Goal: Contribute content

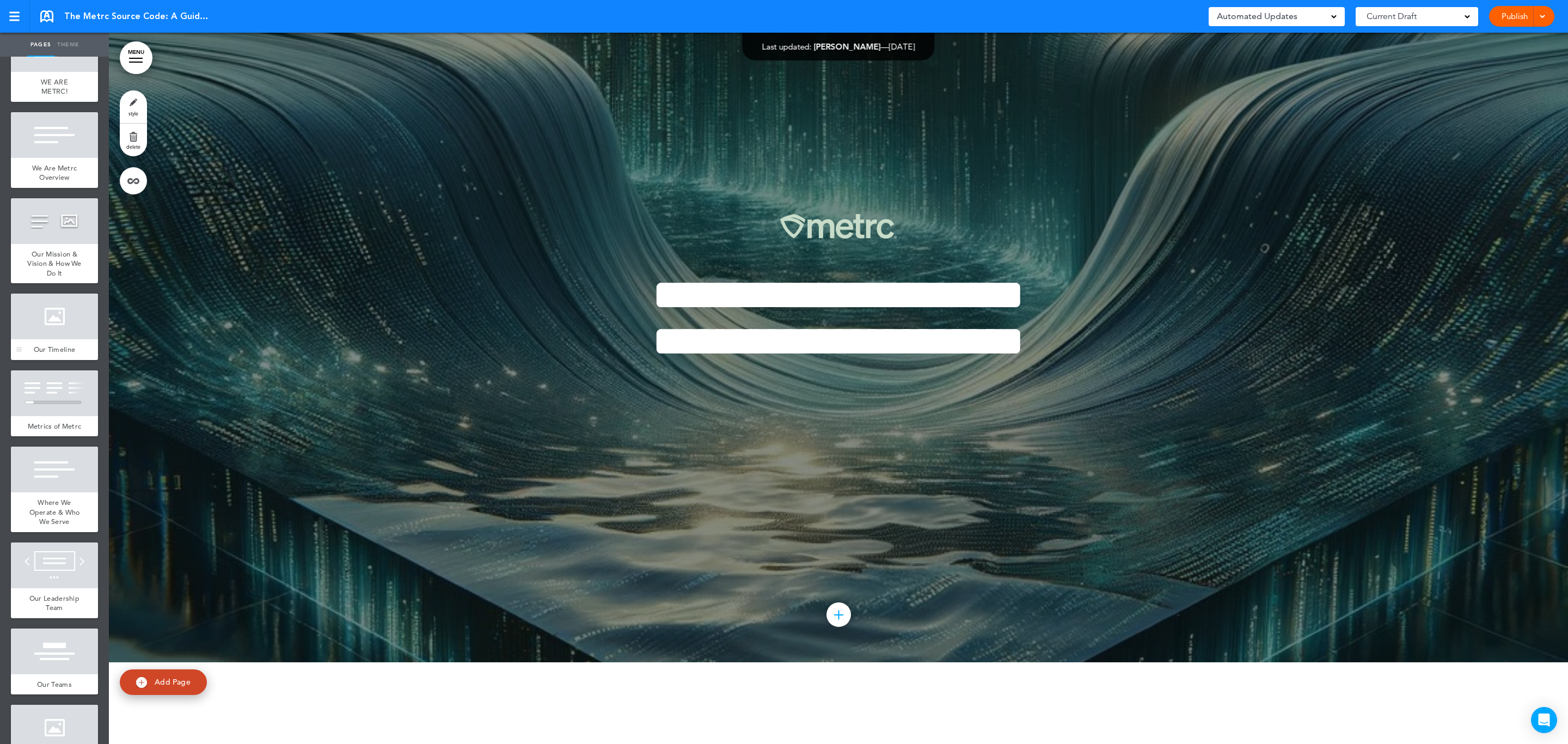
scroll to position [572, 0]
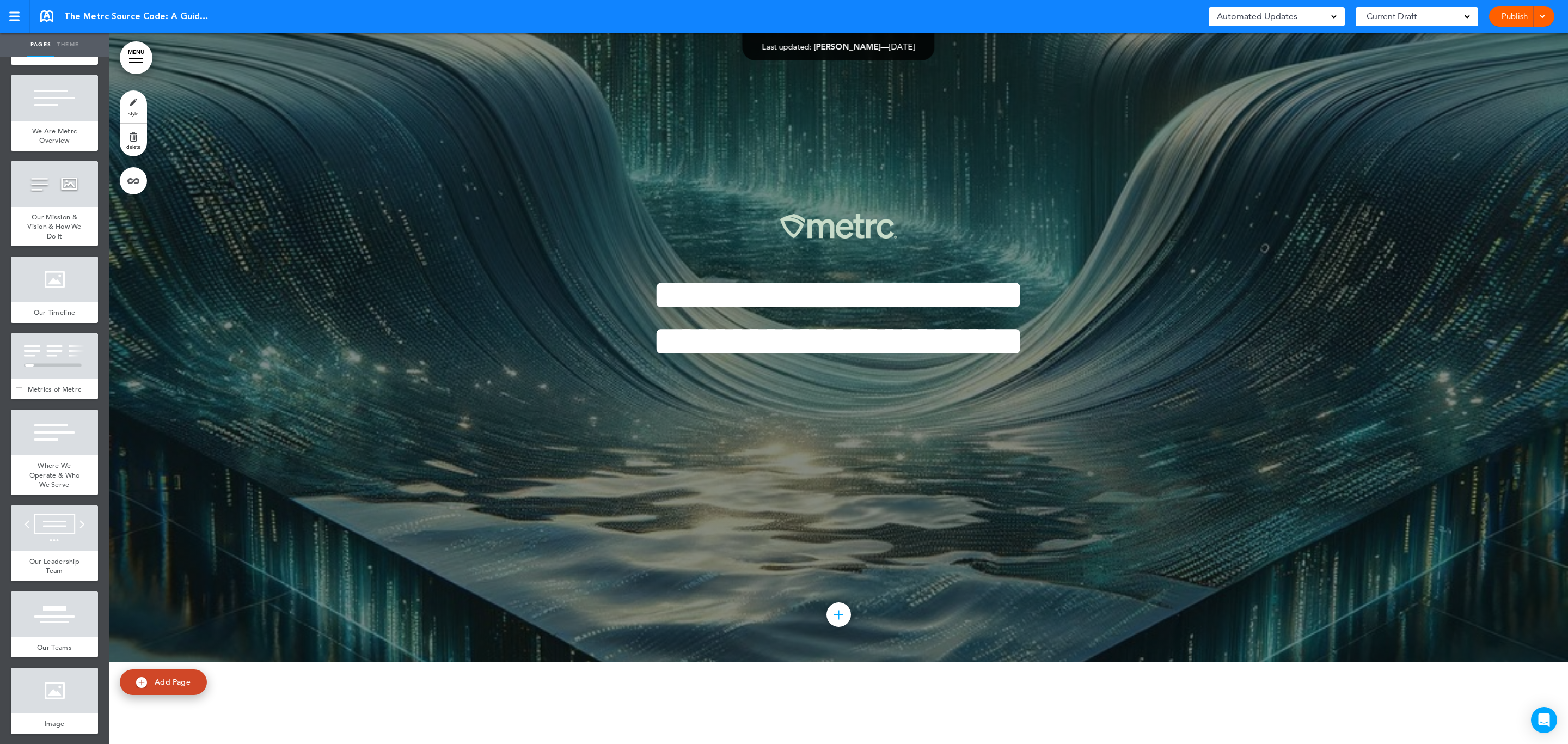
click at [53, 379] on div at bounding box center [54, 356] width 87 height 46
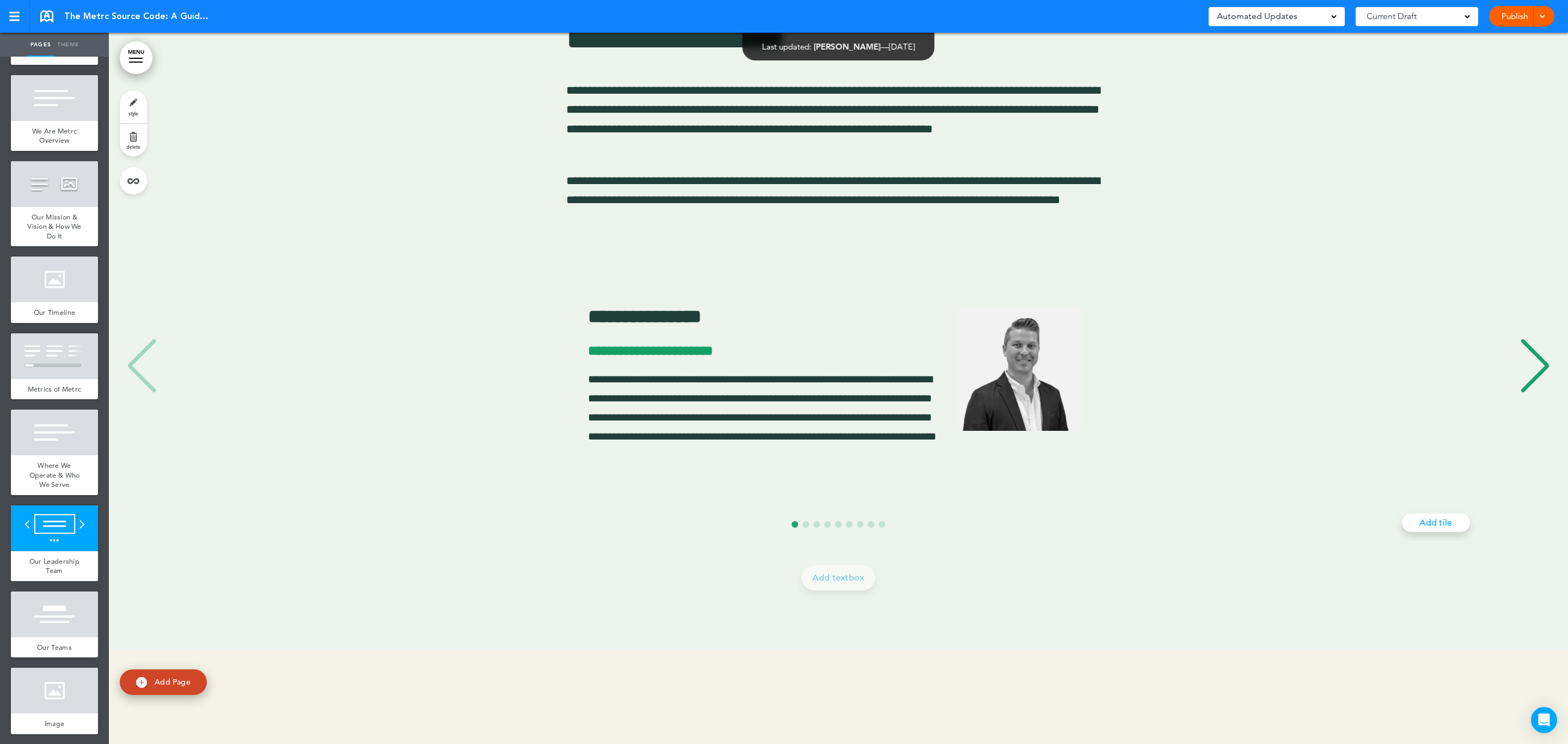
scroll to position [8202, 0]
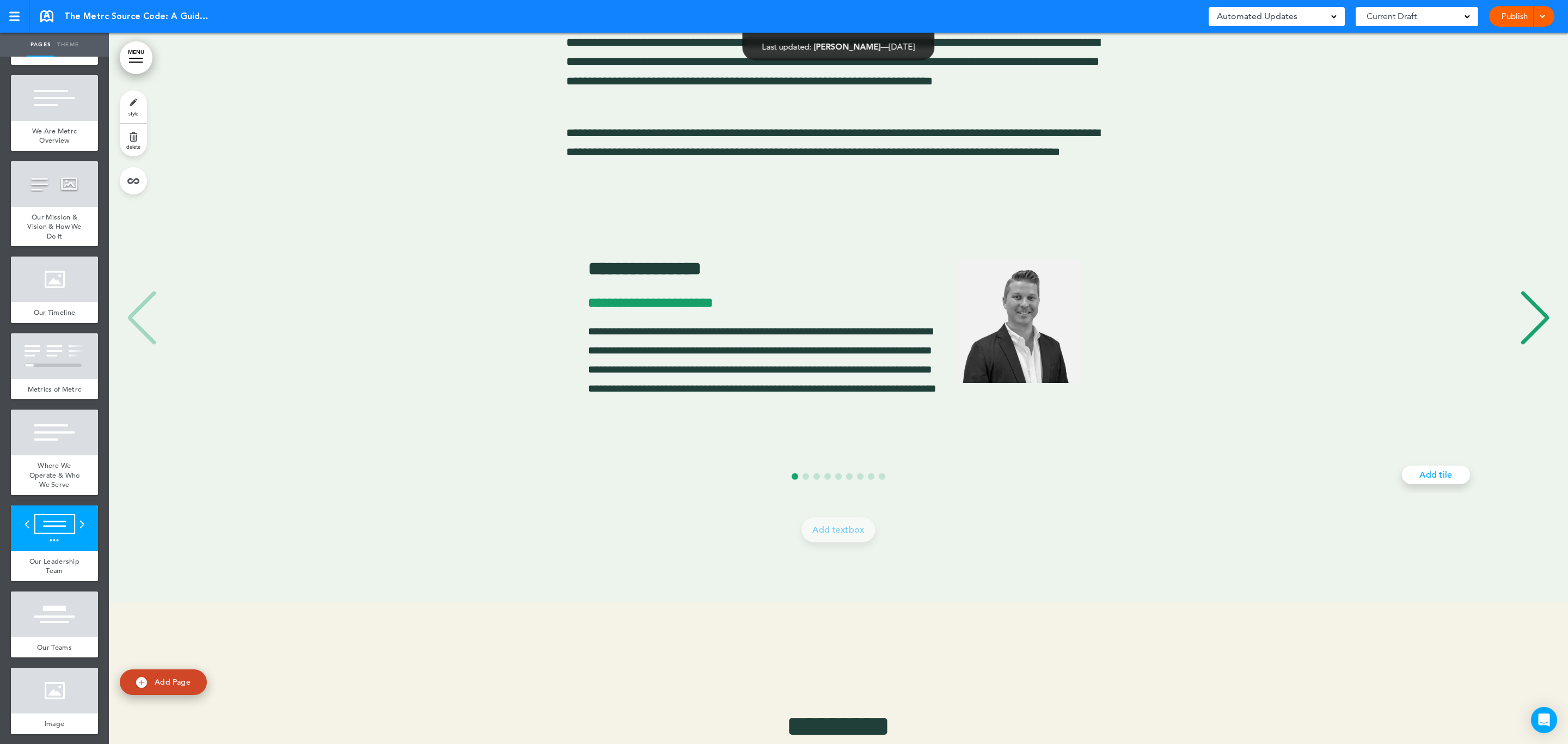
click at [1521, 334] on div "Next slide" at bounding box center [1535, 318] width 33 height 54
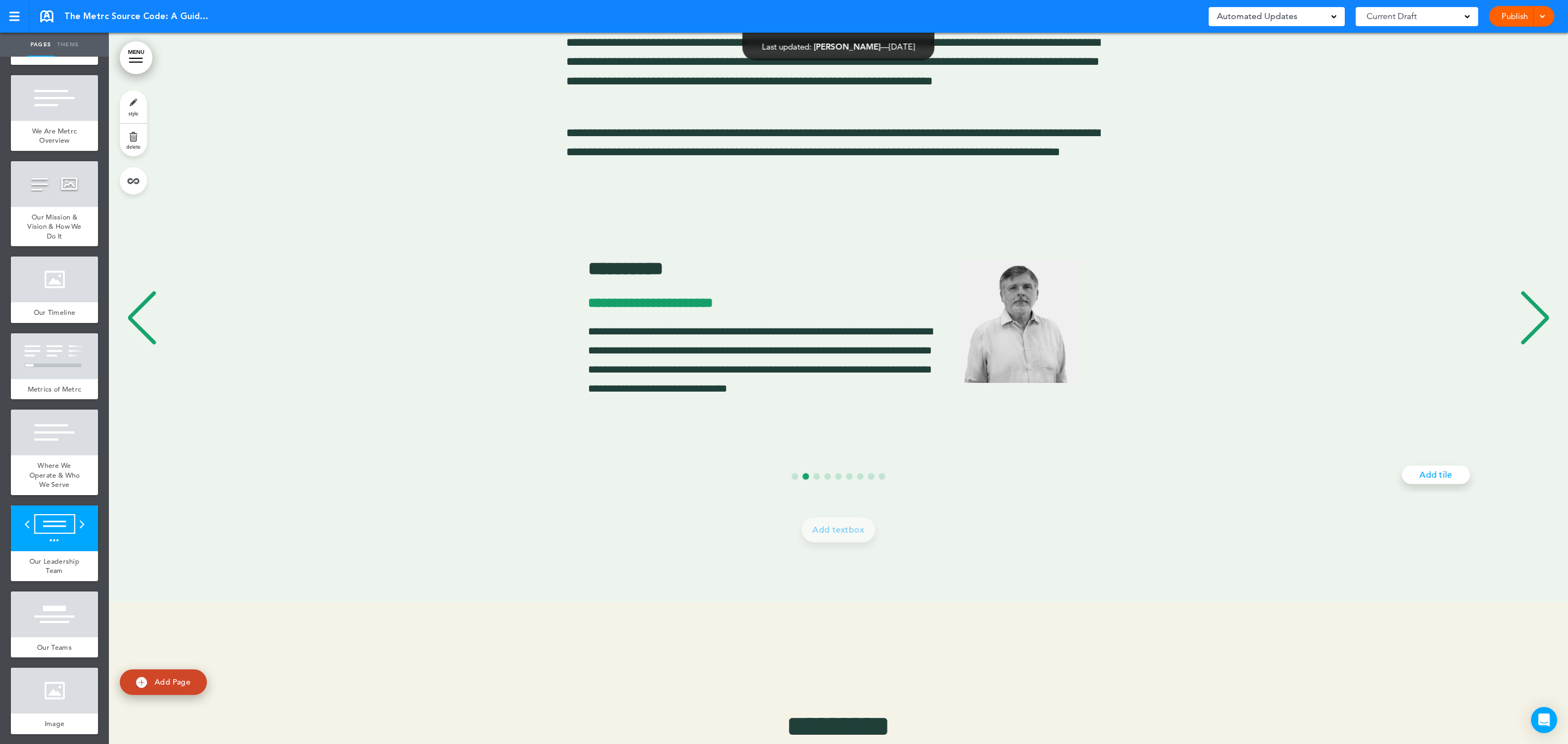
click at [1521, 334] on div "Next slide" at bounding box center [1535, 318] width 33 height 54
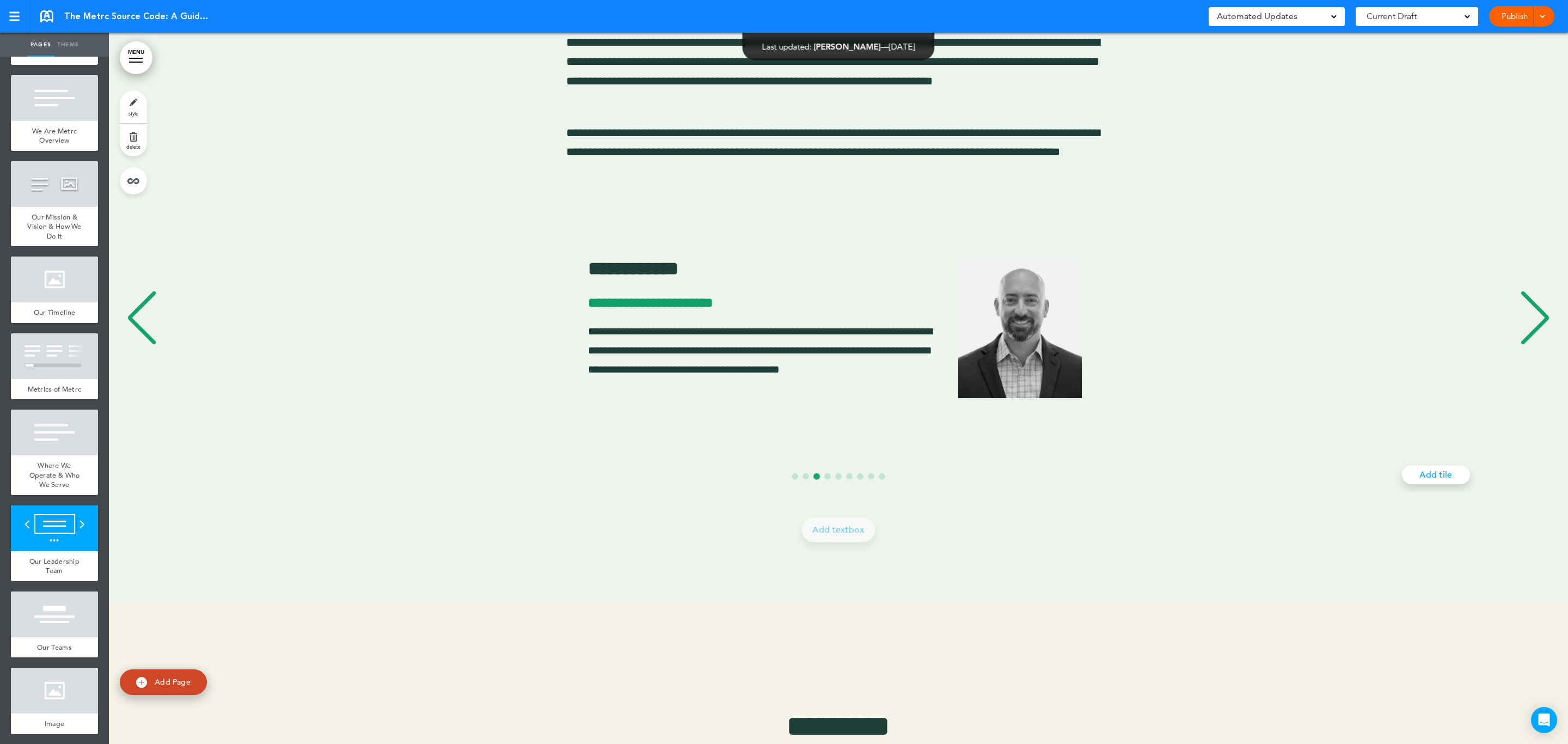
click at [1521, 334] on div "Next slide" at bounding box center [1535, 318] width 33 height 54
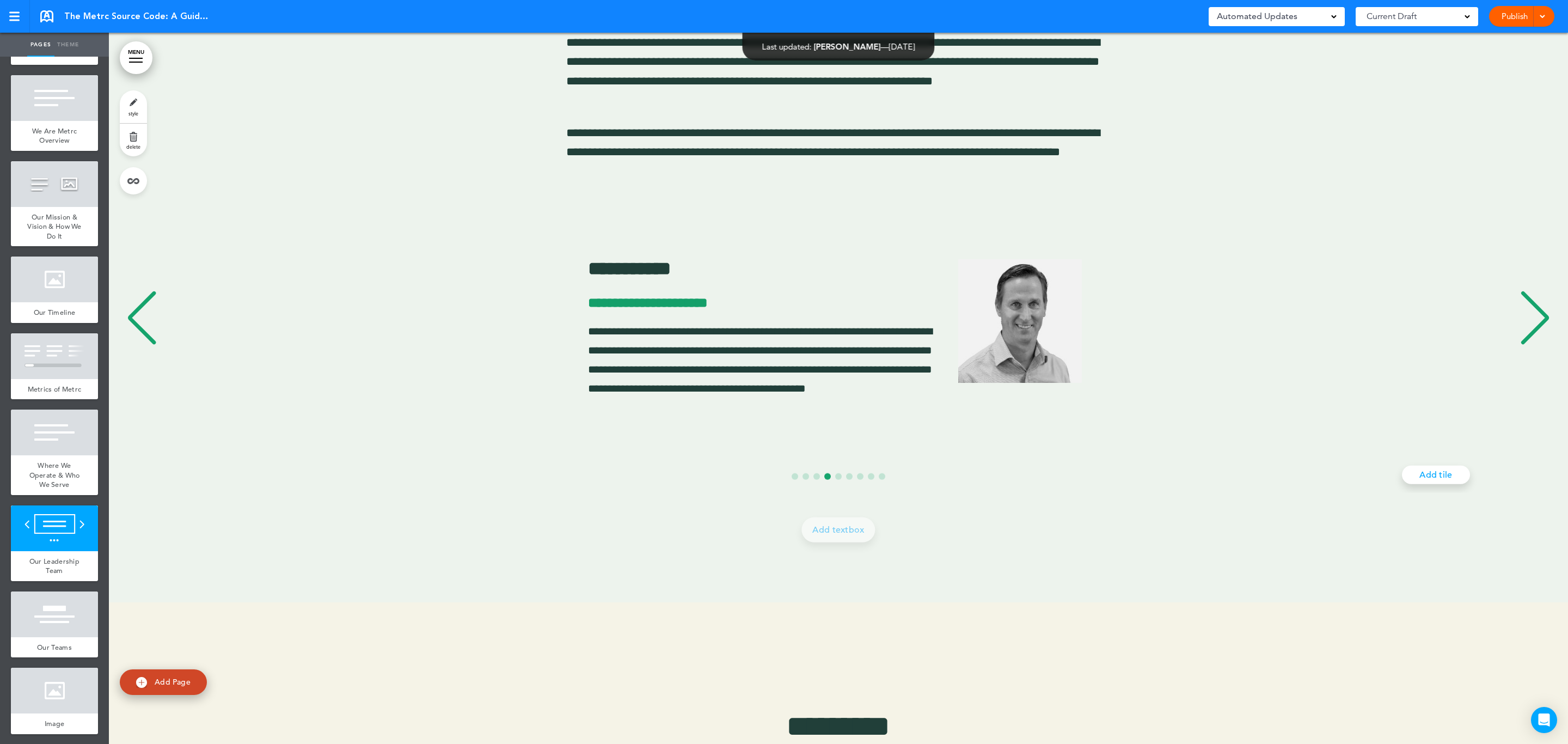
click at [1521, 334] on div "Next slide" at bounding box center [1535, 318] width 33 height 54
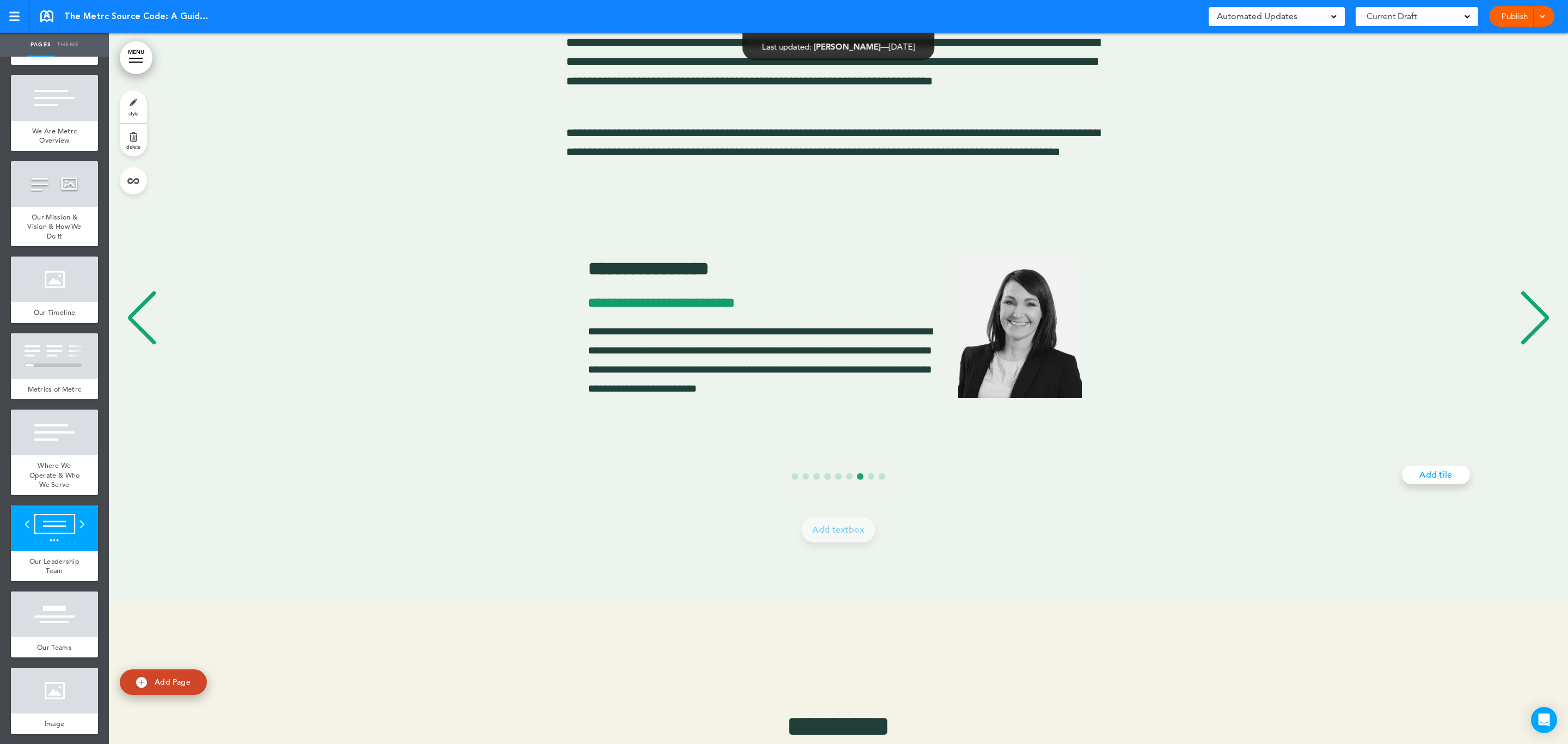
click at [1521, 334] on div "Next slide" at bounding box center [1535, 318] width 33 height 54
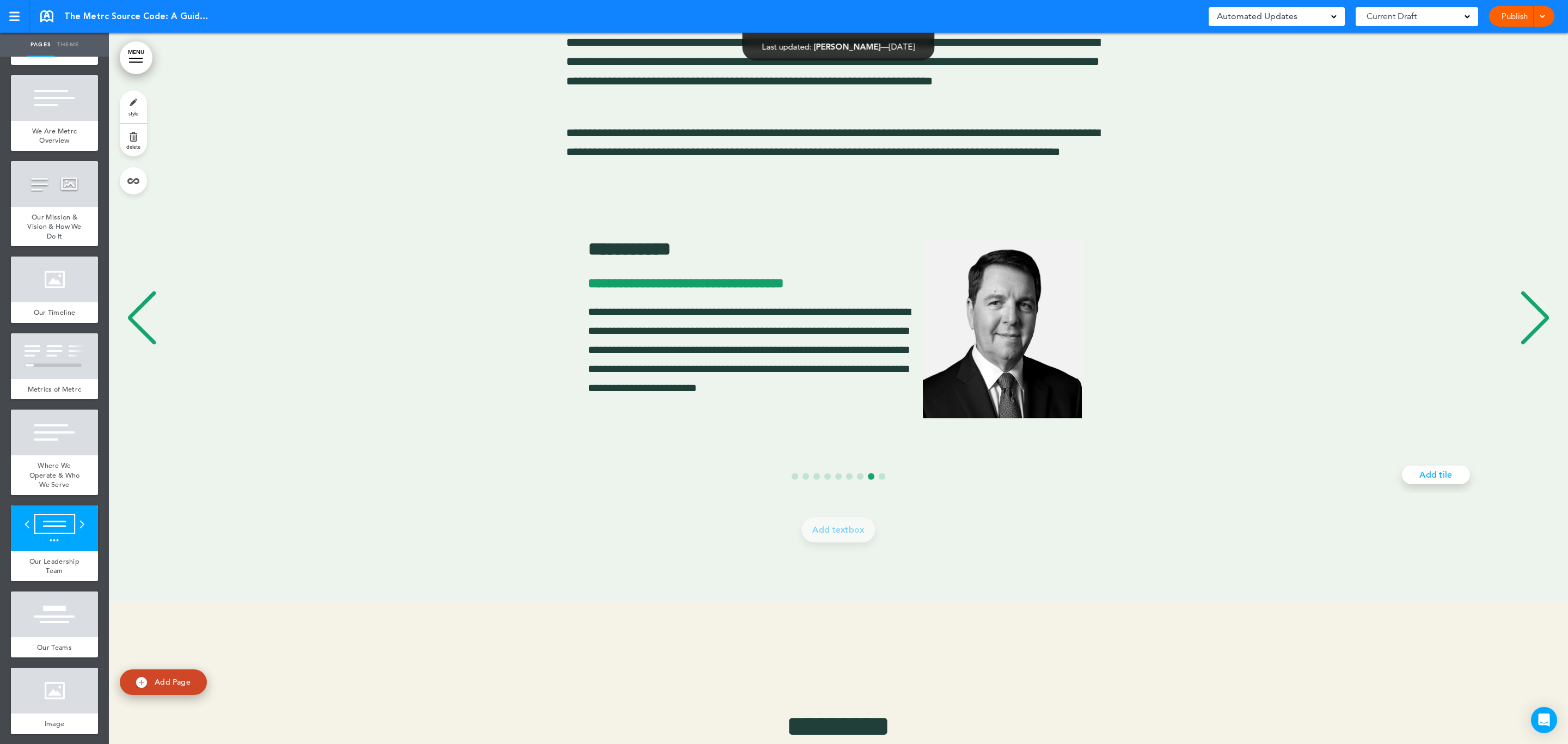
click at [1521, 334] on div "Next slide" at bounding box center [1535, 318] width 33 height 54
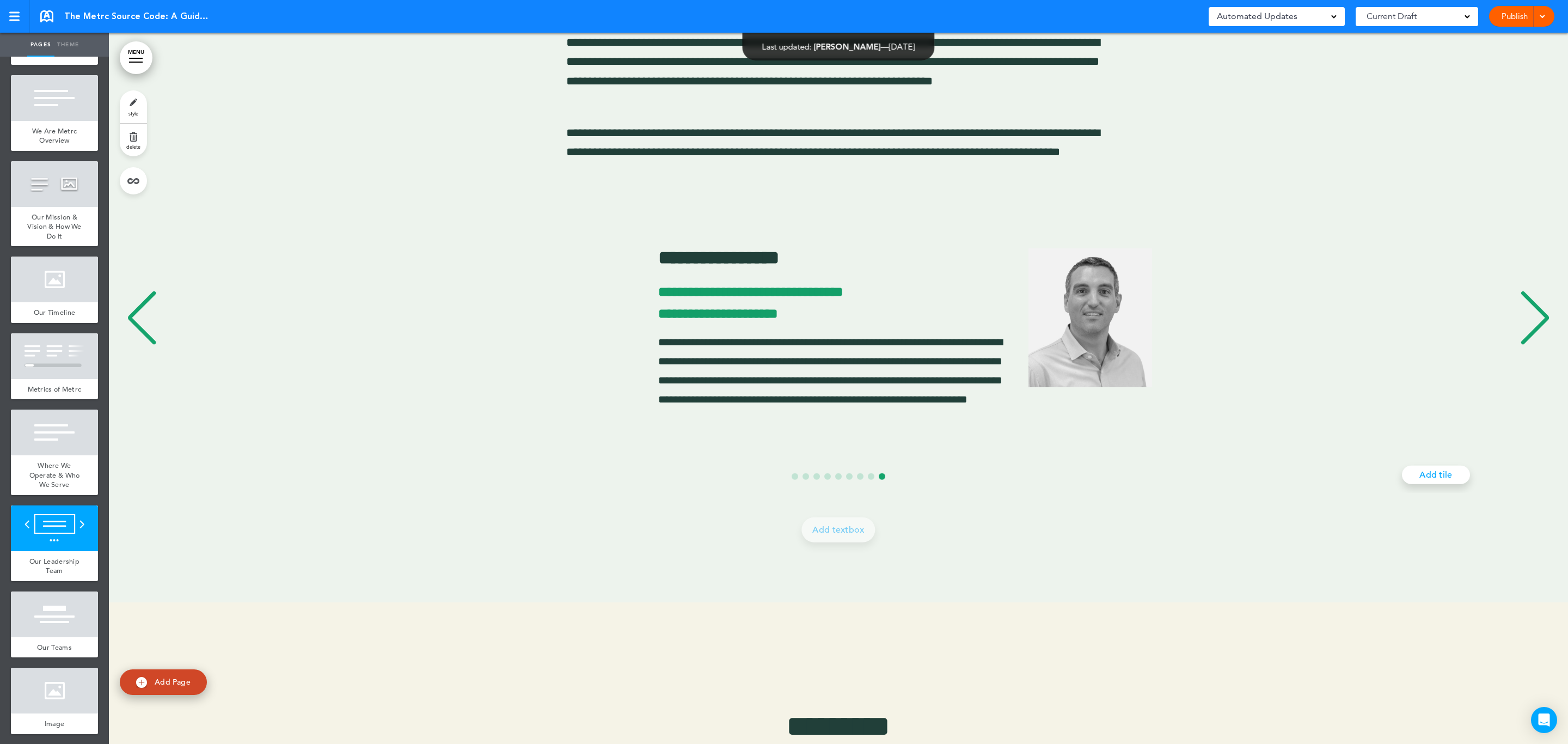
scroll to position [0, 11448]
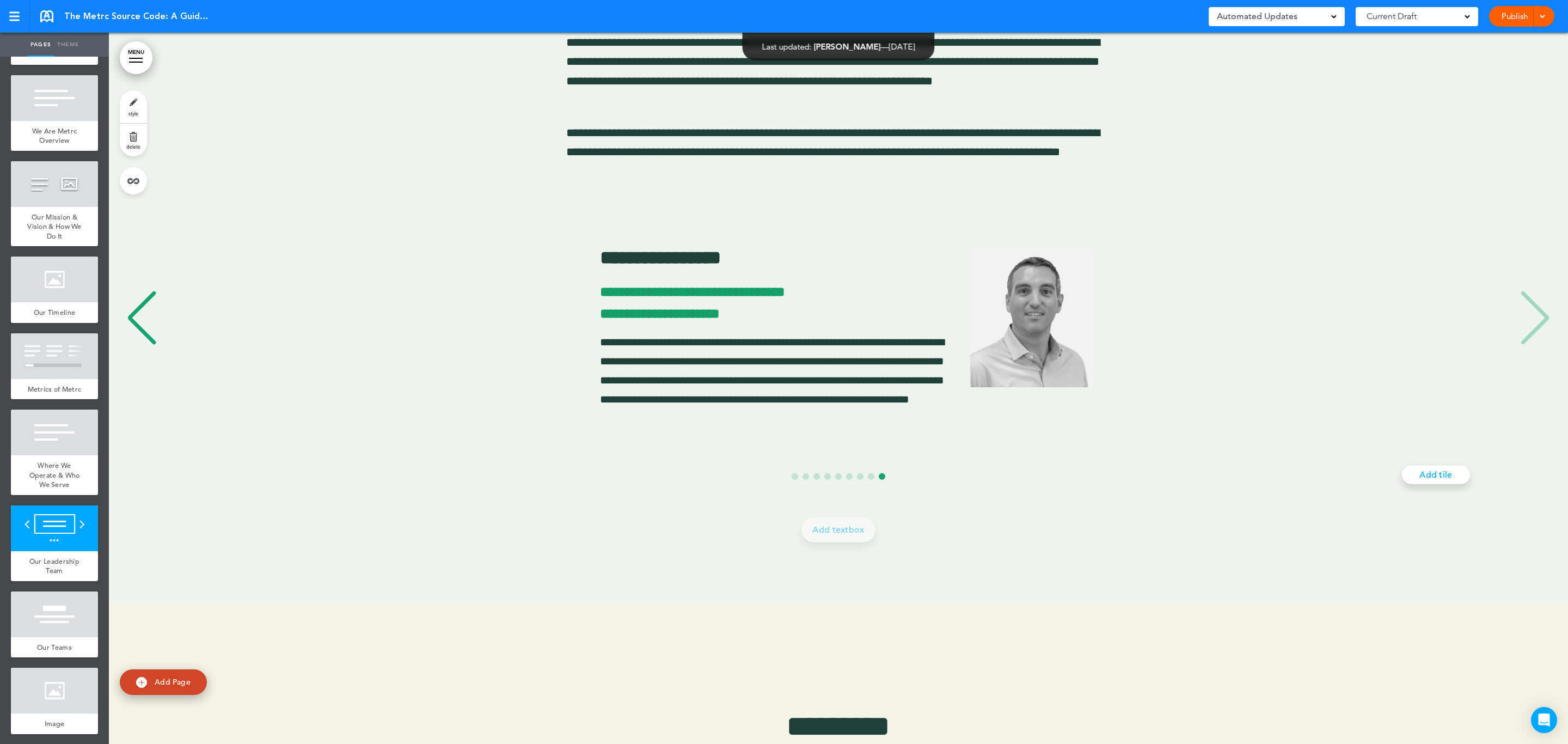
click at [141, 318] on div "Previous slide" at bounding box center [141, 318] width 33 height 54
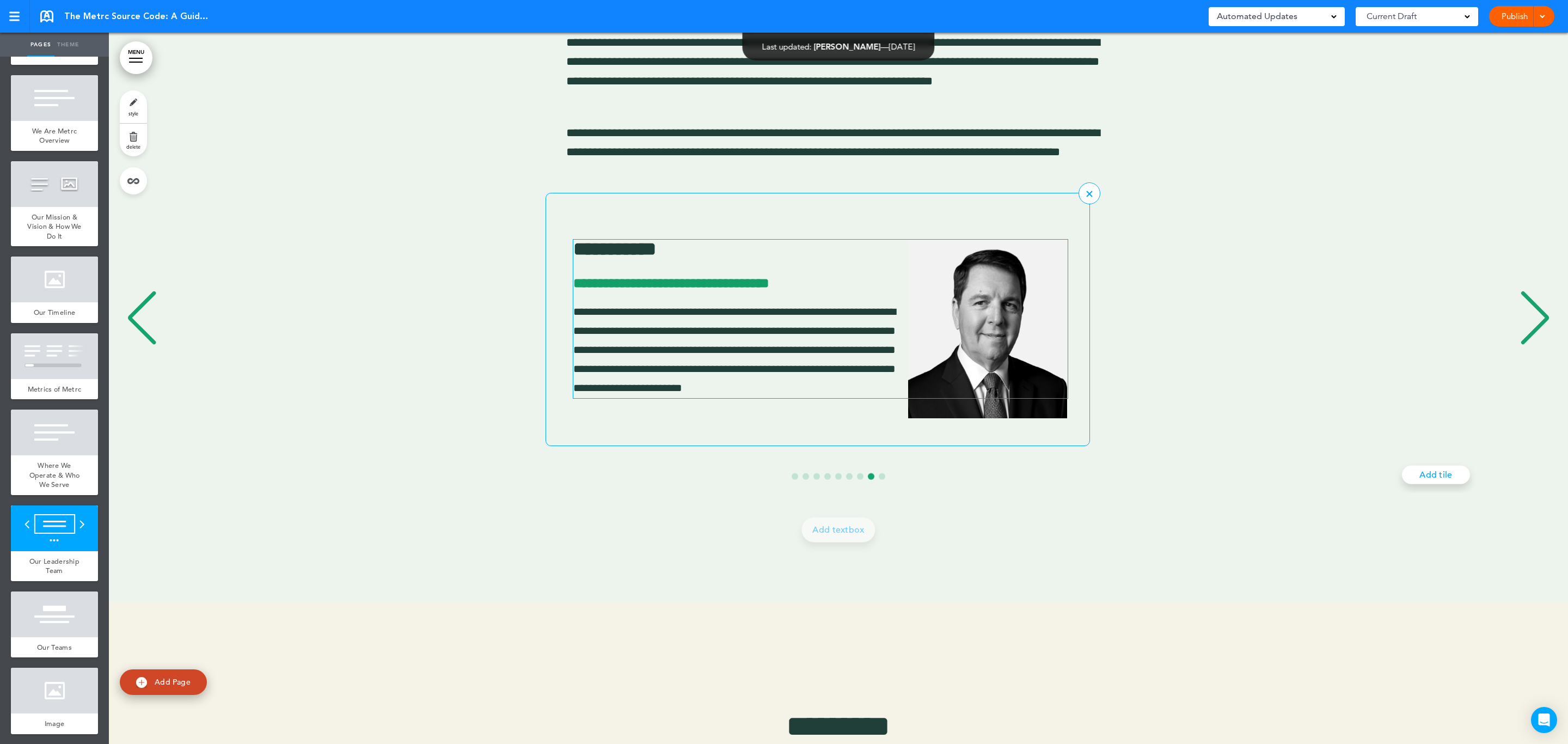
scroll to position [0, 10017]
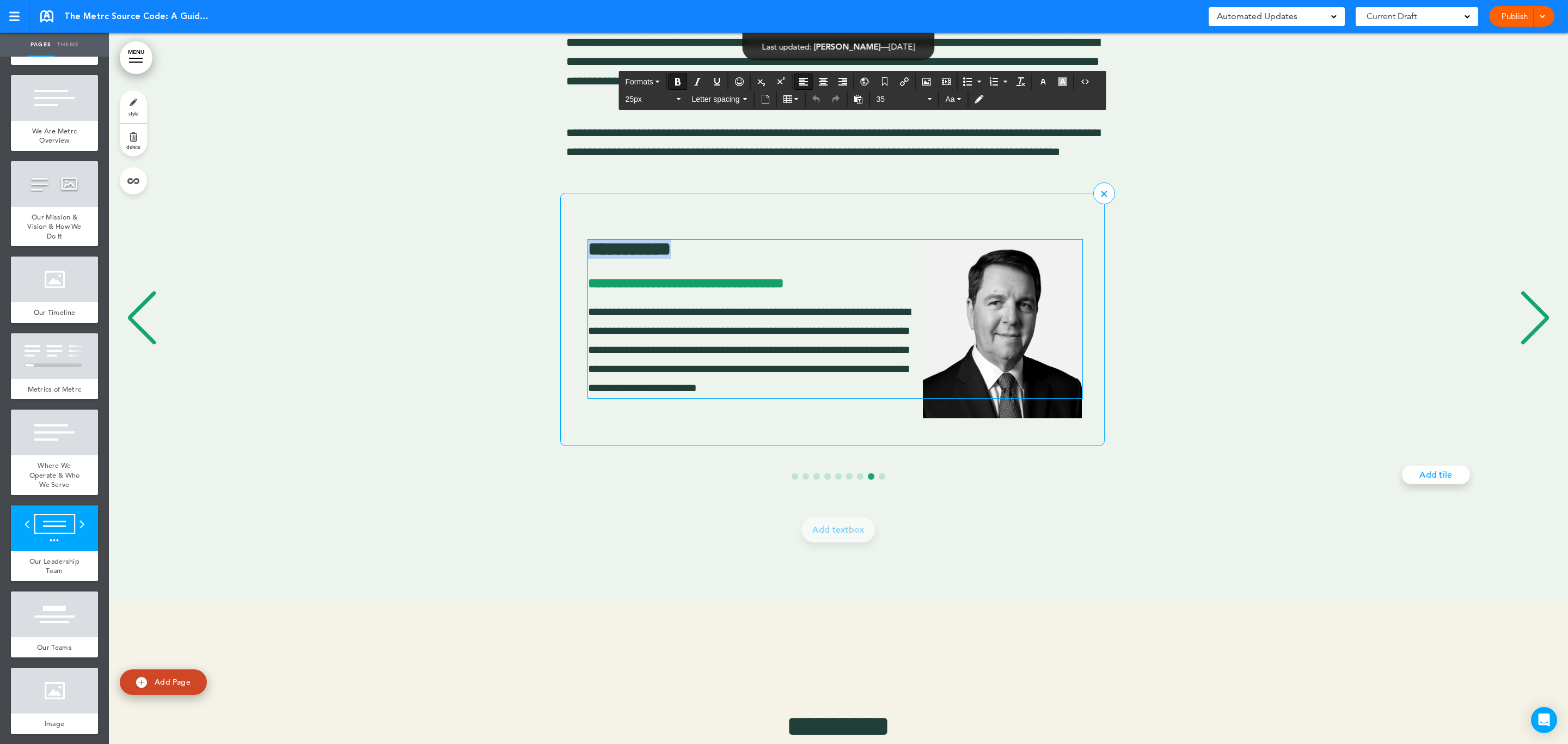
drag, startPoint x: 701, startPoint y: 250, endPoint x: 571, endPoint y: 249, distance: 130.0
click at [571, 249] on div "**********" at bounding box center [826, 318] width 532 height 199
drag, startPoint x: 588, startPoint y: 279, endPoint x: 845, endPoint y: 278, distance: 257.0
click at [845, 278] on p "**********" at bounding box center [835, 282] width 494 height 22
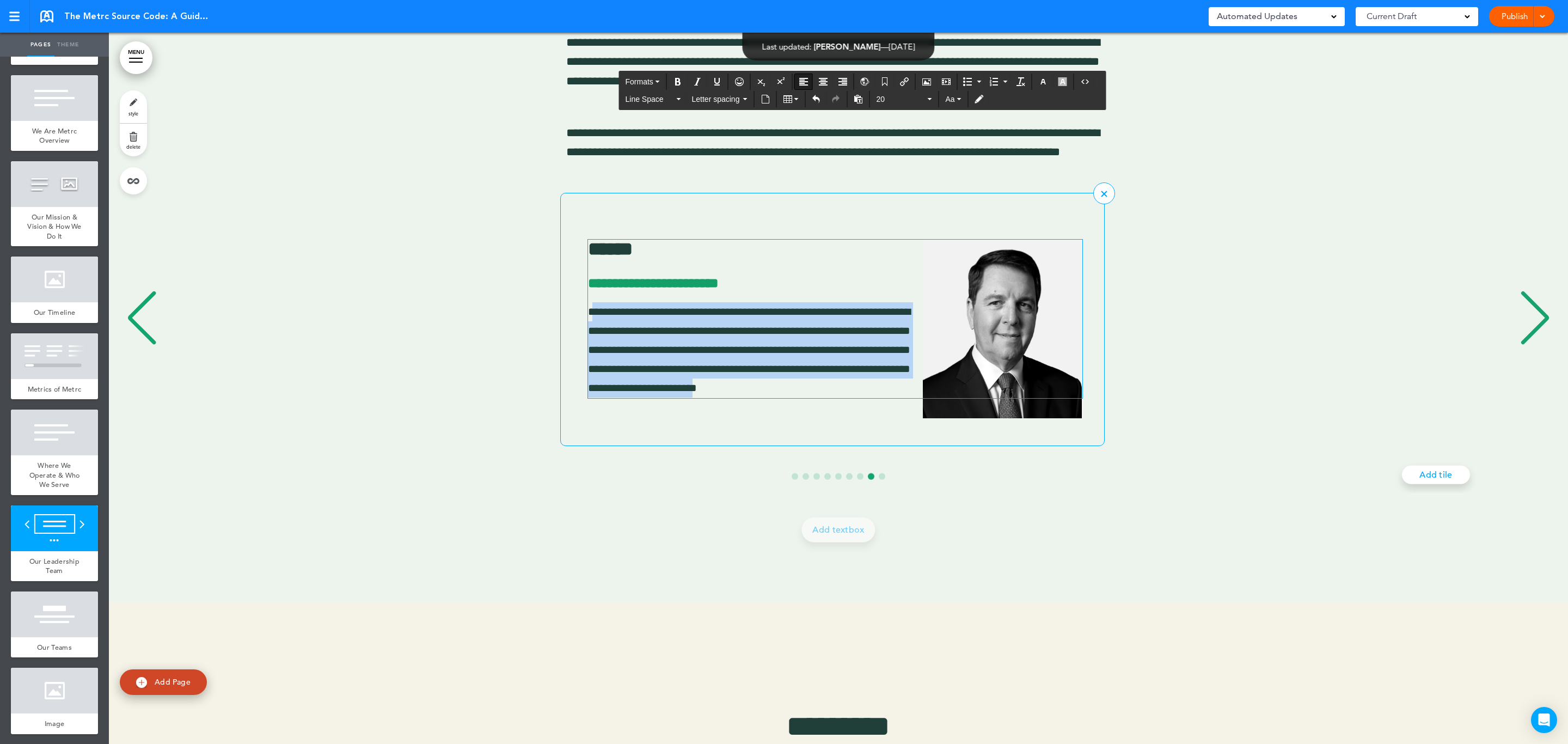
drag, startPoint x: 590, startPoint y: 309, endPoint x: 761, endPoint y: 407, distance: 197.1
click at [761, 393] on span "**********" at bounding box center [749, 349] width 322 height 88
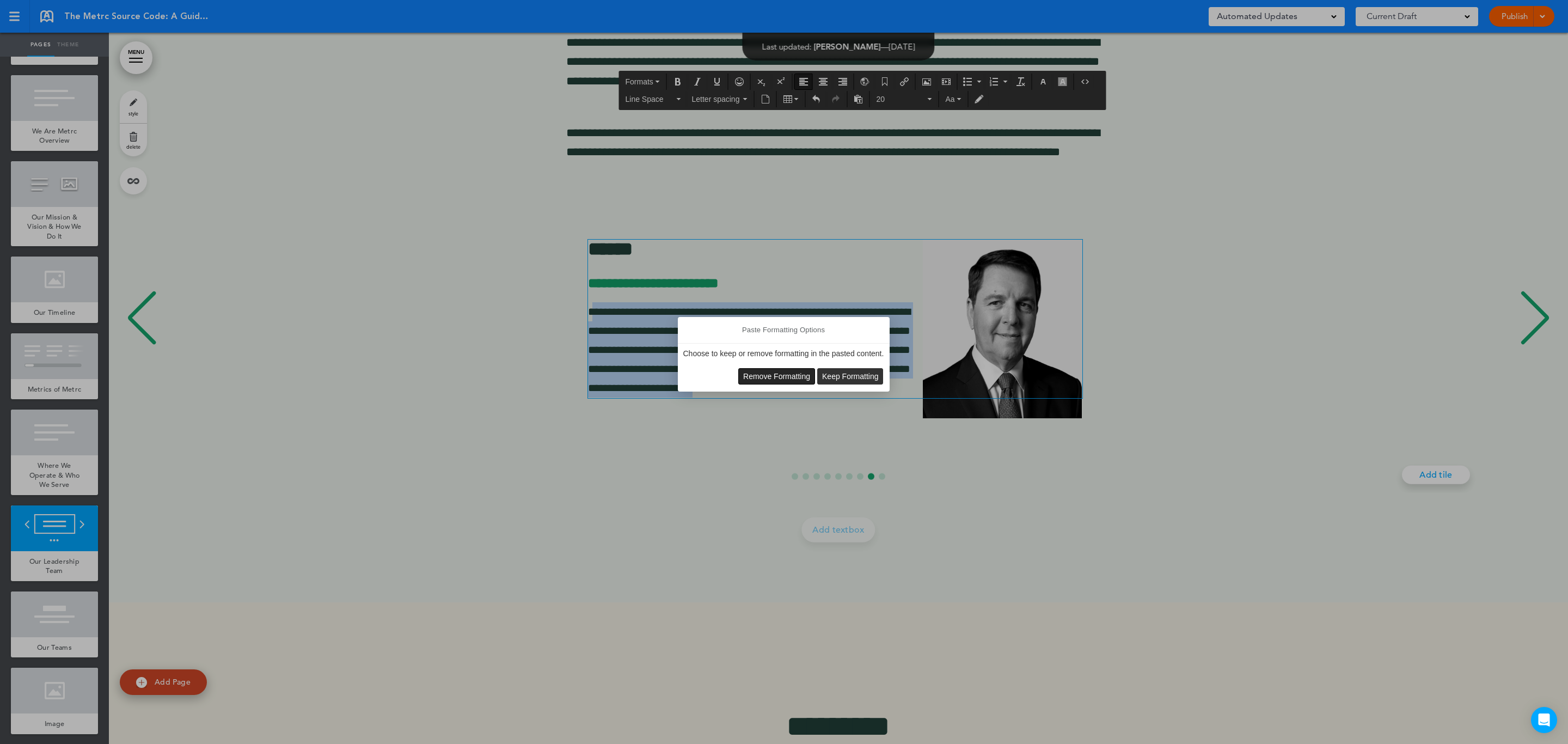
click at [775, 373] on span "Remove Formatting" at bounding box center [776, 376] width 67 height 8
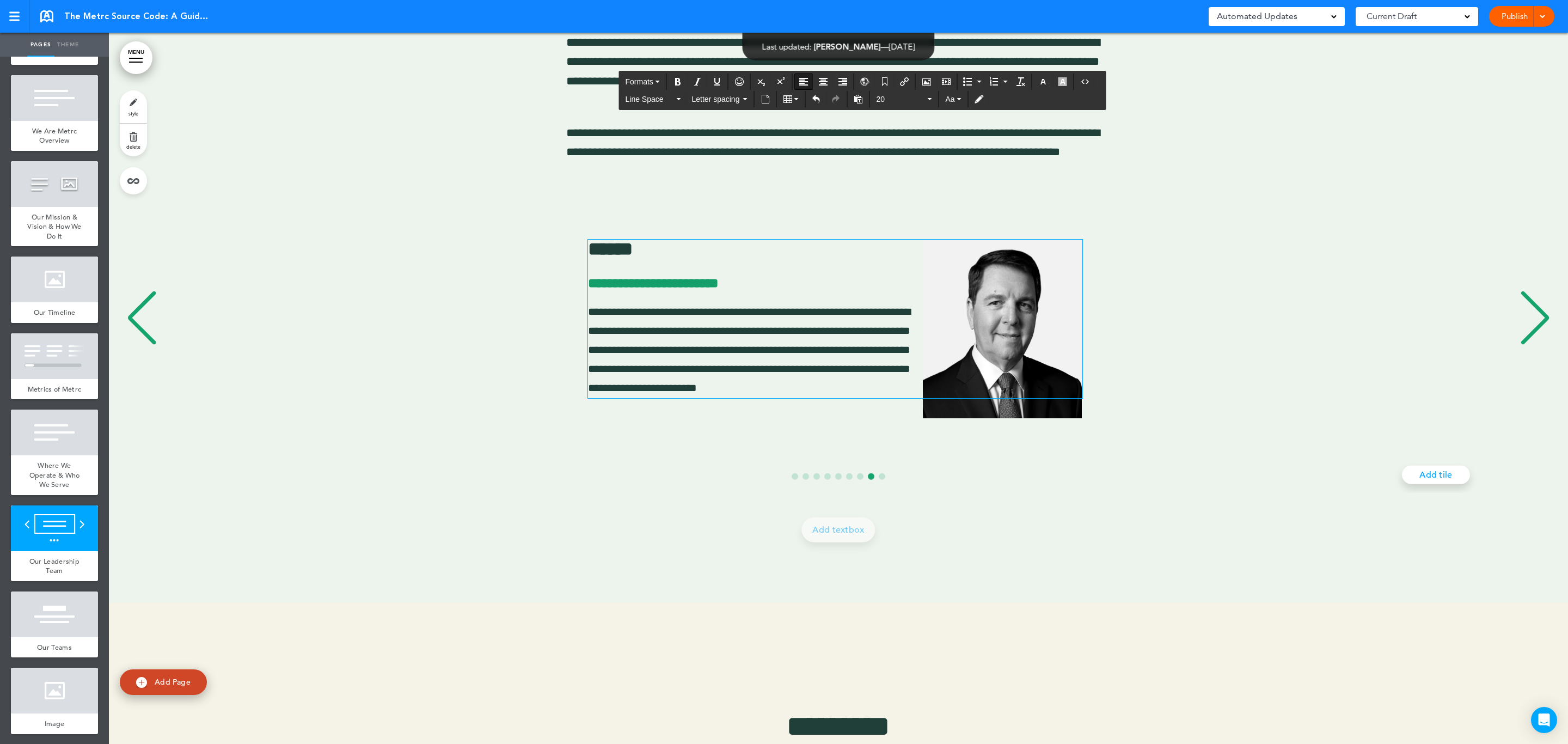
scroll to position [8202, 0]
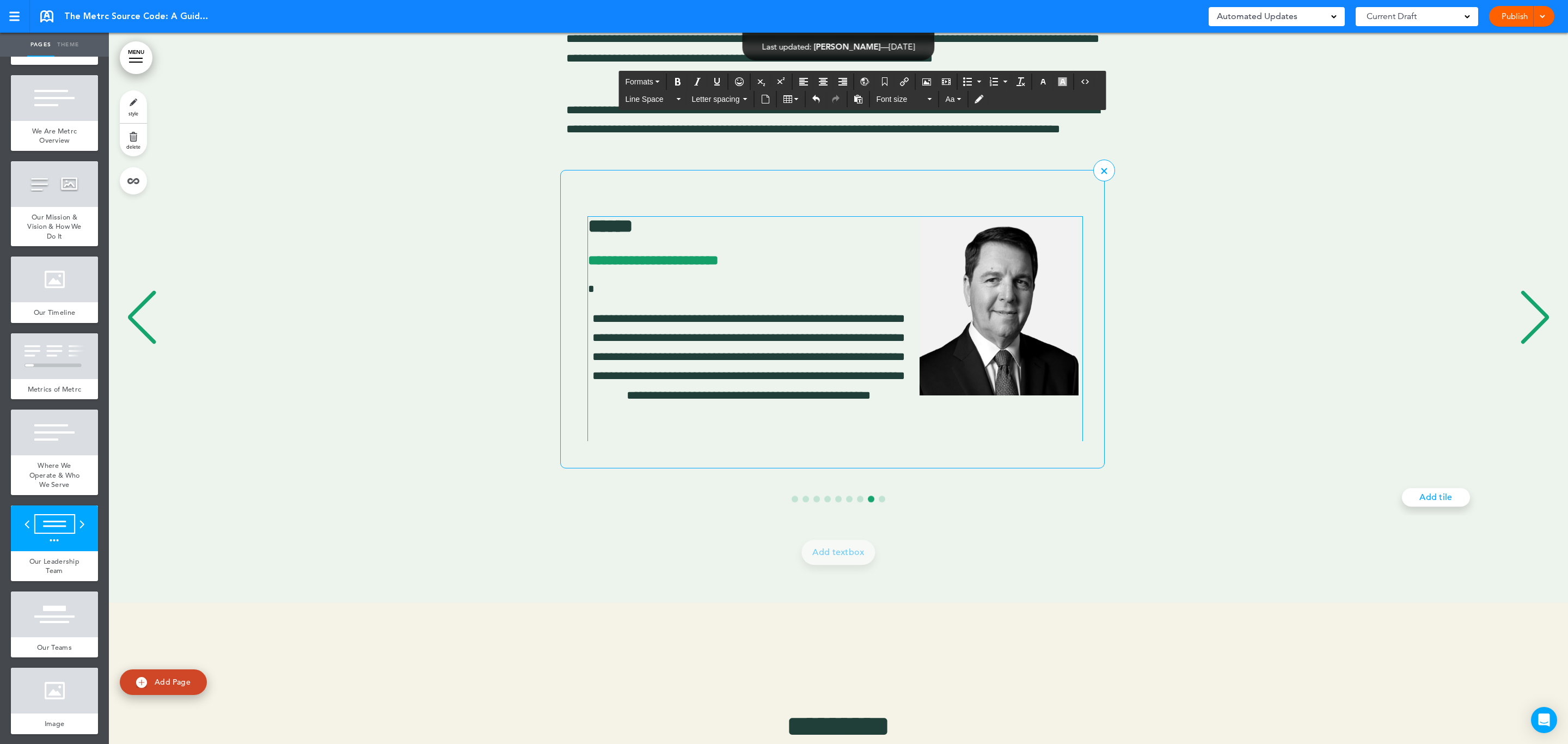
click at [603, 319] on p "**********" at bounding box center [833, 366] width 491 height 115
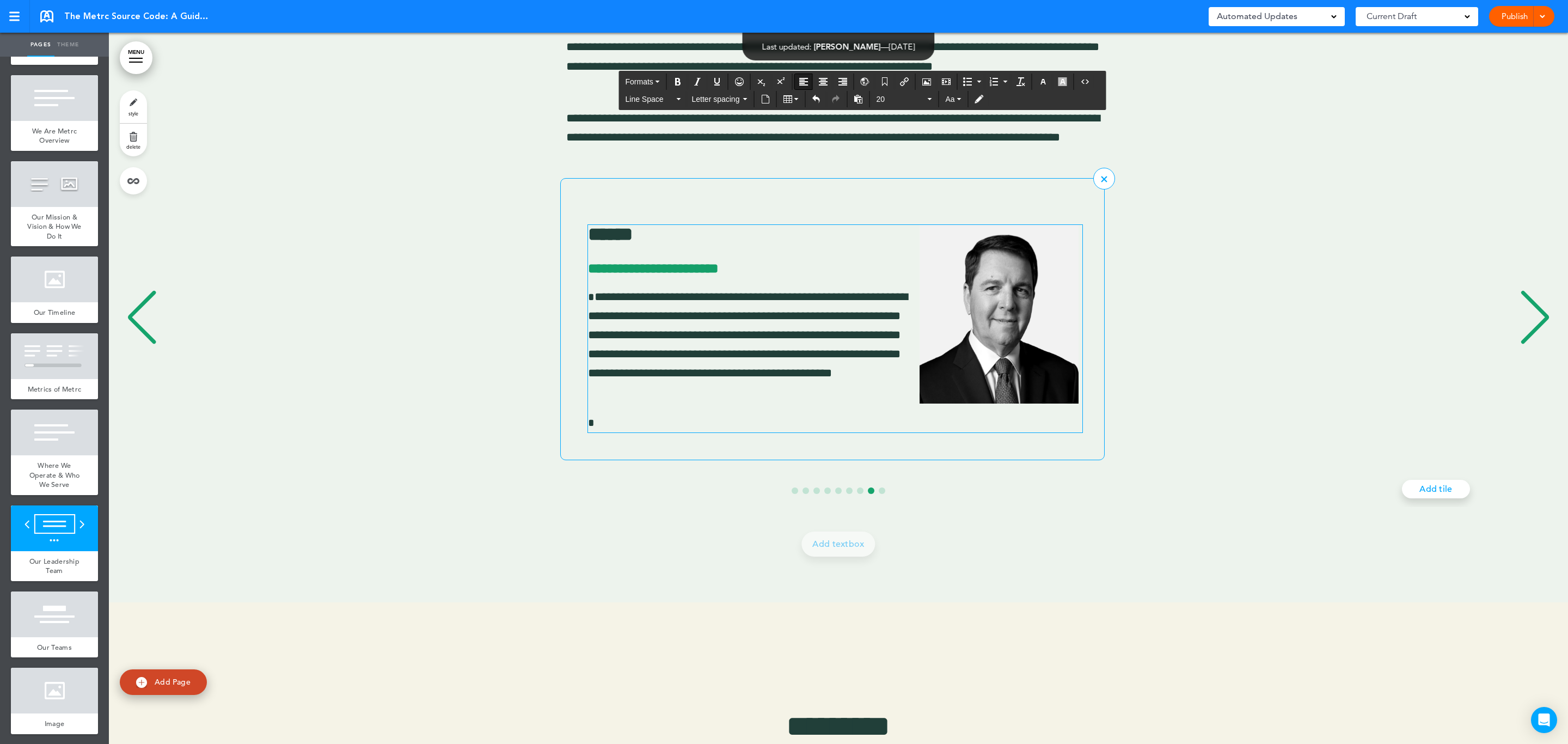
scroll to position [8210, 0]
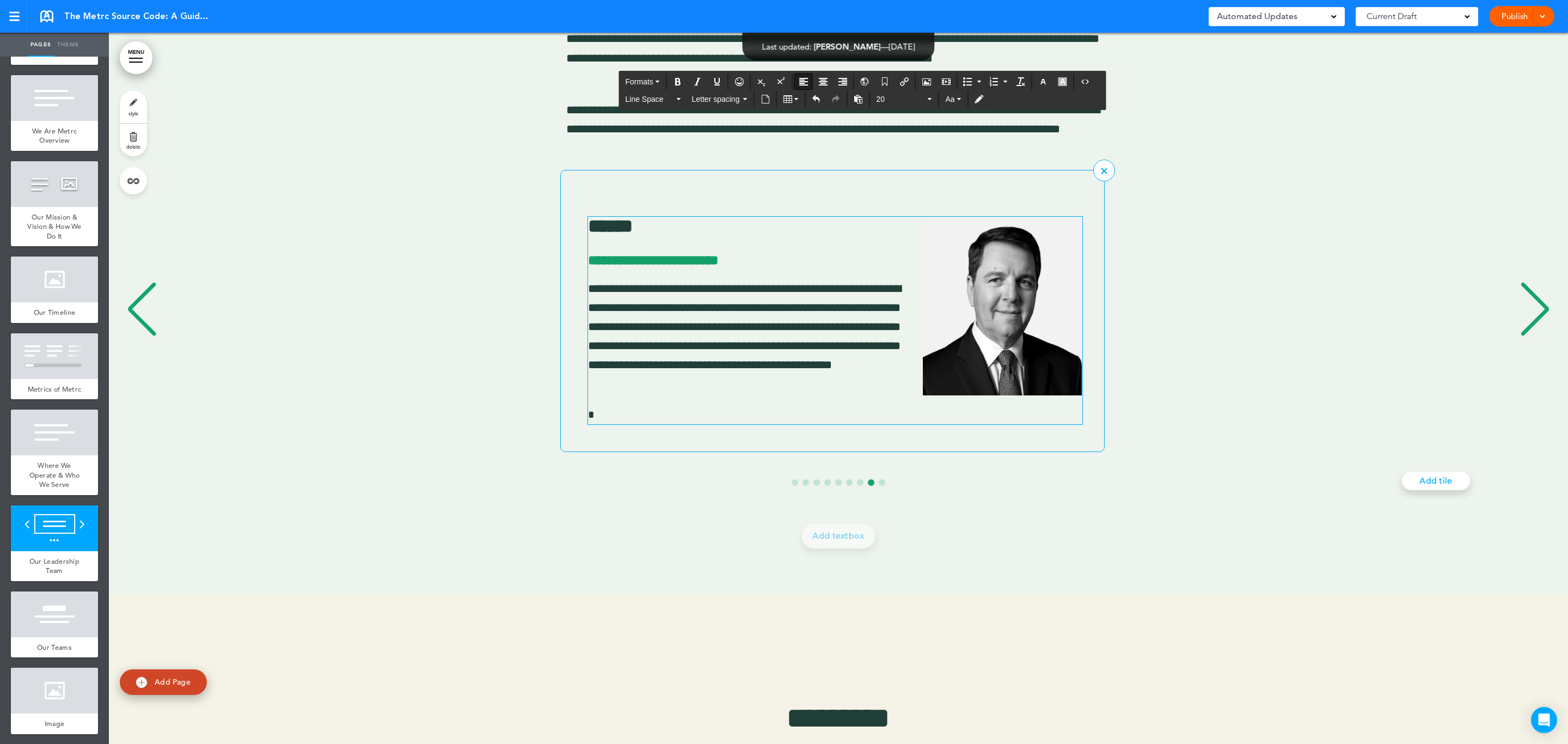
click at [629, 412] on p "*" at bounding box center [835, 414] width 494 height 19
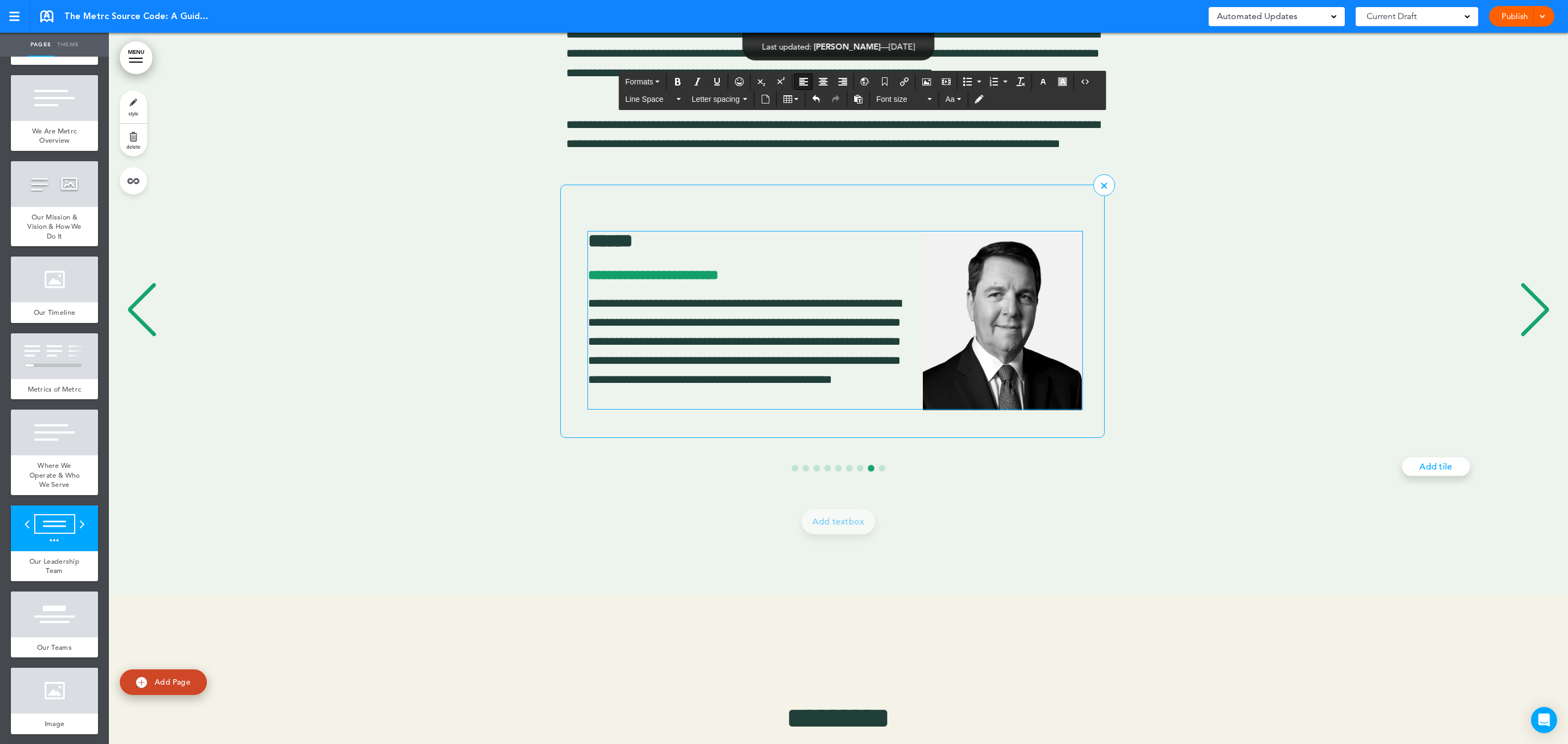
scroll to position [8225, 0]
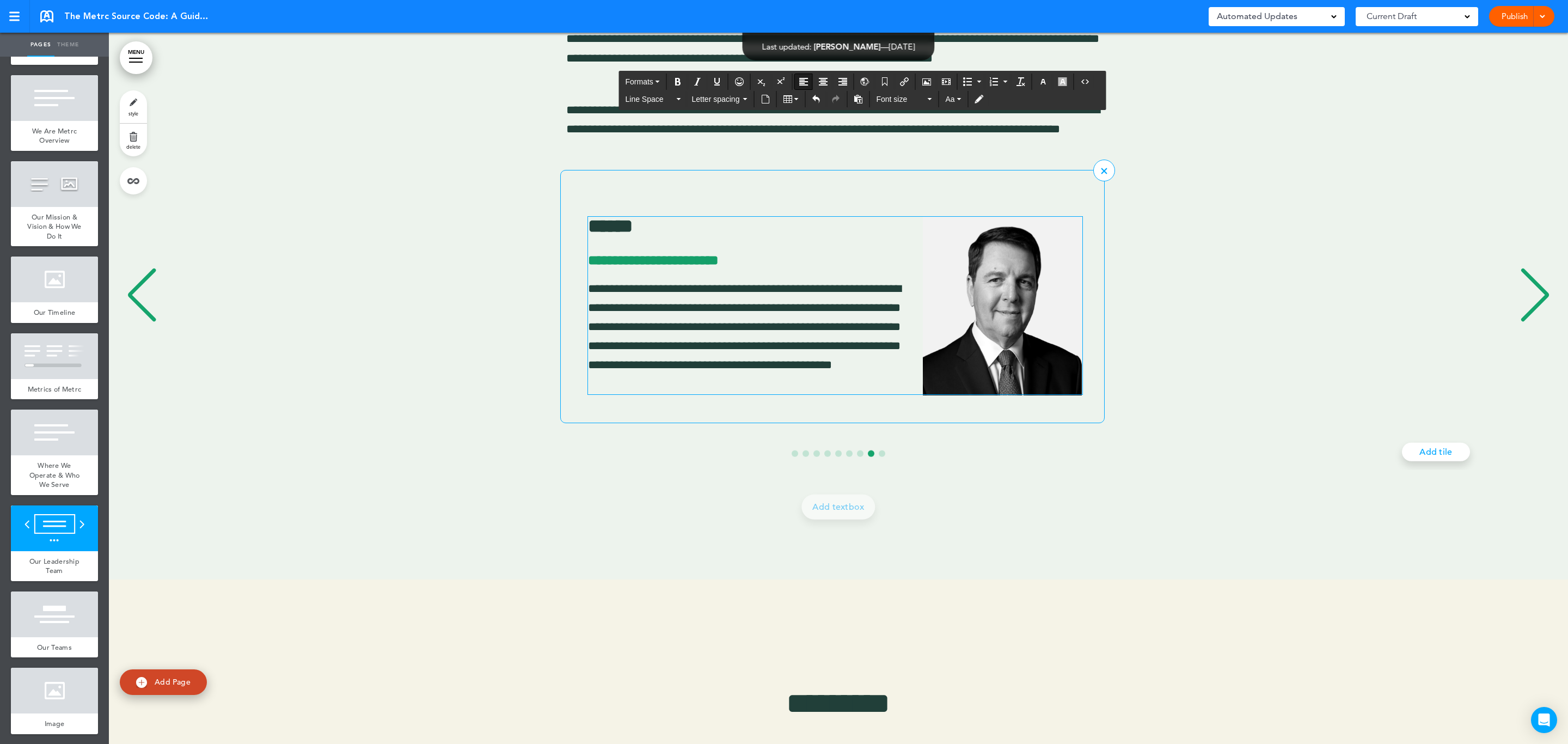
click at [997, 308] on img "8 / 9" at bounding box center [1002, 306] width 159 height 179
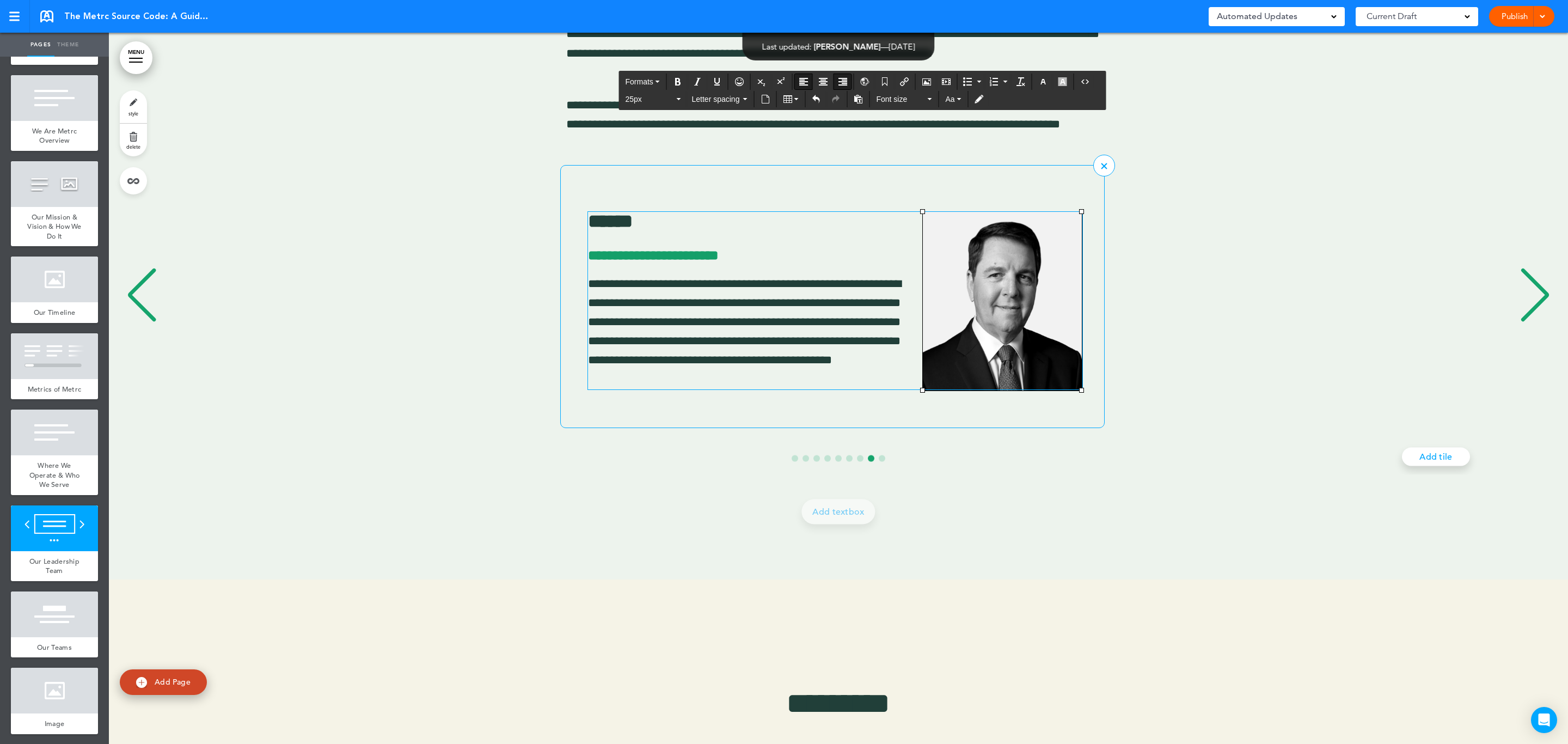
scroll to position [8220, 0]
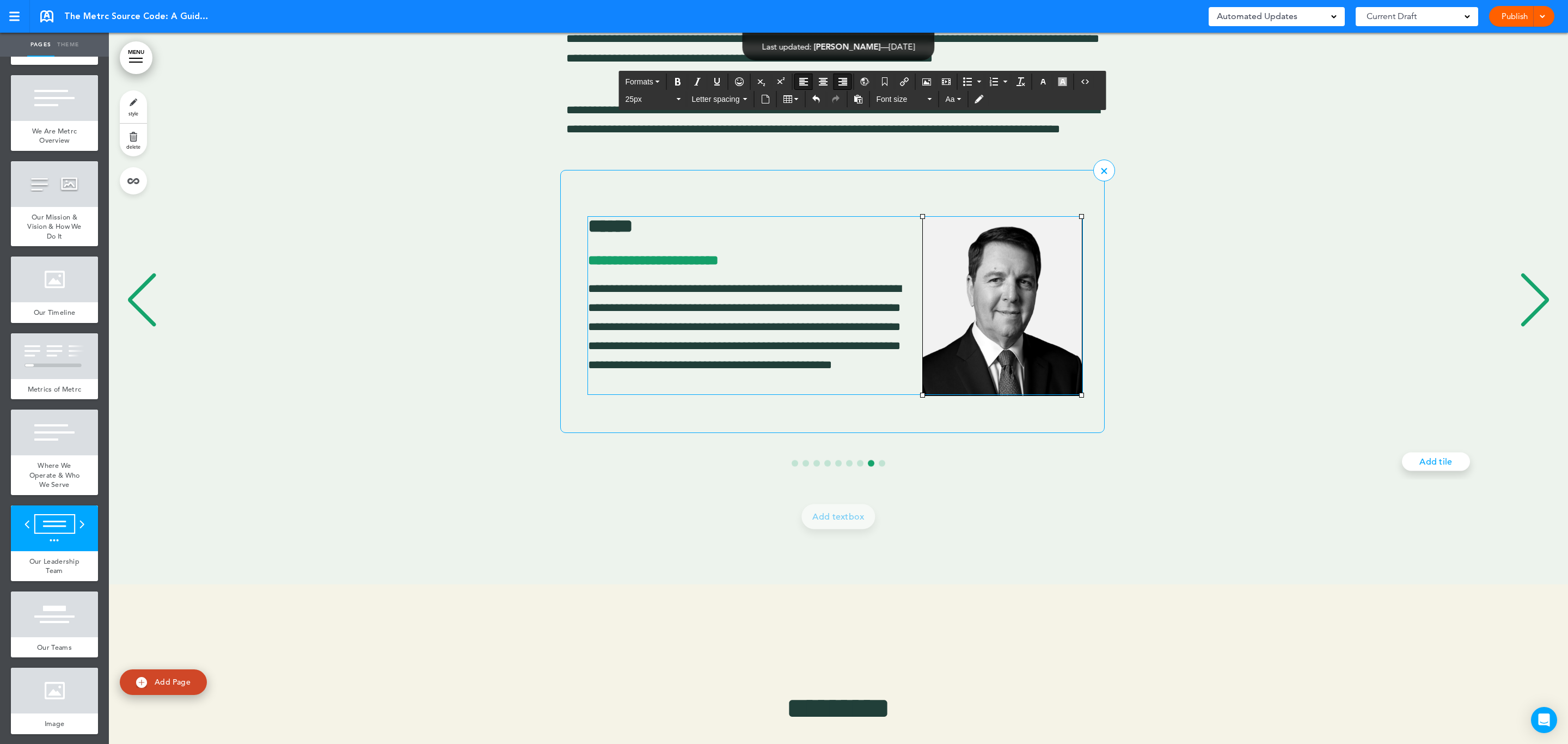
drag, startPoint x: 997, startPoint y: 308, endPoint x: 984, endPoint y: 322, distance: 19.1
click at [984, 322] on img "8 / 9" at bounding box center [1002, 306] width 159 height 179
click at [1031, 257] on img "8 / 9" at bounding box center [1002, 306] width 159 height 179
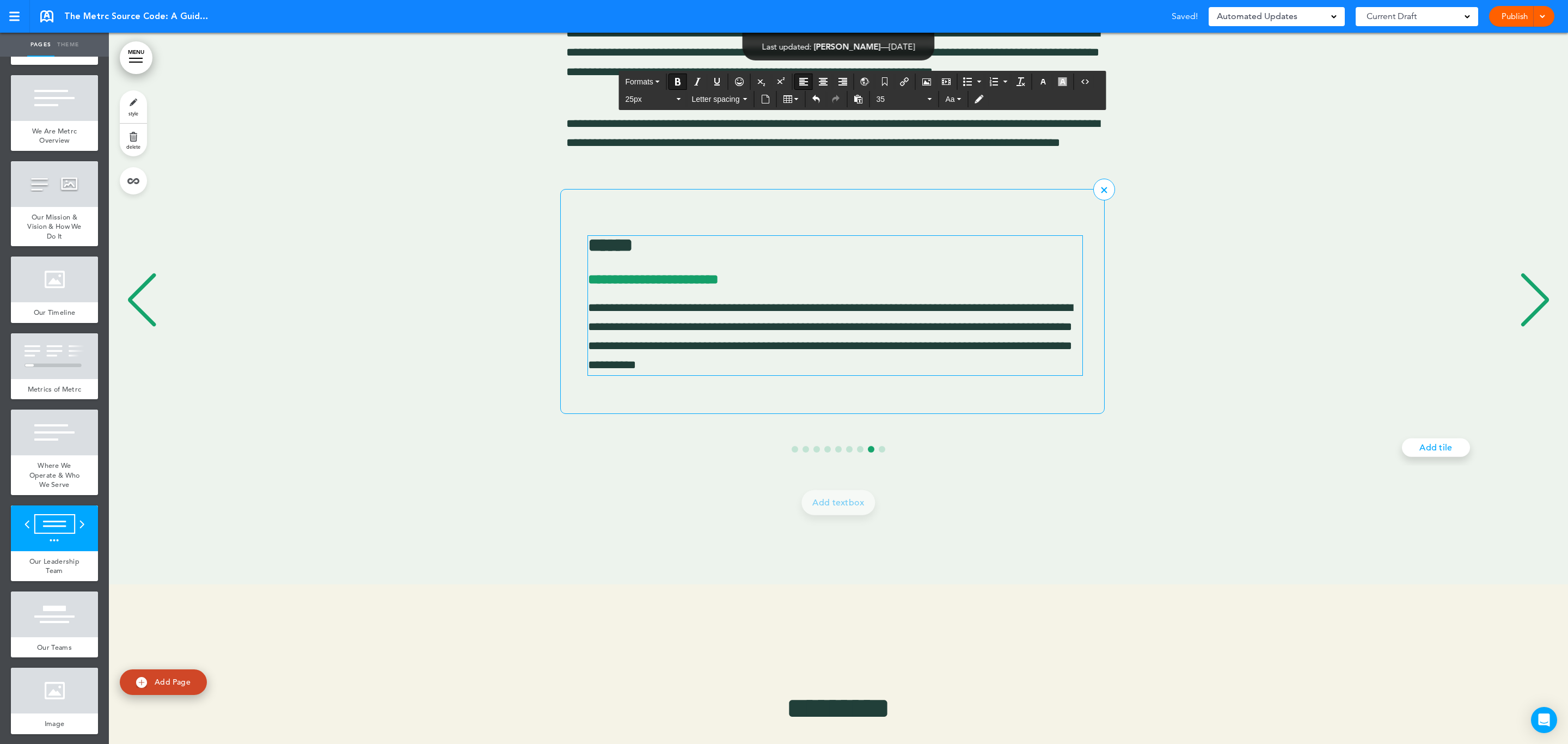
scroll to position [8239, 0]
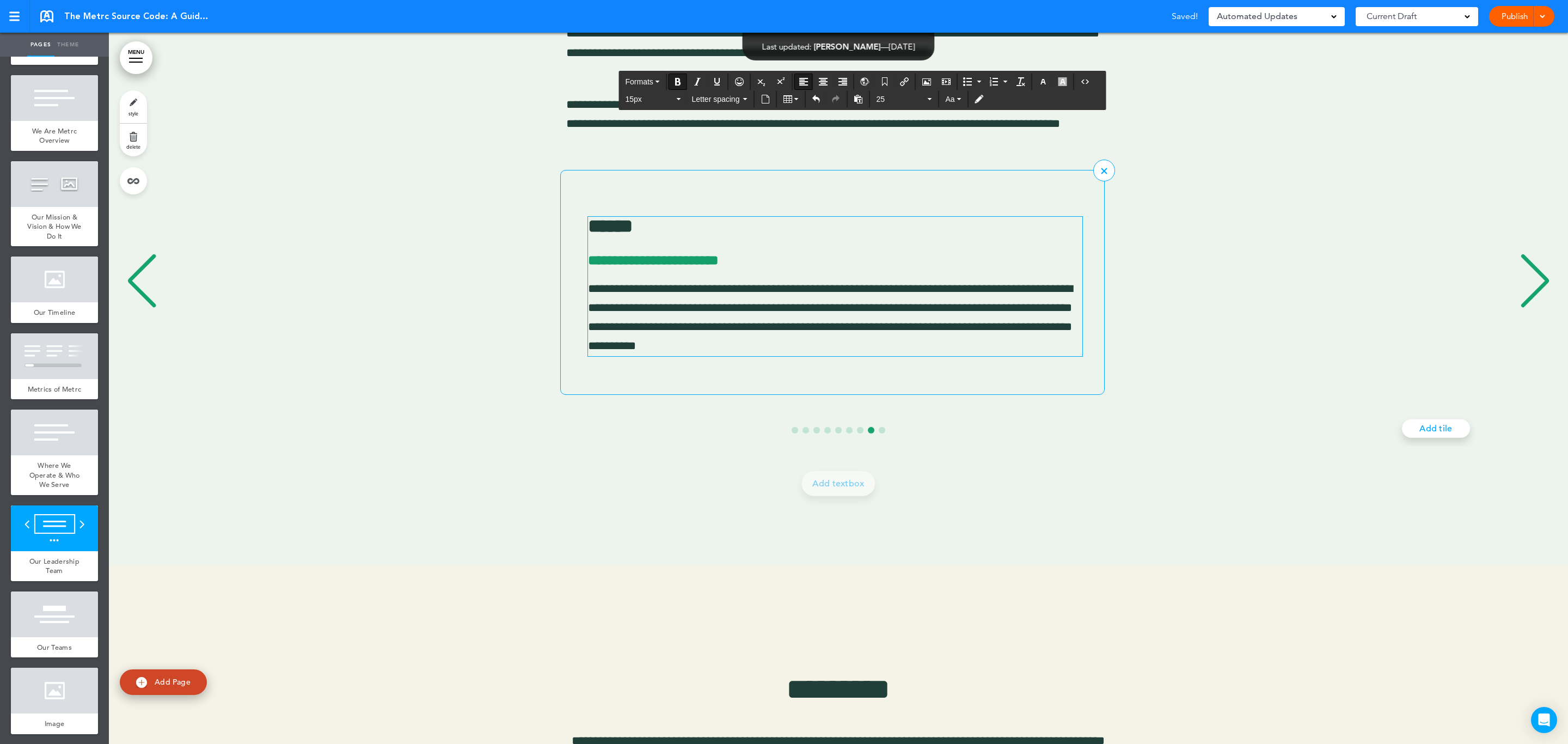
click at [1031, 257] on p "**********" at bounding box center [835, 260] width 494 height 22
click at [931, 83] on icon "Airmason image" at bounding box center [927, 81] width 8 height 8
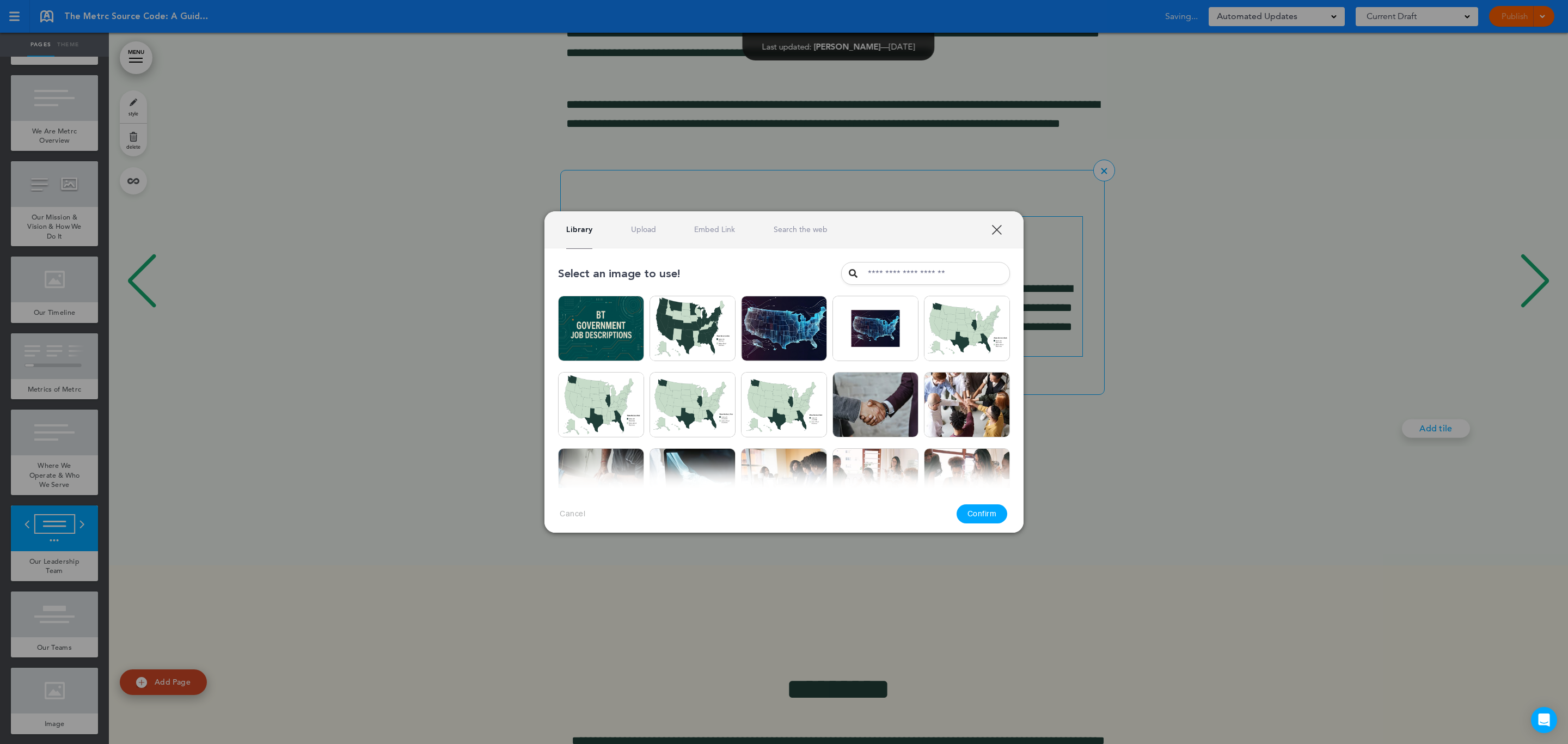
click at [643, 231] on link "Upload" at bounding box center [643, 229] width 25 height 11
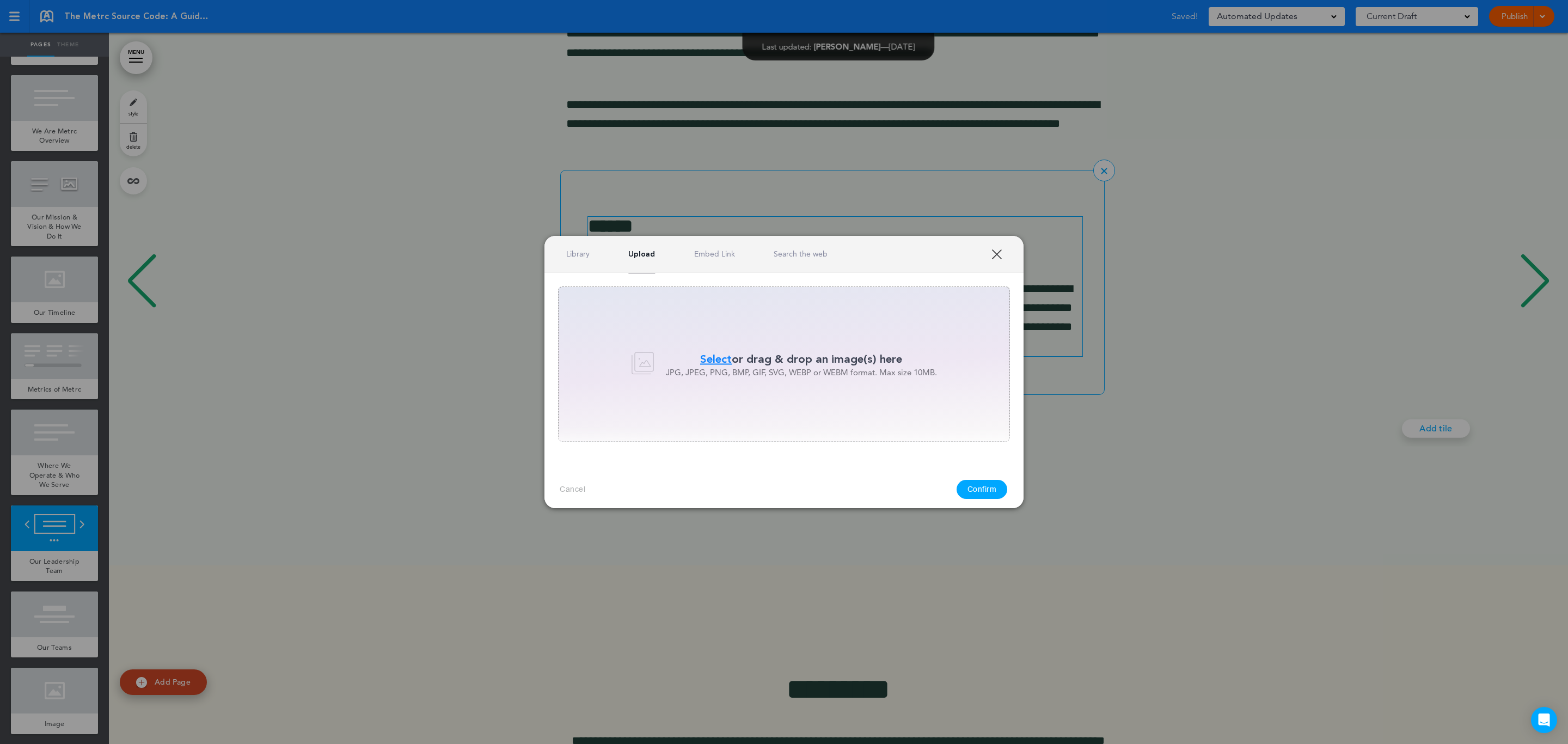
click at [709, 356] on span "Select" at bounding box center [715, 359] width 32 height 16
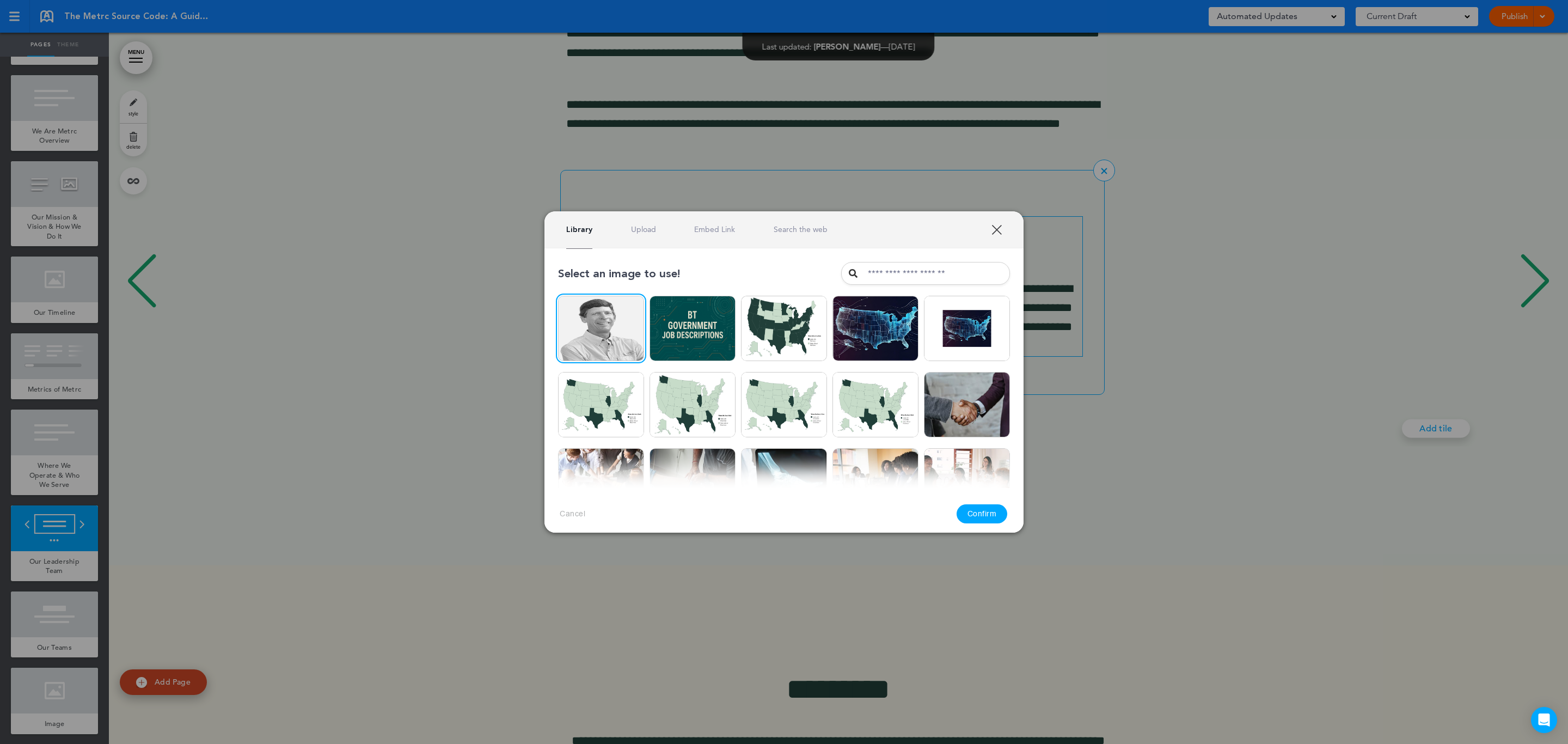
click at [990, 515] on button "Confirm" at bounding box center [982, 513] width 51 height 19
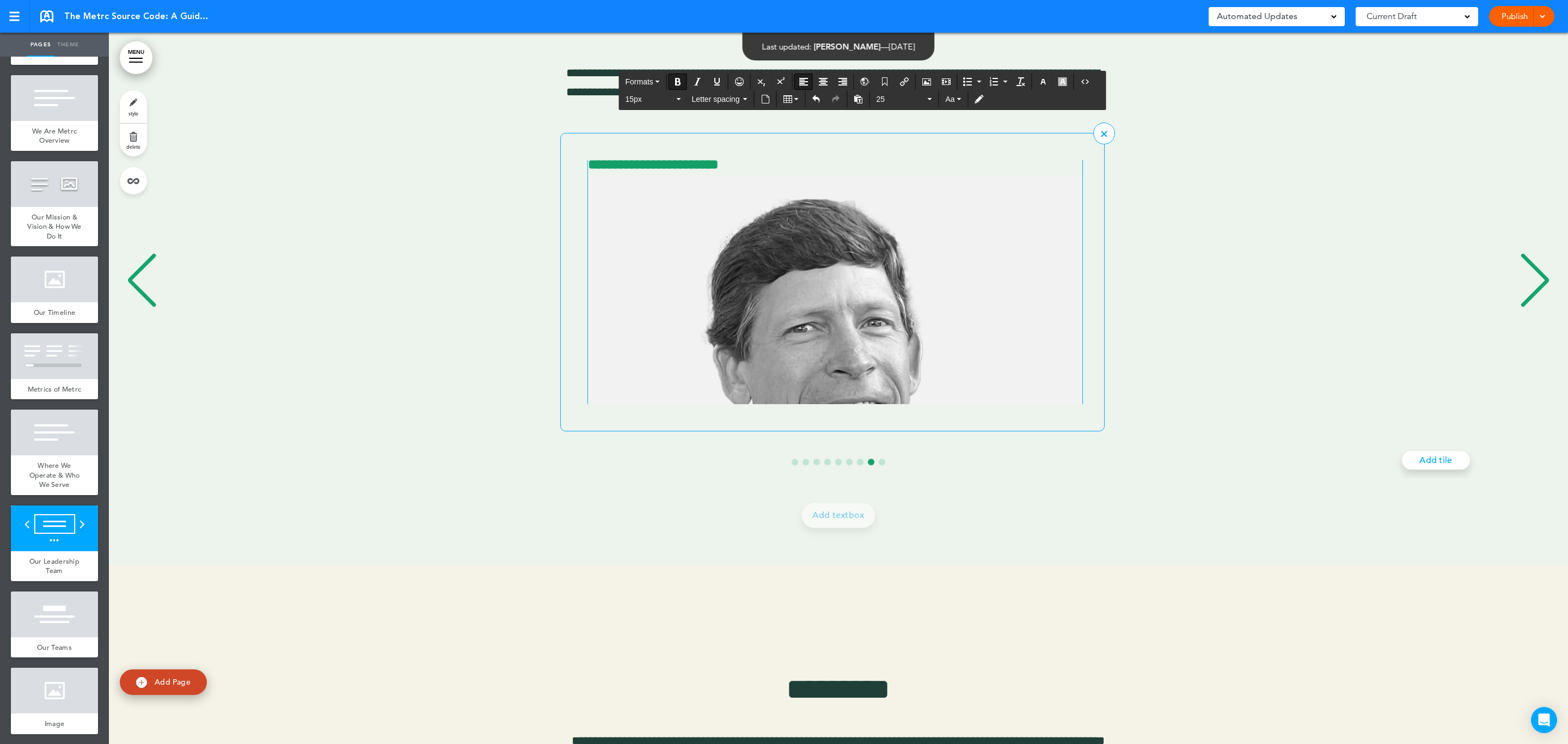
scroll to position [56, 0]
click at [850, 295] on img "8 / 9" at bounding box center [835, 456] width 494 height 557
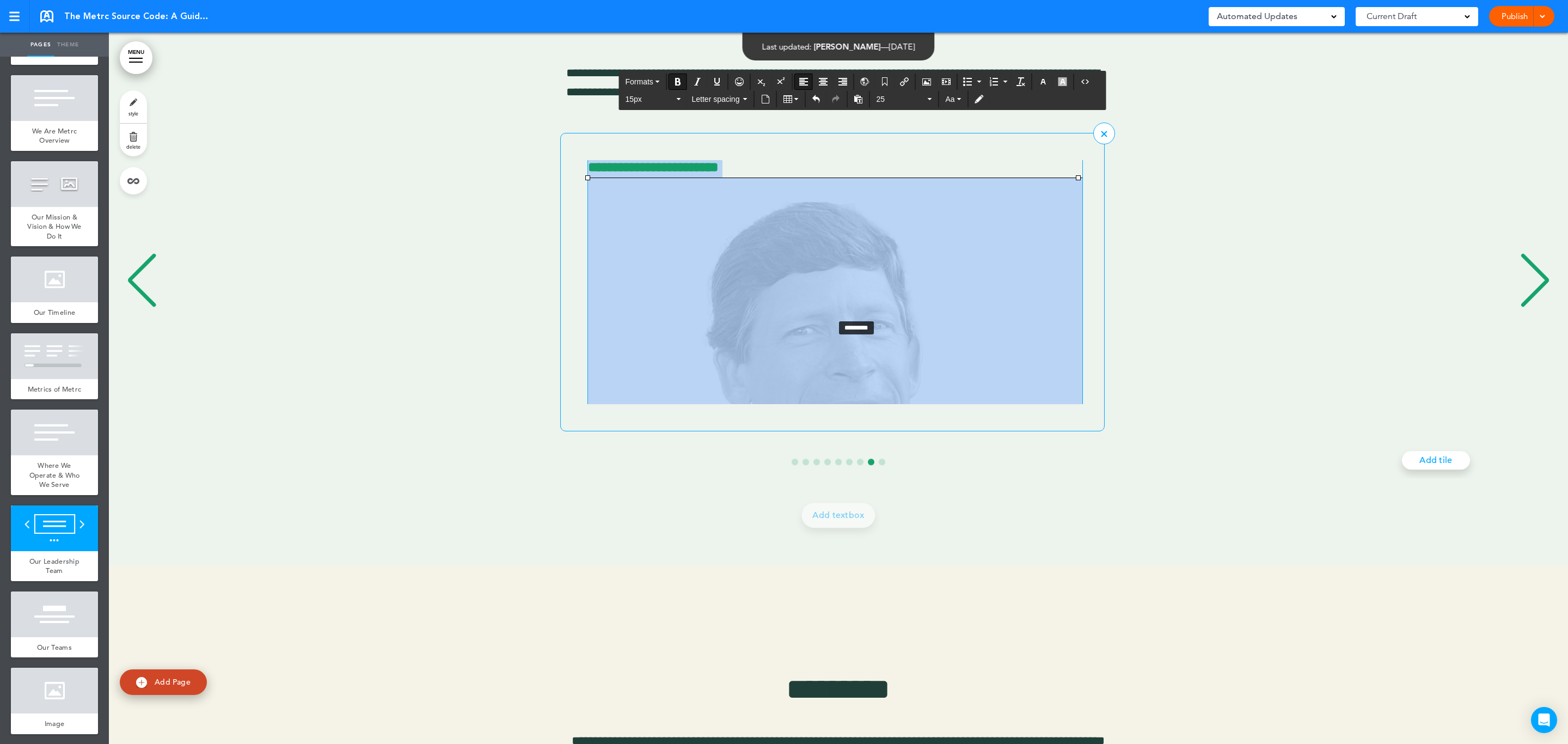
drag, startPoint x: 588, startPoint y: 179, endPoint x: 956, endPoint y: 390, distance: 424.2
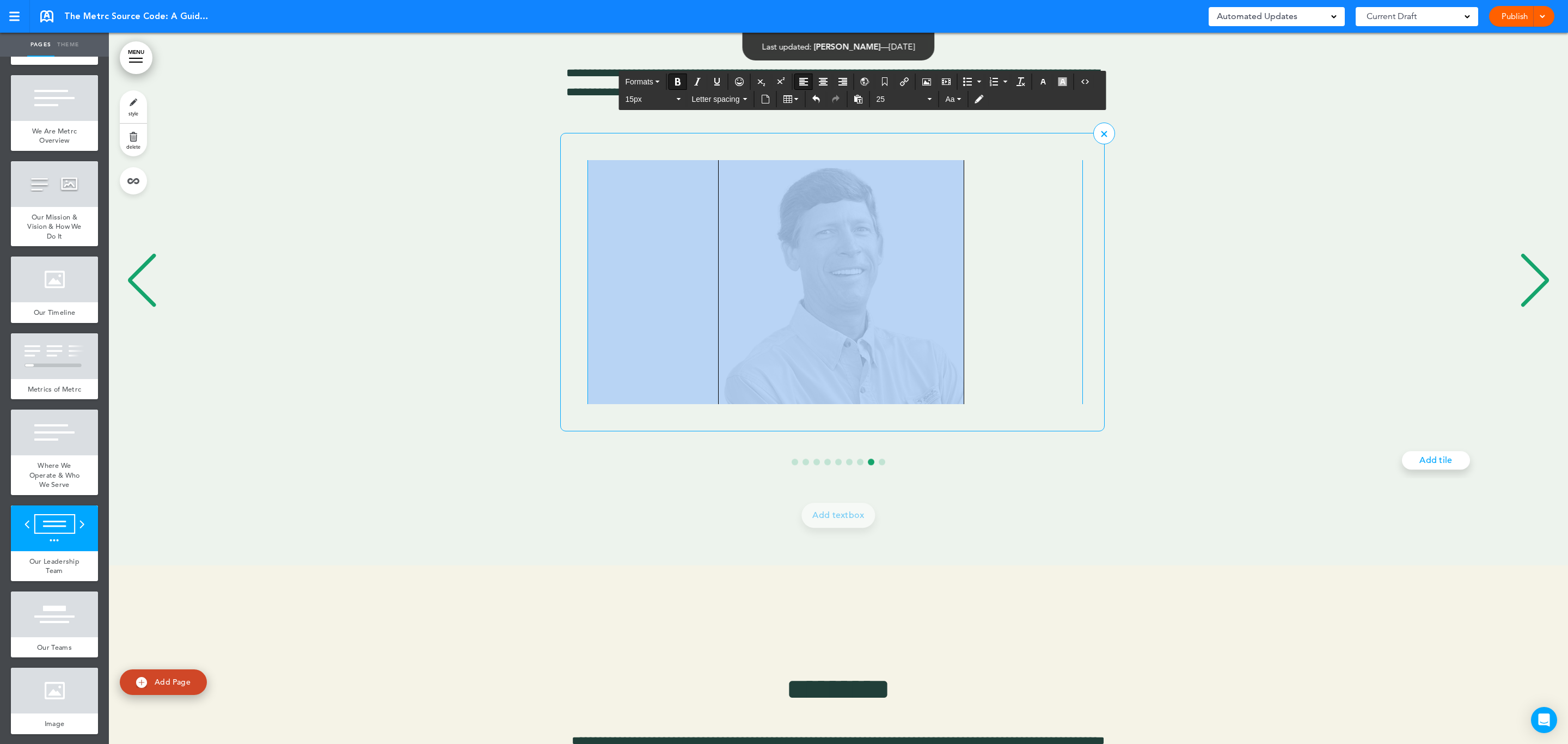
scroll to position [8109, 0]
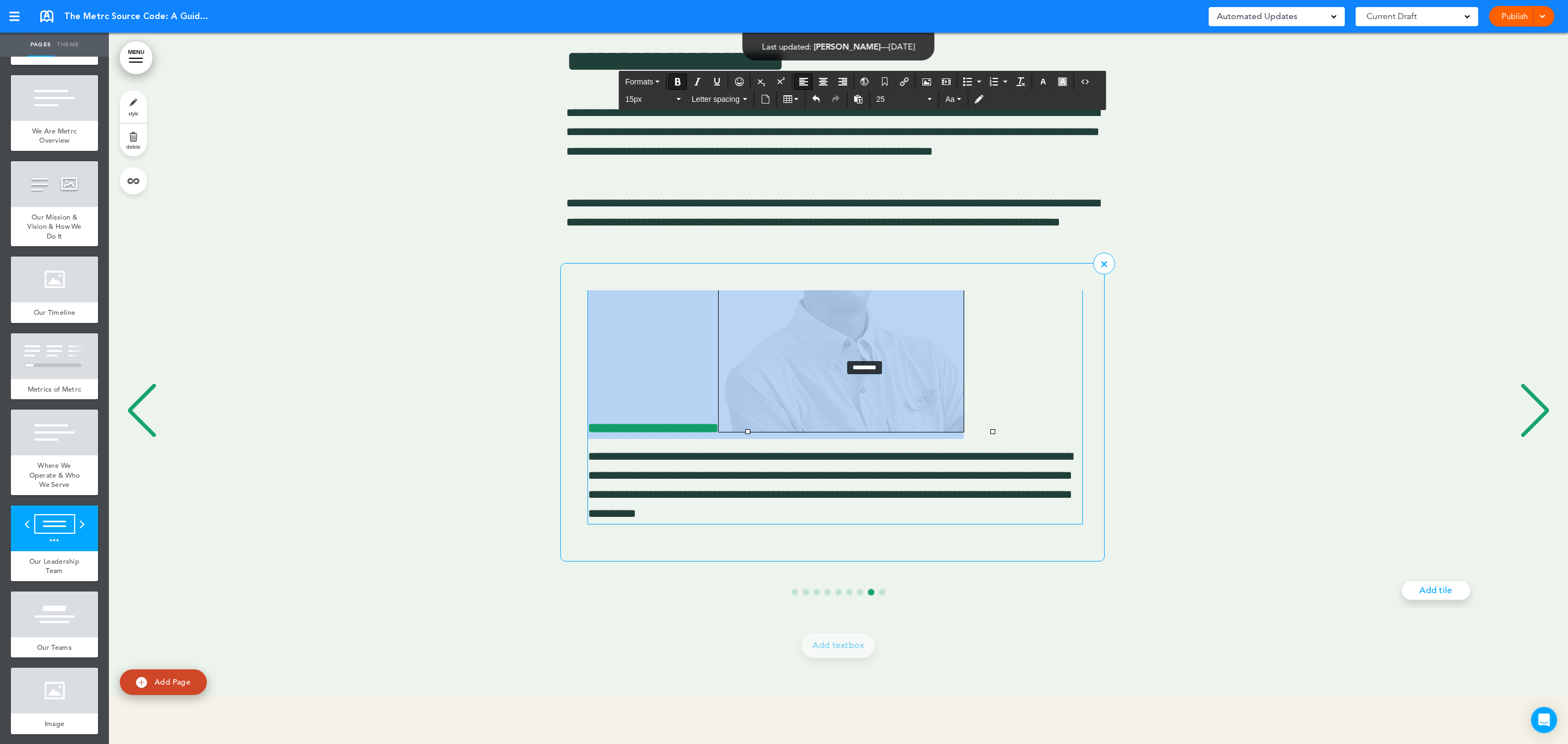
drag, startPoint x: 995, startPoint y: 435, endPoint x: 768, endPoint y: 324, distance: 252.7
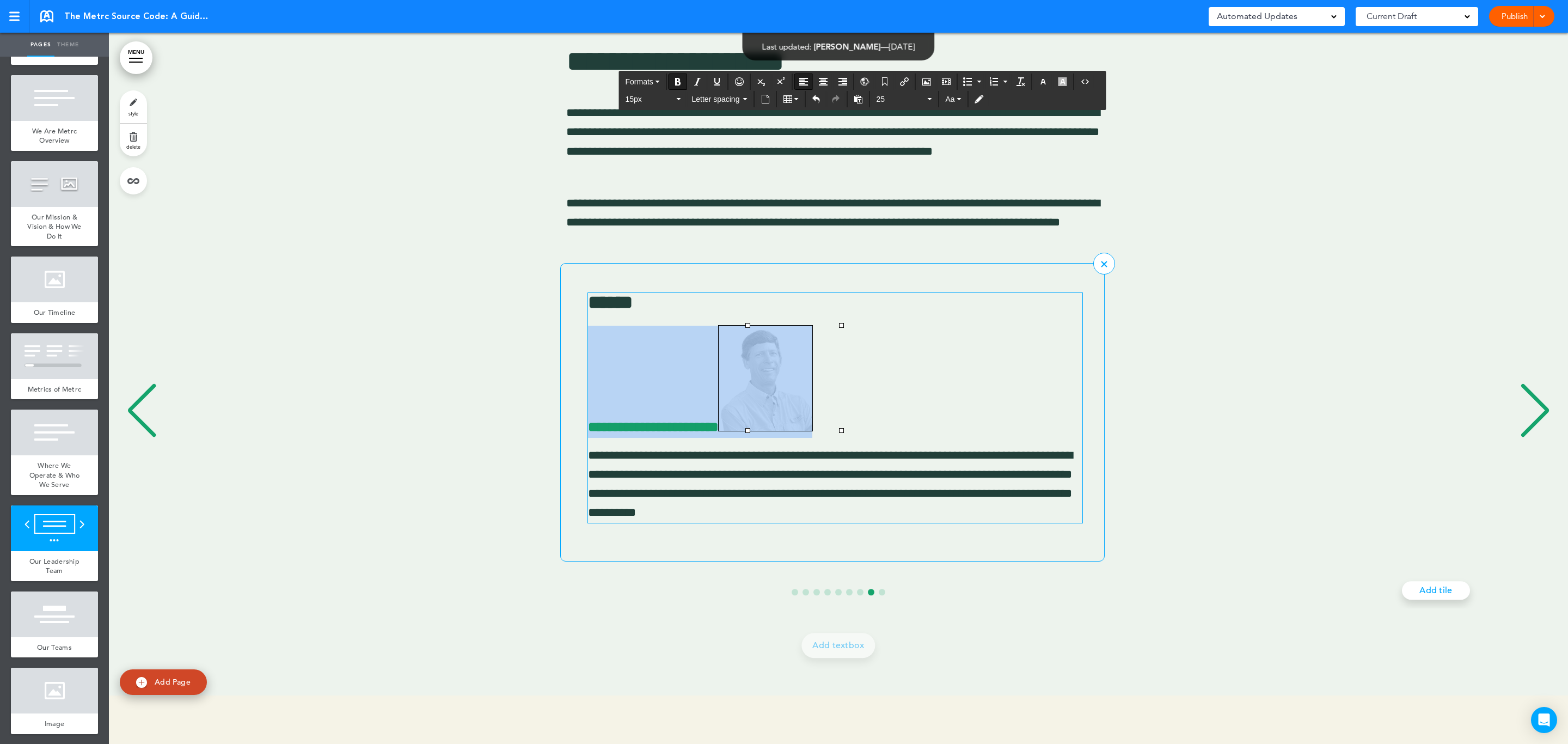
scroll to position [8280, 0]
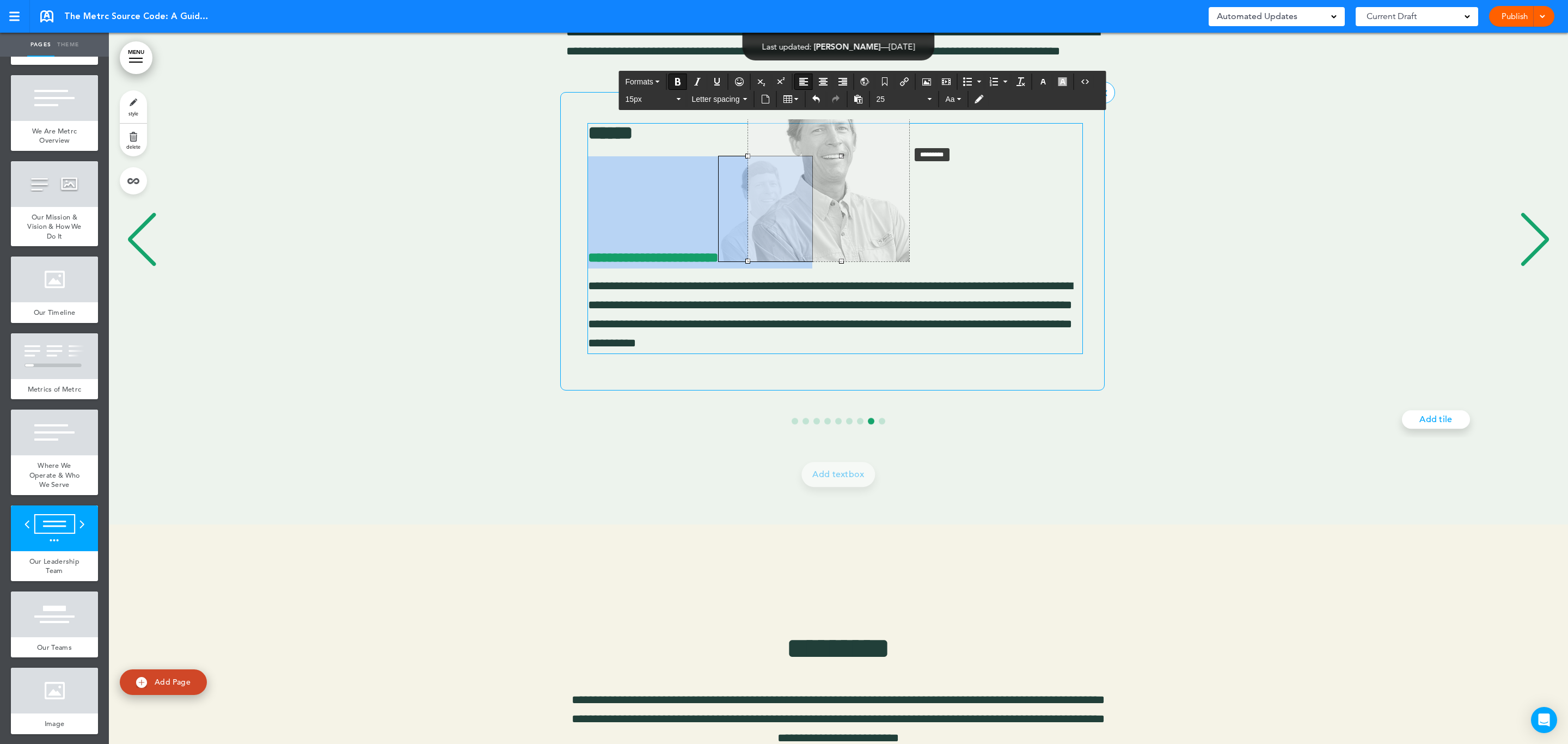
drag, startPoint x: 841, startPoint y: 158, endPoint x: 940, endPoint y: 149, distance: 99.4
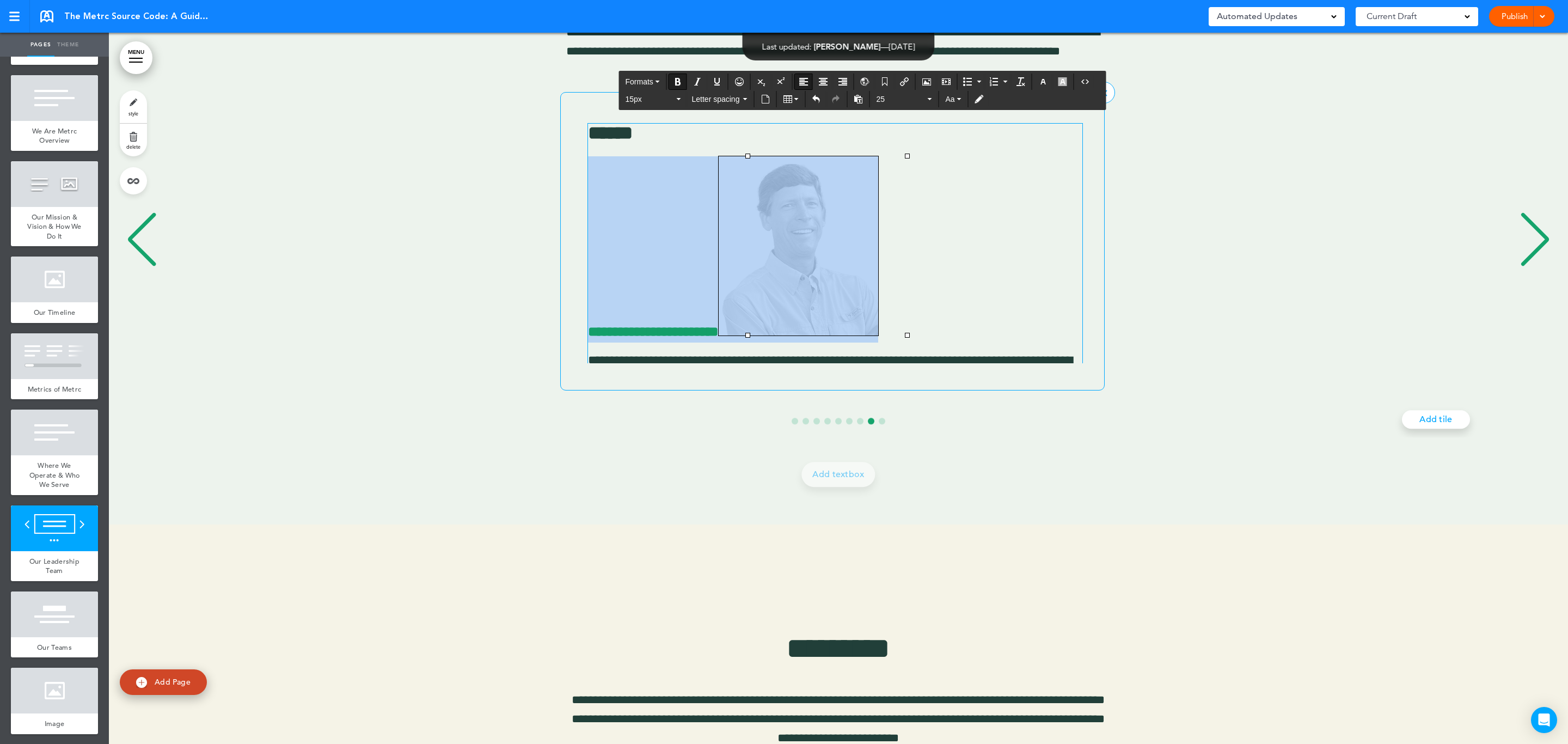
scroll to position [8205, 0]
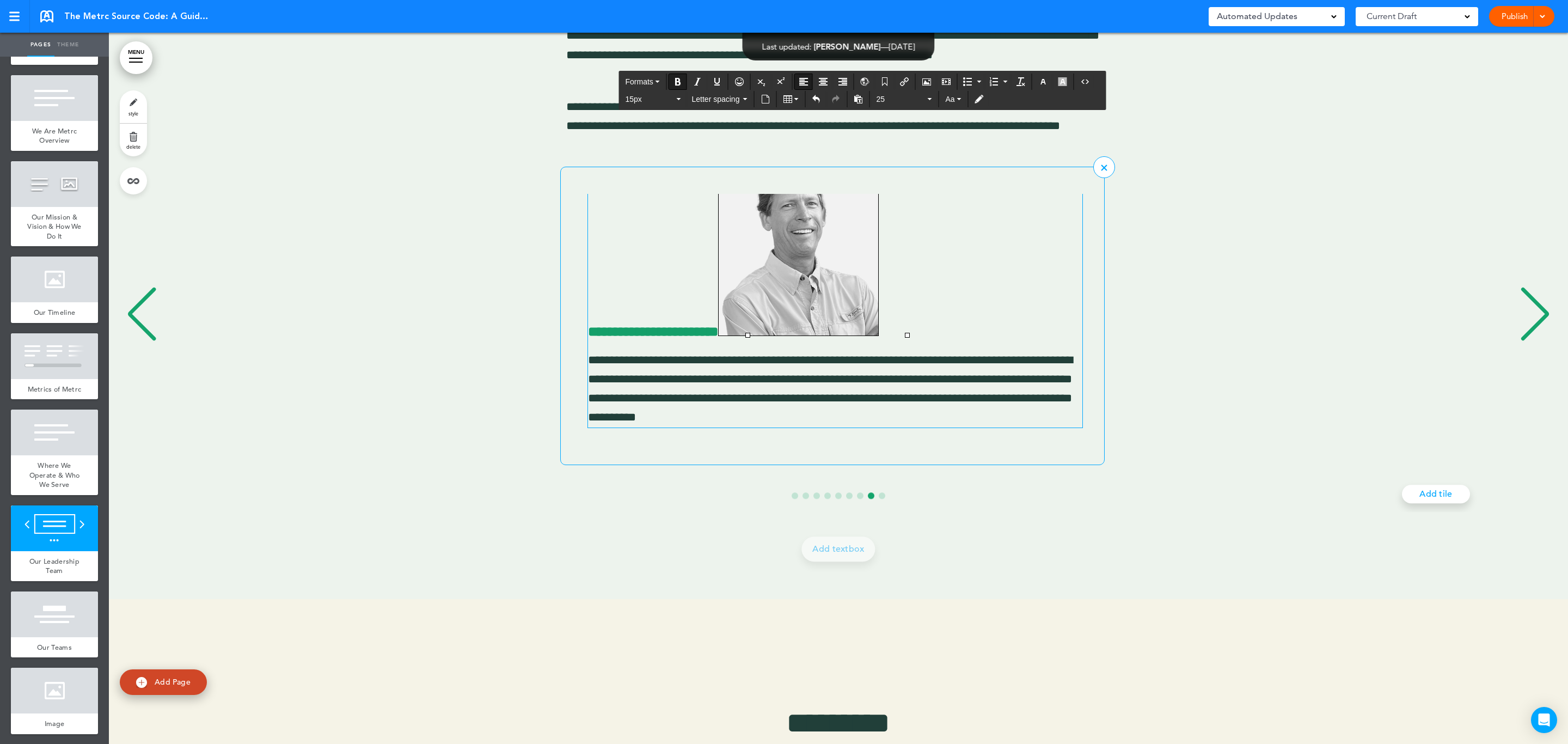
click at [742, 300] on p "**********" at bounding box center [835, 249] width 494 height 186
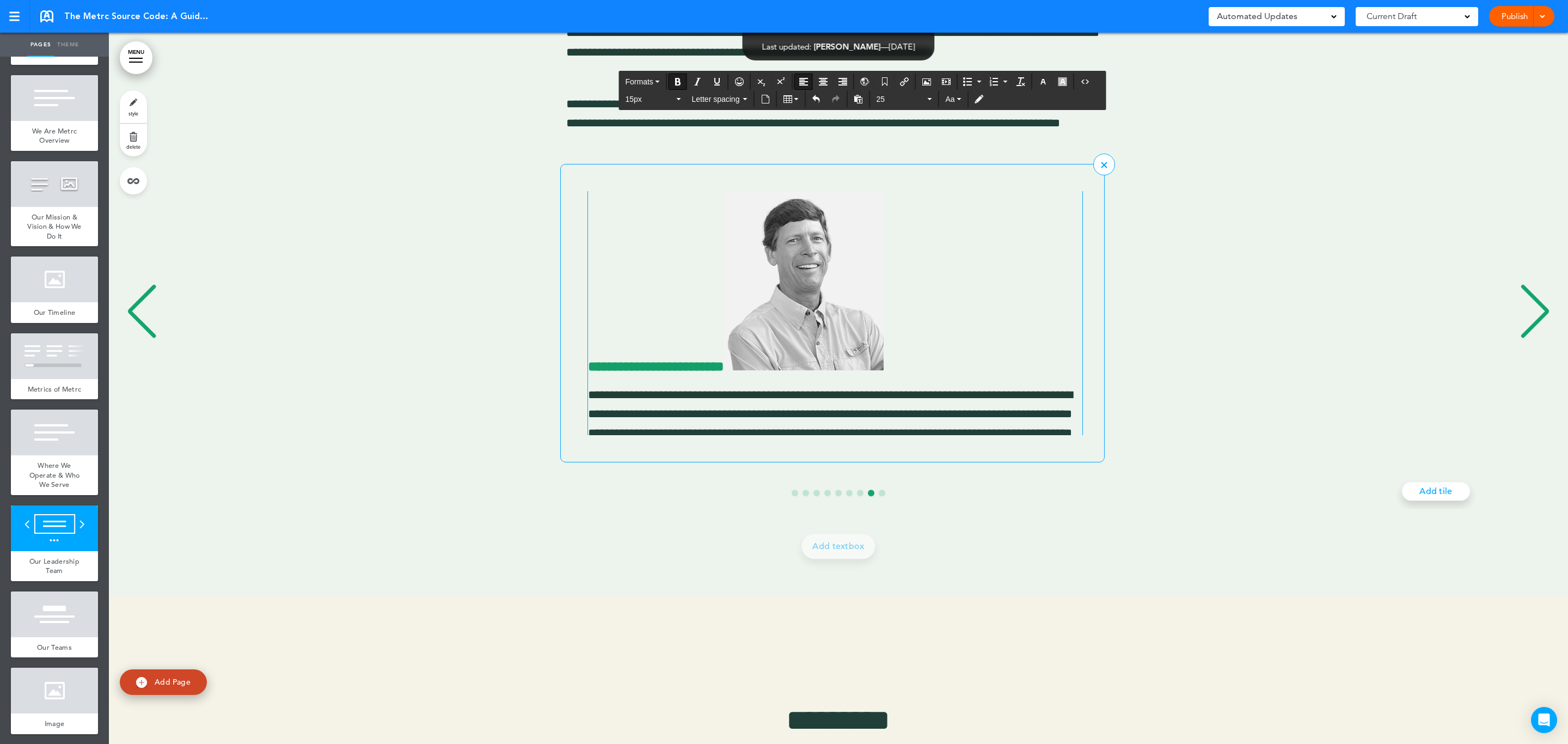
scroll to position [8210, 0]
click at [884, 260] on img "8 / 9" at bounding box center [804, 278] width 160 height 179
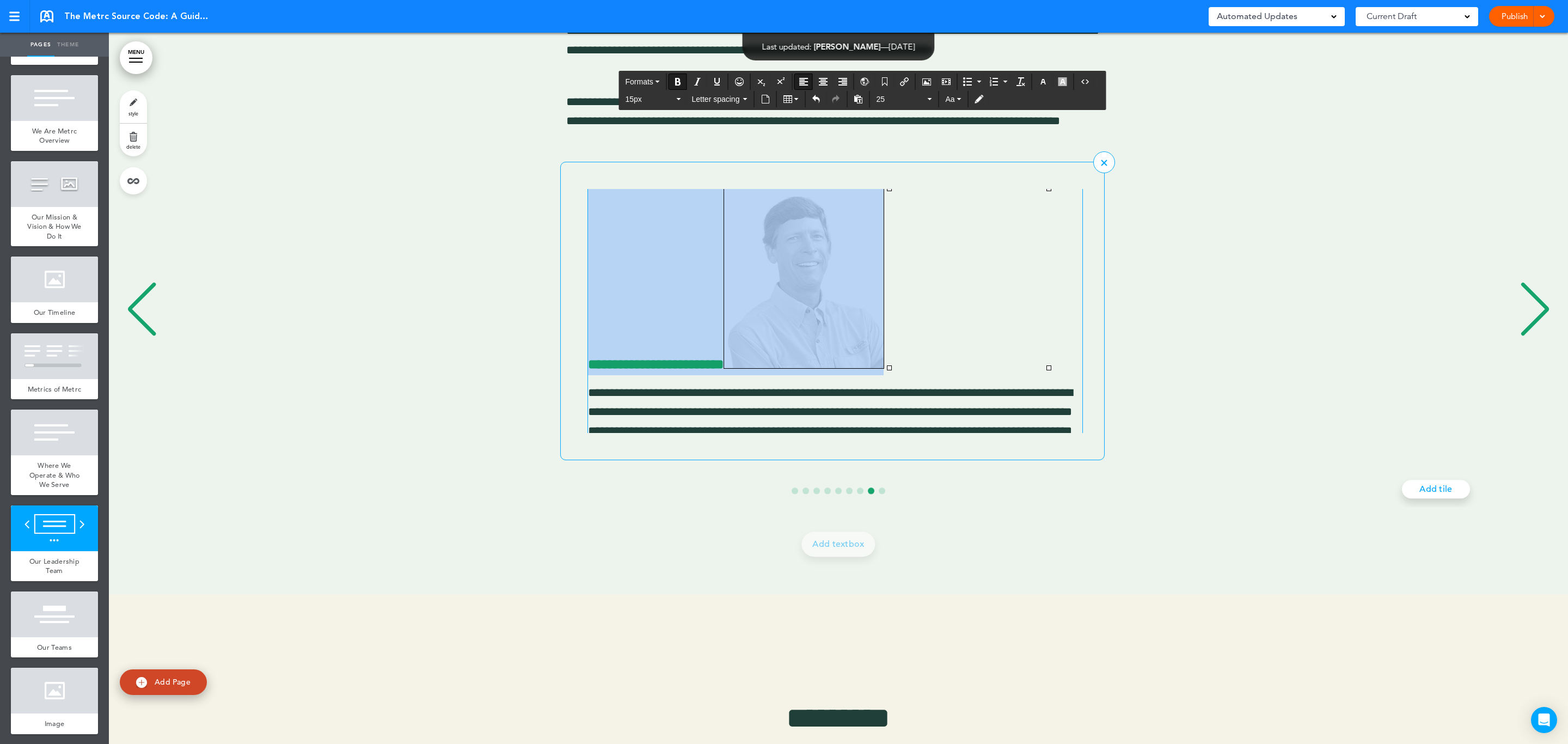
scroll to position [8208, 0]
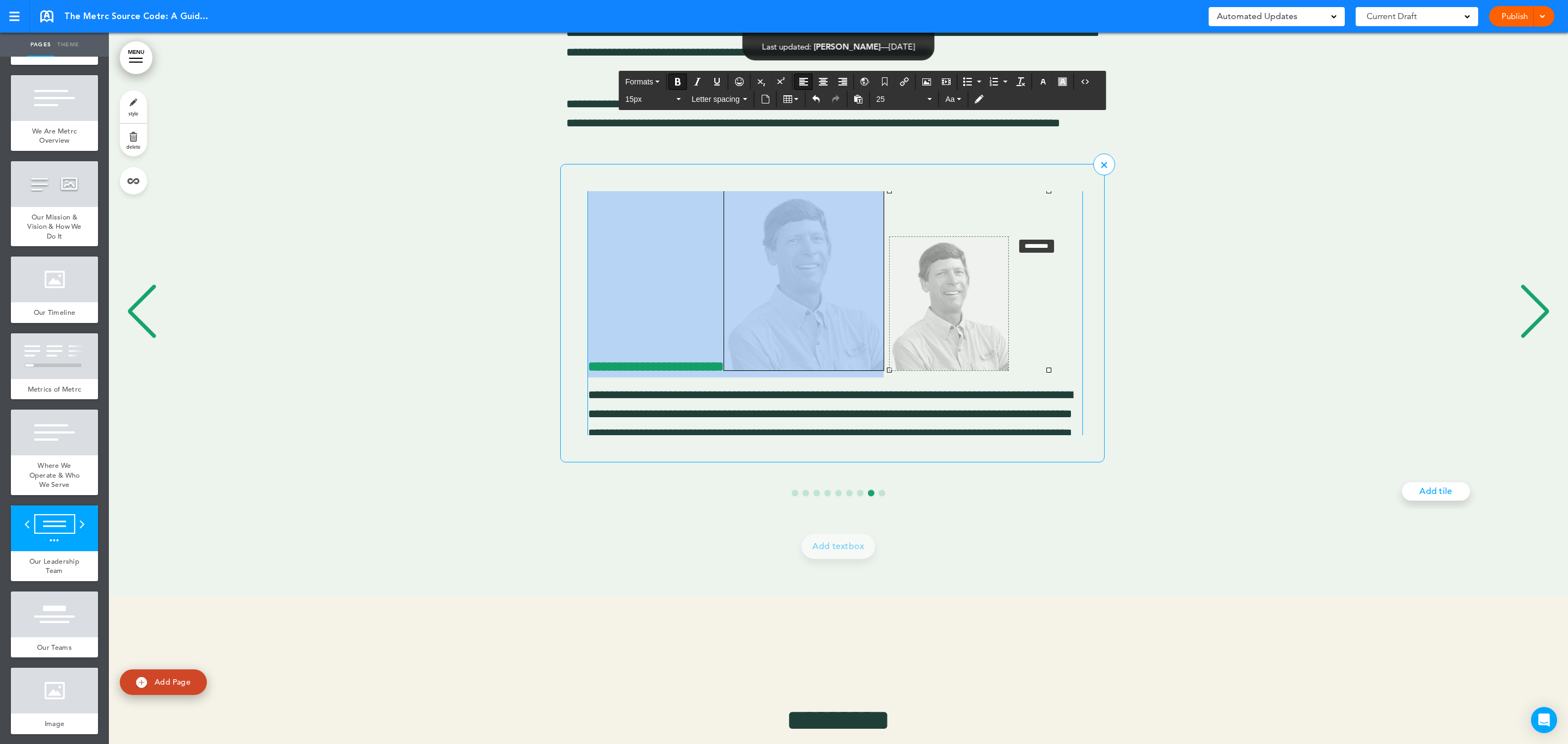
drag, startPoint x: 1051, startPoint y: 193, endPoint x: 997, endPoint y: 262, distance: 87.6
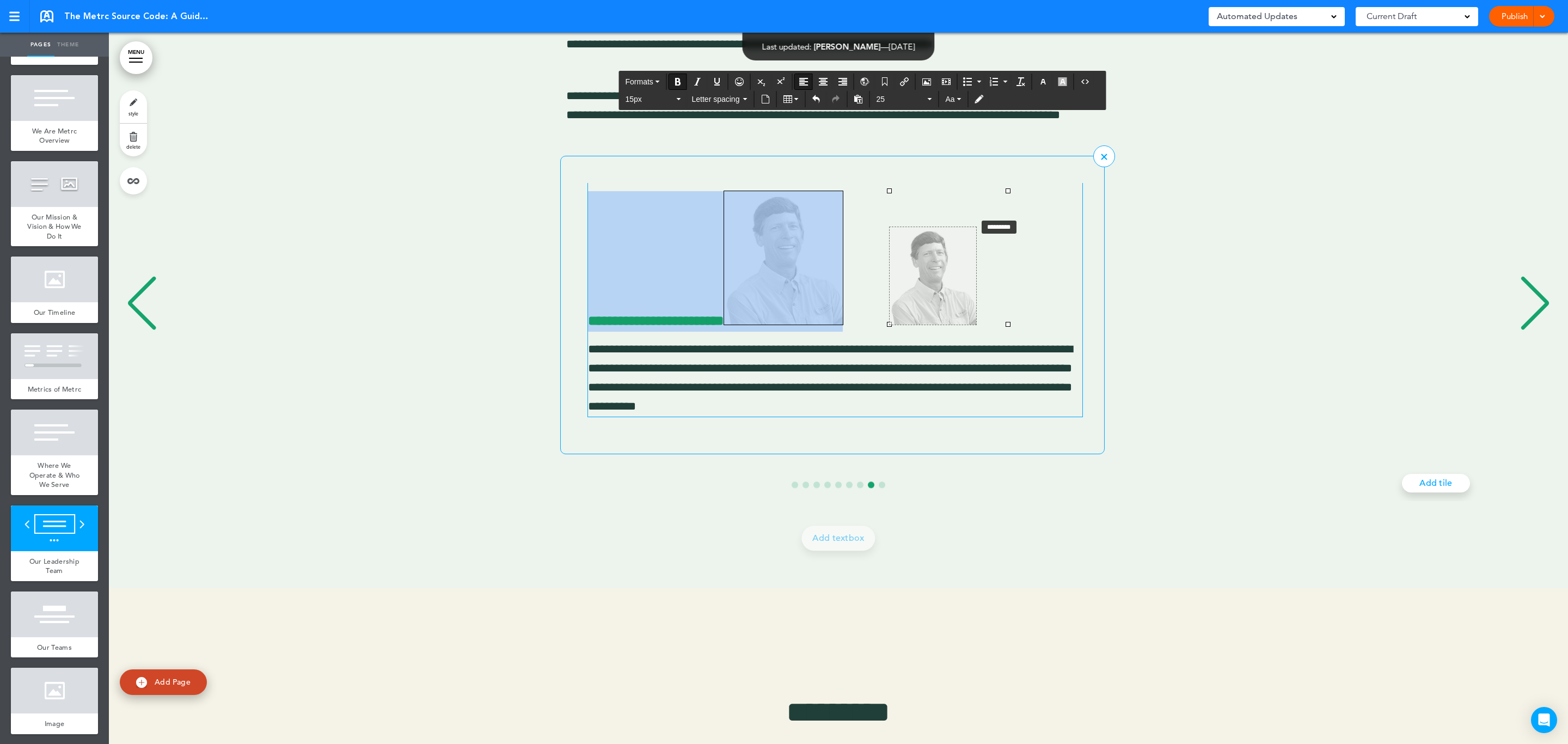
drag, startPoint x: 1008, startPoint y: 191, endPoint x: 959, endPoint y: 231, distance: 63.3
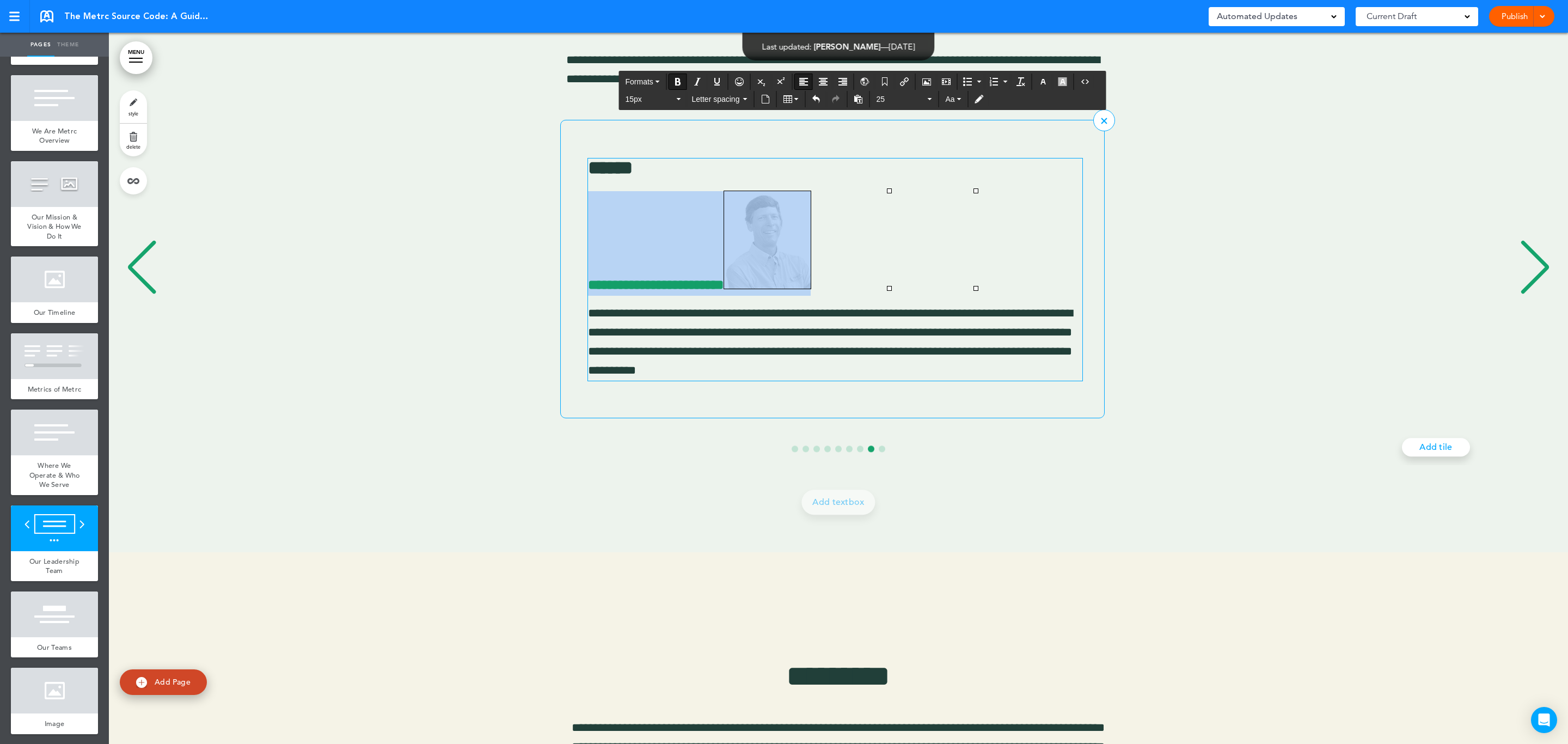
click at [1043, 221] on p "**********" at bounding box center [835, 243] width 494 height 105
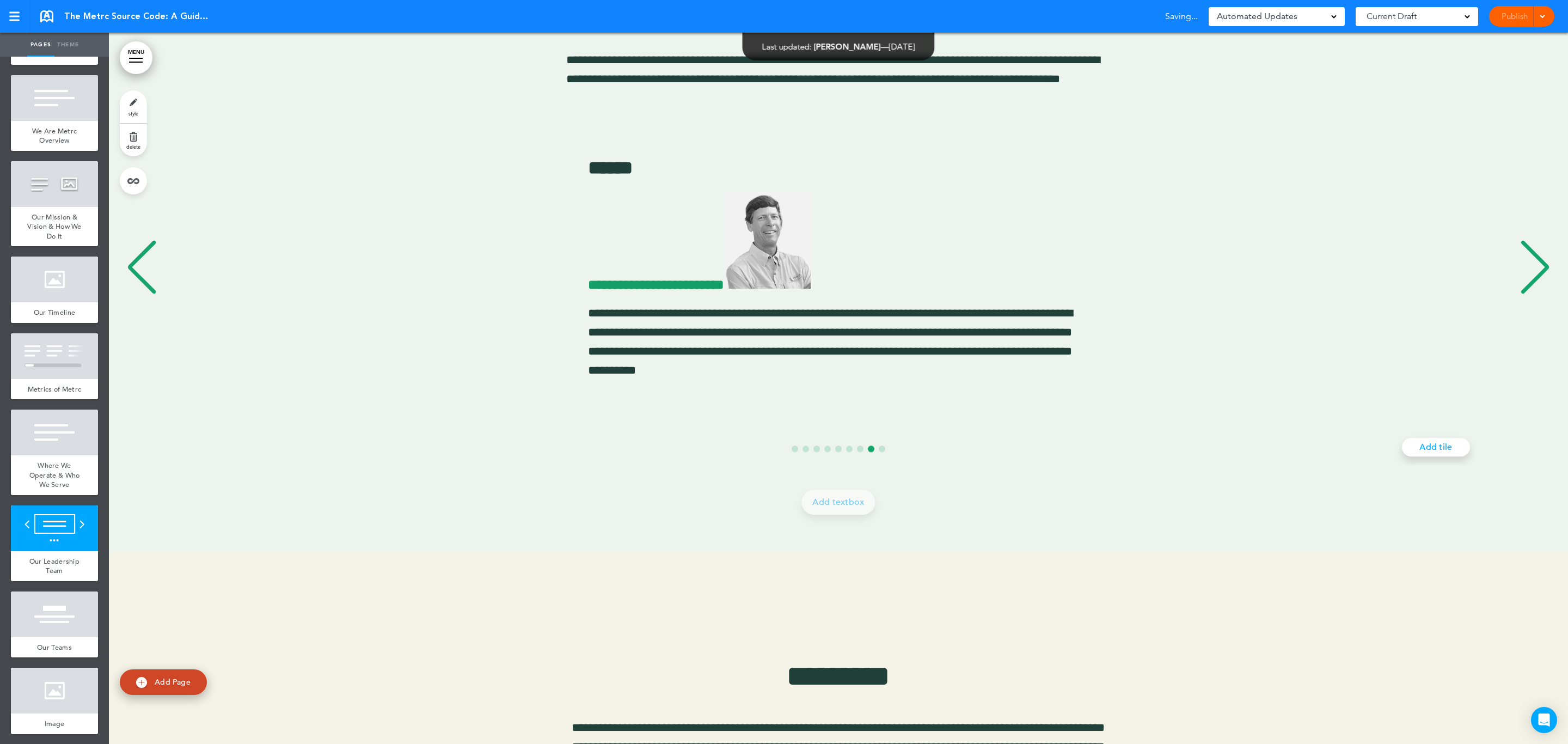
click at [134, 272] on div "Previous slide" at bounding box center [141, 267] width 33 height 54
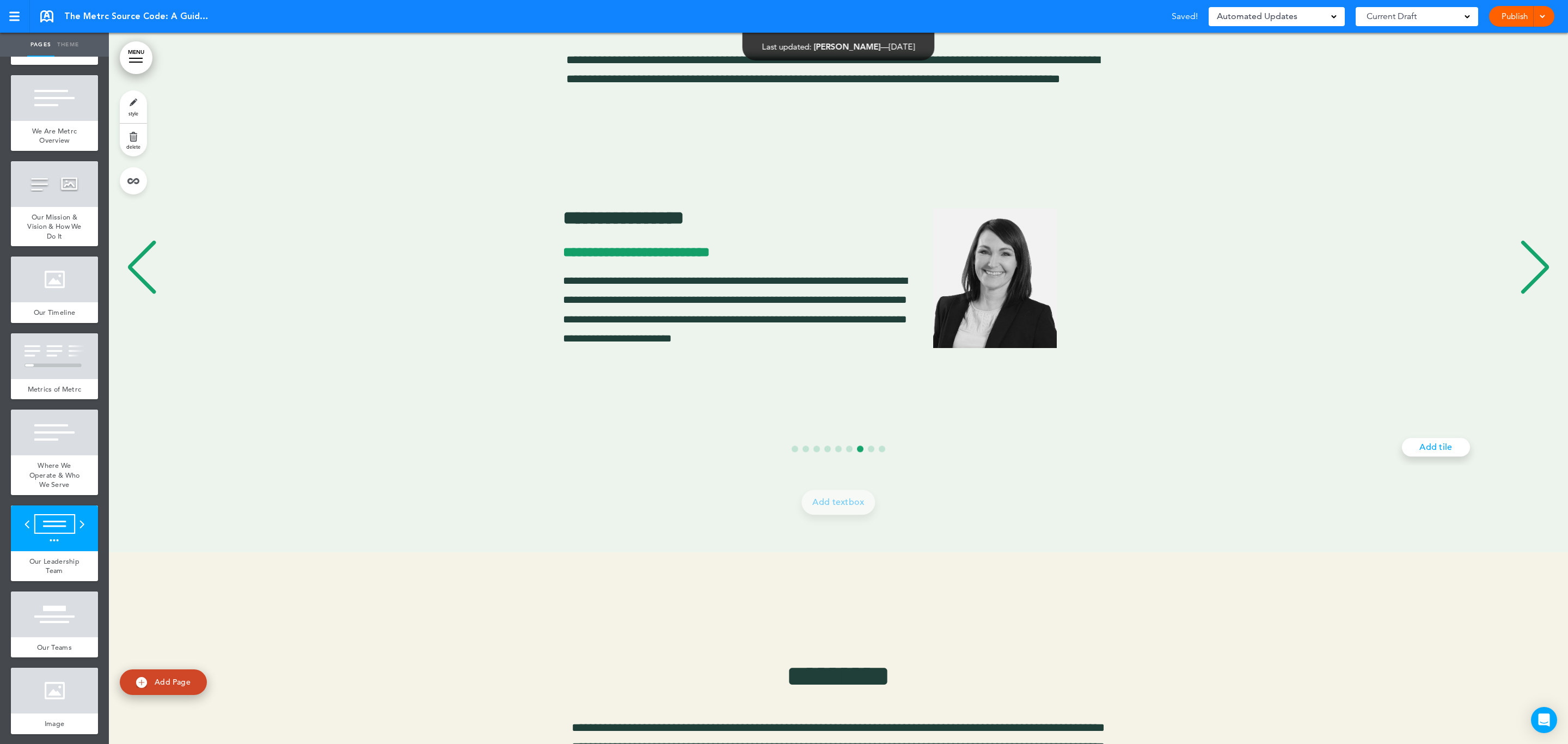
scroll to position [0, 8586]
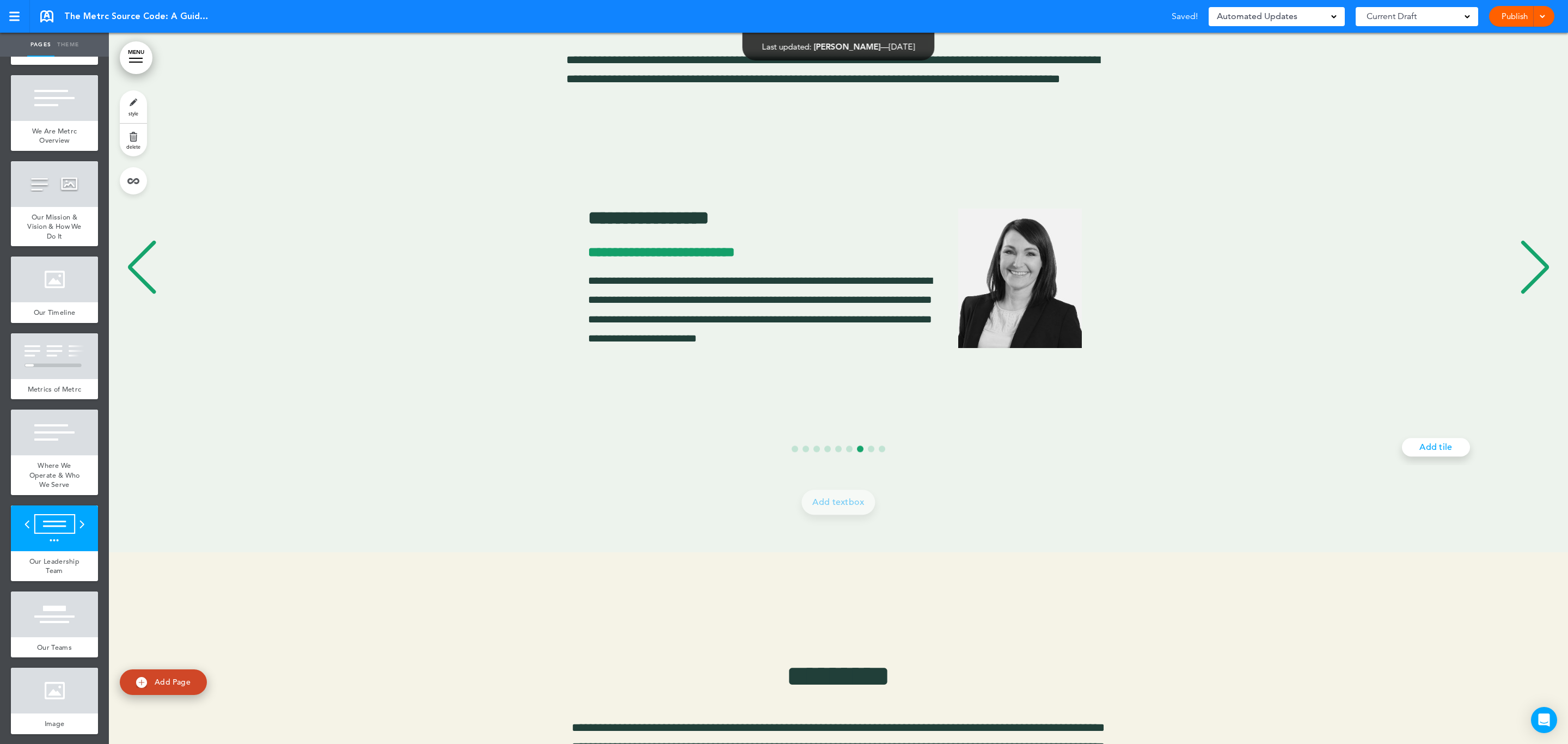
click at [1533, 269] on div "Next slide" at bounding box center [1535, 267] width 33 height 54
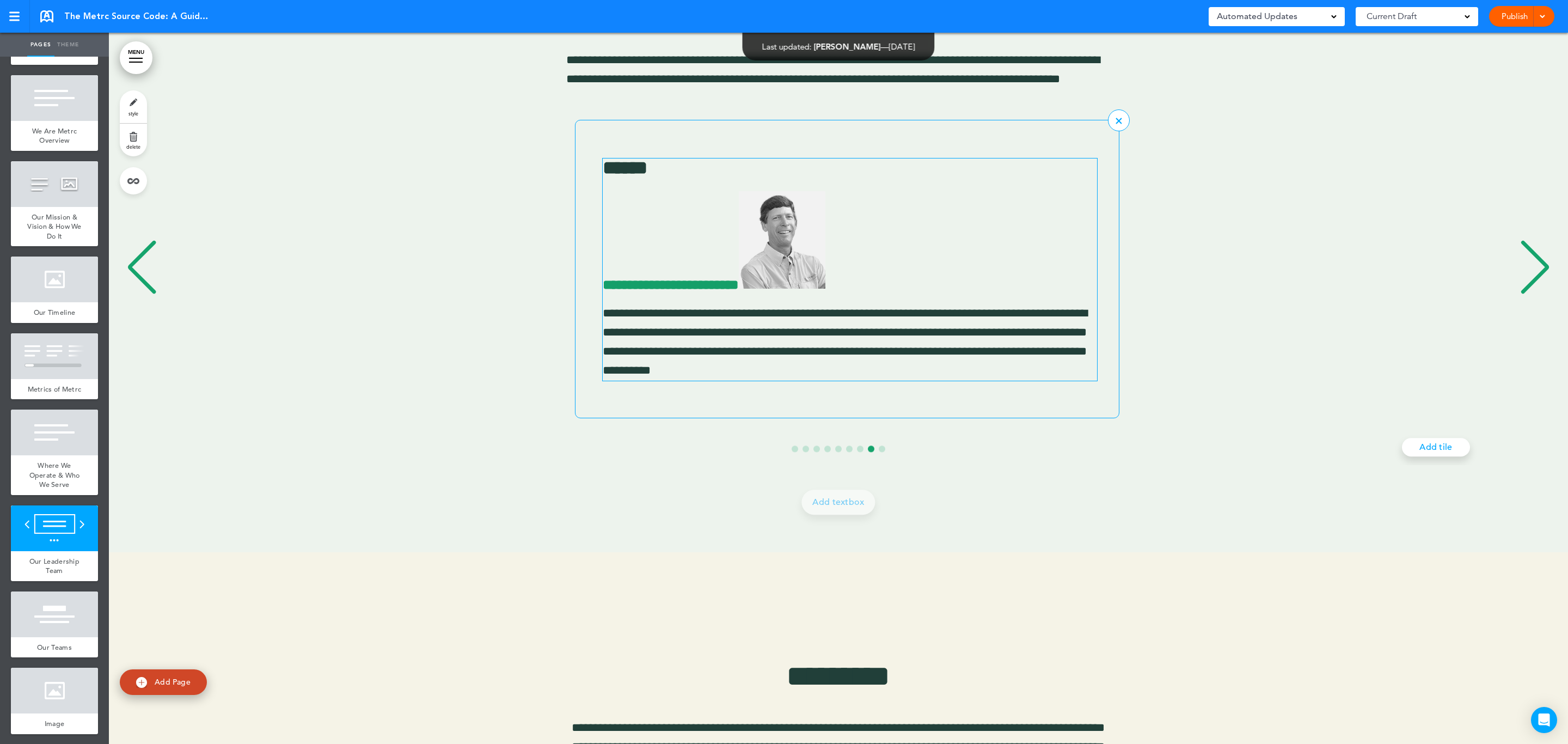
scroll to position [0, 10017]
click at [811, 258] on img "8 / 9" at bounding box center [767, 240] width 86 height 98
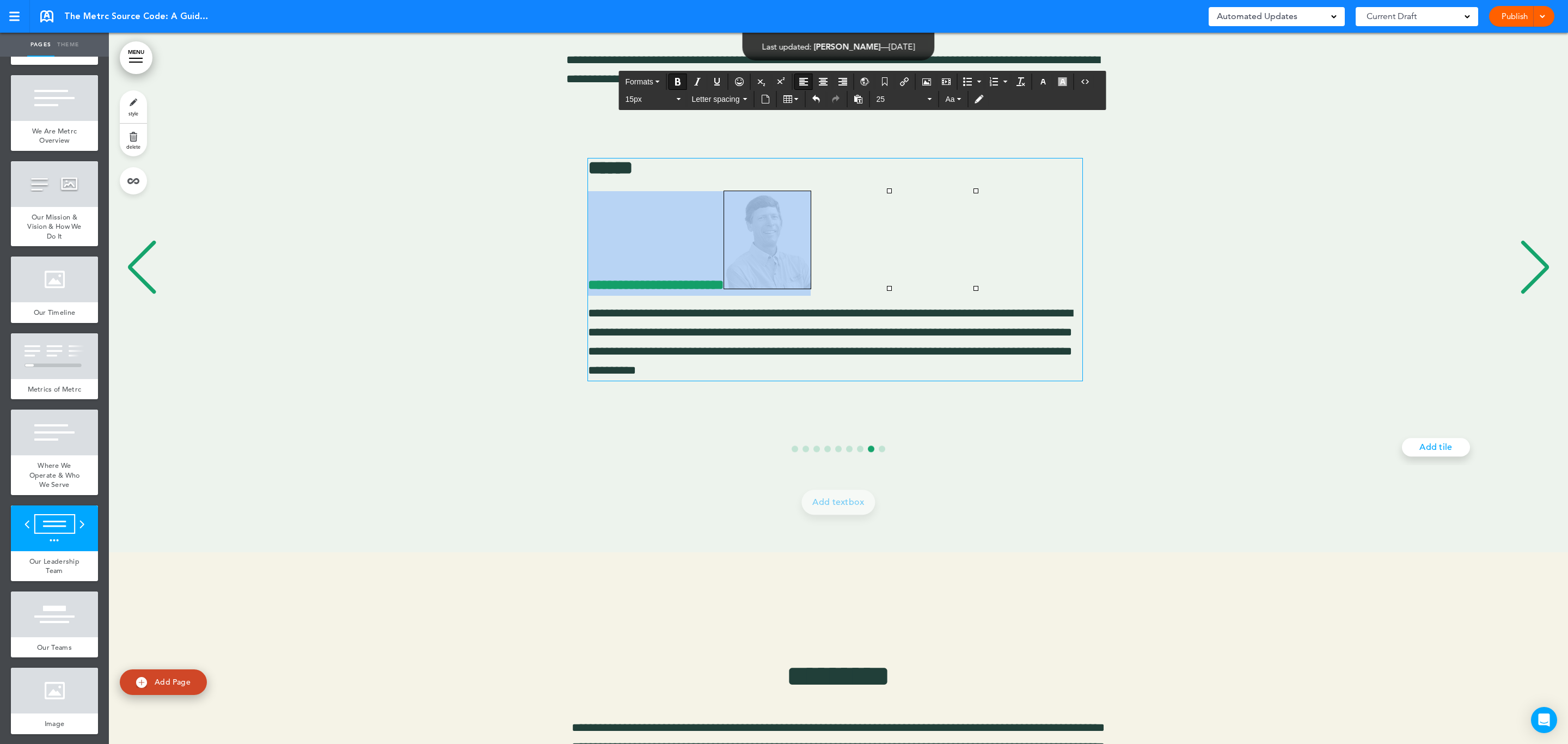
click at [375, 158] on div "**********" at bounding box center [832, 269] width 1425 height 298
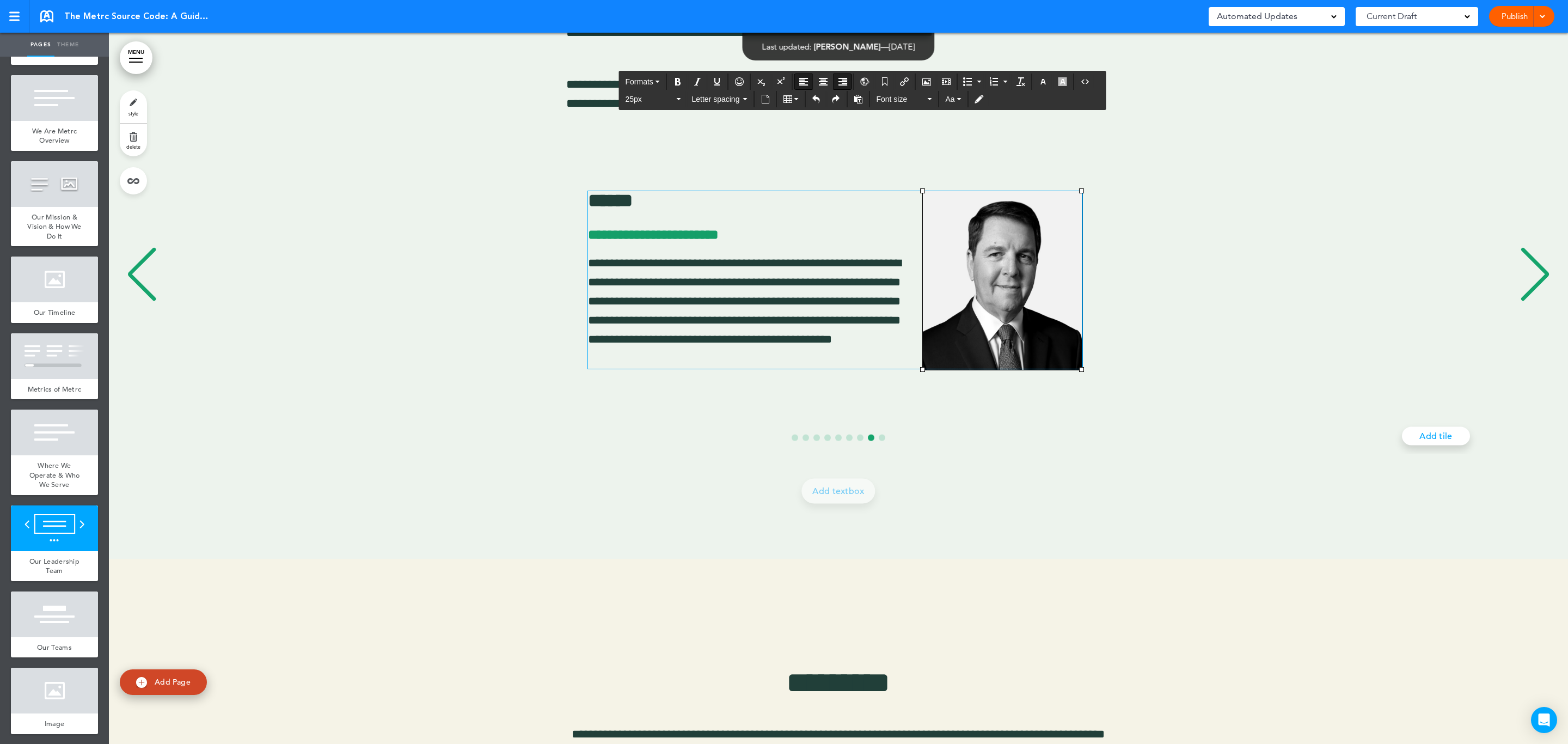
scroll to position [8253, 0]
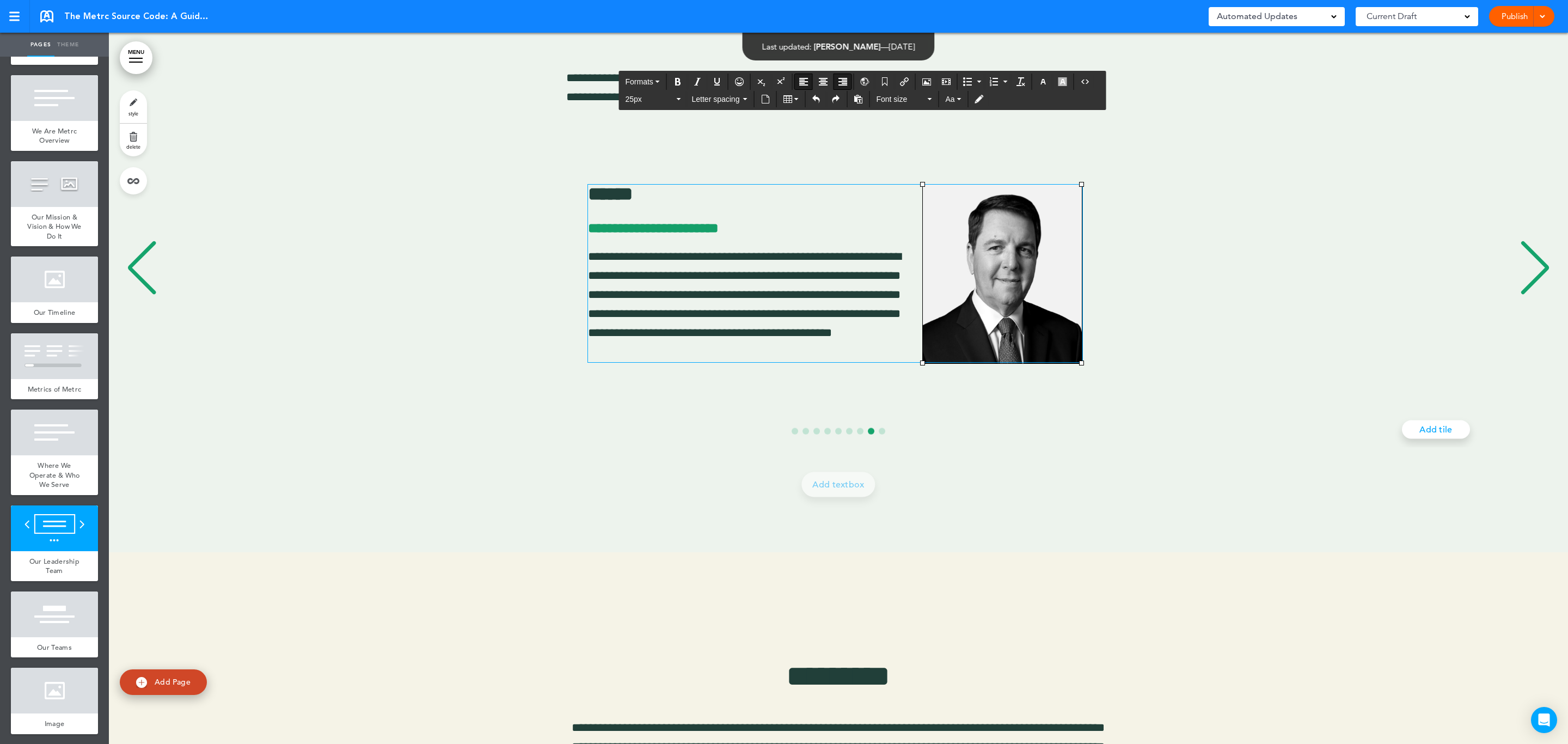
click at [1193, 234] on div "**********" at bounding box center [832, 269] width 1425 height 263
click at [997, 309] on img "8 / 9" at bounding box center [1002, 273] width 159 height 179
click at [918, 342] on p "**********" at bounding box center [835, 304] width 494 height 115
click at [999, 291] on img "8 / 9" at bounding box center [1002, 273] width 159 height 179
click at [931, 82] on icon "Airmason image" at bounding box center [927, 81] width 8 height 8
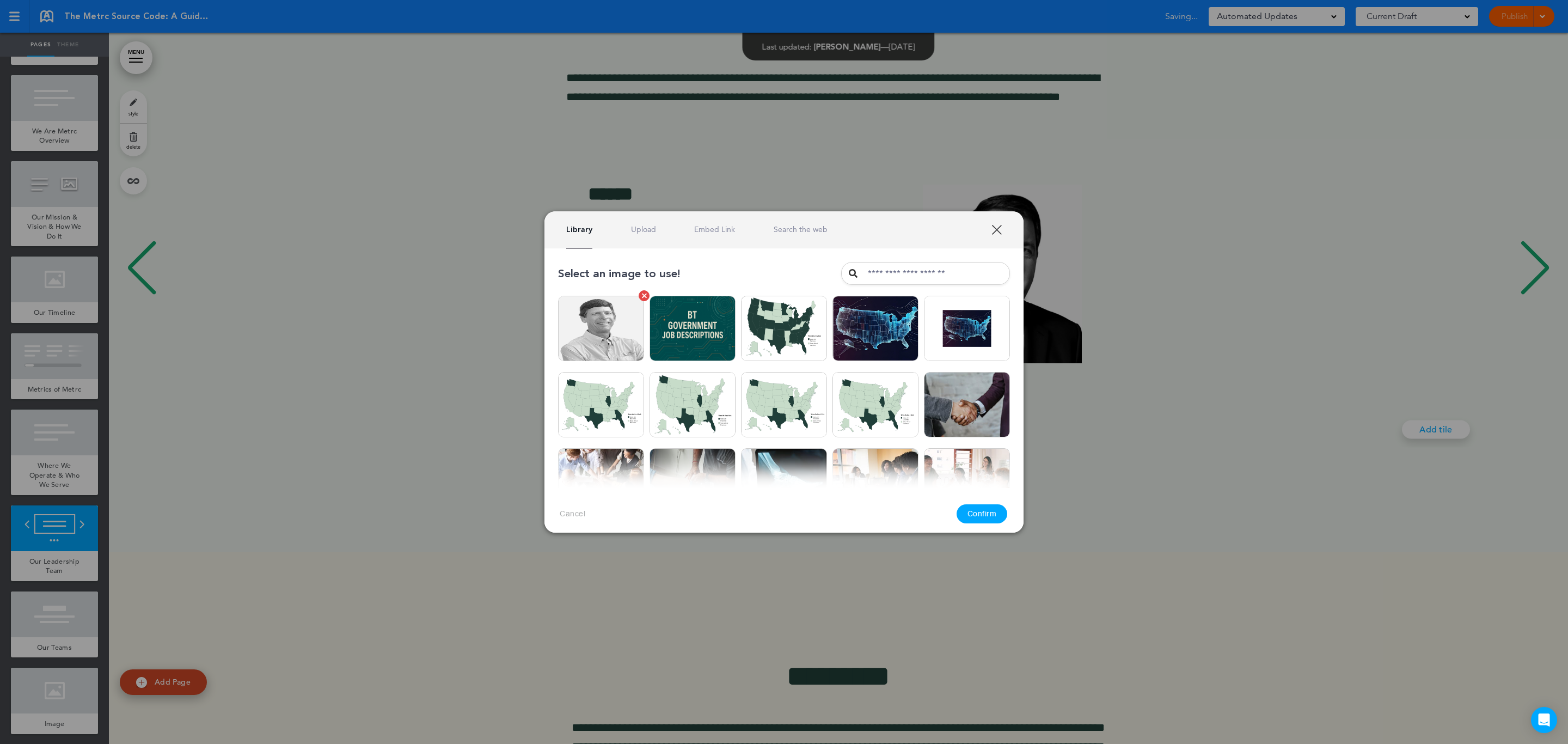
click at [601, 328] on img at bounding box center [601, 328] width 86 height 65
click at [969, 511] on button "Confirm" at bounding box center [982, 513] width 51 height 19
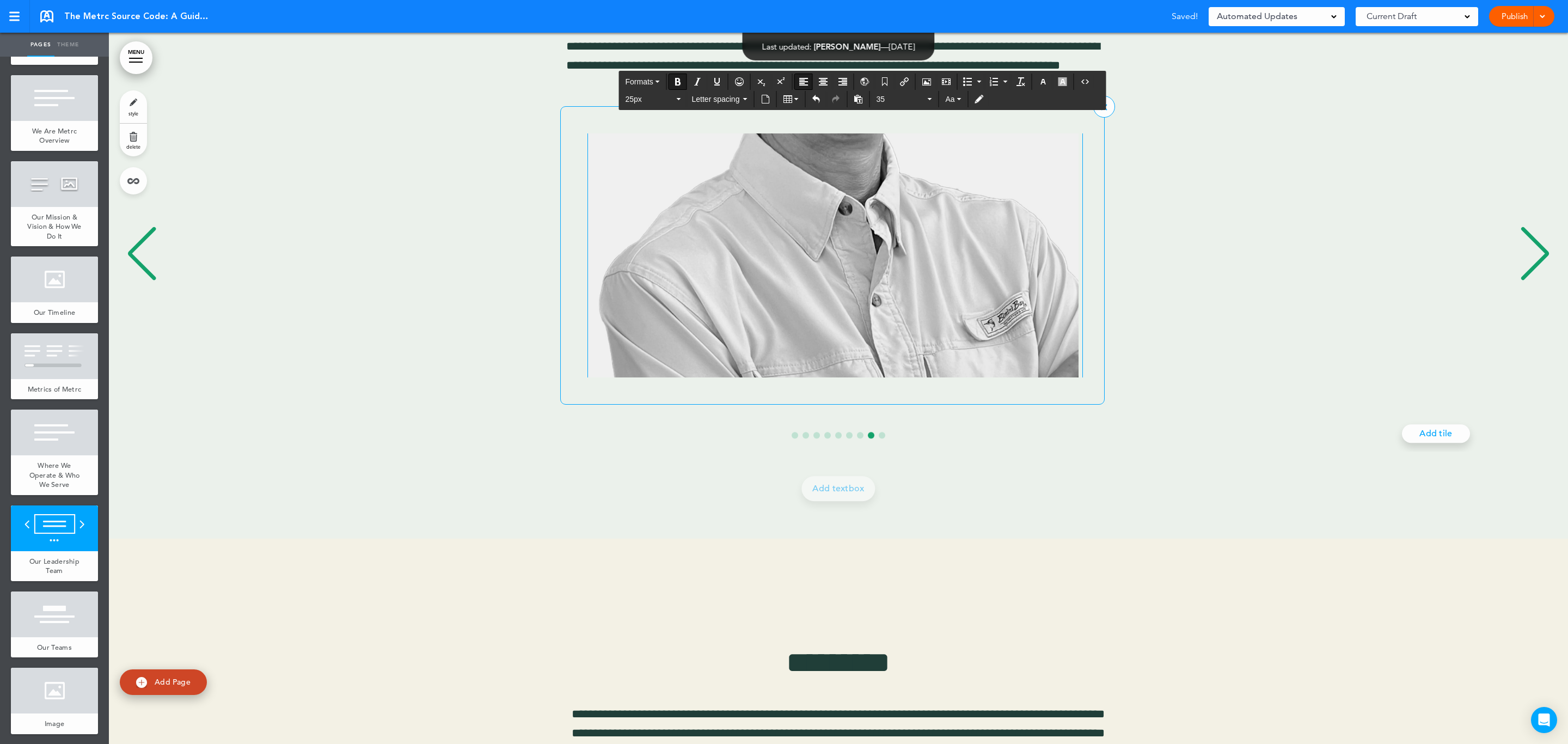
scroll to position [8271, 0]
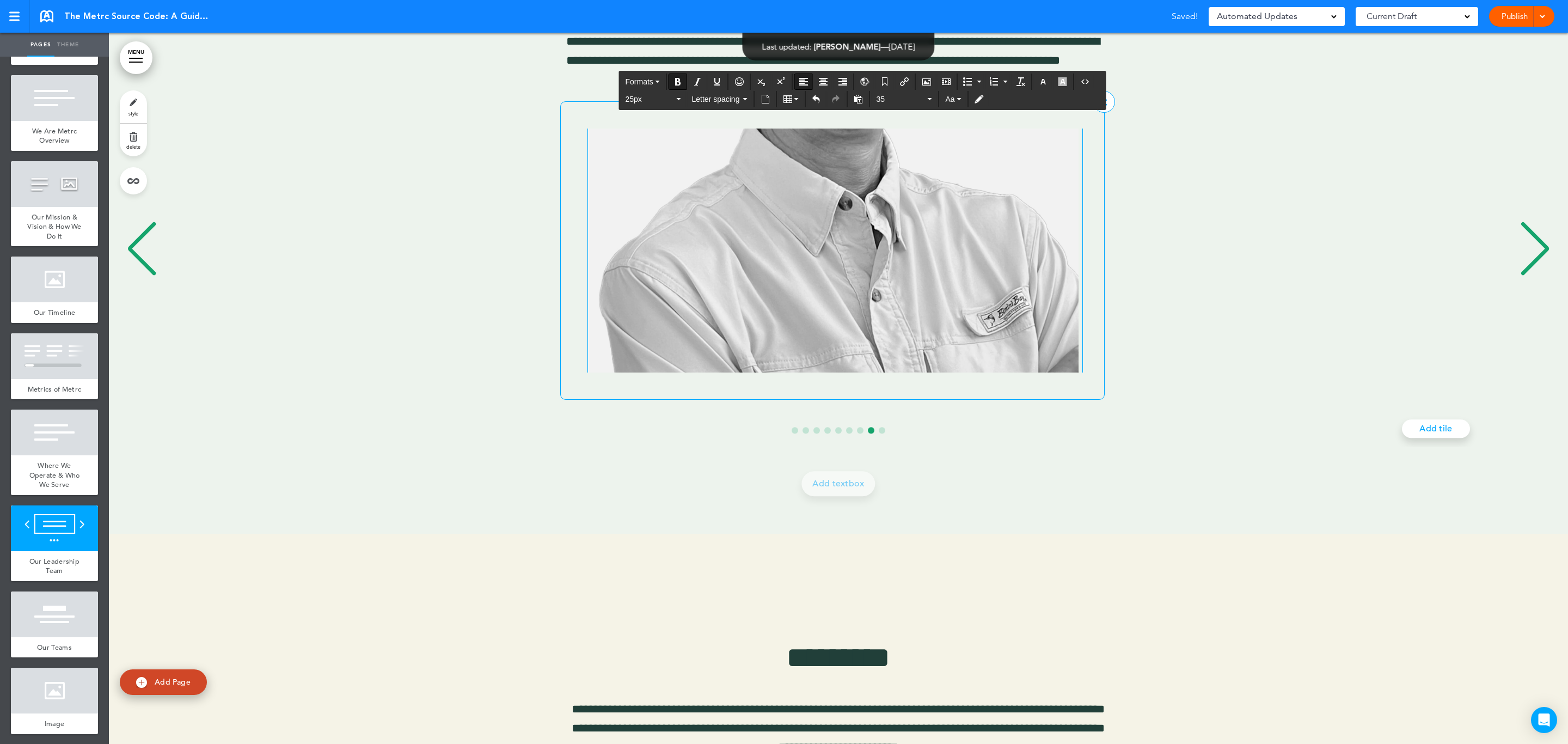
click at [1055, 354] on img "8 / 9" at bounding box center [833, 103] width 491 height 552
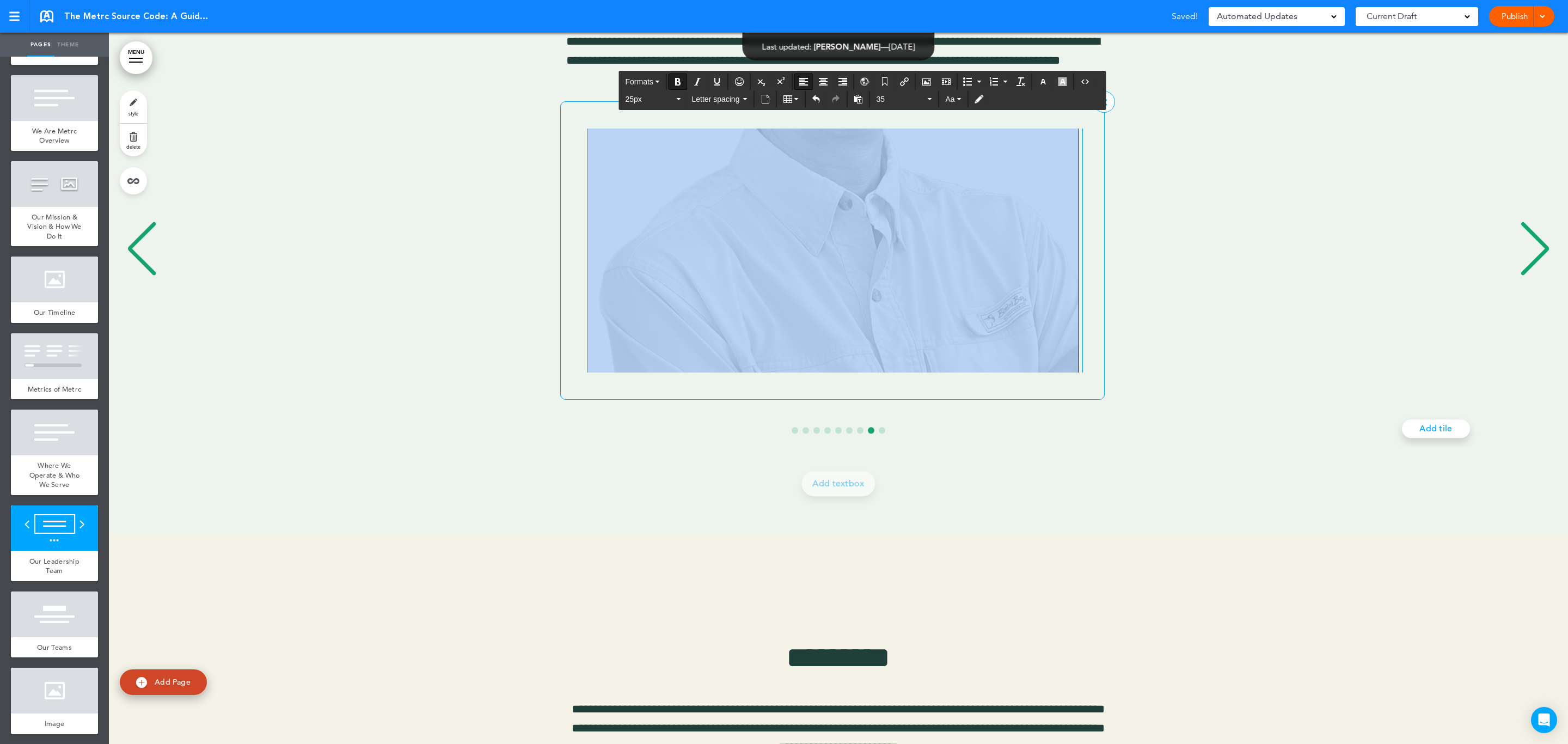
scroll to position [0, 0]
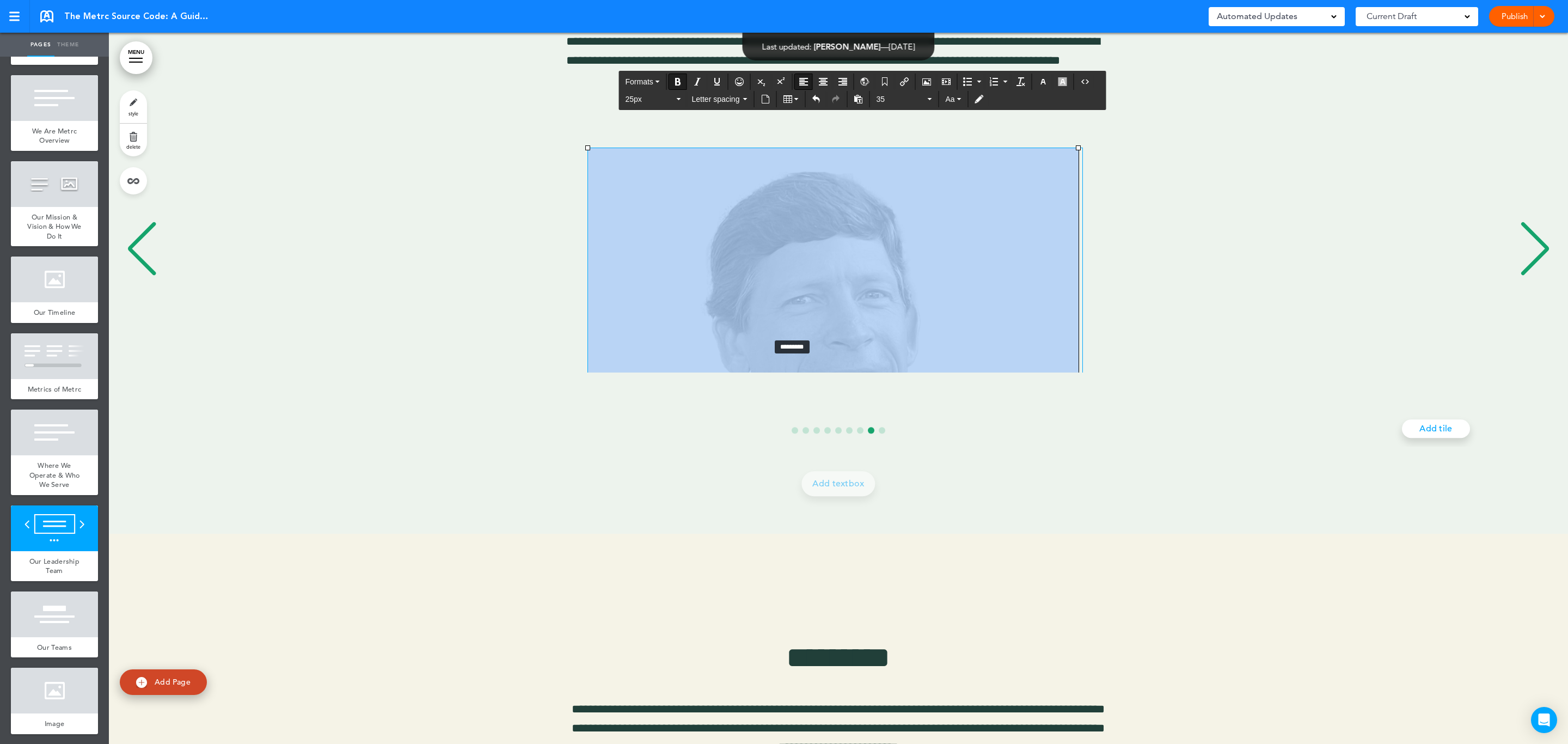
drag, startPoint x: 1078, startPoint y: 148, endPoint x: 614, endPoint y: 432, distance: 544.0
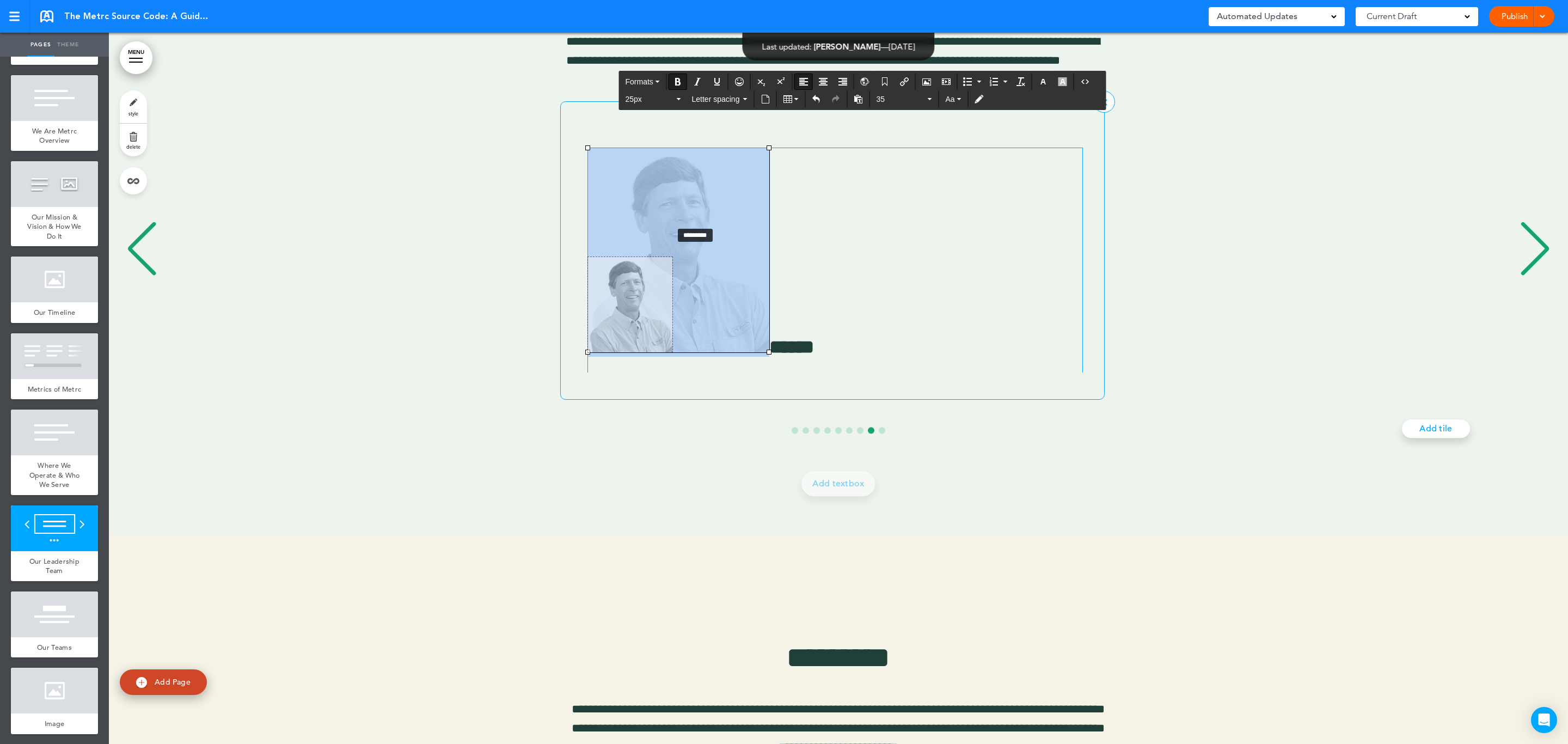
drag, startPoint x: 768, startPoint y: 149, endPoint x: 622, endPoint y: 267, distance: 187.7
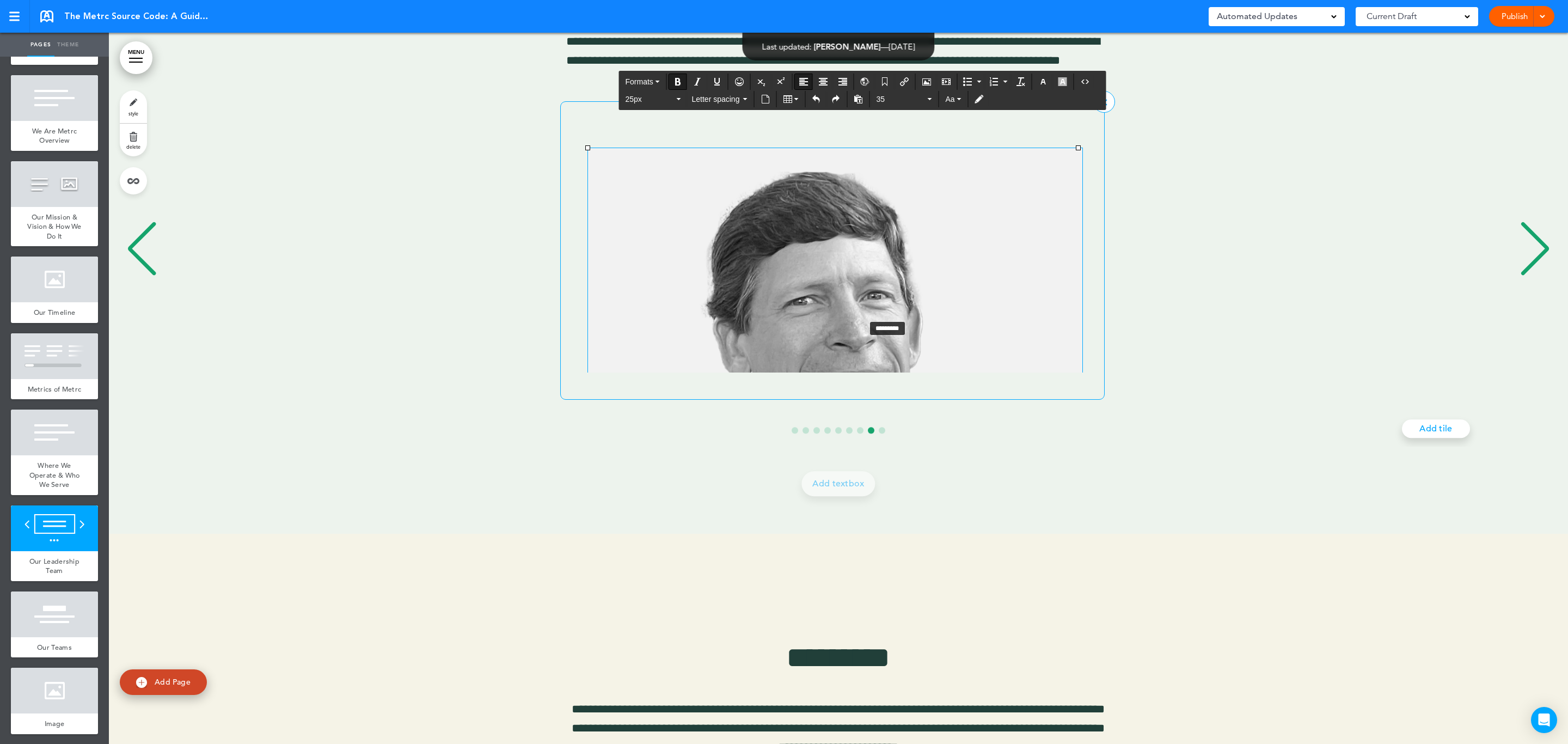
drag, startPoint x: 587, startPoint y: 147, endPoint x: 1003, endPoint y: 406, distance: 490.0
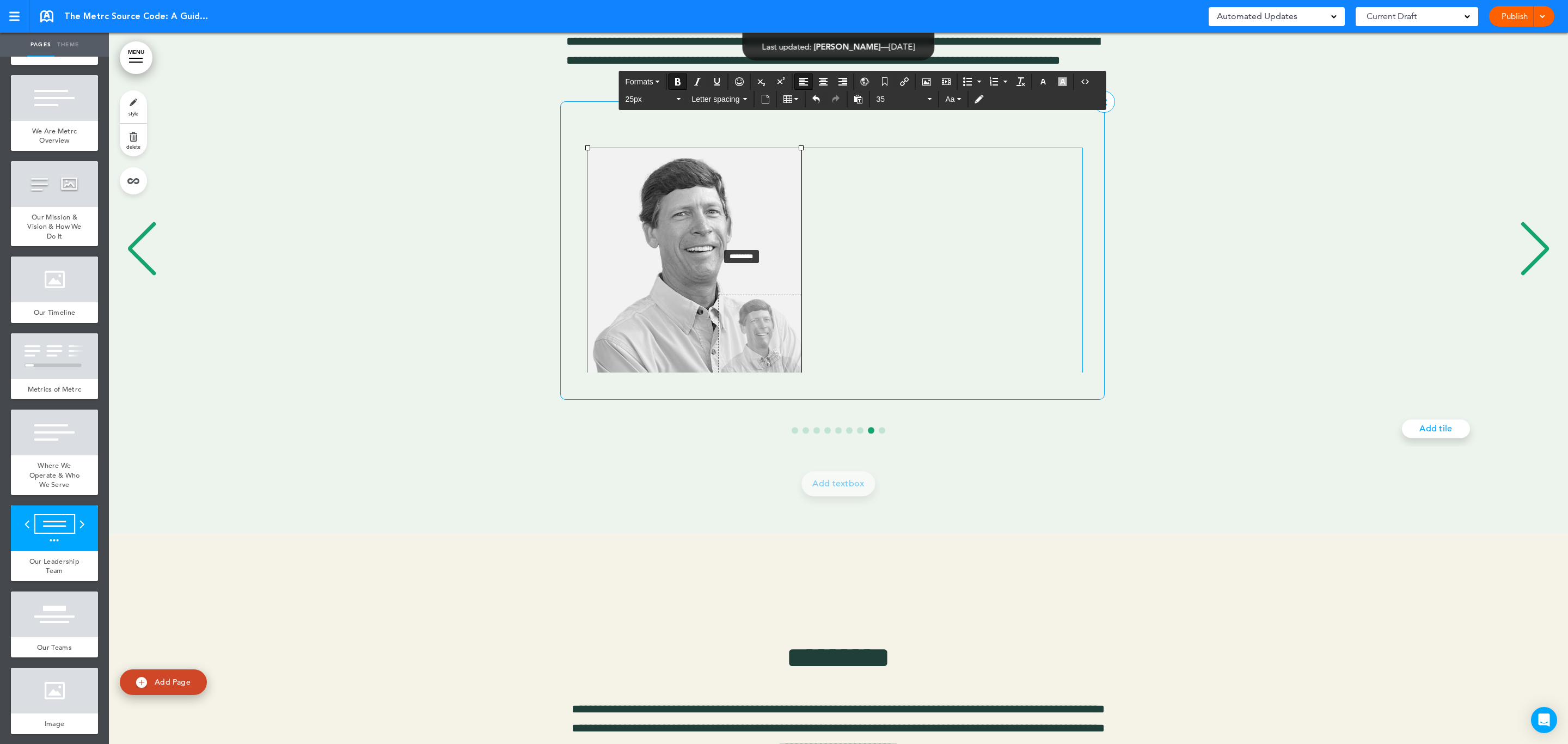
drag, startPoint x: 587, startPoint y: 146, endPoint x: 784, endPoint y: 296, distance: 247.6
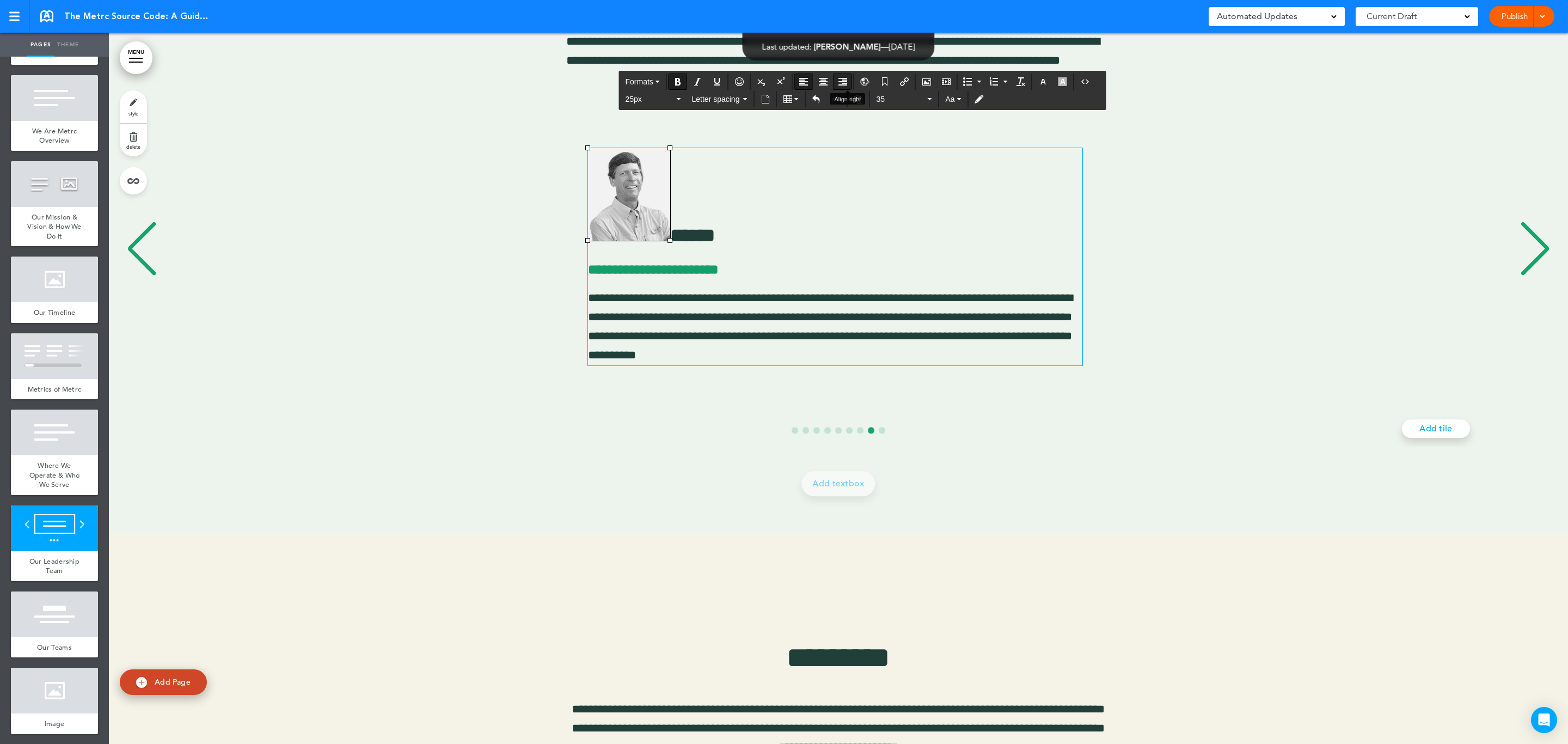
click at [847, 86] on icon "Align right" at bounding box center [843, 81] width 8 height 8
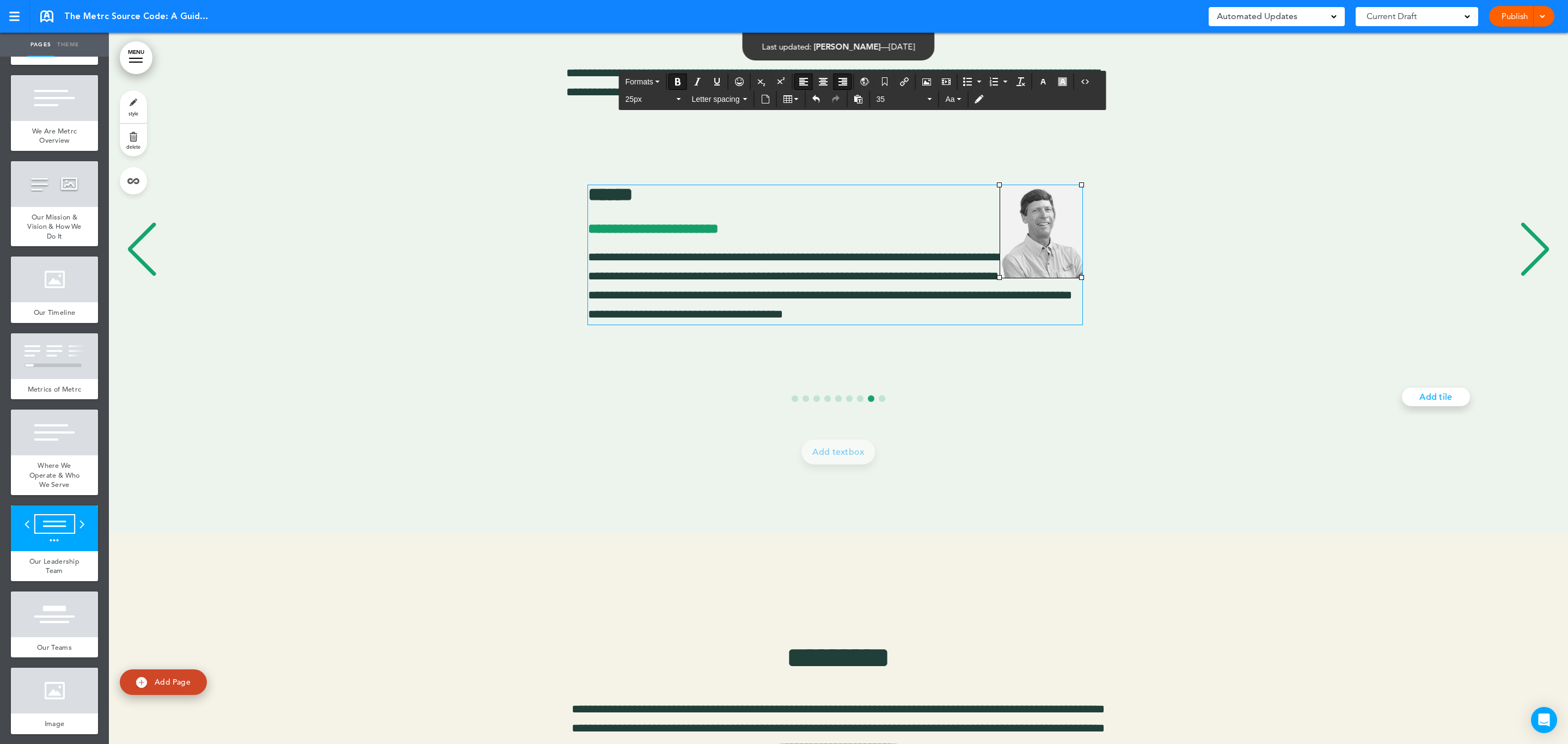
scroll to position [8308, 0]
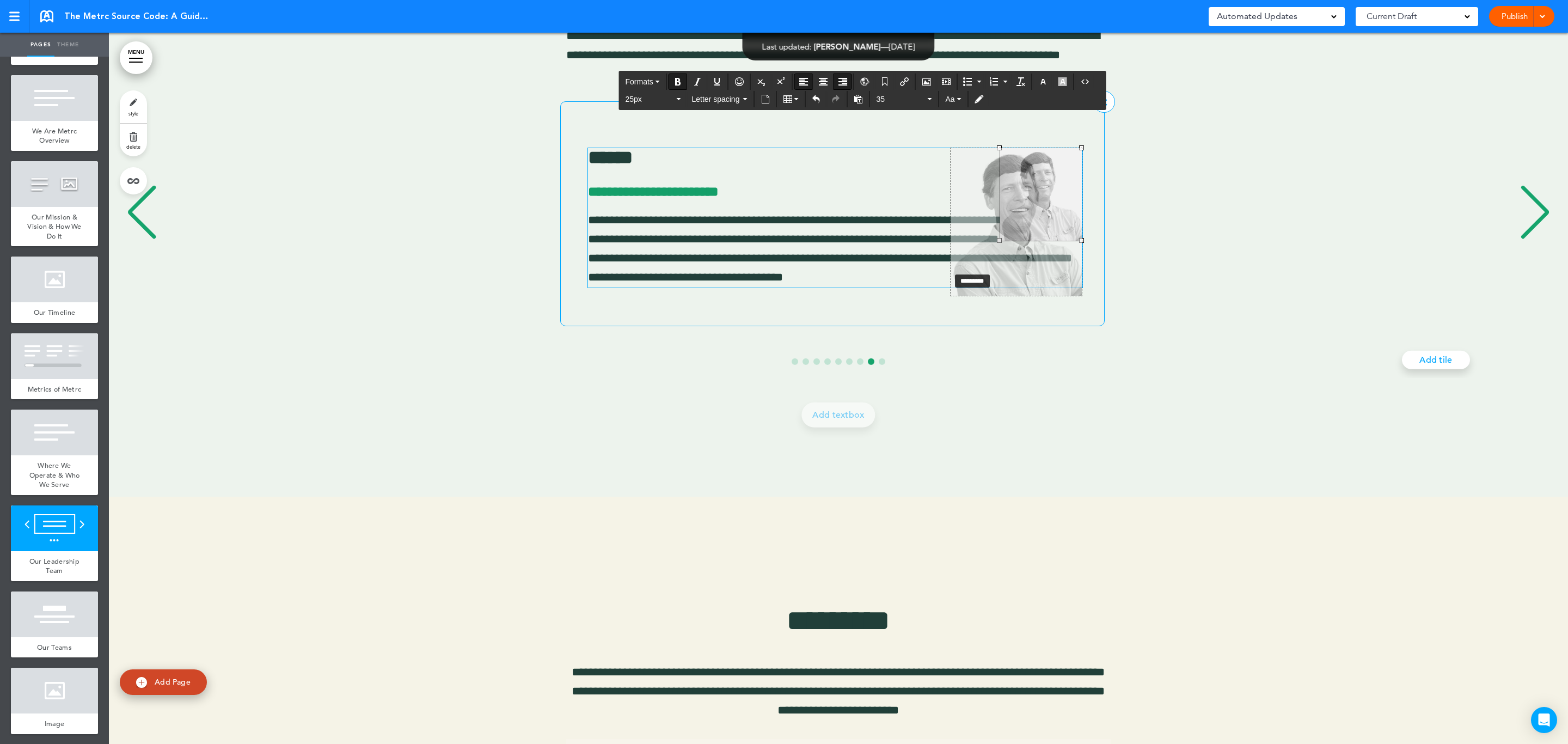
drag, startPoint x: 998, startPoint y: 239, endPoint x: 922, endPoint y: 322, distance: 112.5
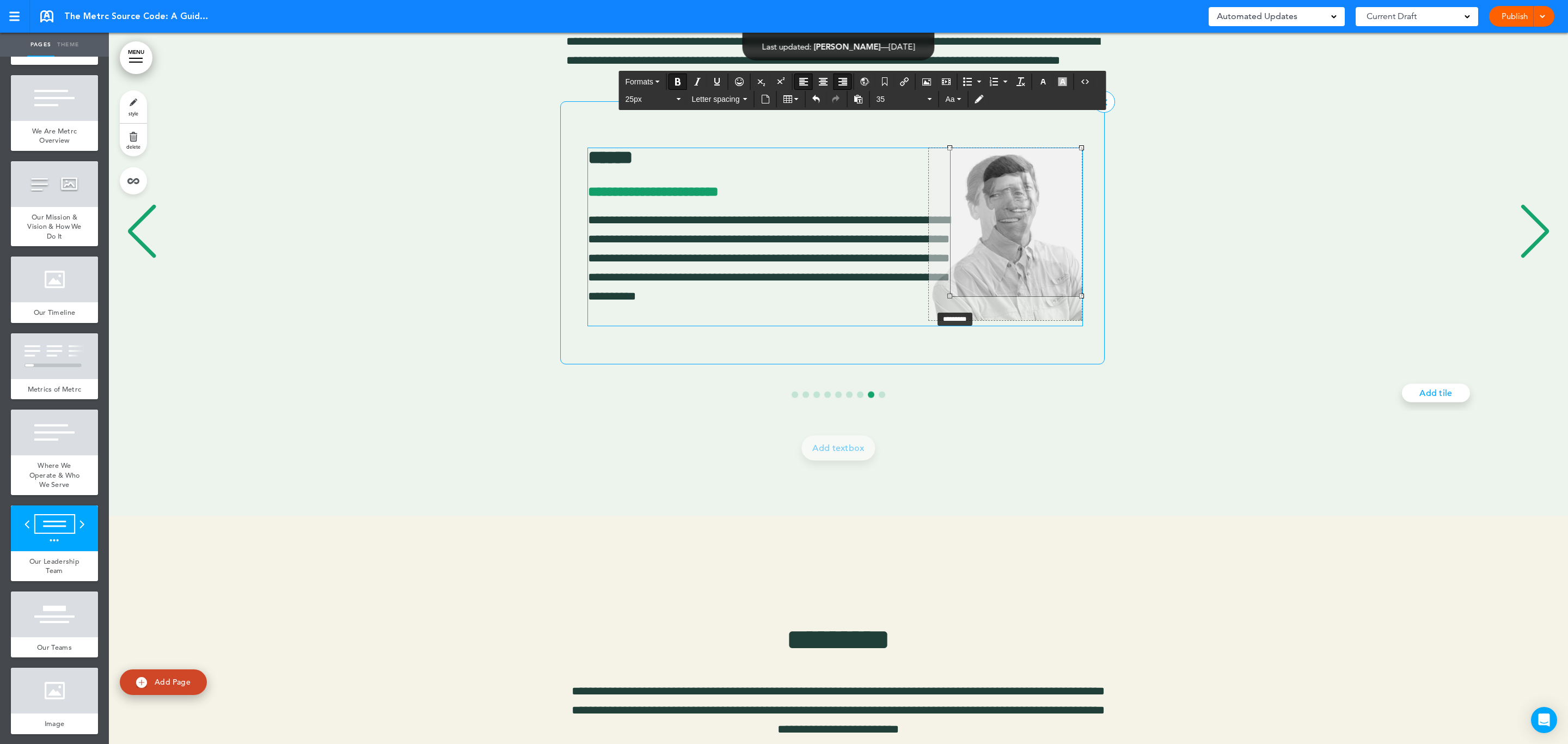
drag, startPoint x: 948, startPoint y: 294, endPoint x: 921, endPoint y: 330, distance: 45.0
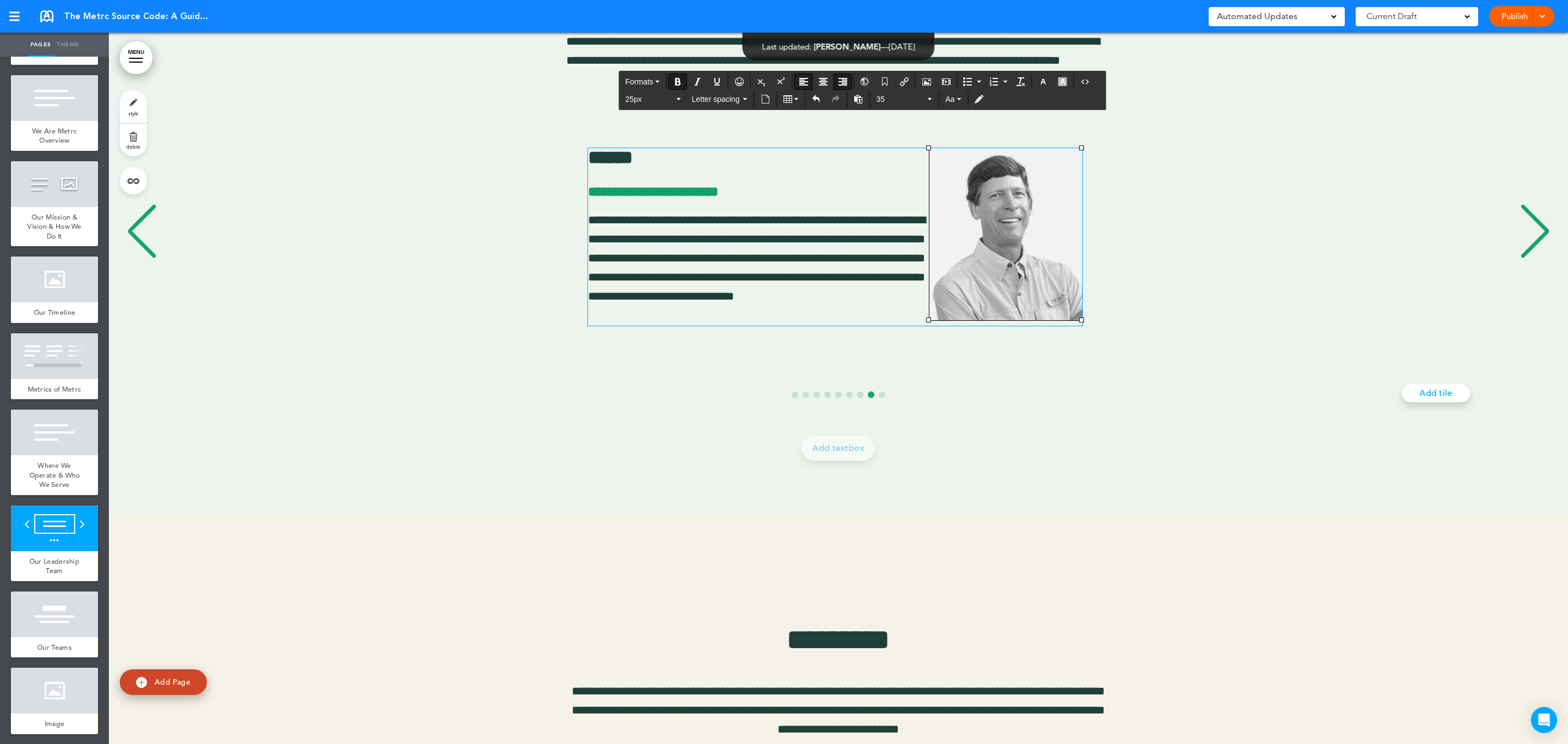
click at [1200, 284] on div "**********" at bounding box center [832, 232] width 1425 height 263
click at [1220, 240] on div "**********" at bounding box center [832, 232] width 1425 height 263
drag, startPoint x: 946, startPoint y: 239, endPoint x: 925, endPoint y: 240, distance: 21.0
click at [944, 239] on img "8 / 9" at bounding box center [1006, 233] width 153 height 172
click at [824, 242] on p "**********" at bounding box center [835, 267] width 494 height 115
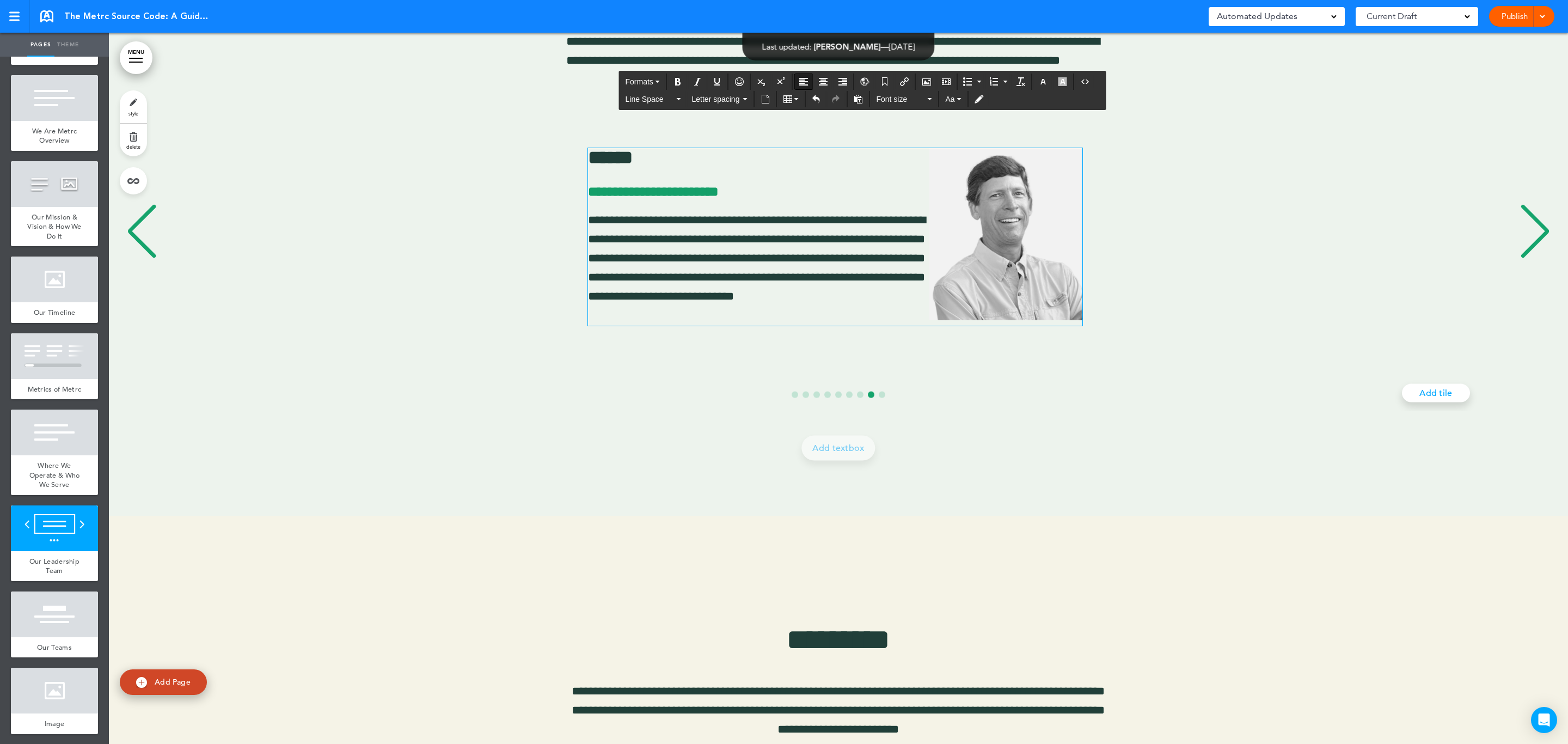
click at [146, 243] on div "Previous slide" at bounding box center [141, 231] width 33 height 54
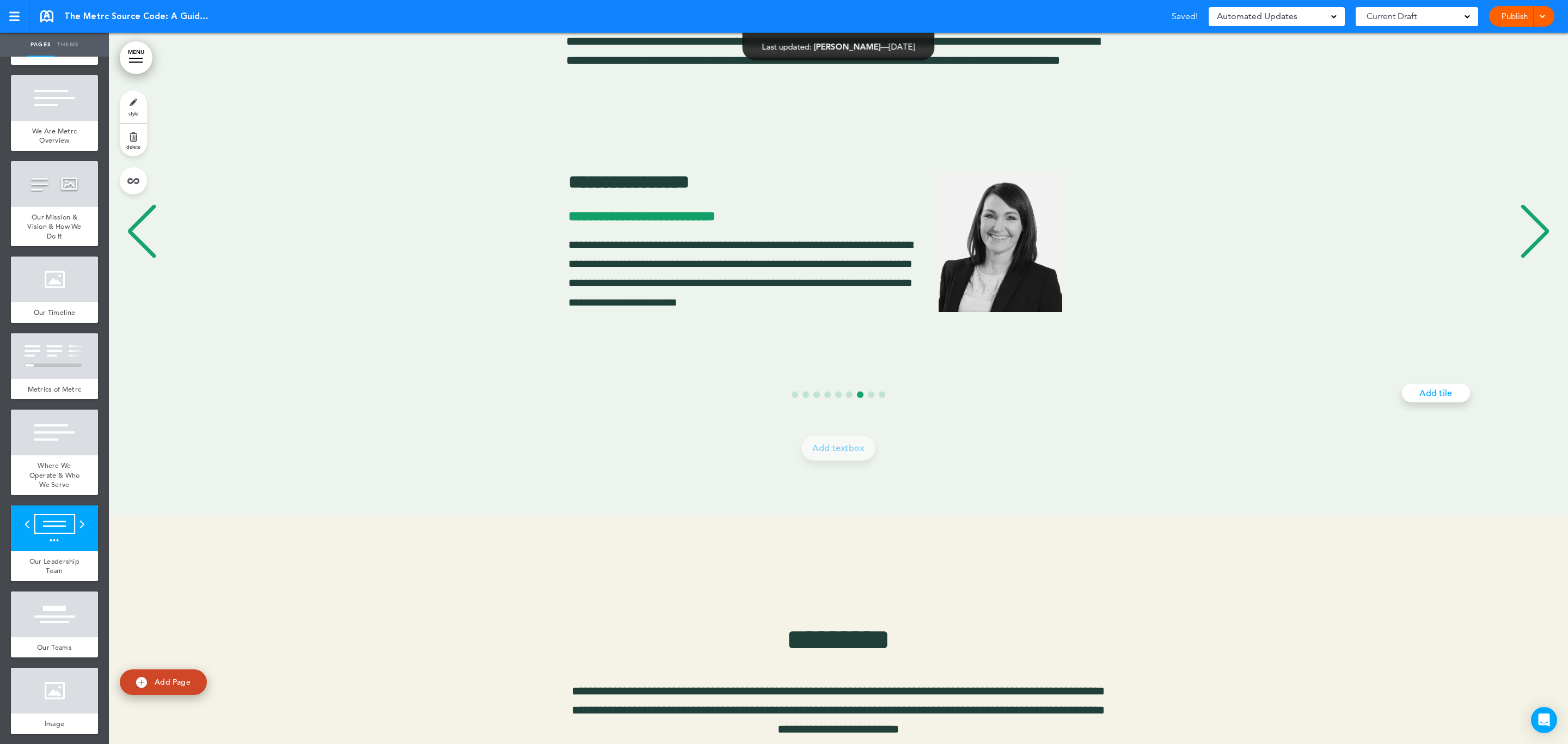
scroll to position [0, 8586]
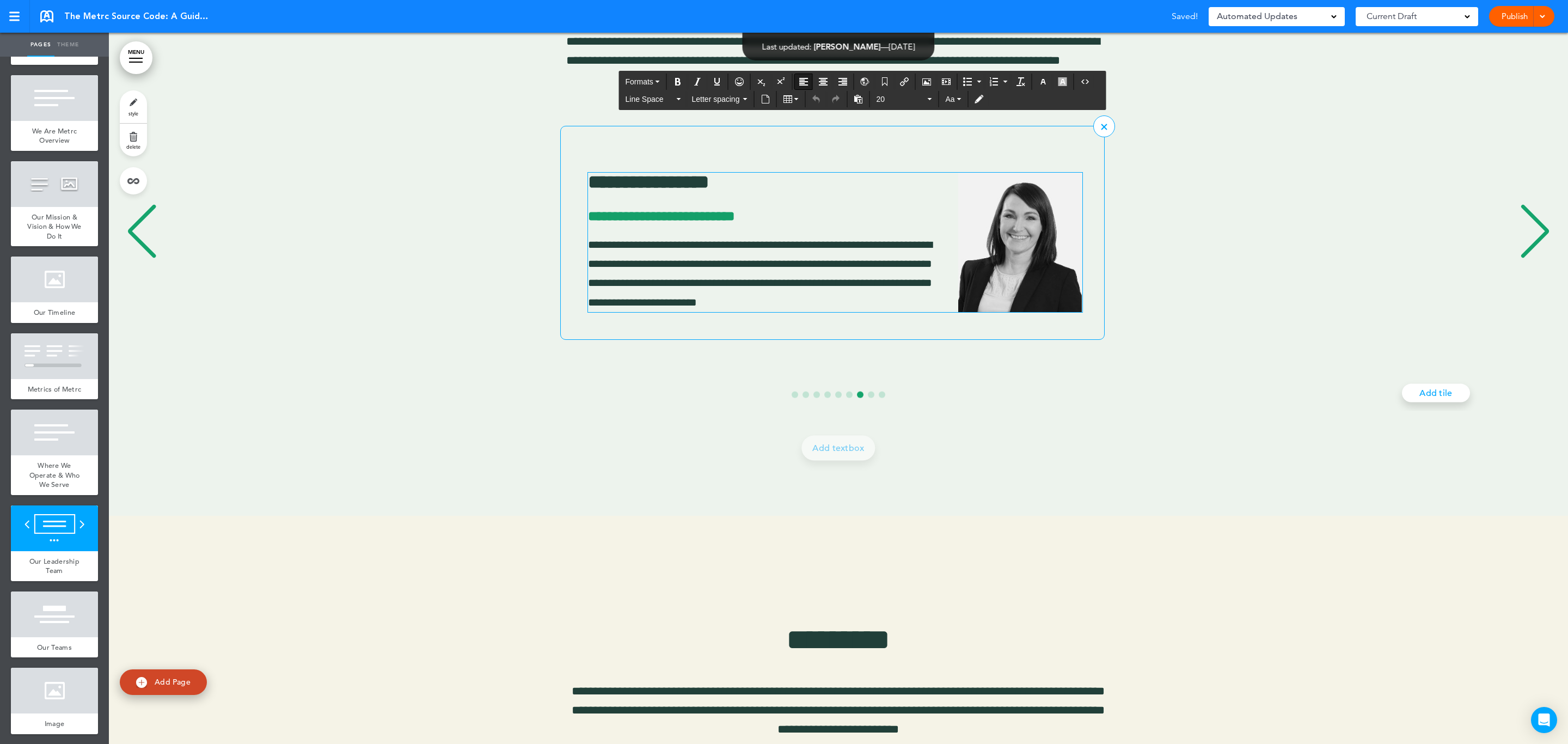
click at [590, 244] on span "**********" at bounding box center [760, 273] width 344 height 69
click at [606, 217] on span "**********" at bounding box center [662, 216] width 147 height 13
click at [610, 187] on strong "**********" at bounding box center [648, 182] width 121 height 18
click at [1525, 219] on div "Next slide" at bounding box center [1535, 231] width 33 height 54
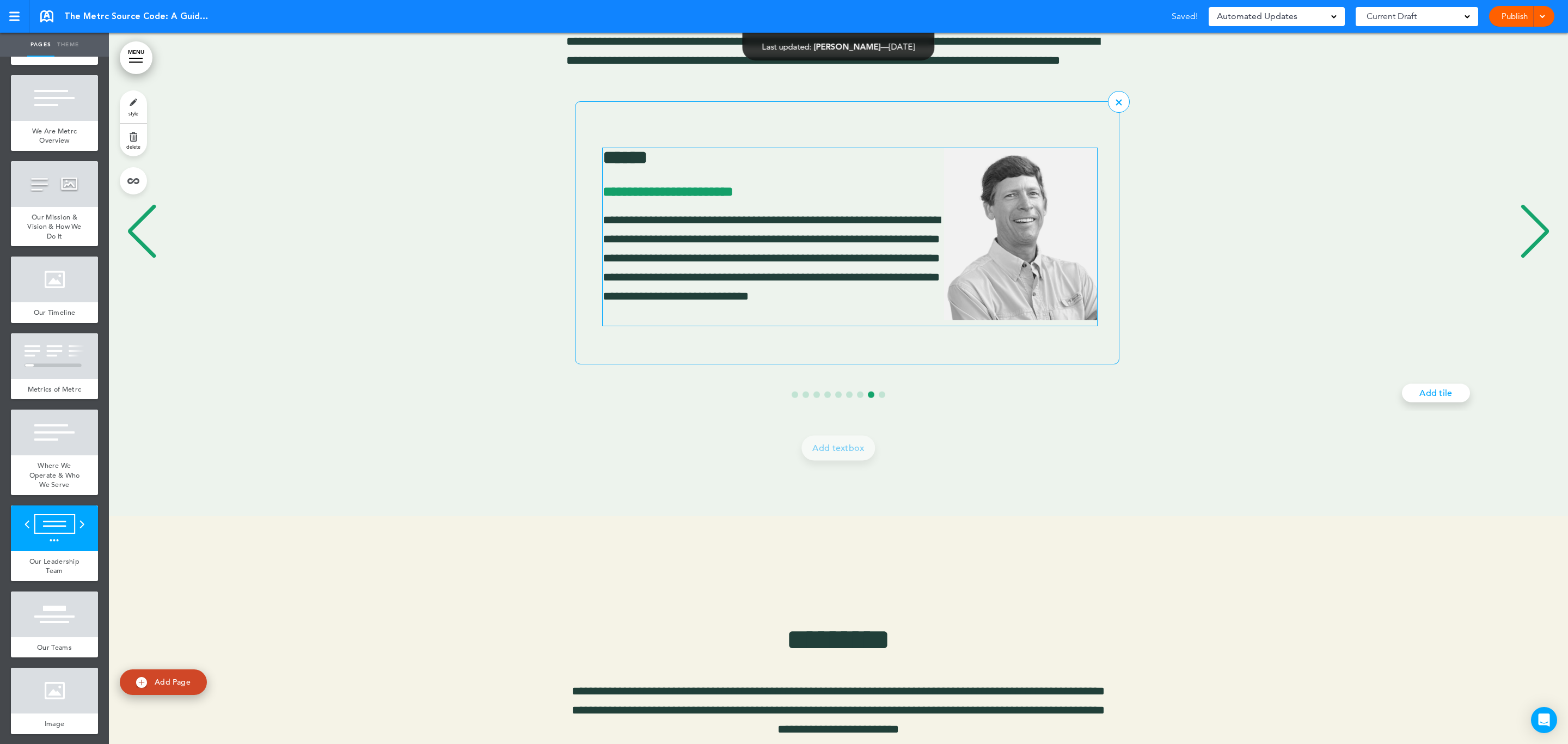
scroll to position [0, 10017]
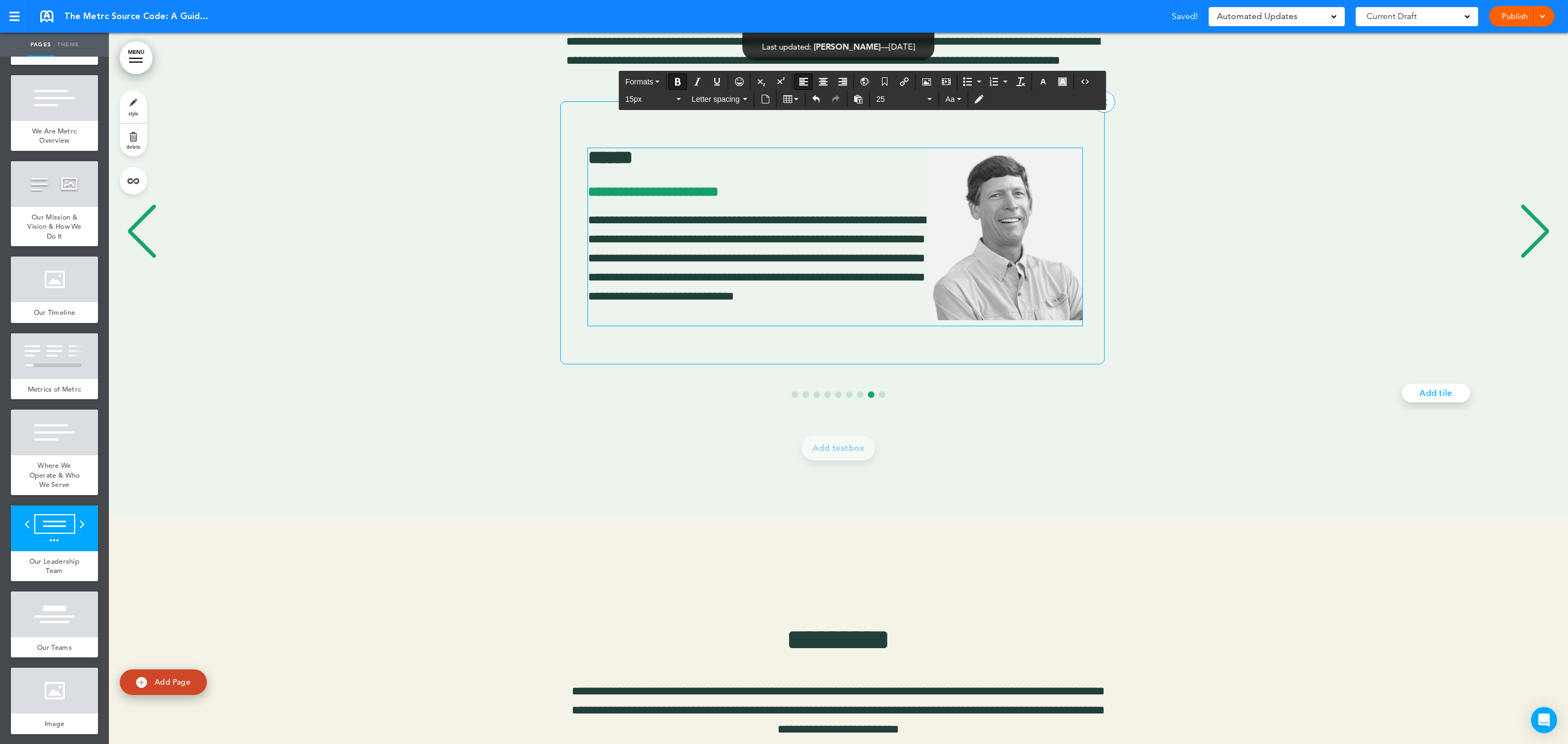
click at [665, 193] on span "**********" at bounding box center [653, 190] width 131 height 13
click at [776, 317] on p "**********" at bounding box center [835, 267] width 494 height 115
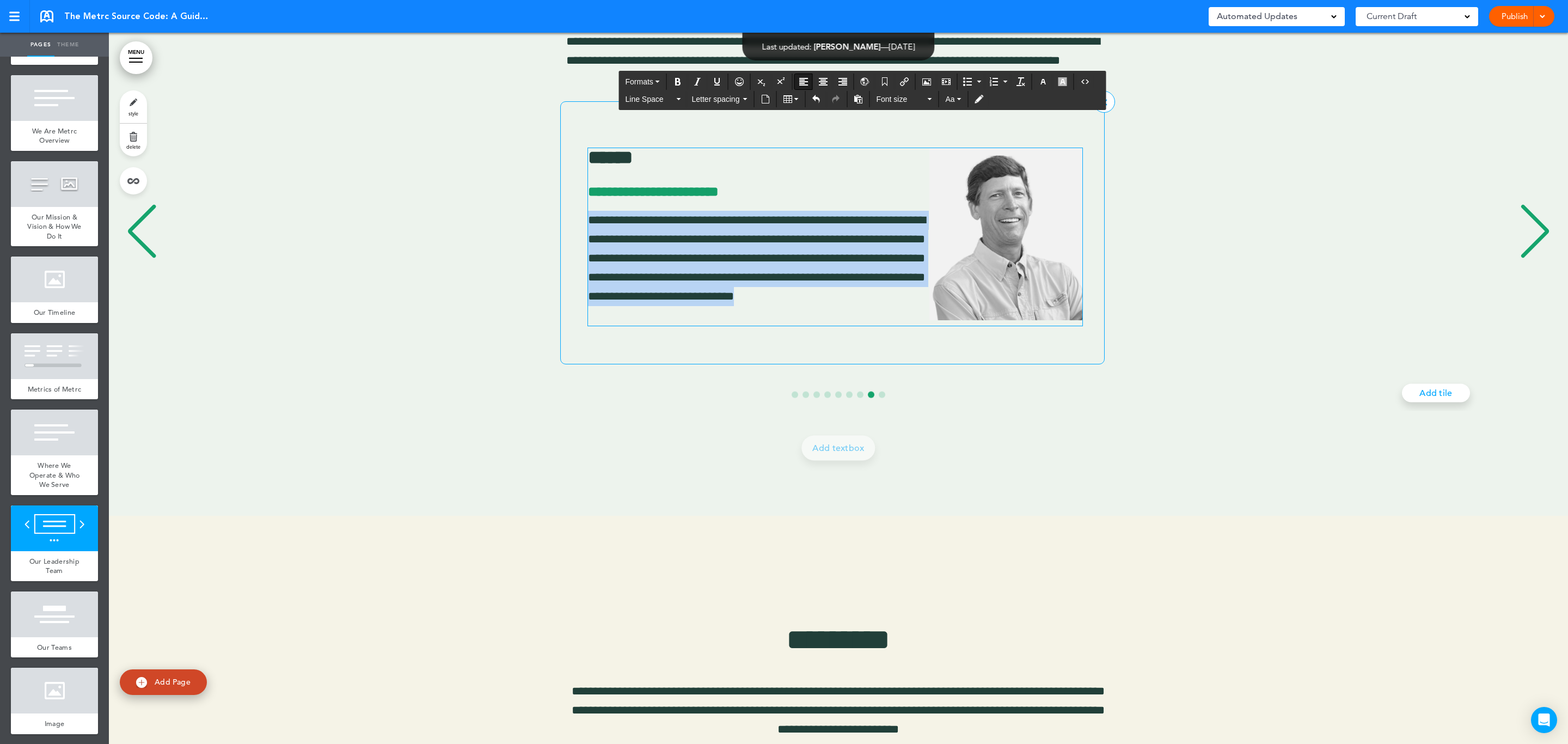
drag, startPoint x: 761, startPoint y: 317, endPoint x: 587, endPoint y: 217, distance: 200.7
click at [587, 217] on div "**********" at bounding box center [826, 232] width 532 height 209
click at [936, 98] on button "Font size" at bounding box center [903, 99] width 64 height 16
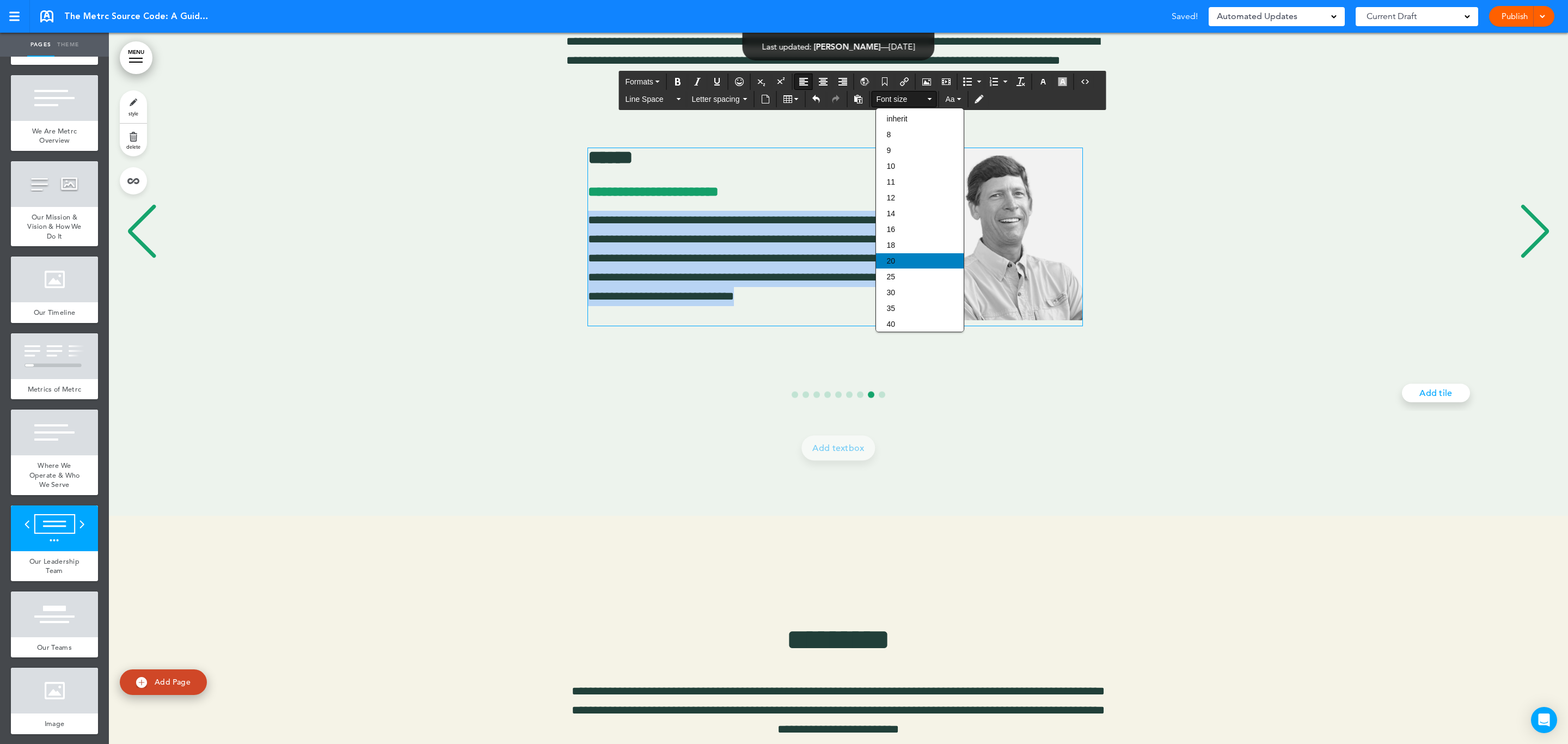
click at [894, 260] on div "20" at bounding box center [920, 261] width 88 height 16
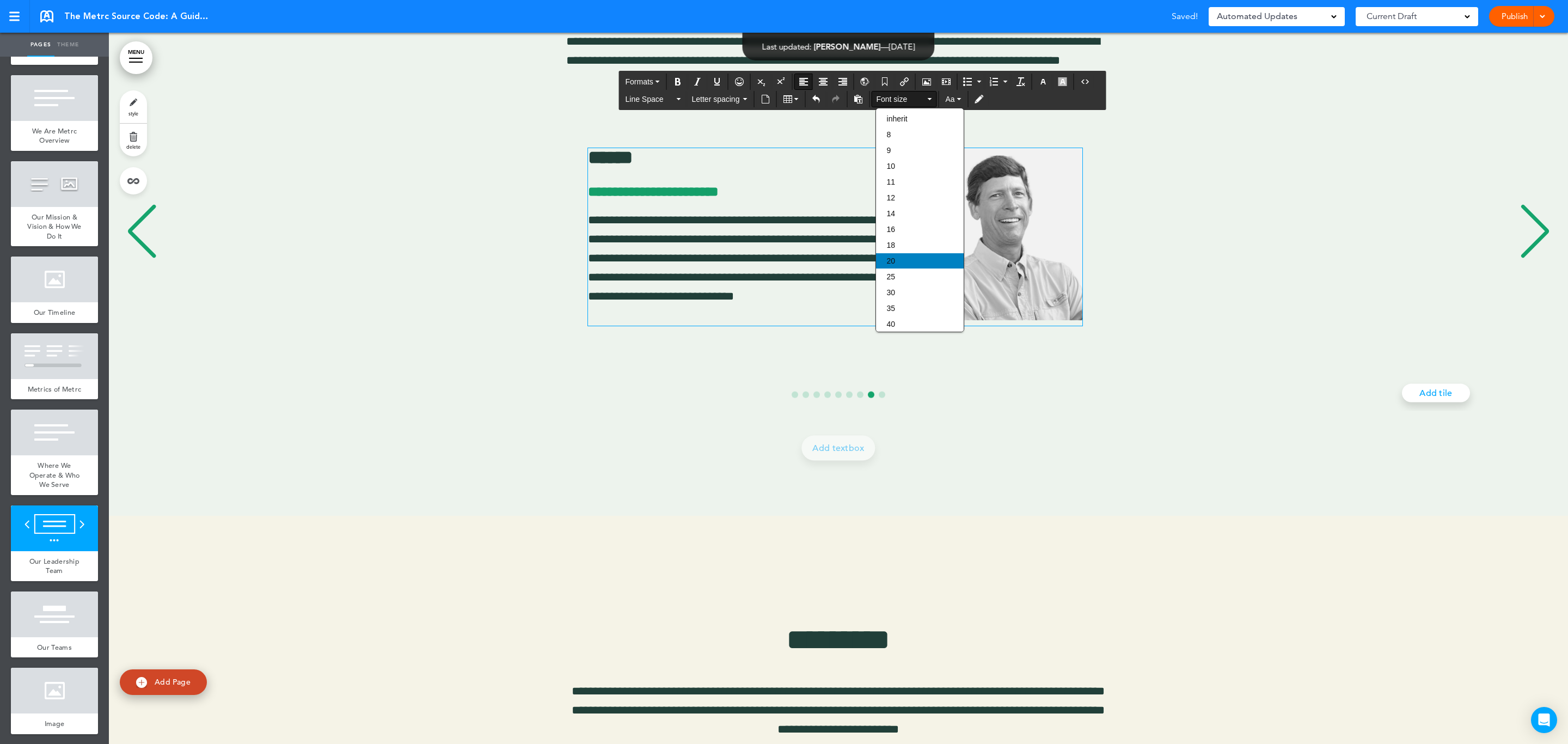
scroll to position [8297, 0]
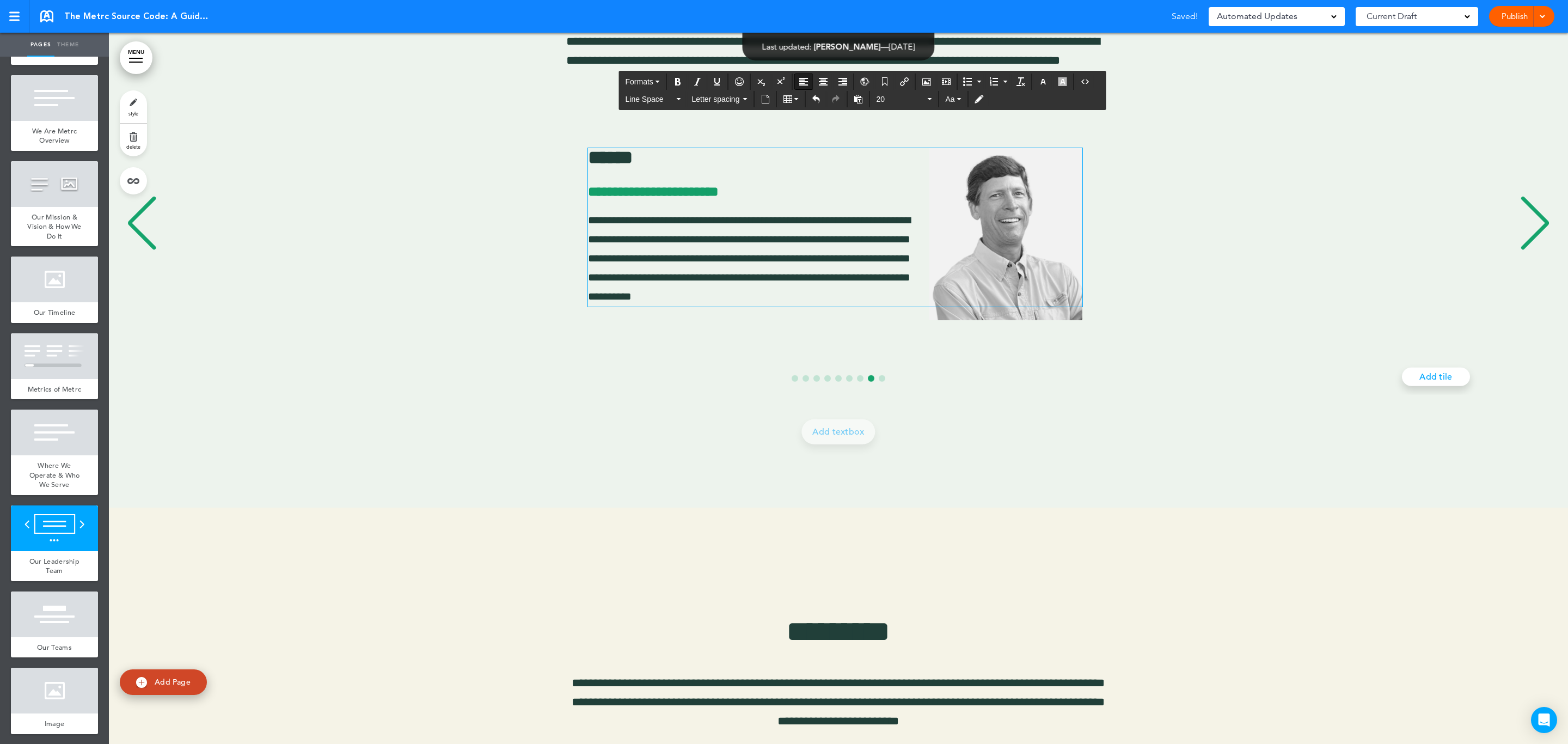
click at [1193, 236] on div "**********" at bounding box center [832, 223] width 1425 height 247
click at [1015, 233] on img "8 / 9" at bounding box center [1006, 233] width 153 height 172
drag, startPoint x: 928, startPoint y: 319, endPoint x: 937, endPoint y: 298, distance: 22.8
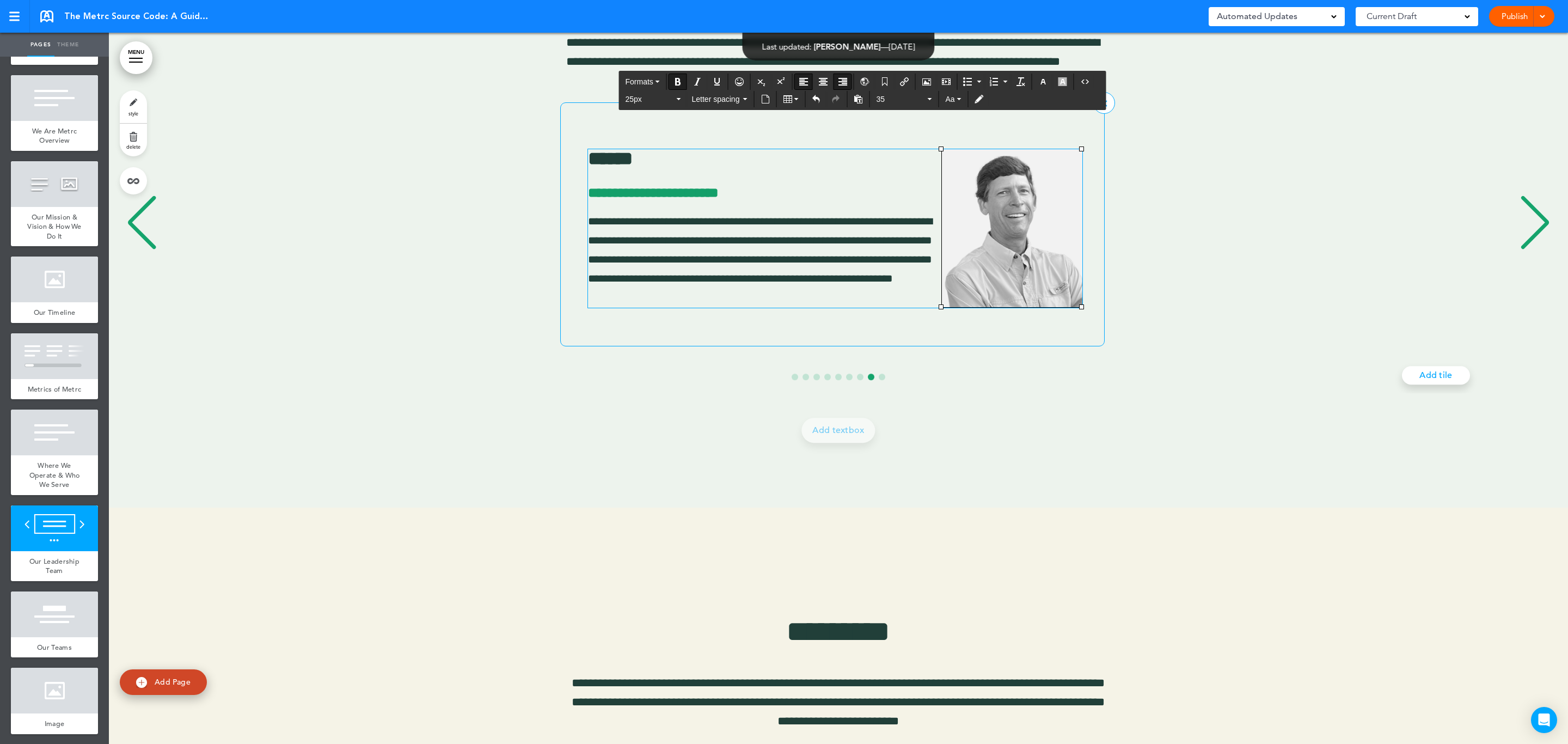
scroll to position [8298, 0]
click at [1247, 272] on div "**********" at bounding box center [832, 223] width 1425 height 244
click at [742, 236] on span "**********" at bounding box center [760, 248] width 344 height 69
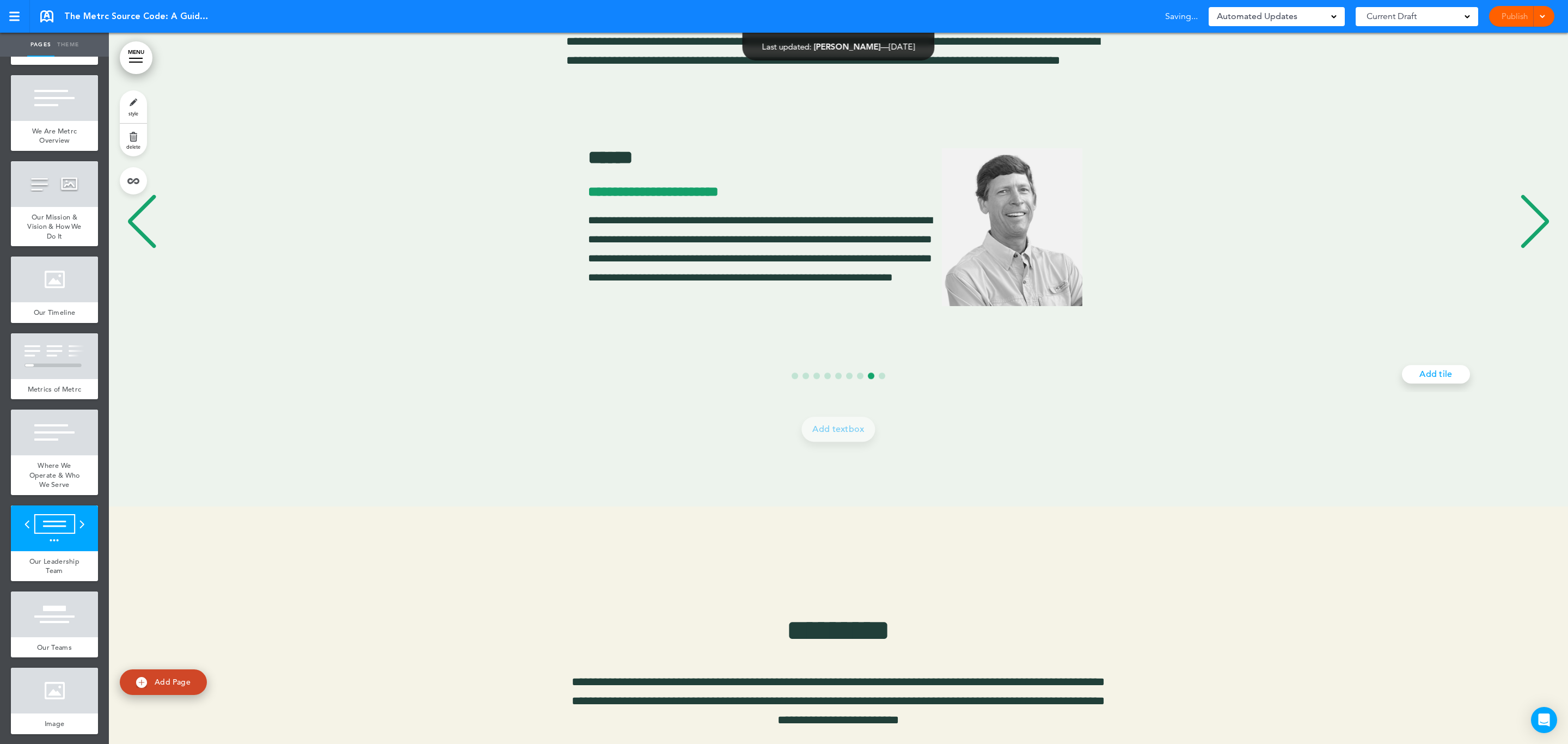
click at [149, 238] on div "Previous slide" at bounding box center [141, 221] width 33 height 54
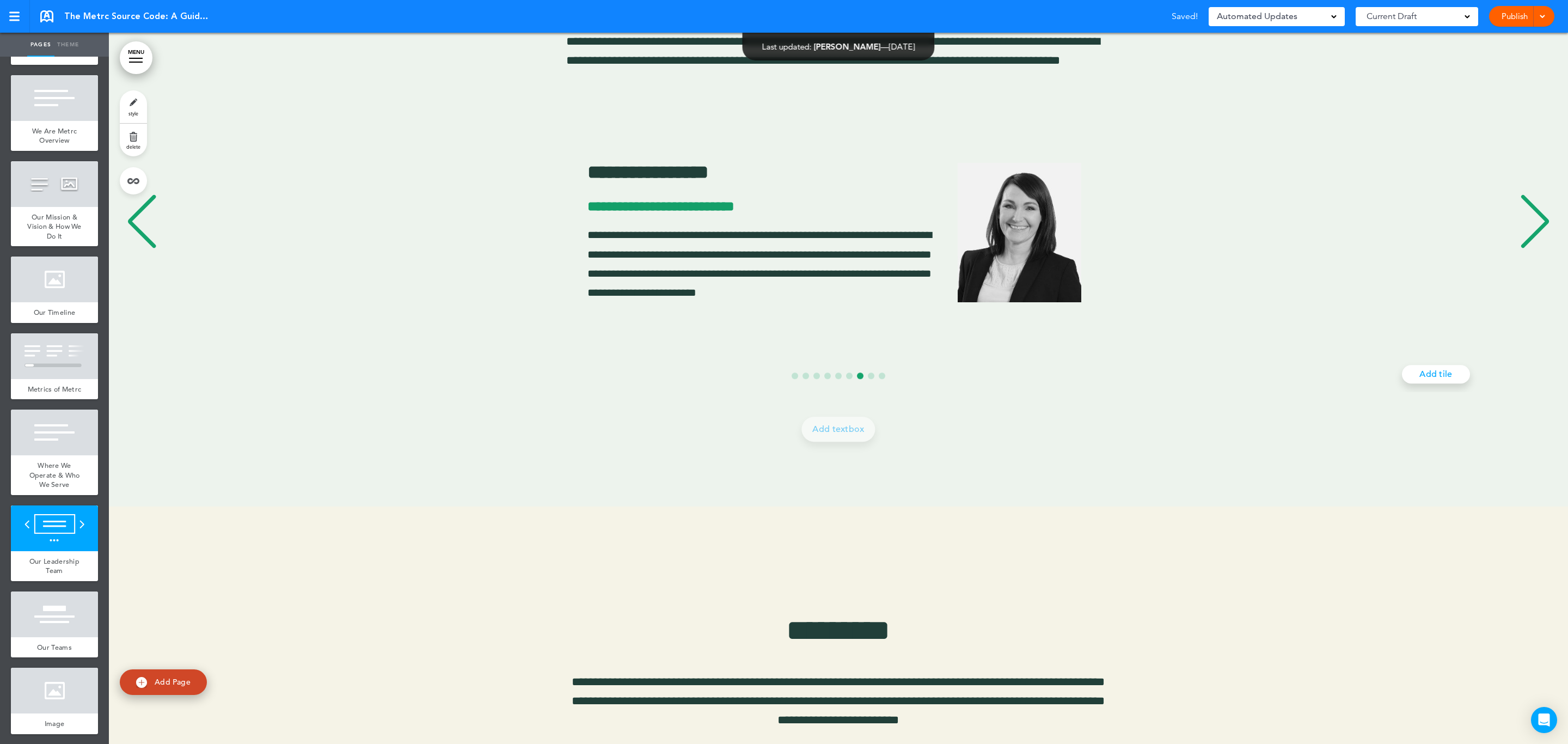
scroll to position [0, 8586]
click at [1532, 226] on div "Next slide" at bounding box center [1535, 221] width 33 height 54
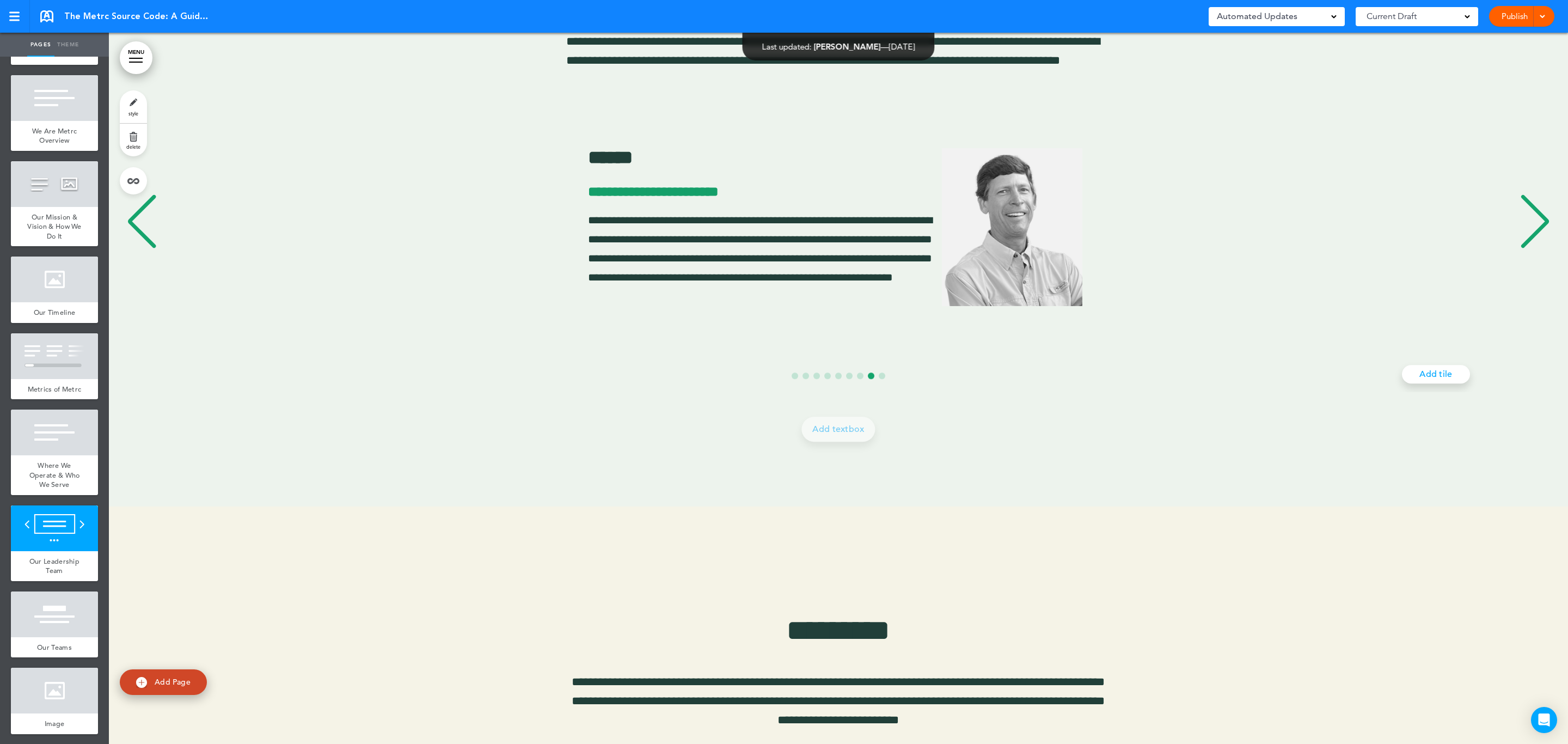
click at [1532, 226] on div "Next slide" at bounding box center [1535, 221] width 33 height 54
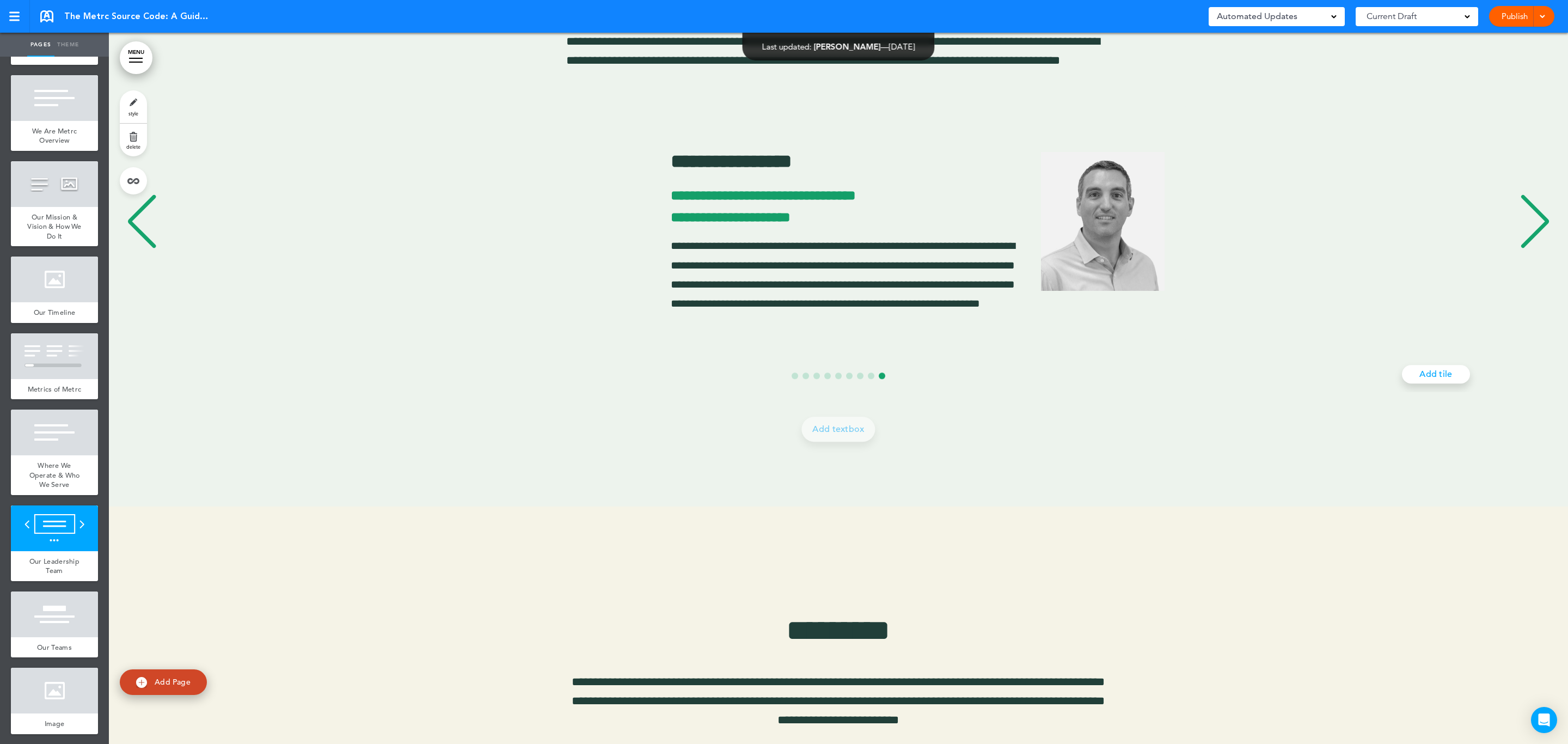
scroll to position [0, 11448]
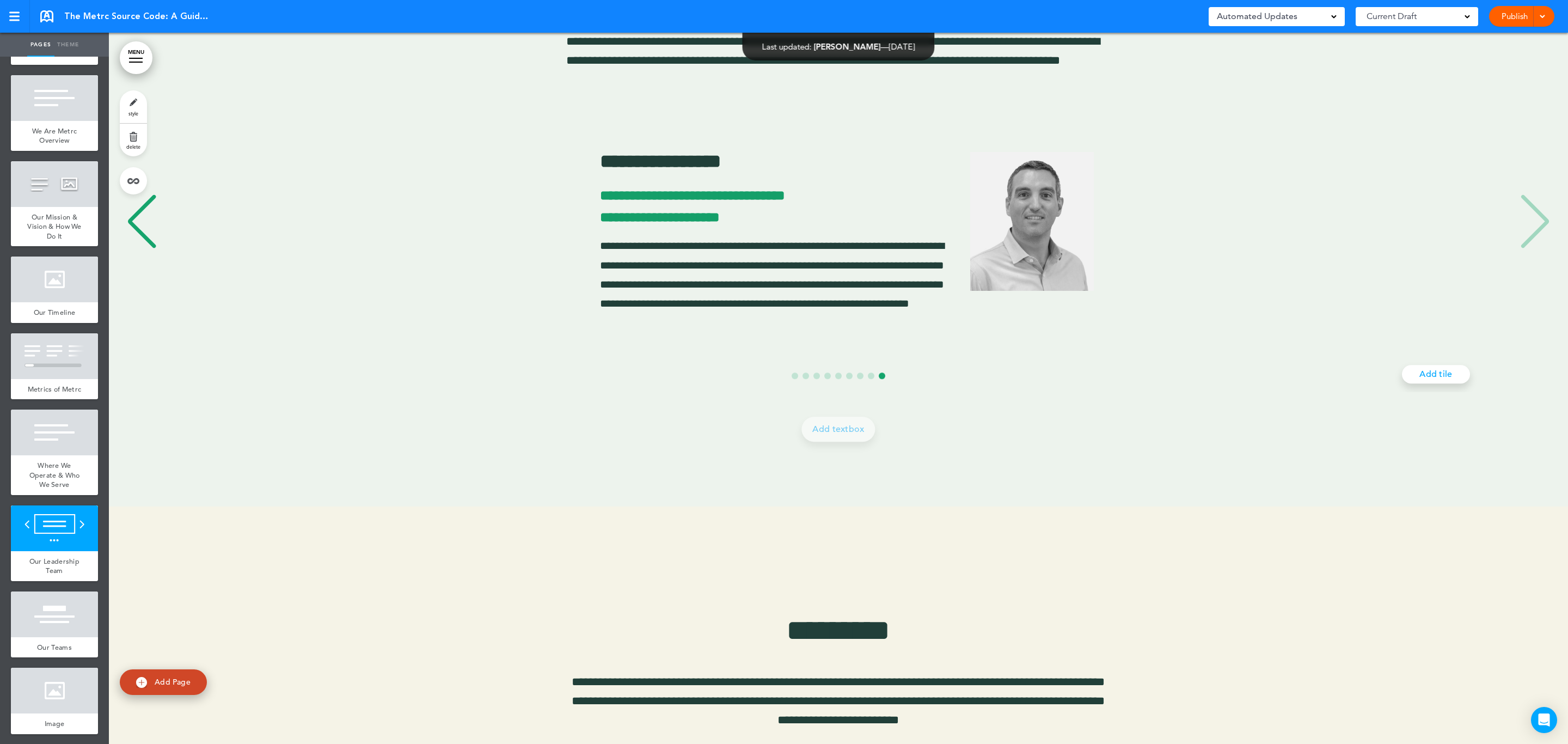
click at [137, 243] on div "Previous slide" at bounding box center [141, 221] width 33 height 54
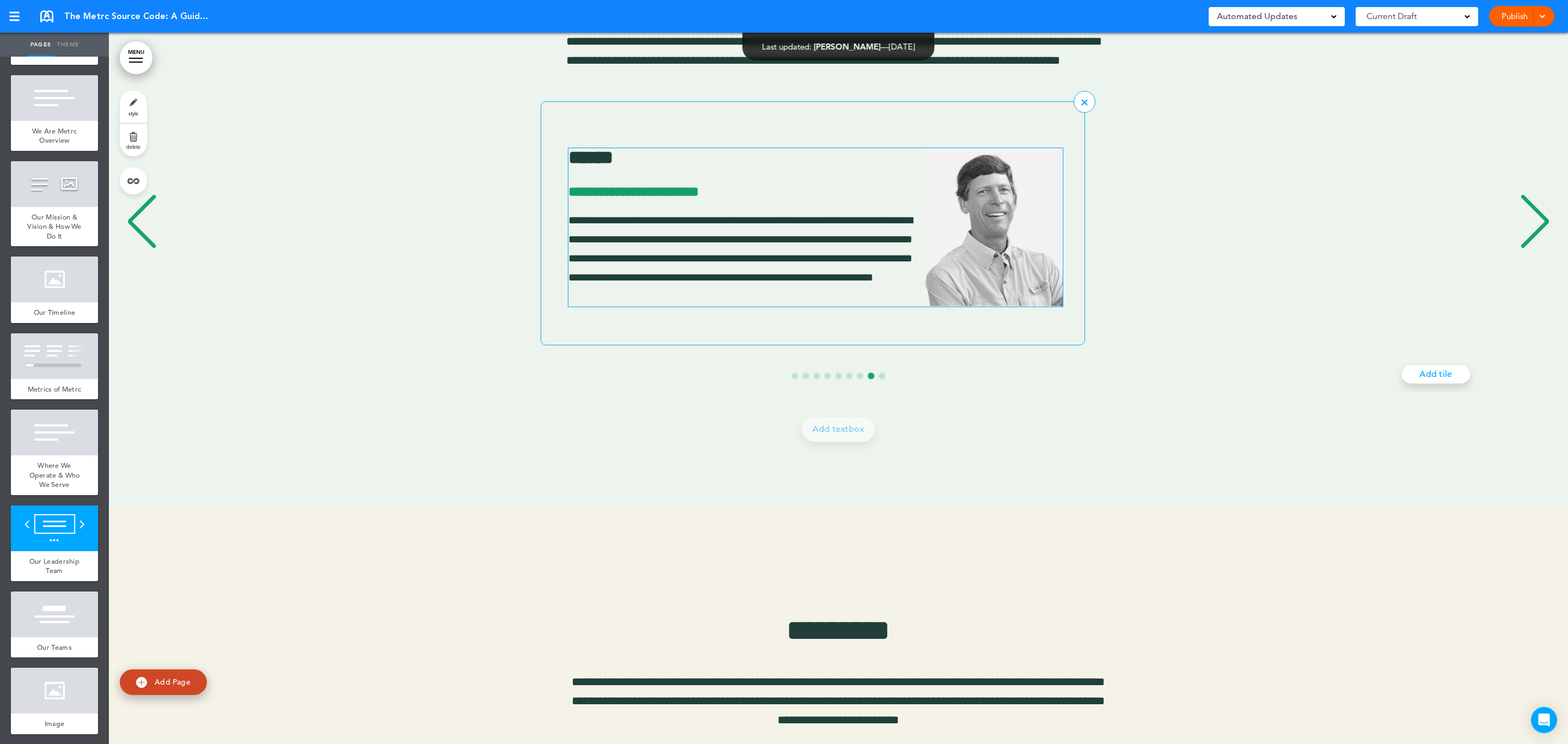
scroll to position [0, 10017]
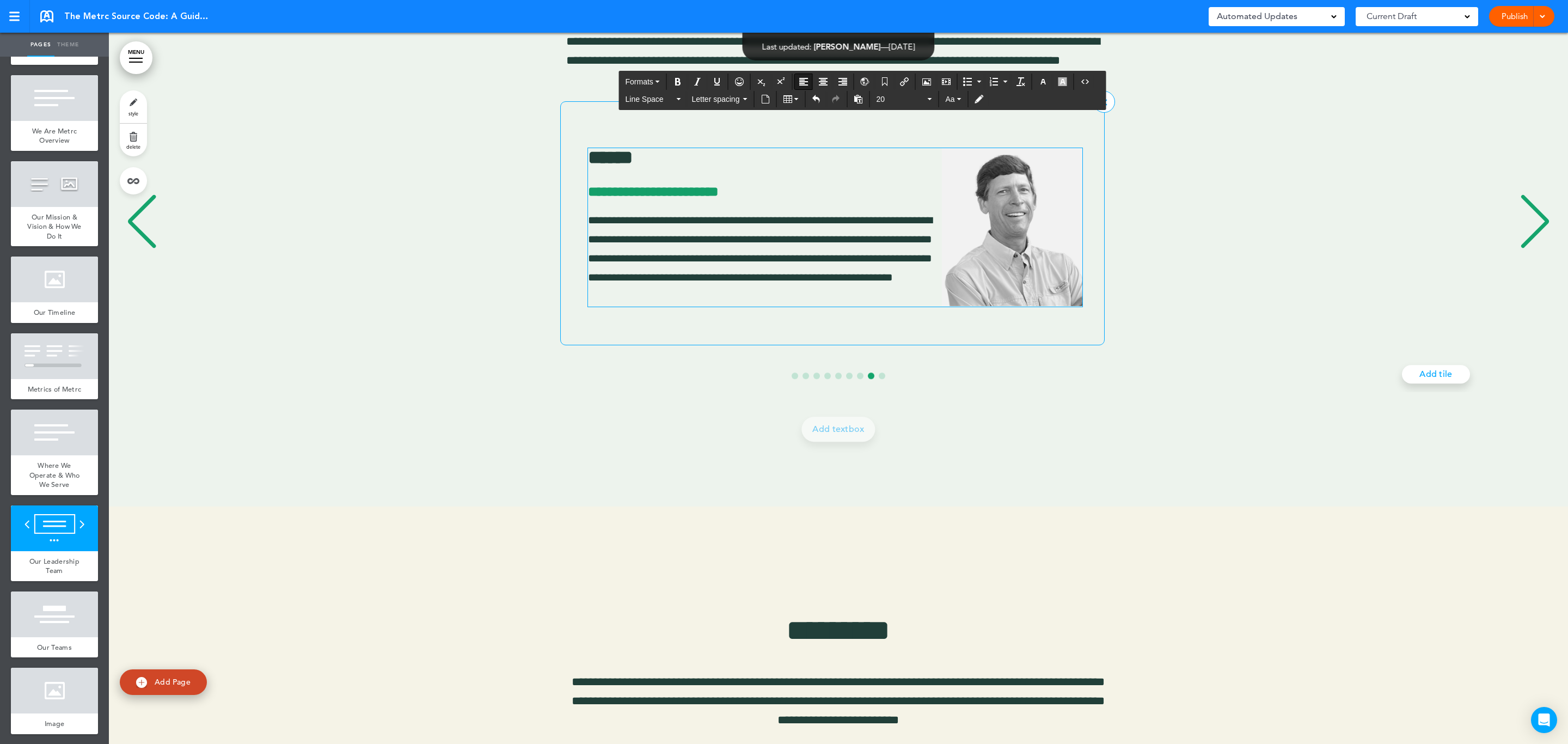
click at [663, 268] on p "**********" at bounding box center [835, 259] width 494 height 96
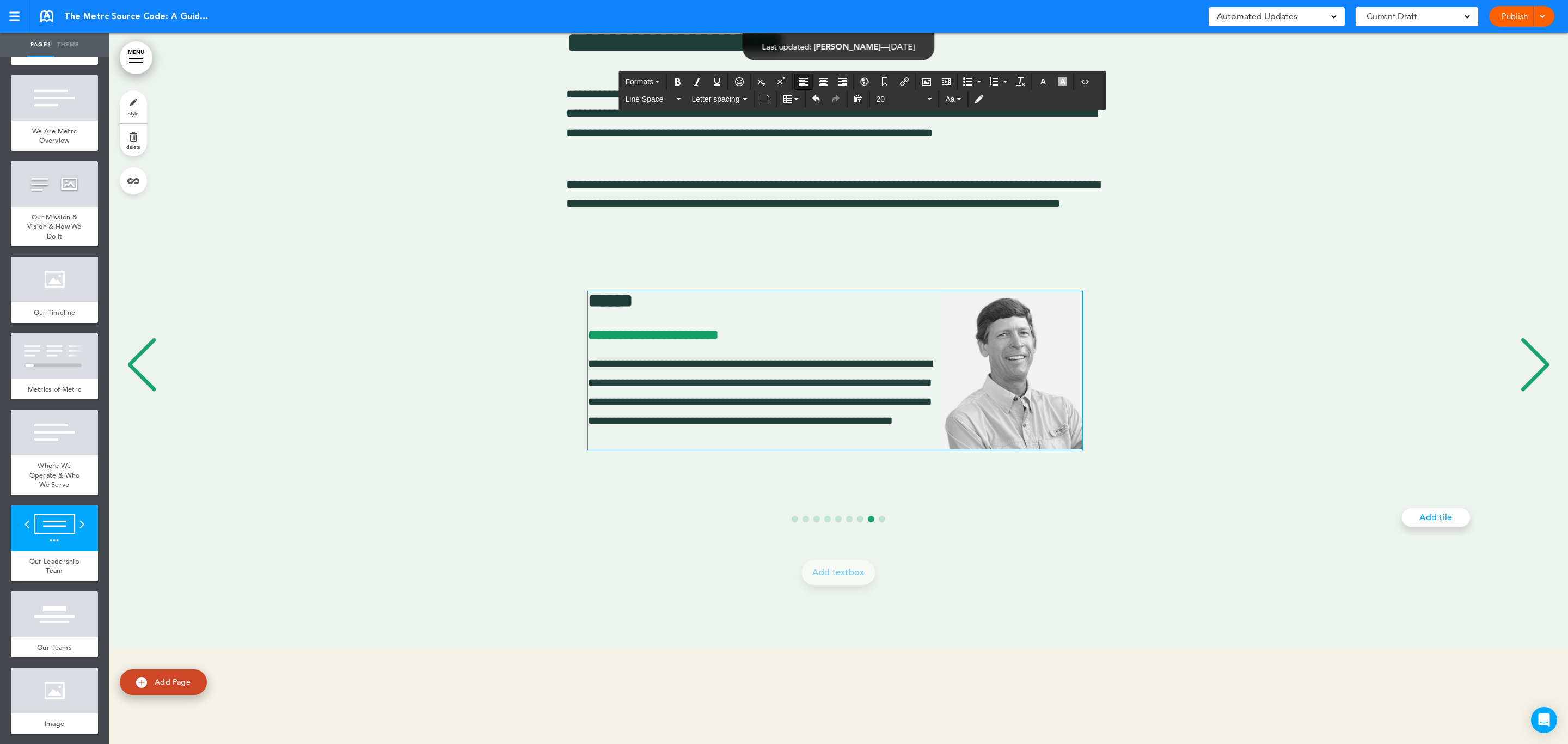
scroll to position [8134, 0]
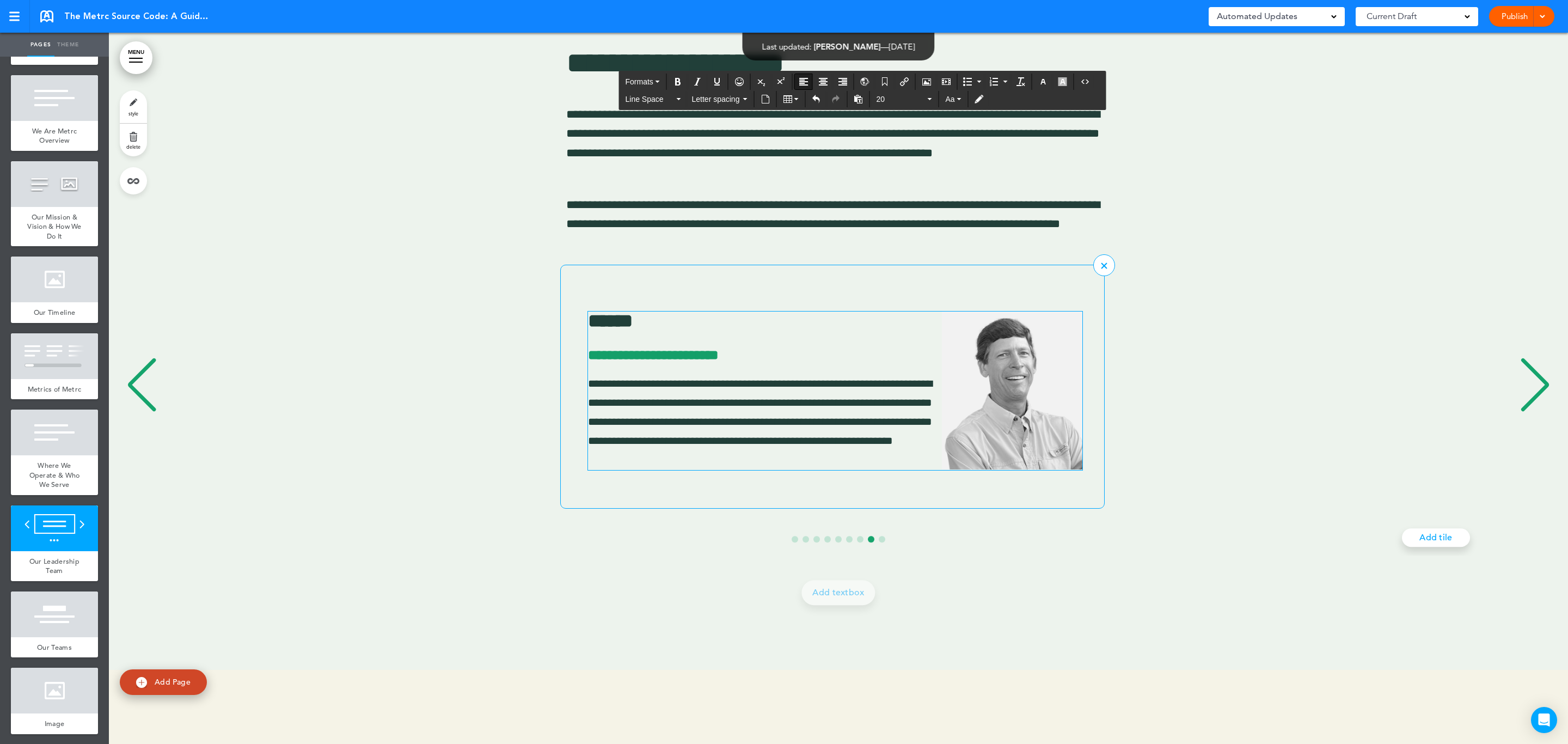
click at [706, 447] on span "**********" at bounding box center [760, 412] width 344 height 69
click at [554, 452] on div "**********" at bounding box center [832, 386] width 1425 height 244
click at [820, 499] on div "**********" at bounding box center [833, 386] width 544 height 244
click at [151, 395] on div "Previous slide" at bounding box center [141, 385] width 33 height 54
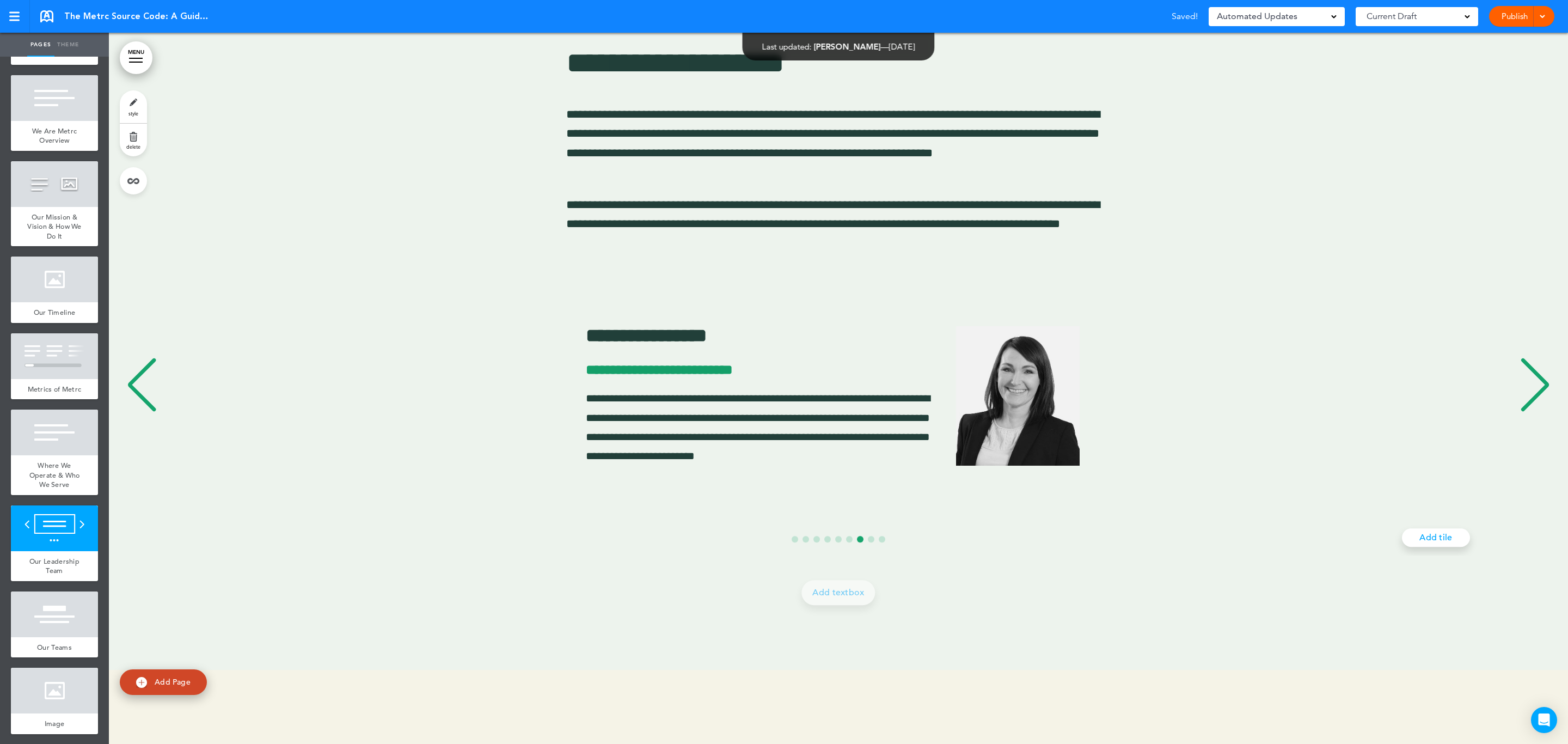
click at [151, 395] on div "Previous slide" at bounding box center [141, 385] width 33 height 54
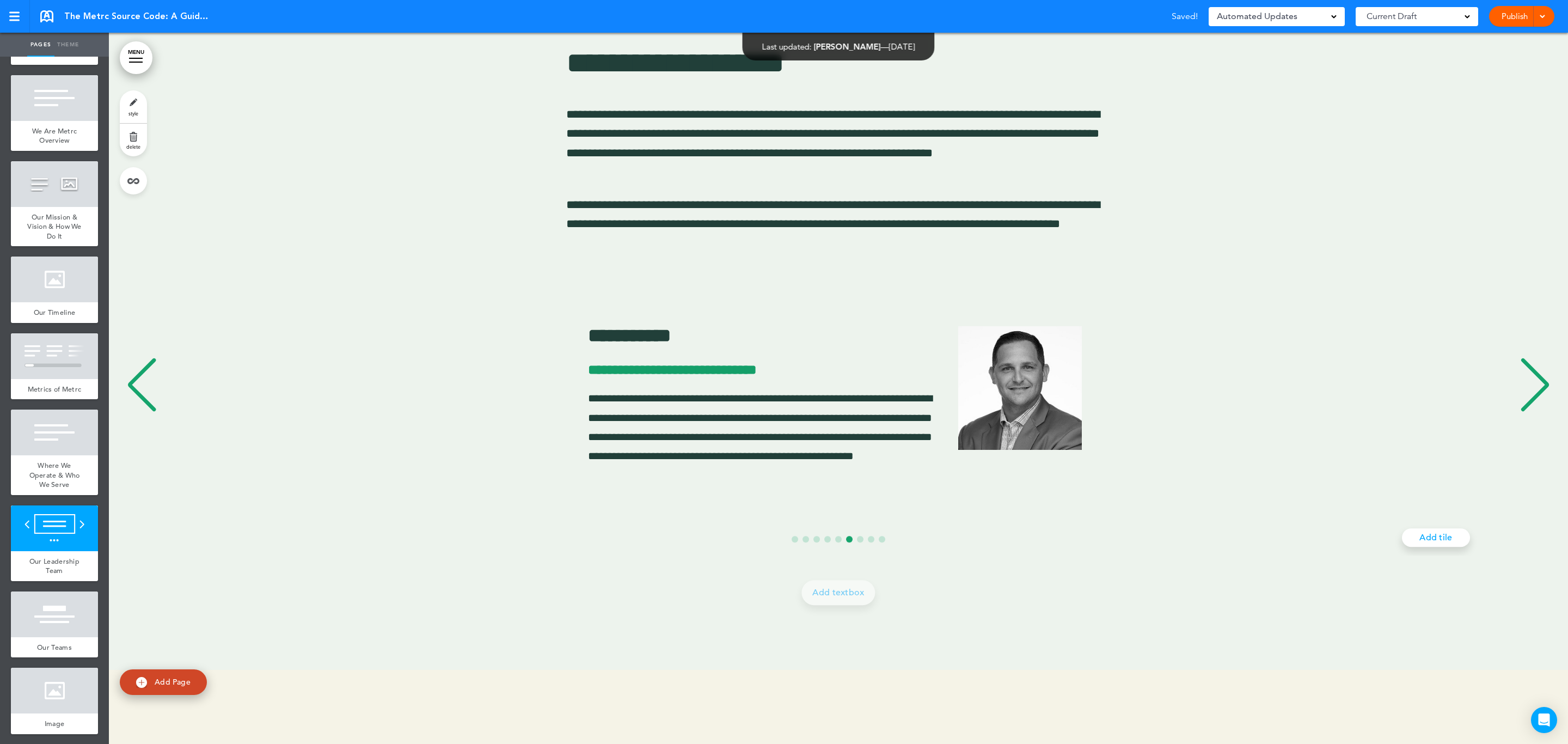
click at [151, 395] on div "Previous slide" at bounding box center [141, 385] width 33 height 54
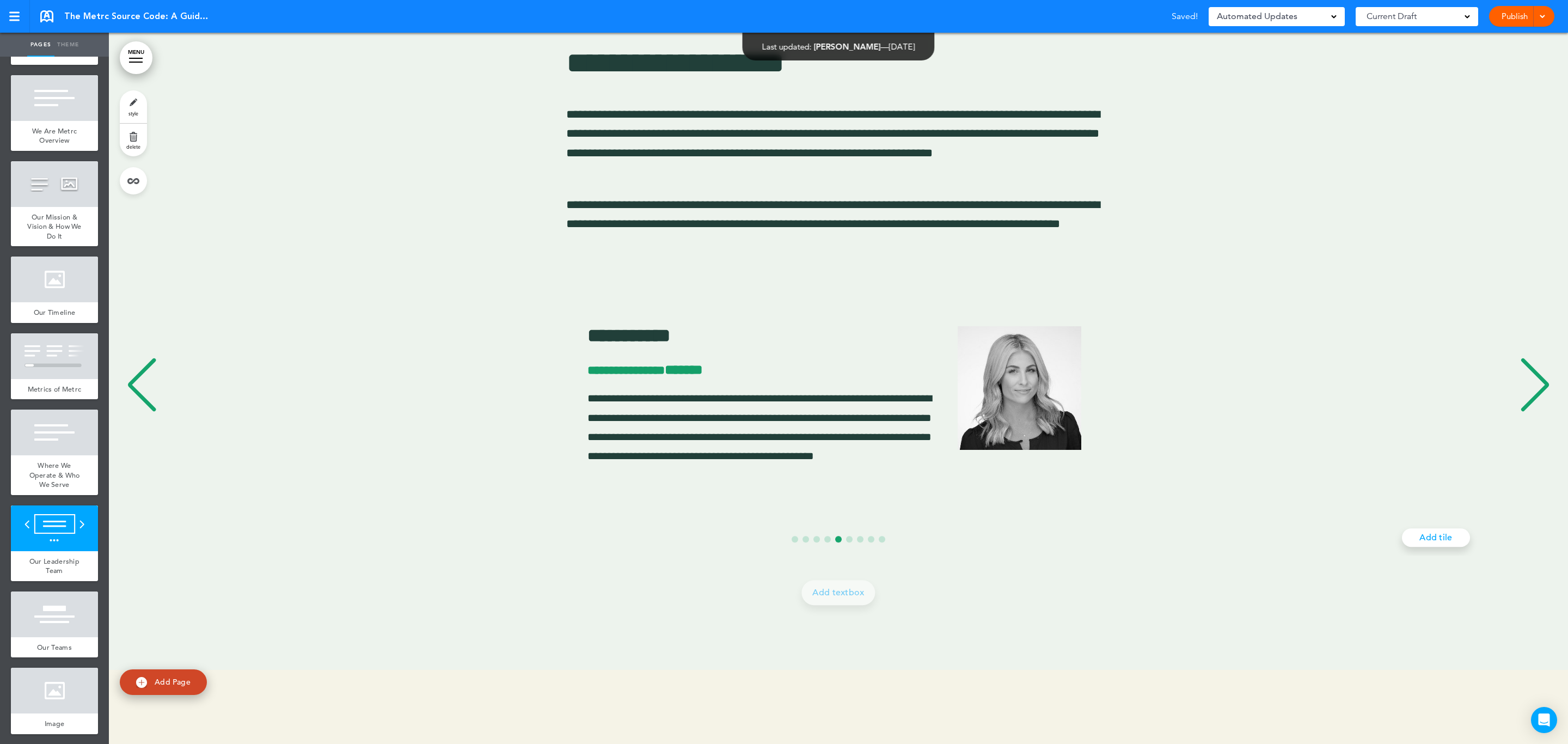
click at [151, 395] on div "Previous slide" at bounding box center [141, 385] width 33 height 54
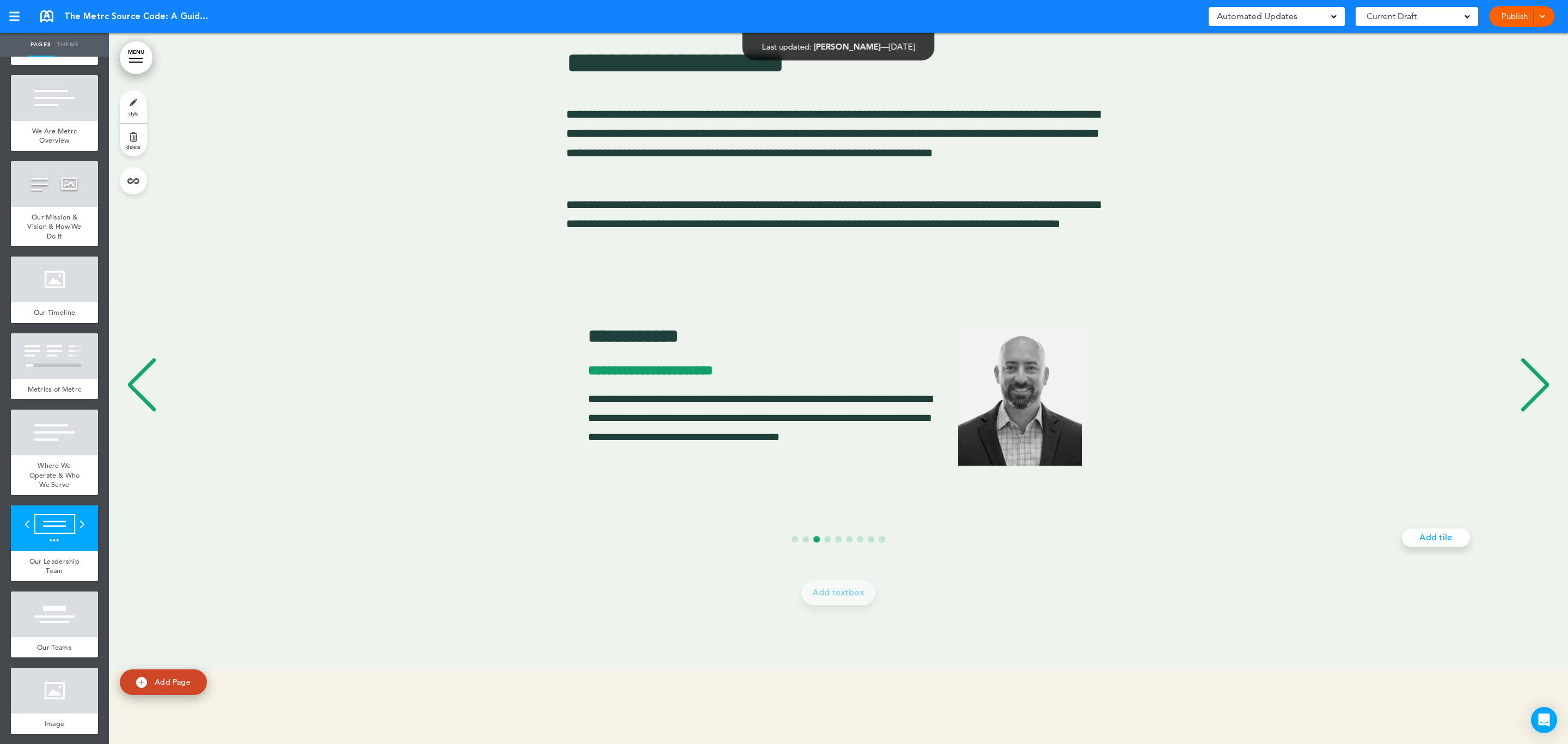
click at [151, 395] on div "Previous slide" at bounding box center [141, 385] width 33 height 54
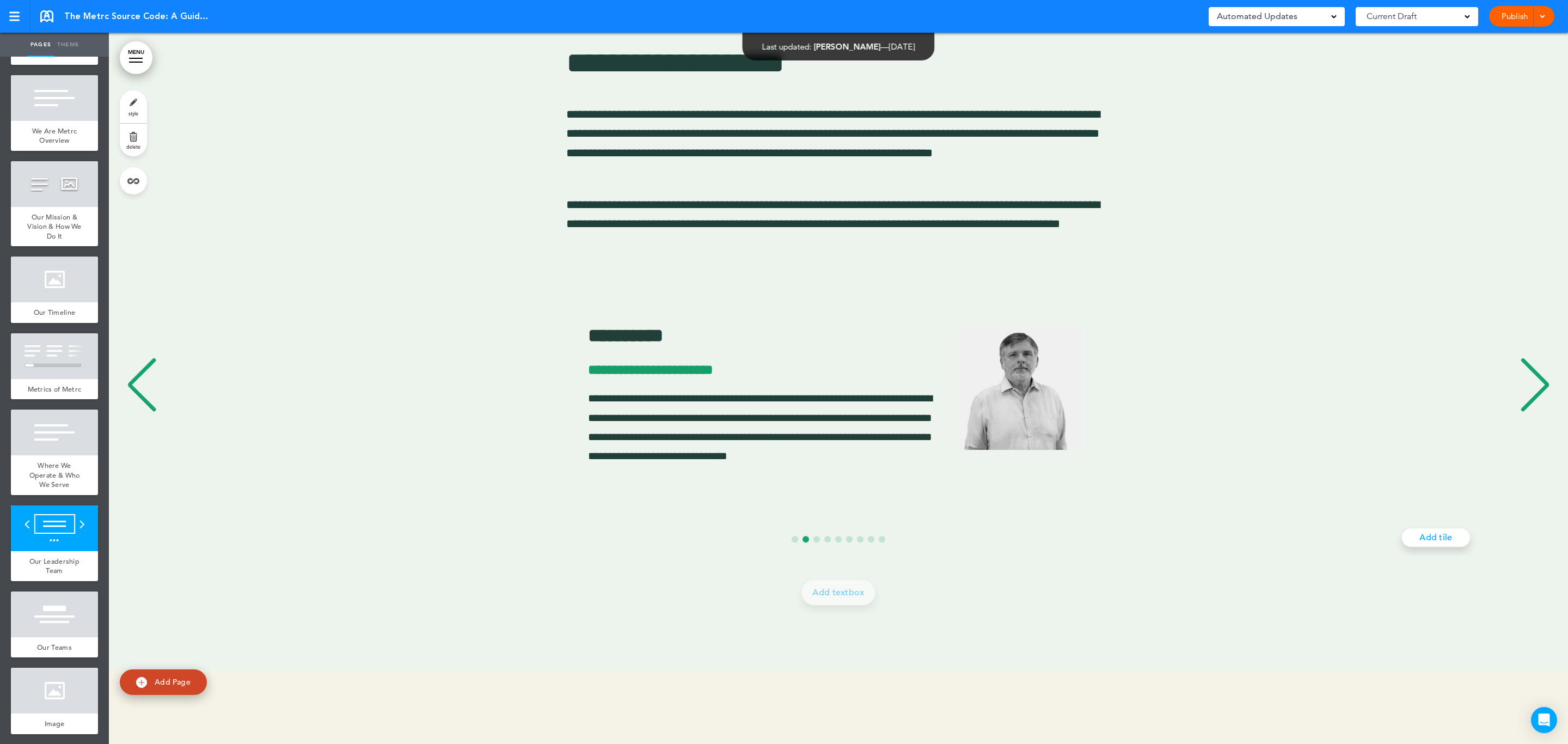
click at [151, 395] on div "Previous slide" at bounding box center [141, 385] width 33 height 54
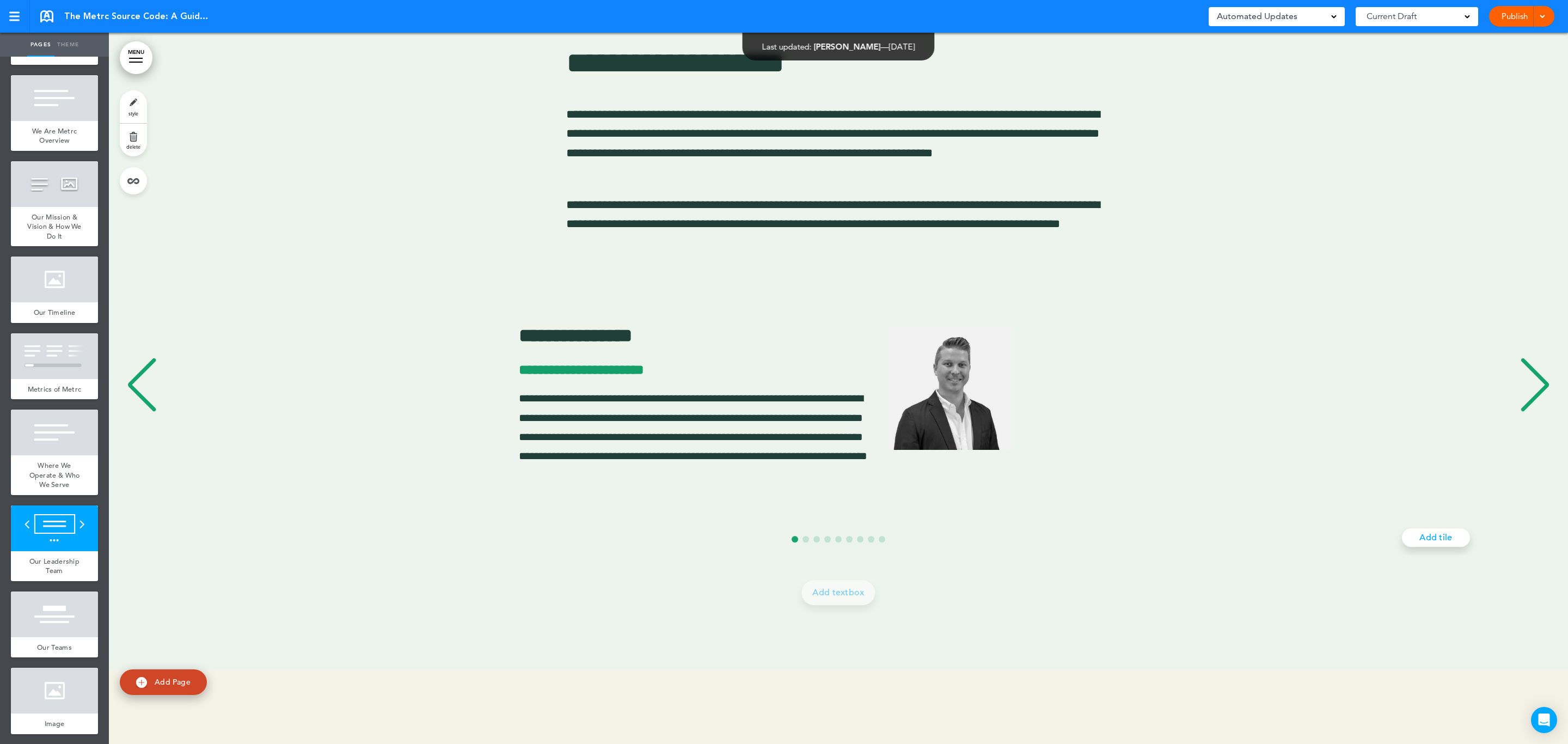
scroll to position [0, 0]
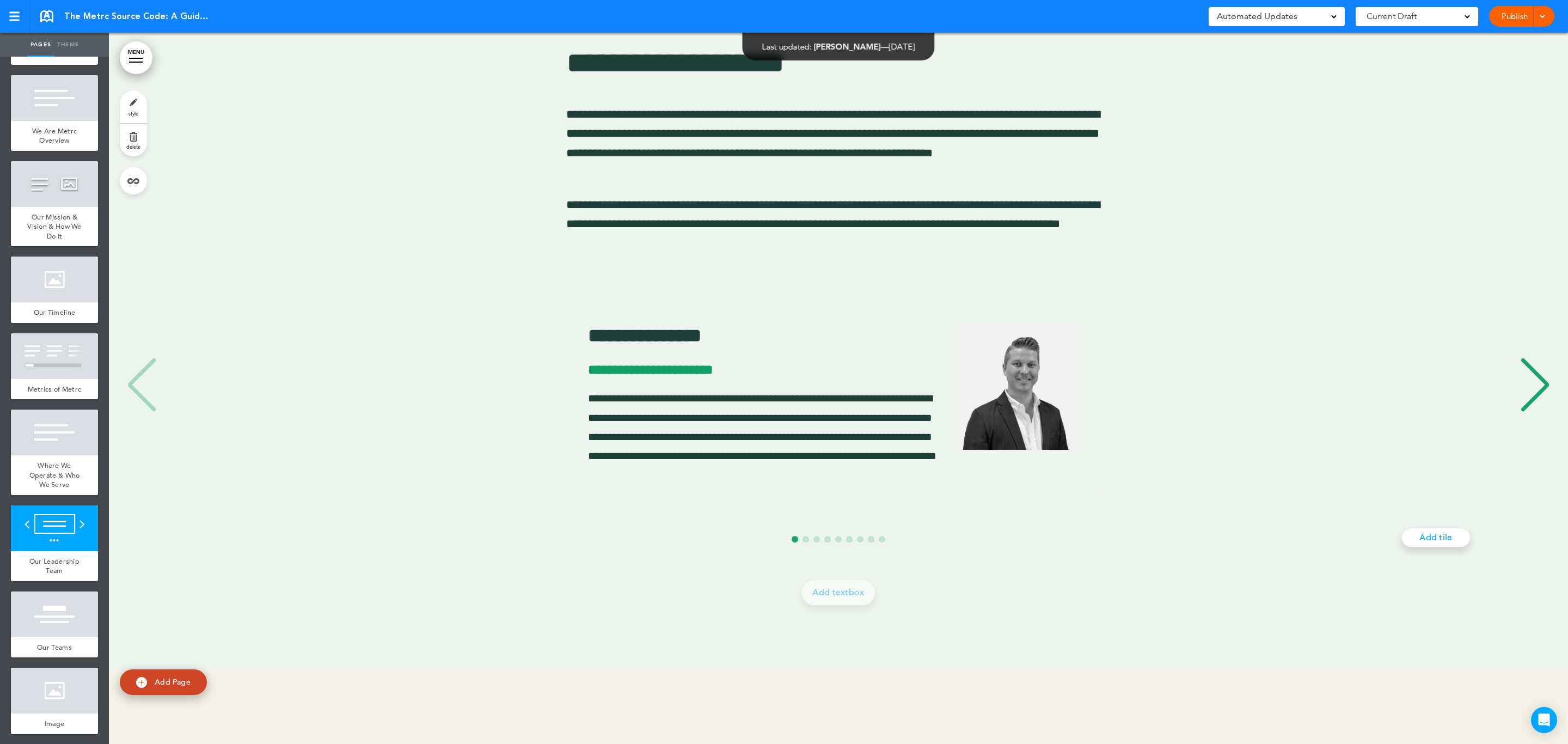
click at [151, 395] on div "**********" at bounding box center [832, 386] width 1425 height 214
click at [1525, 395] on div "Next slide" at bounding box center [1535, 385] width 33 height 54
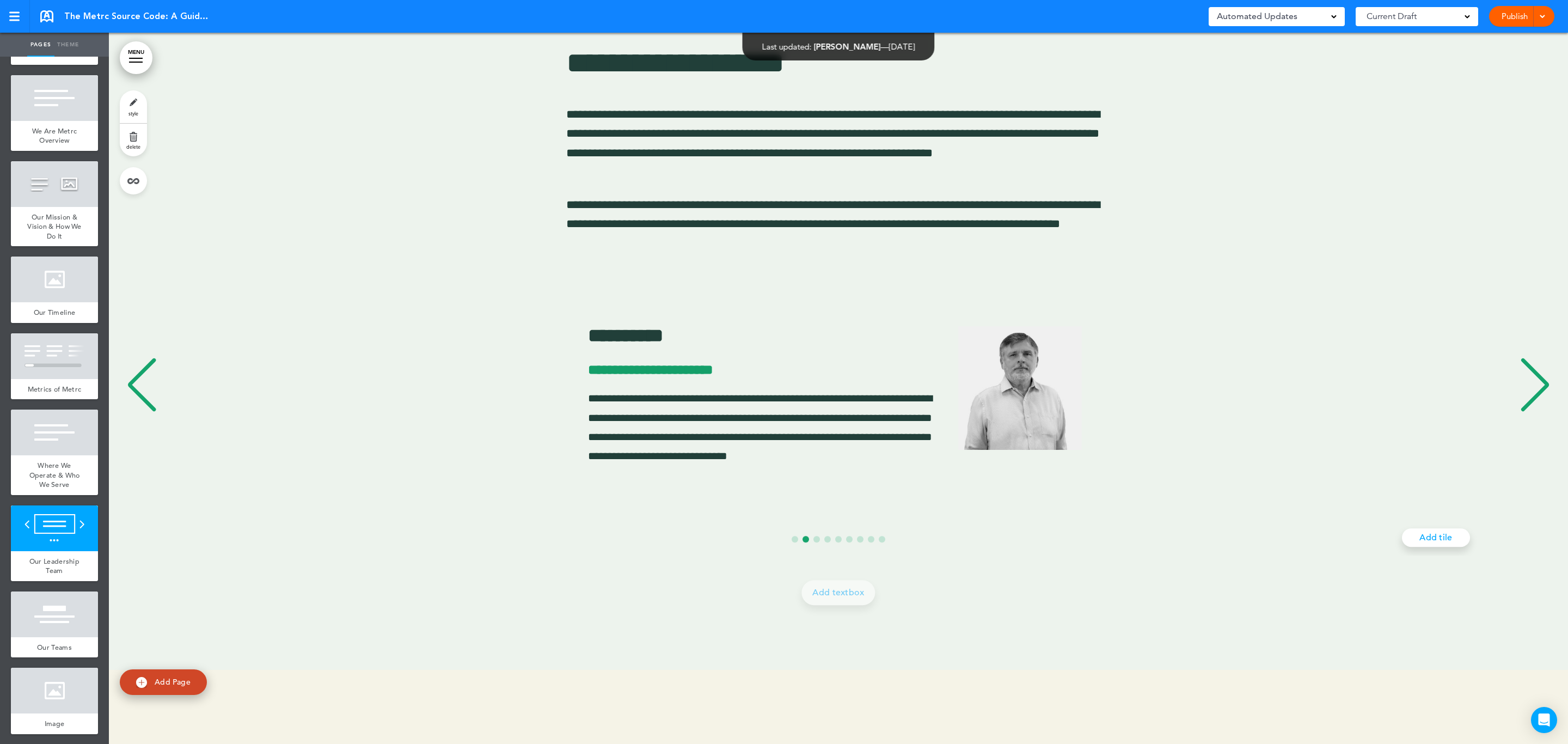
click at [1525, 395] on div "Next slide" at bounding box center [1535, 385] width 33 height 54
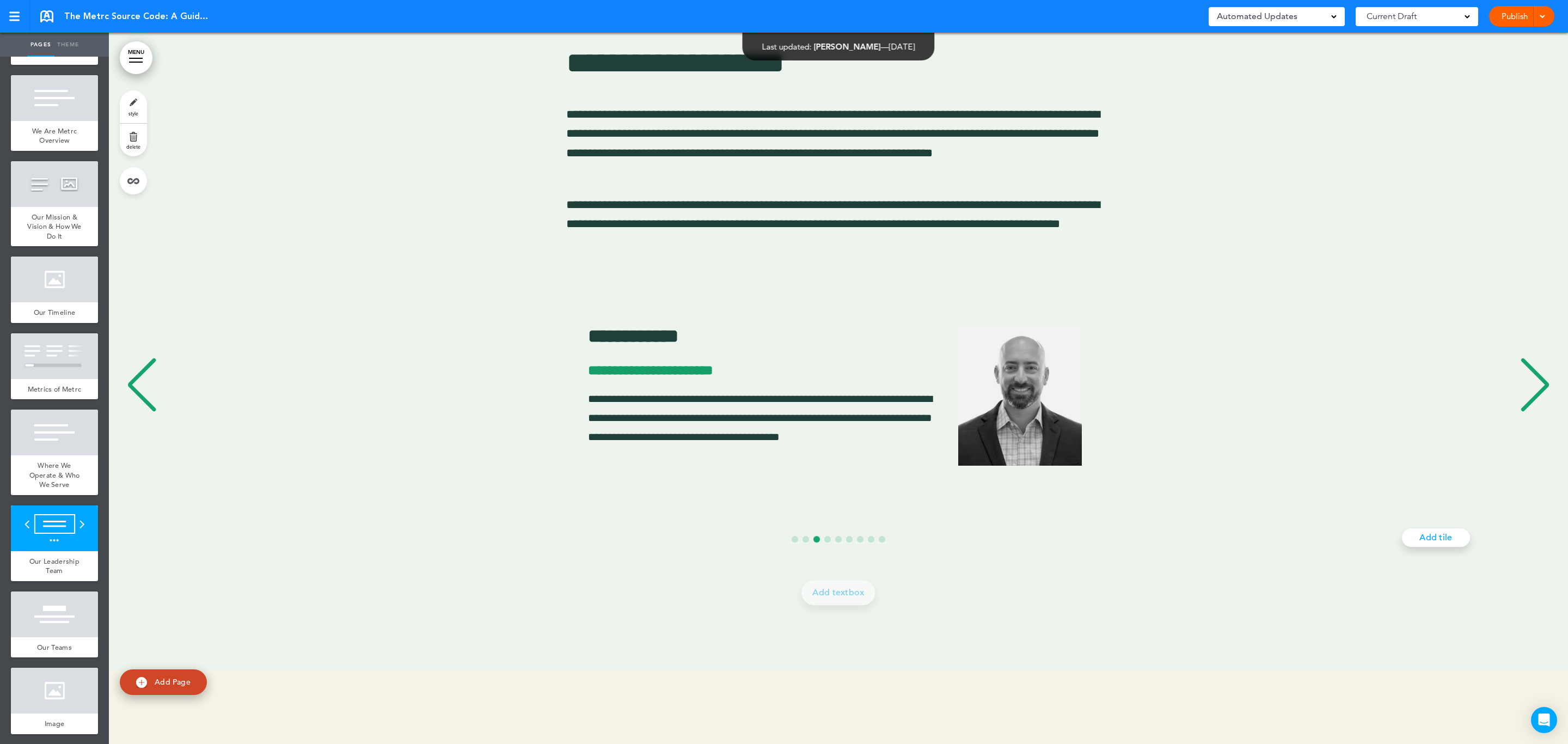
click at [1525, 395] on div "Next slide" at bounding box center [1535, 385] width 33 height 54
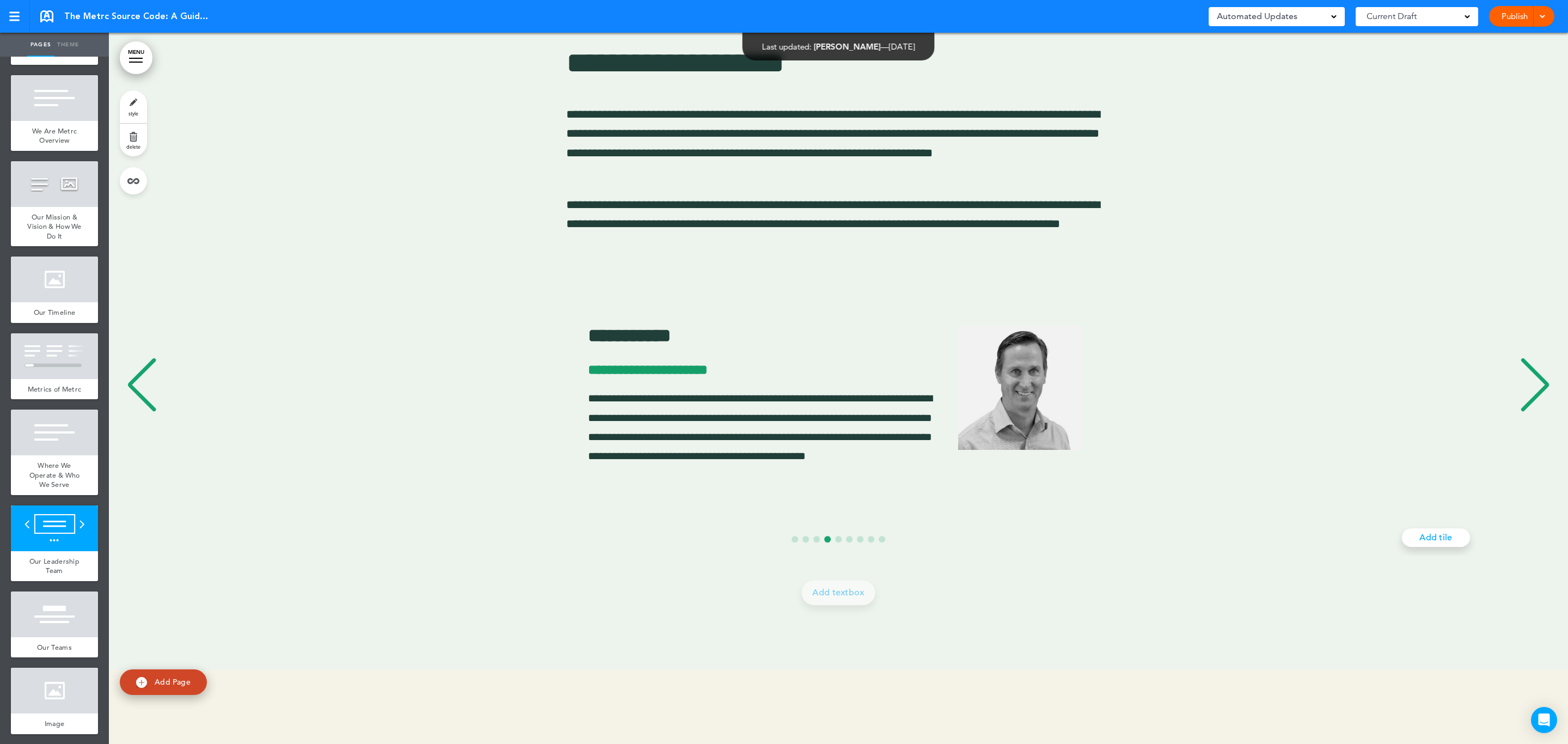
click at [1525, 395] on div "Next slide" at bounding box center [1535, 385] width 33 height 54
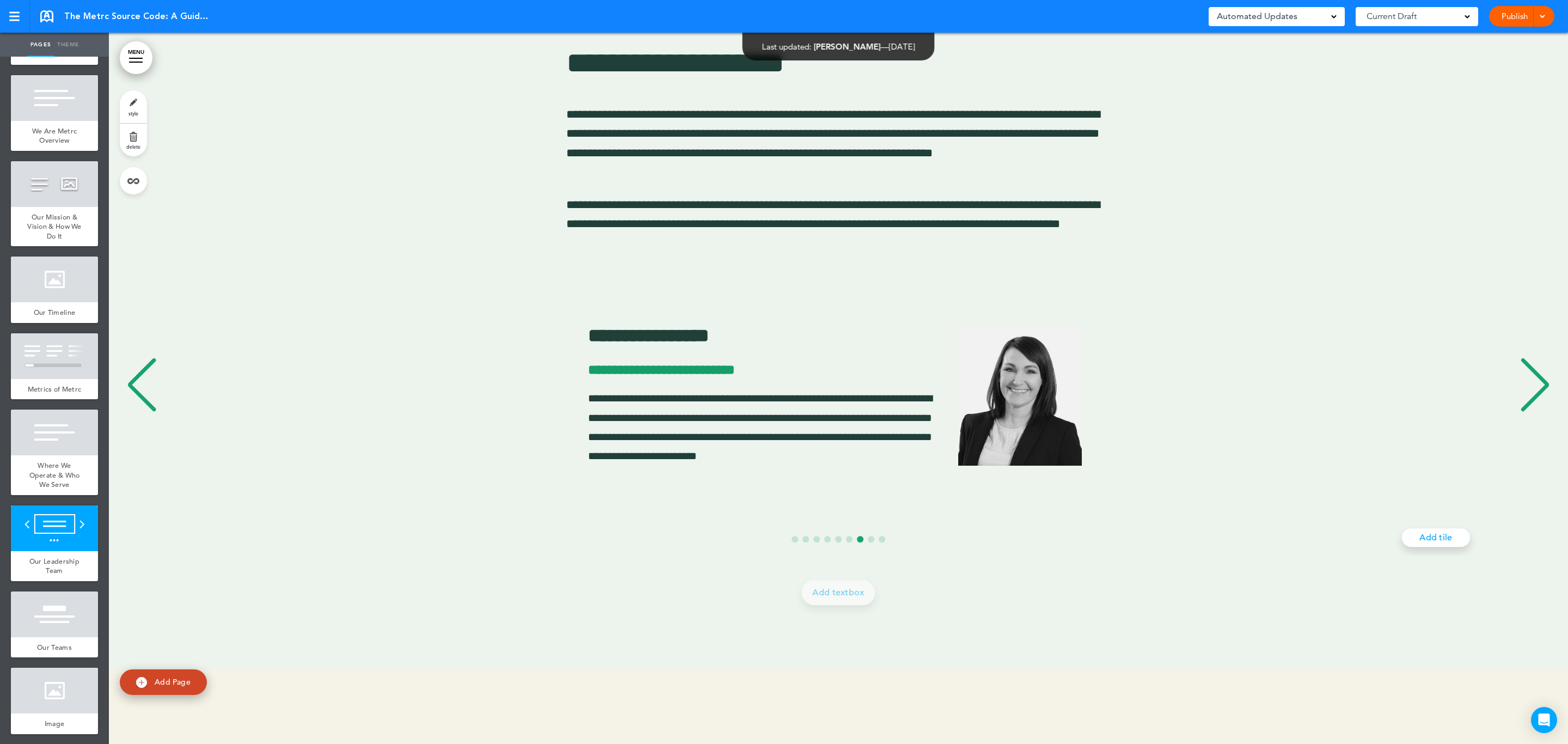
click at [1525, 395] on div "Next slide" at bounding box center [1535, 385] width 33 height 54
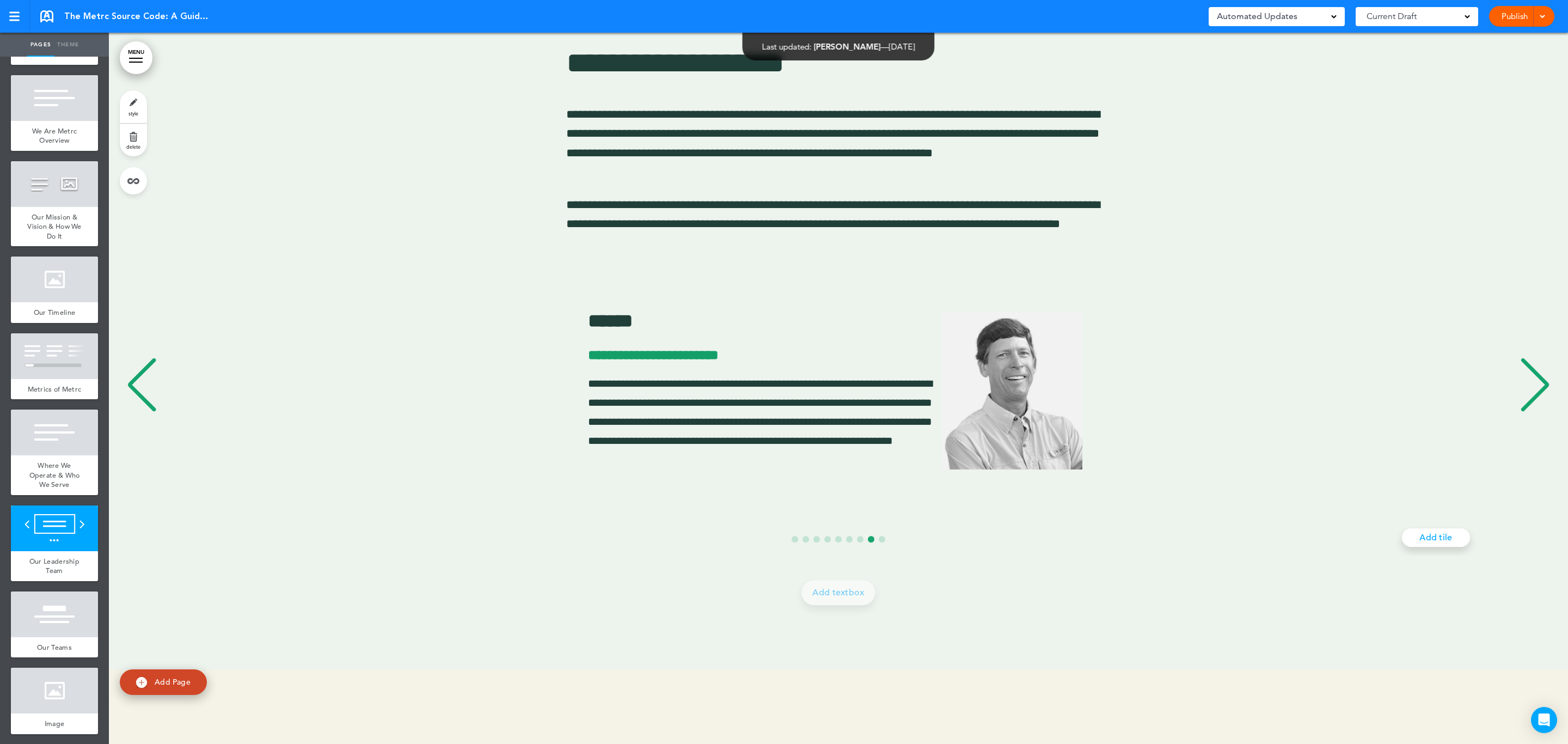
click at [1525, 395] on div "Next slide" at bounding box center [1535, 385] width 33 height 54
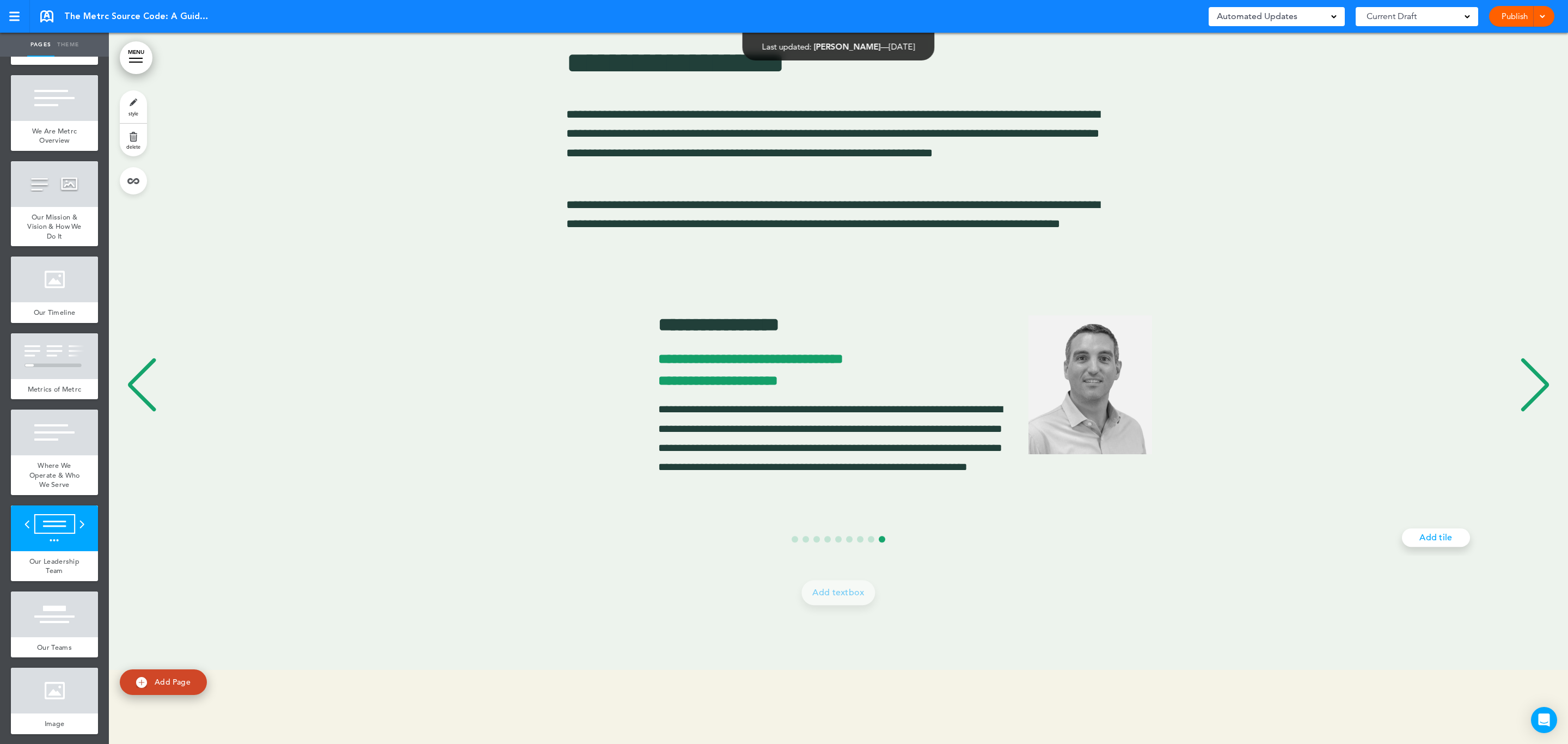
scroll to position [0, 11448]
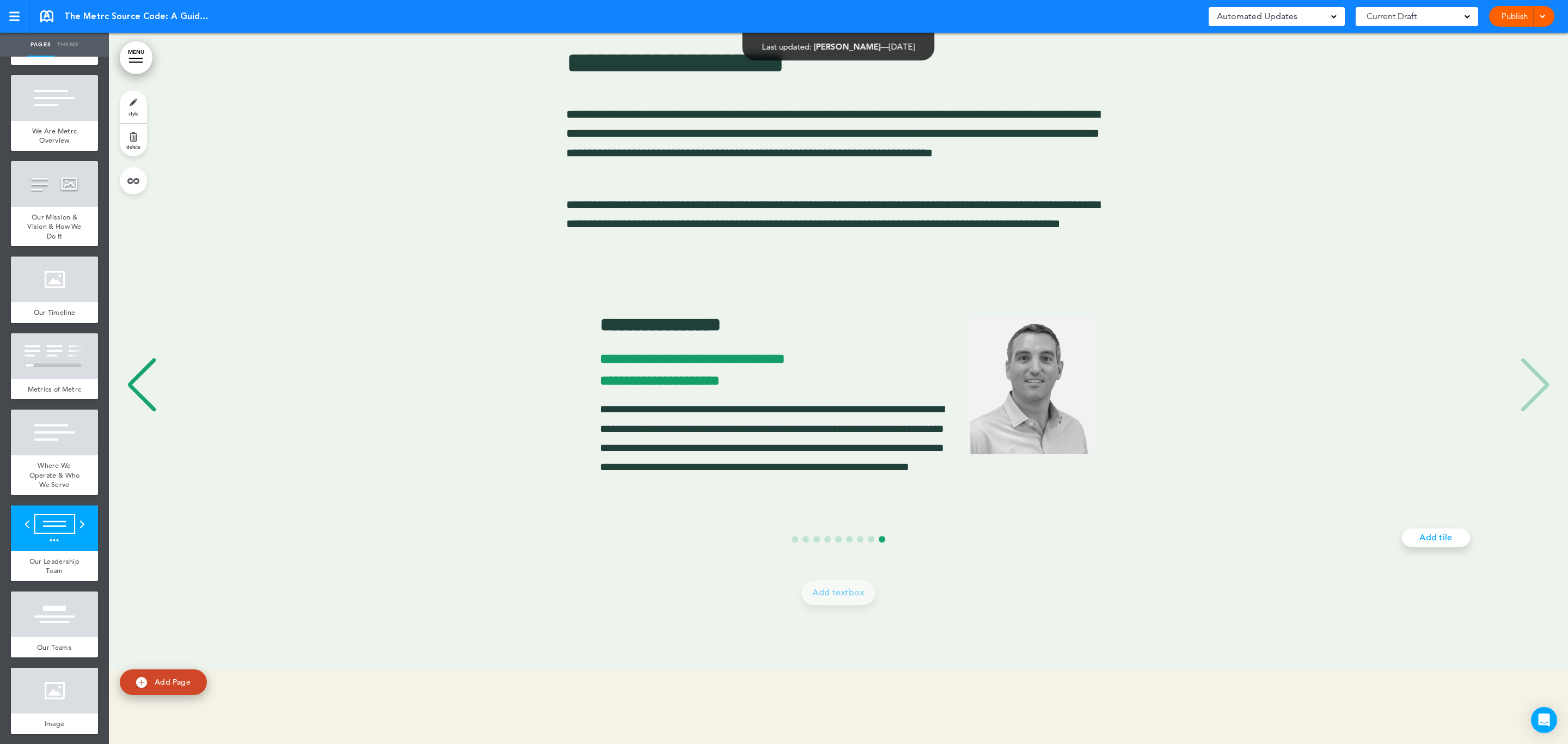
click at [1525, 395] on div "**********" at bounding box center [844, 386] width 1425 height 236
click at [151, 393] on div "Previous slide" at bounding box center [141, 385] width 33 height 54
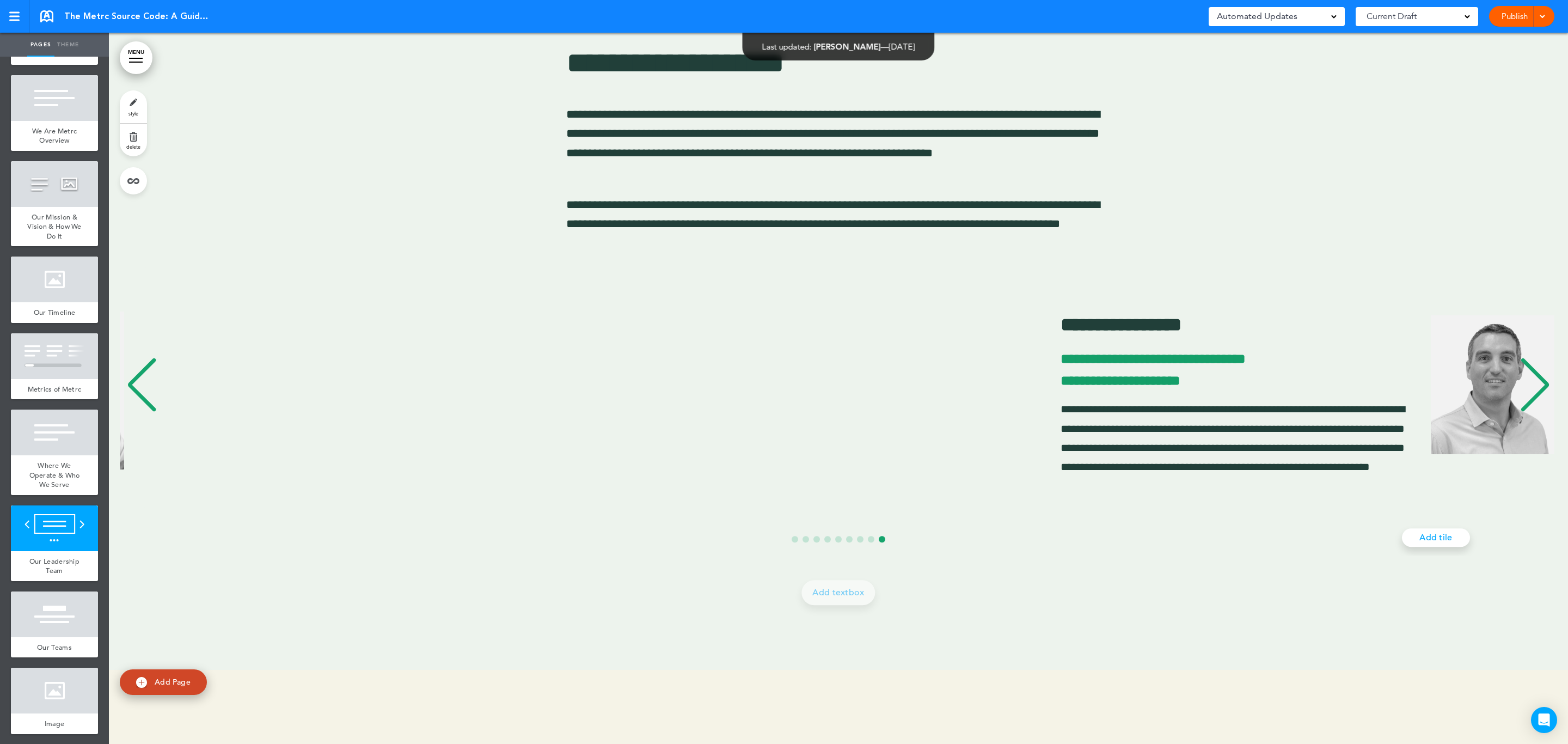
click at [151, 393] on div "Previous slide" at bounding box center [141, 385] width 33 height 54
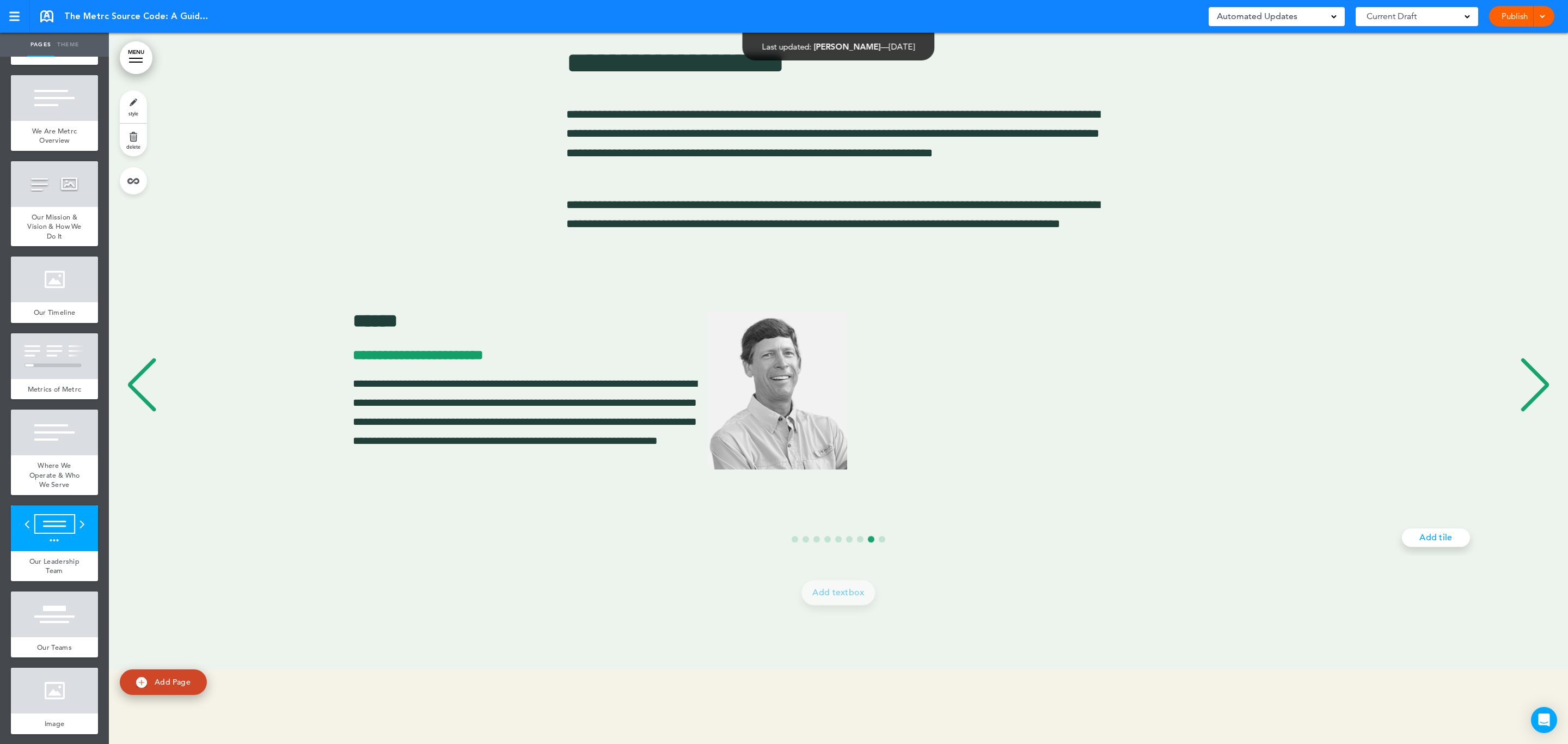
click at [151, 393] on div "Previous slide" at bounding box center [141, 385] width 33 height 54
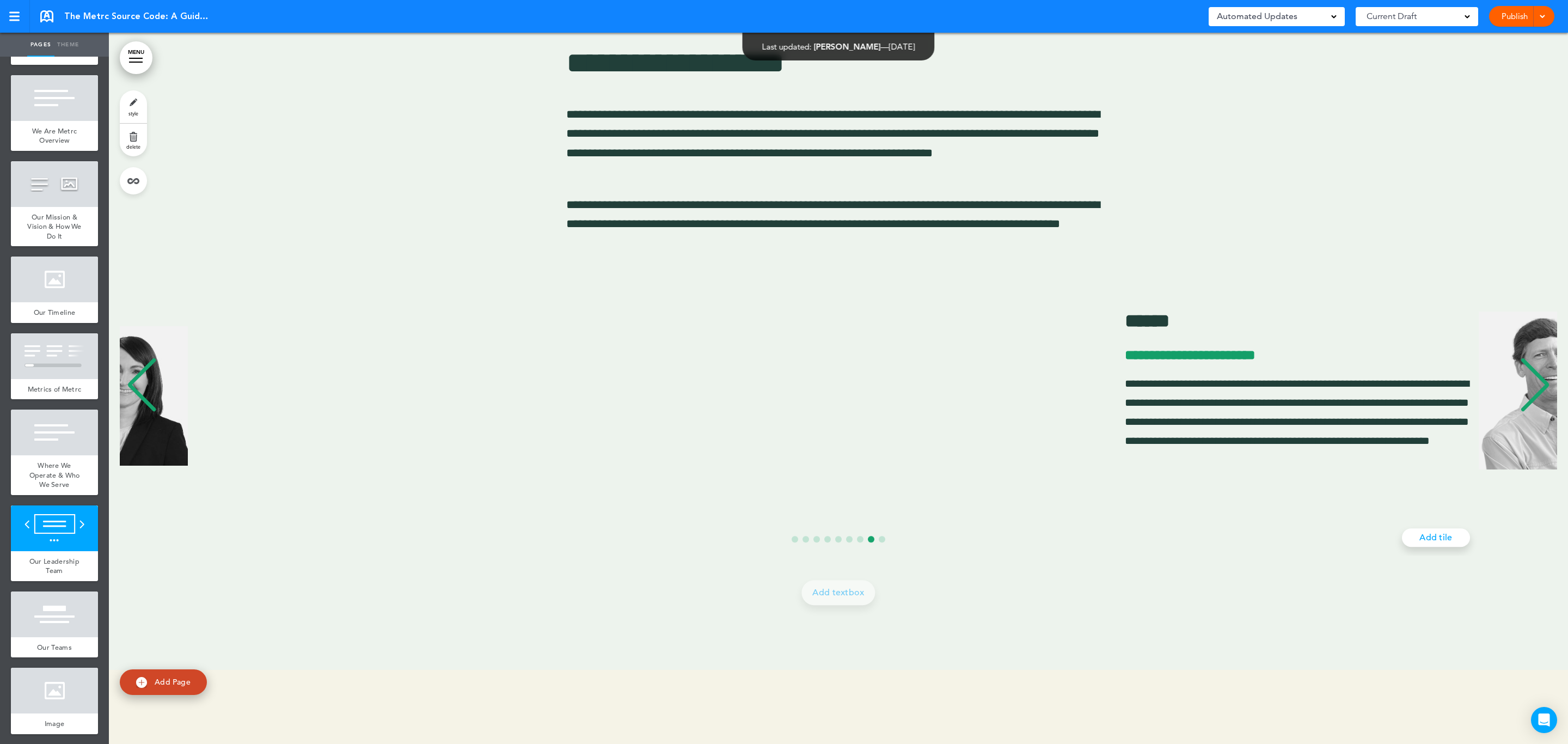
click at [151, 393] on div "Previous slide" at bounding box center [141, 385] width 33 height 54
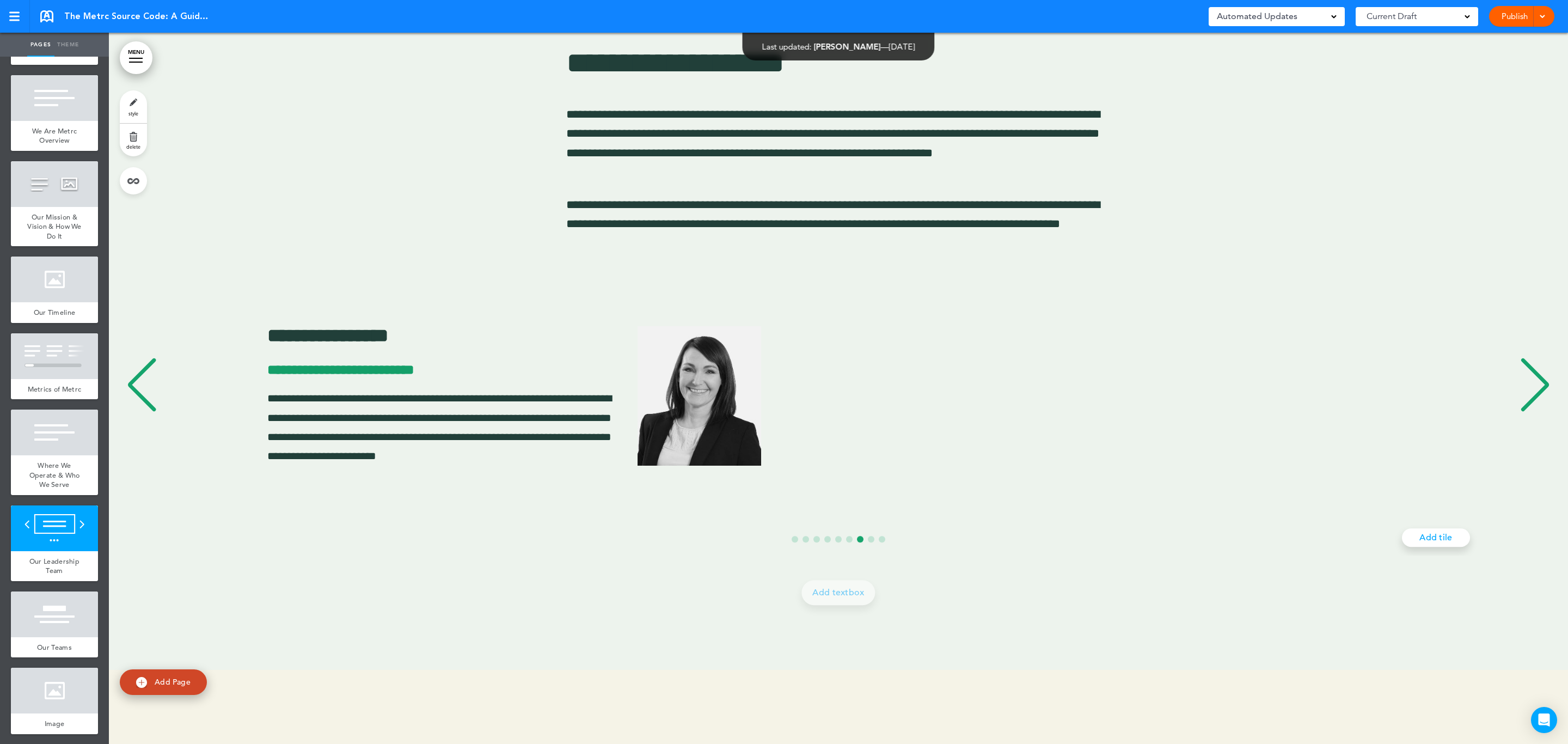
click at [151, 393] on div "Previous slide" at bounding box center [141, 385] width 33 height 54
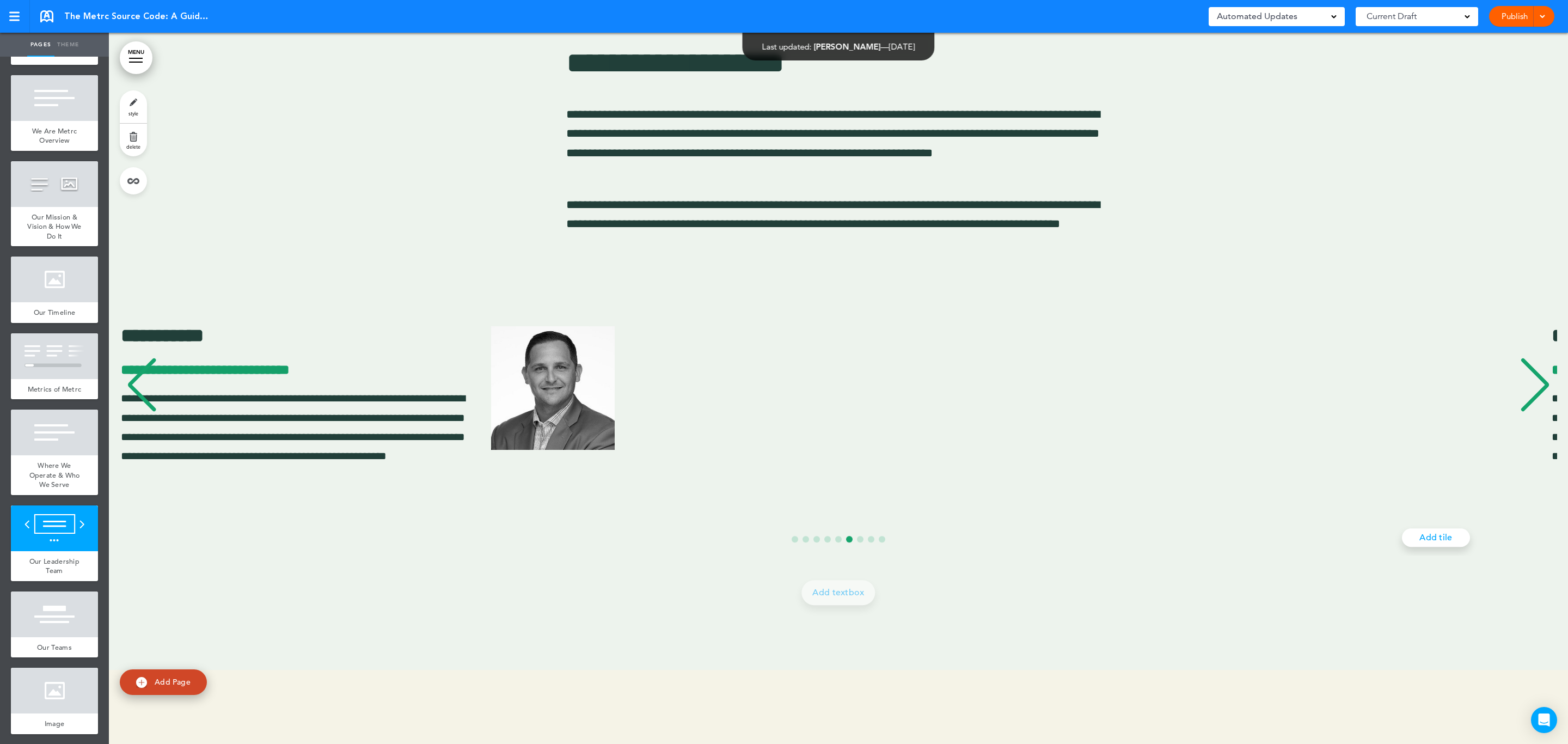
click at [151, 393] on div "Previous slide" at bounding box center [141, 385] width 33 height 54
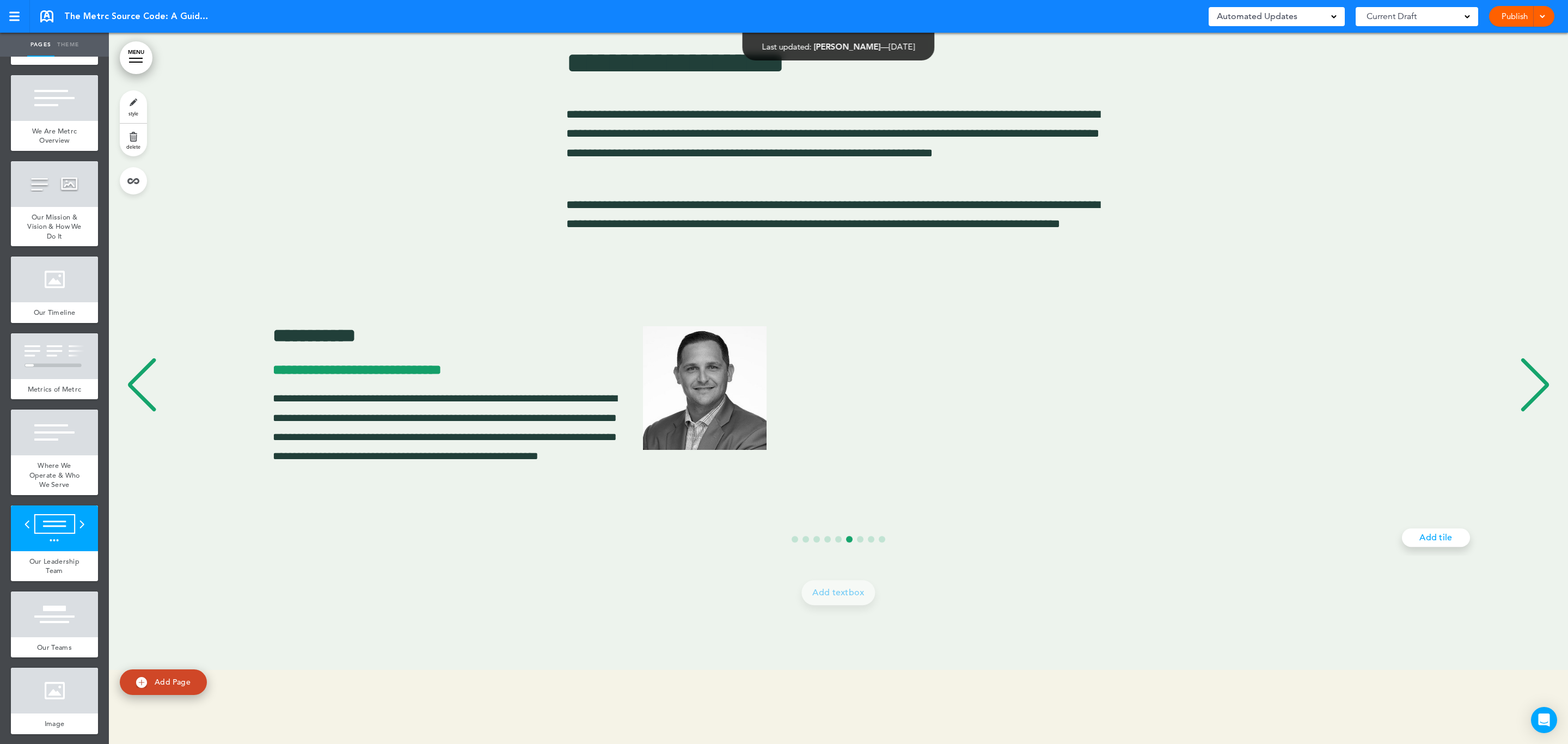
click at [151, 393] on div "Previous slide" at bounding box center [141, 385] width 33 height 54
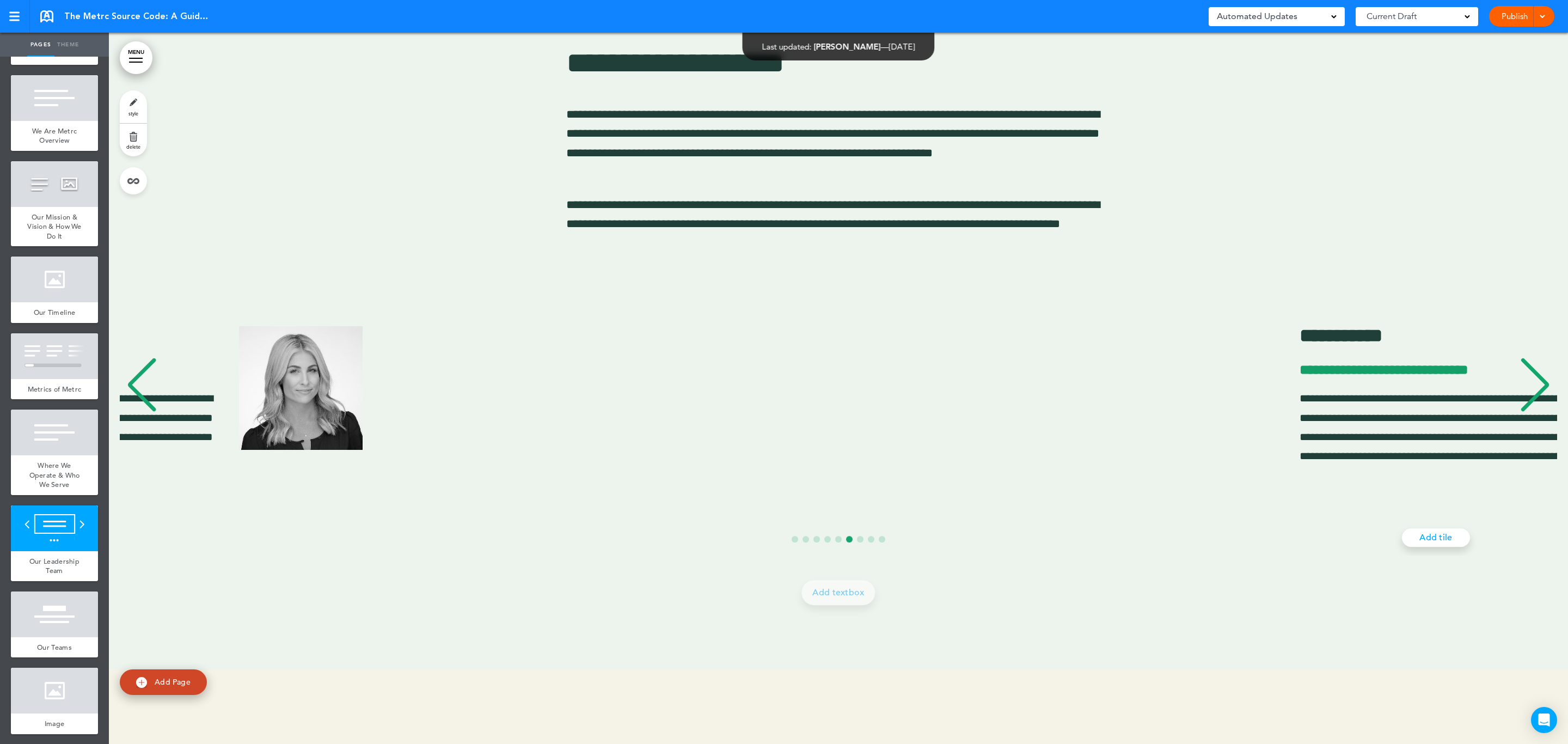
click at [151, 393] on div "Previous slide" at bounding box center [141, 385] width 33 height 54
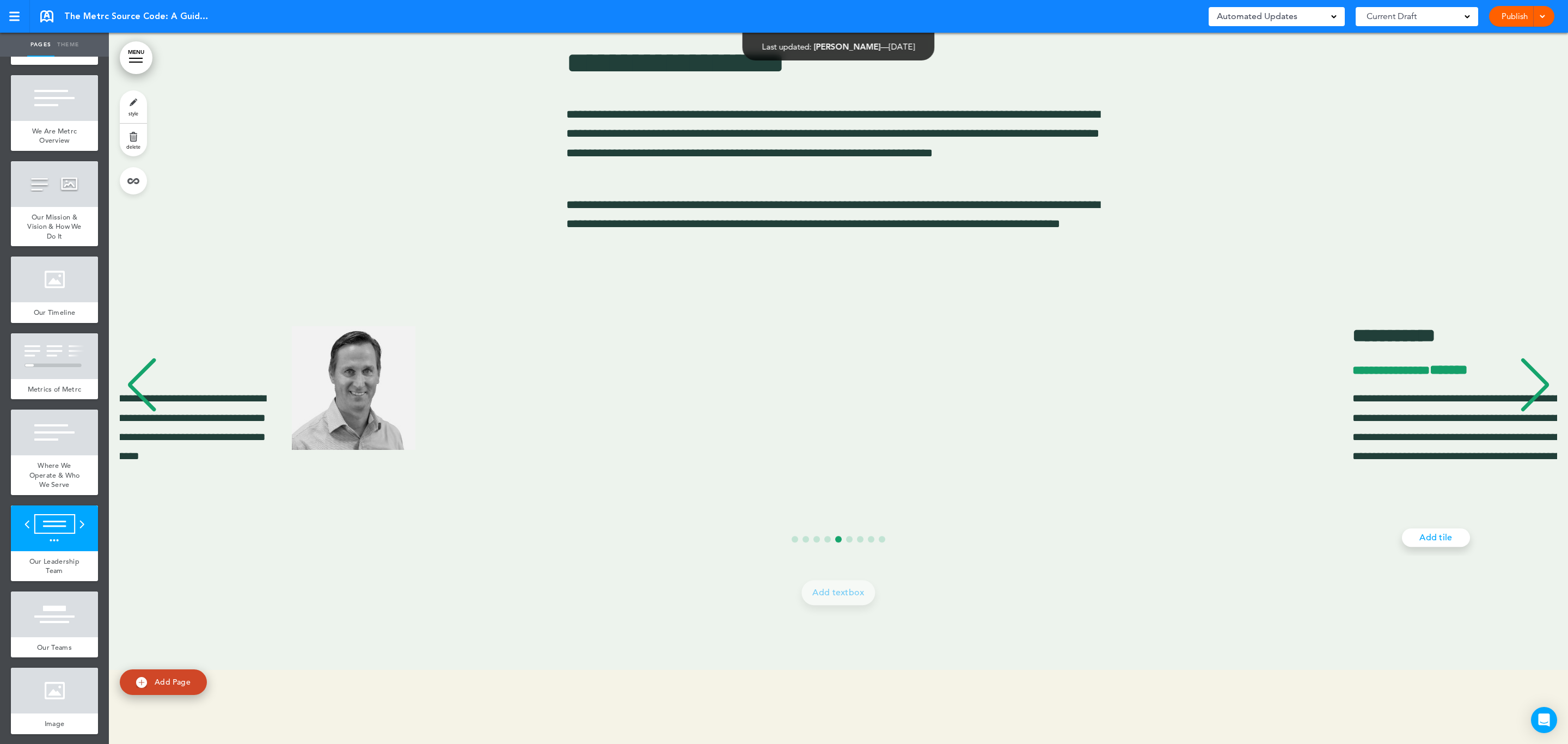
click at [151, 393] on div "Previous slide" at bounding box center [141, 385] width 33 height 54
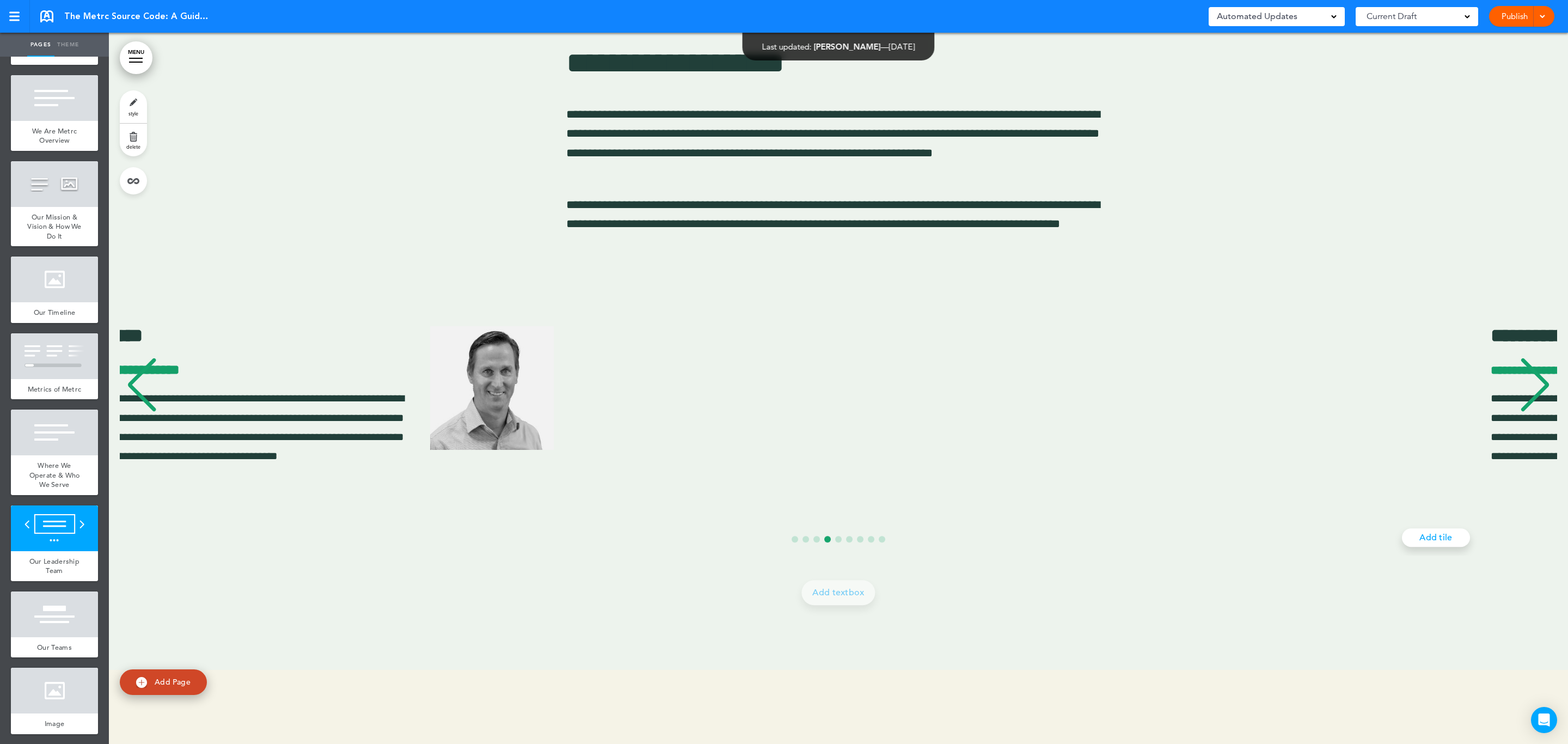
click at [151, 393] on div "Previous slide" at bounding box center [141, 385] width 33 height 54
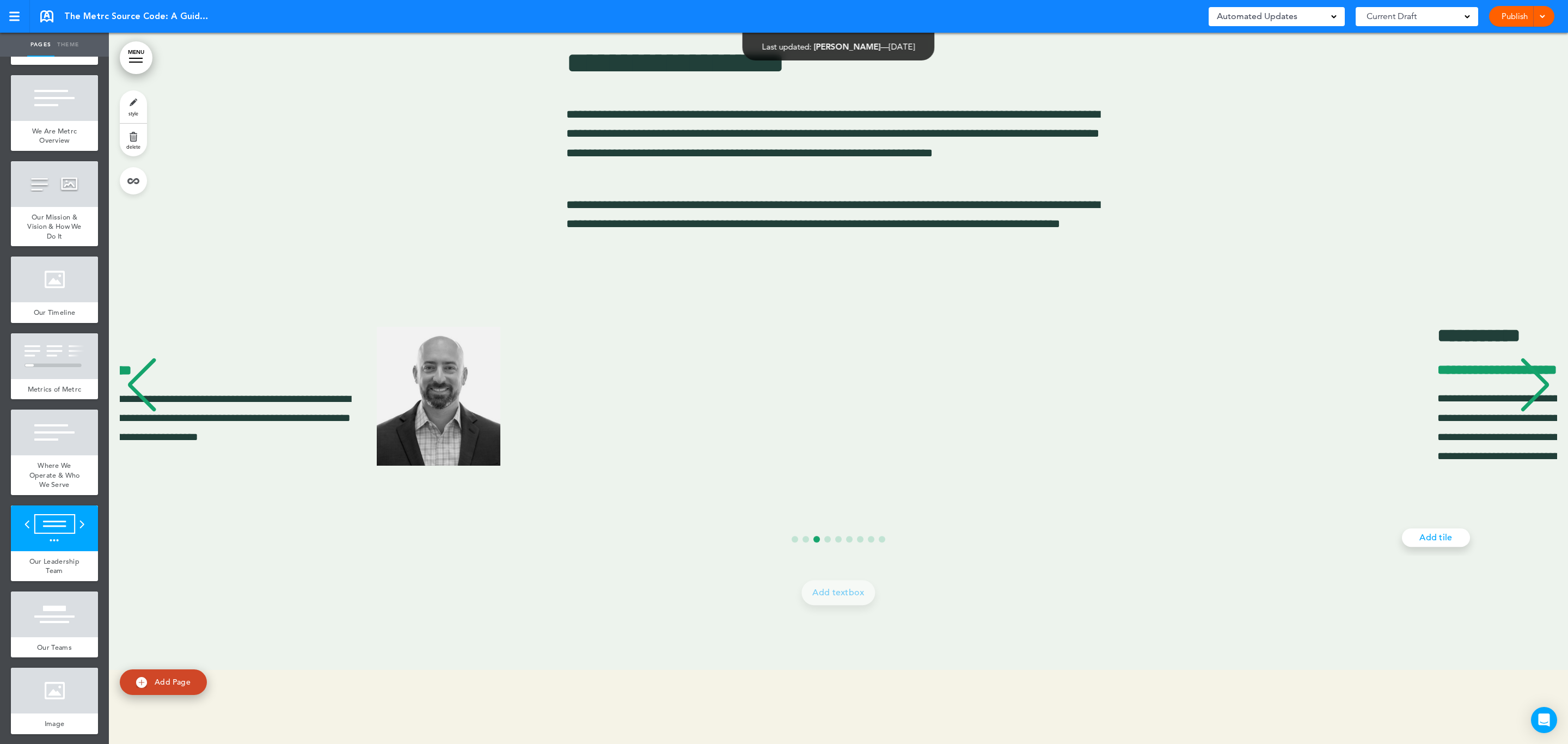
click at [151, 393] on div "Previous slide" at bounding box center [141, 385] width 33 height 54
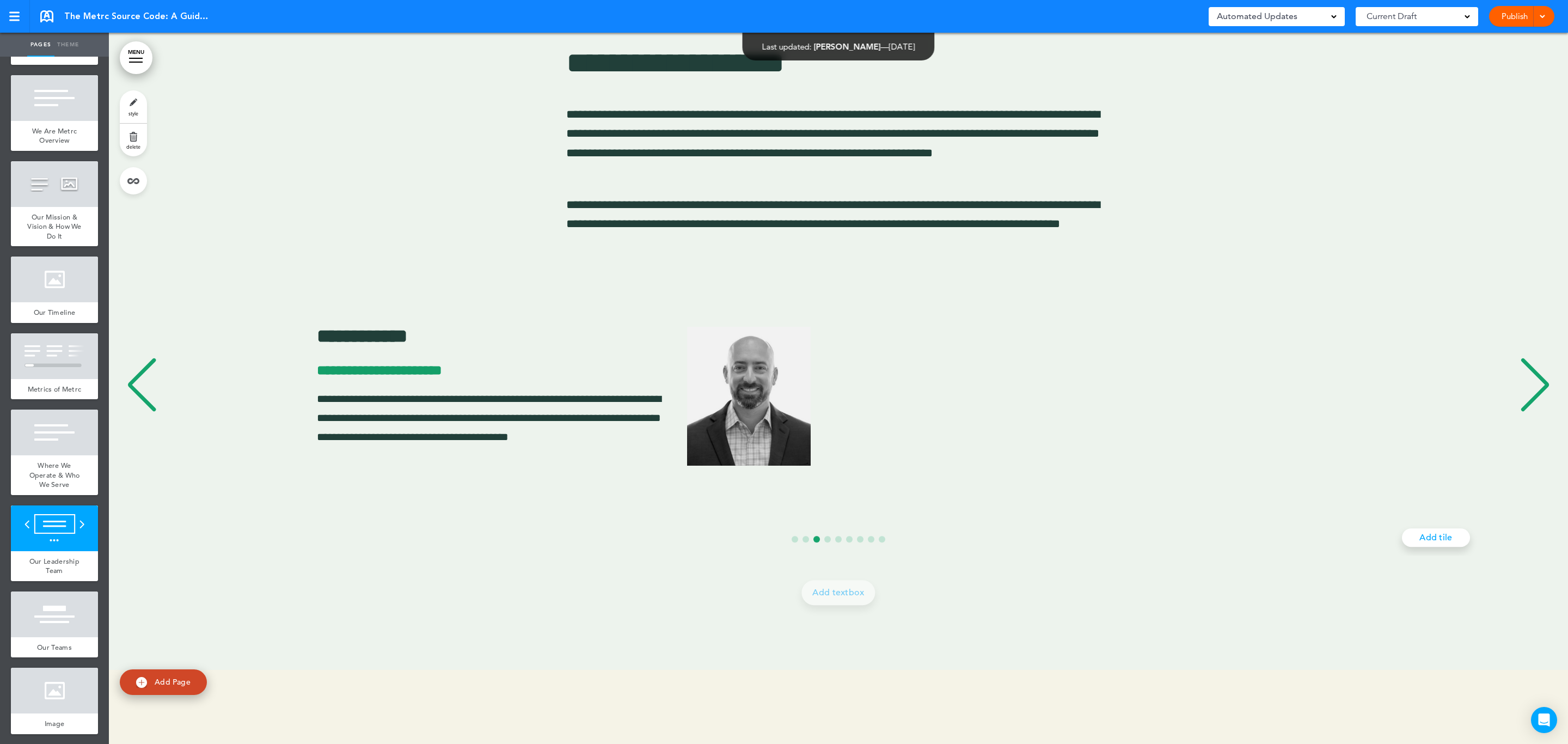
click at [151, 393] on div "Previous slide" at bounding box center [141, 385] width 33 height 54
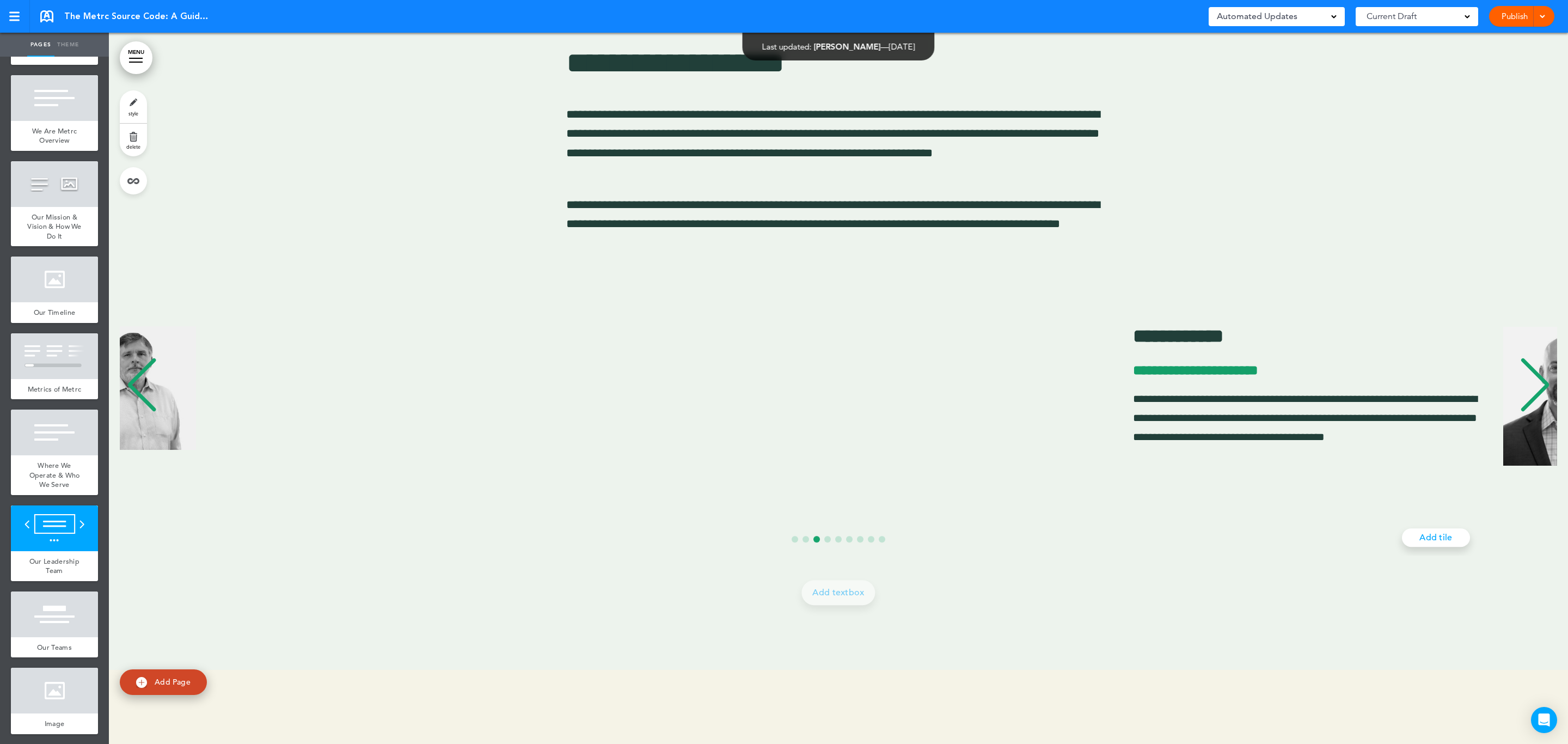
click at [151, 393] on div "Previous slide" at bounding box center [141, 385] width 33 height 54
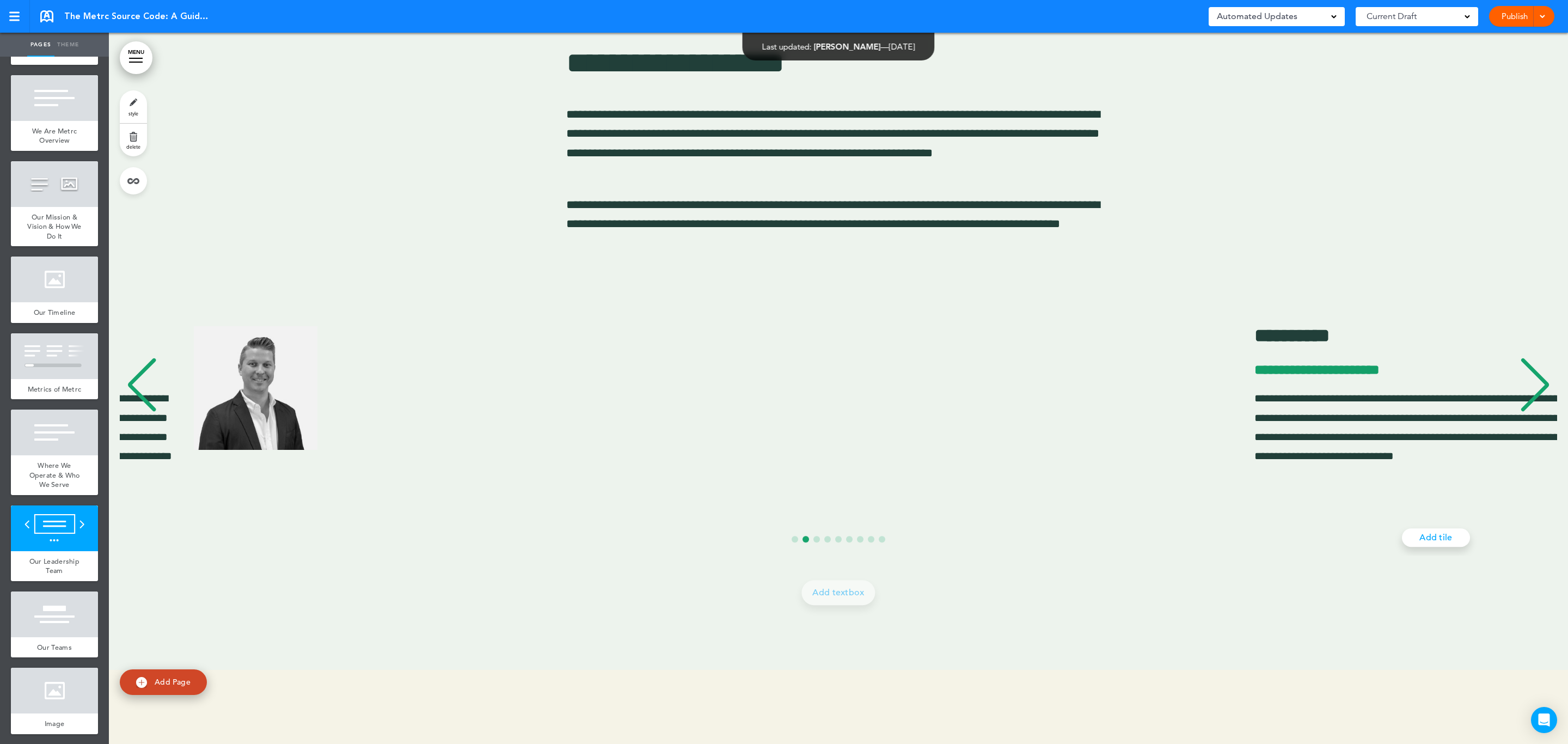
click at [151, 393] on div "Previous slide" at bounding box center [141, 385] width 33 height 54
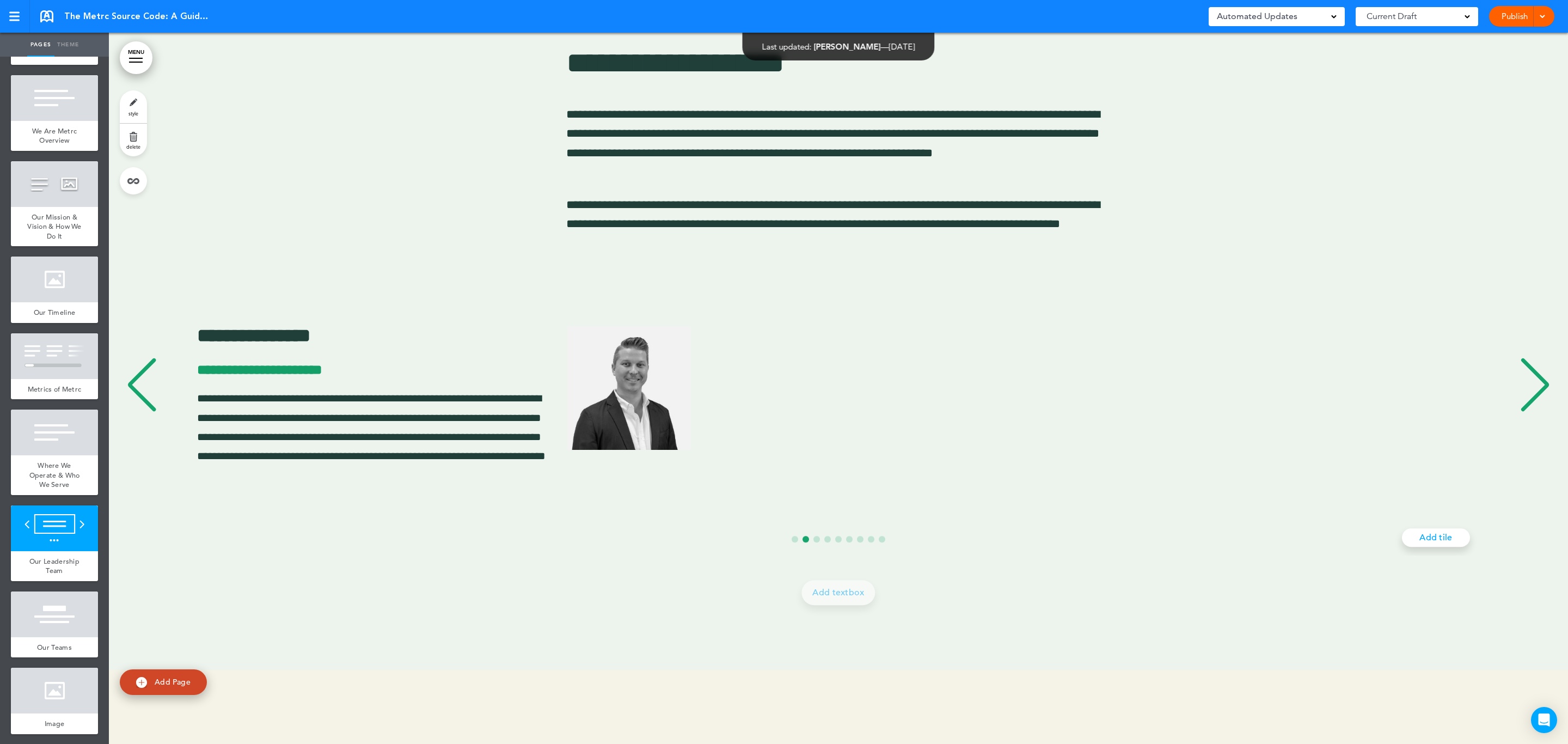
click at [151, 393] on div "Previous slide" at bounding box center [141, 385] width 33 height 54
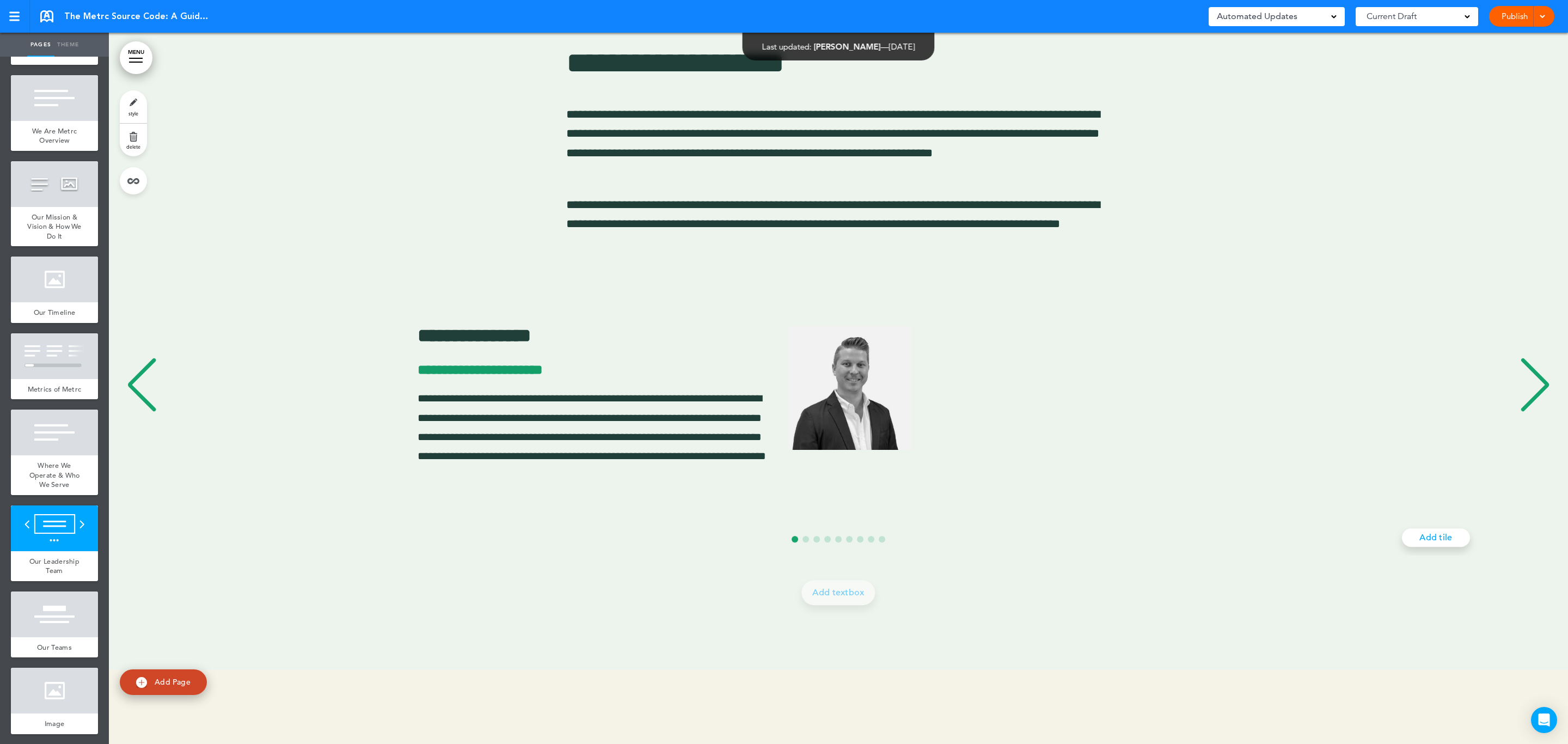
scroll to position [0, 40]
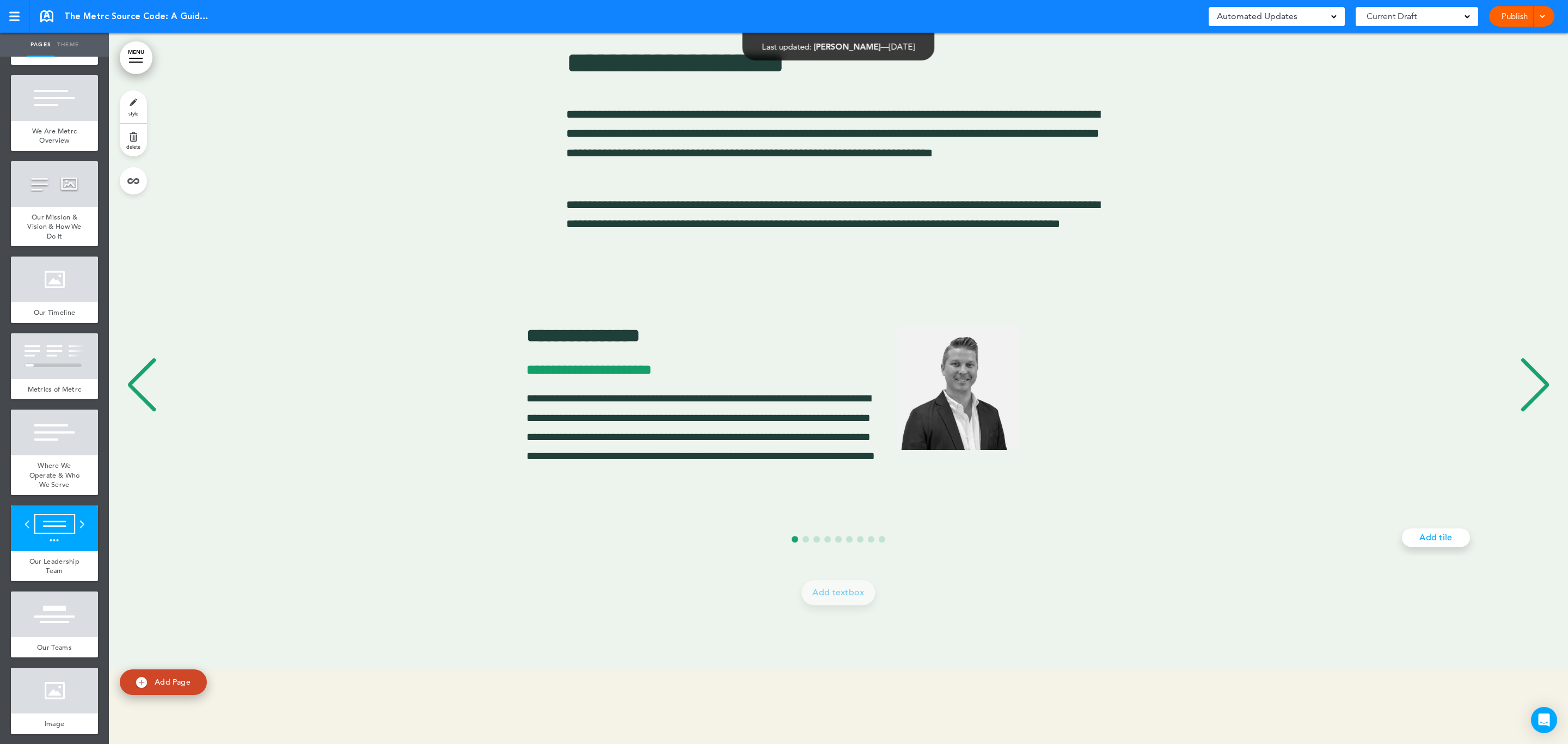
click at [151, 393] on div "Previous slide" at bounding box center [141, 385] width 33 height 54
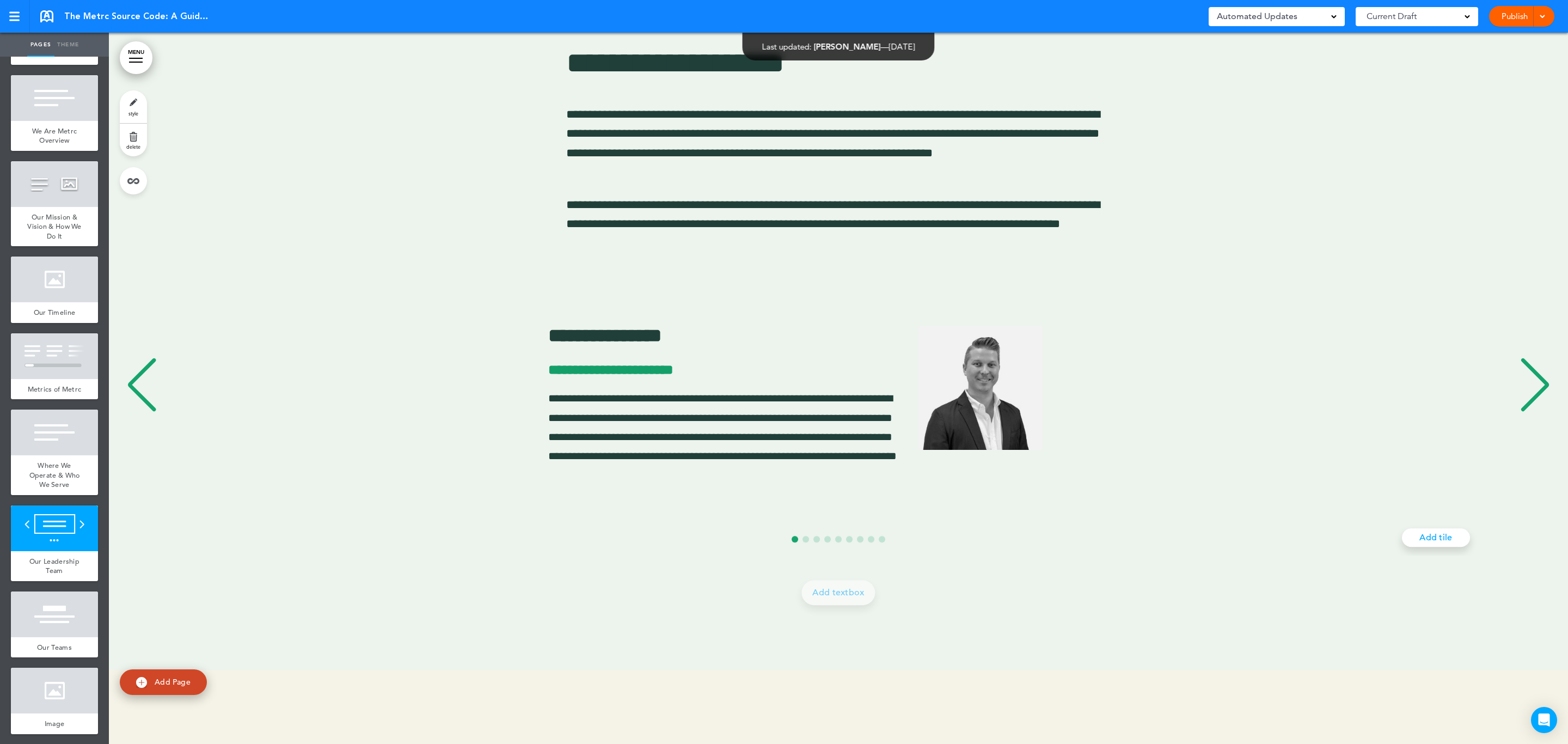
scroll to position [0, 0]
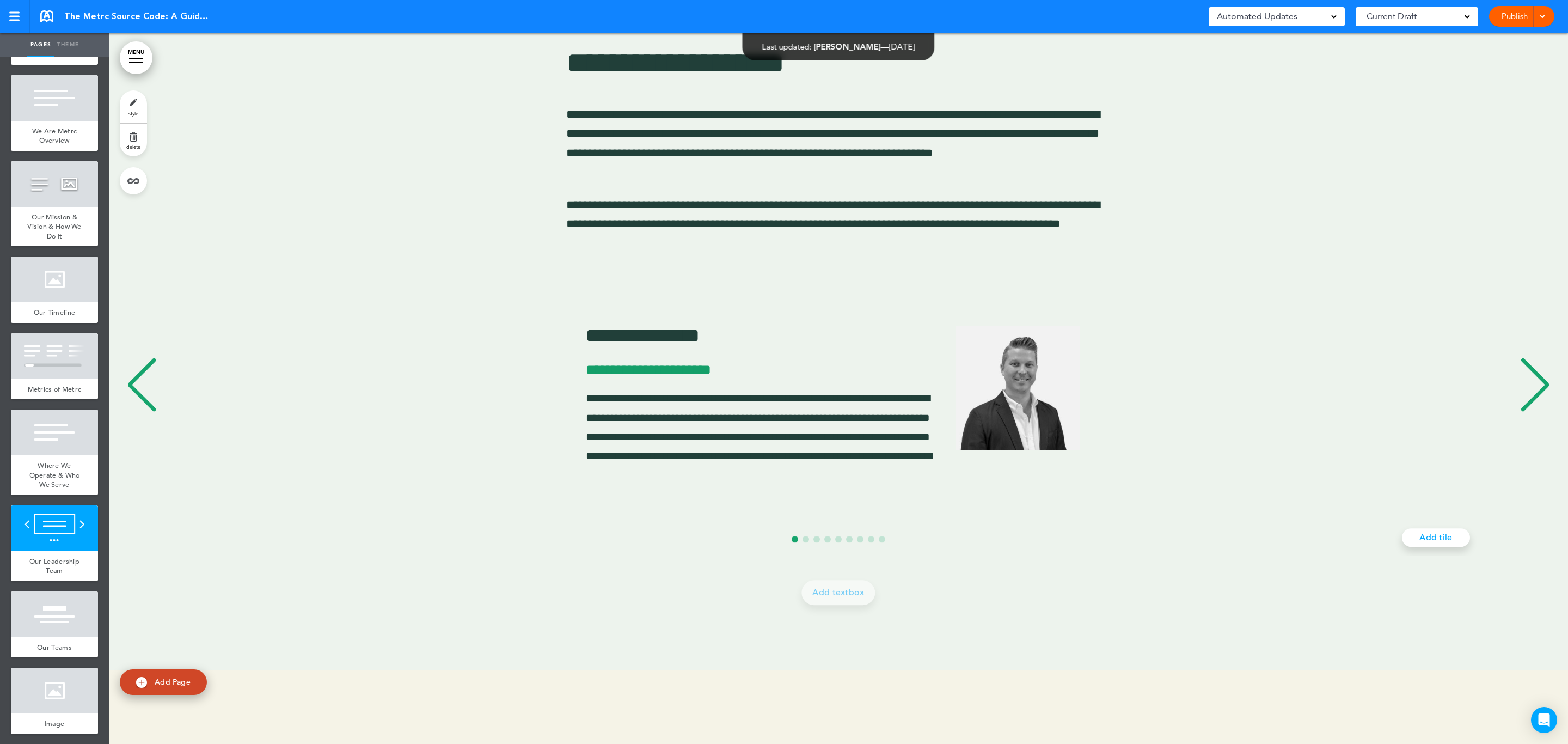
click at [151, 393] on div "**********" at bounding box center [838, 404] width 1437 height 302
click at [151, 393] on div "**********" at bounding box center [832, 386] width 1425 height 214
click at [411, 233] on div "**********" at bounding box center [838, 314] width 1459 height 615
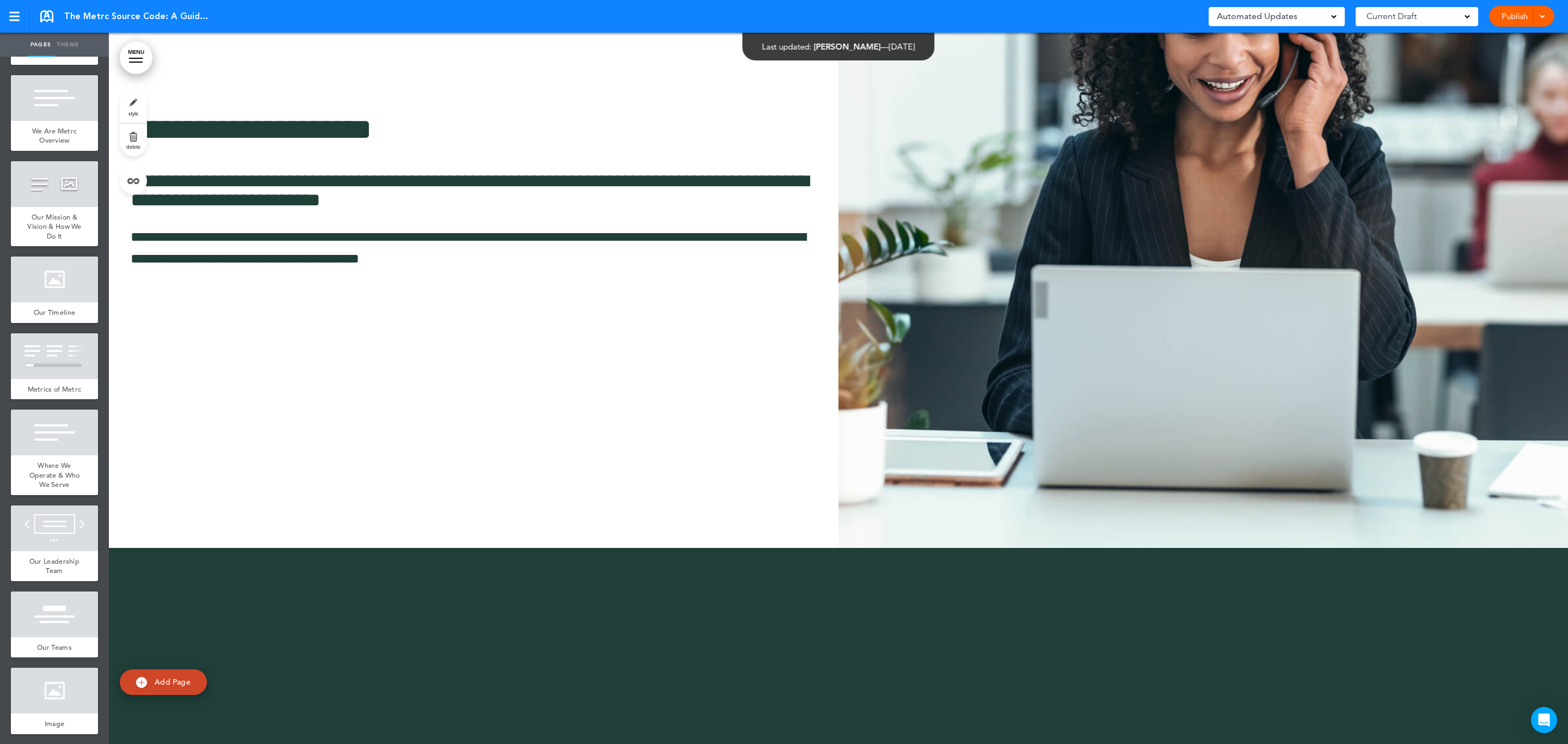
scroll to position [14753, 0]
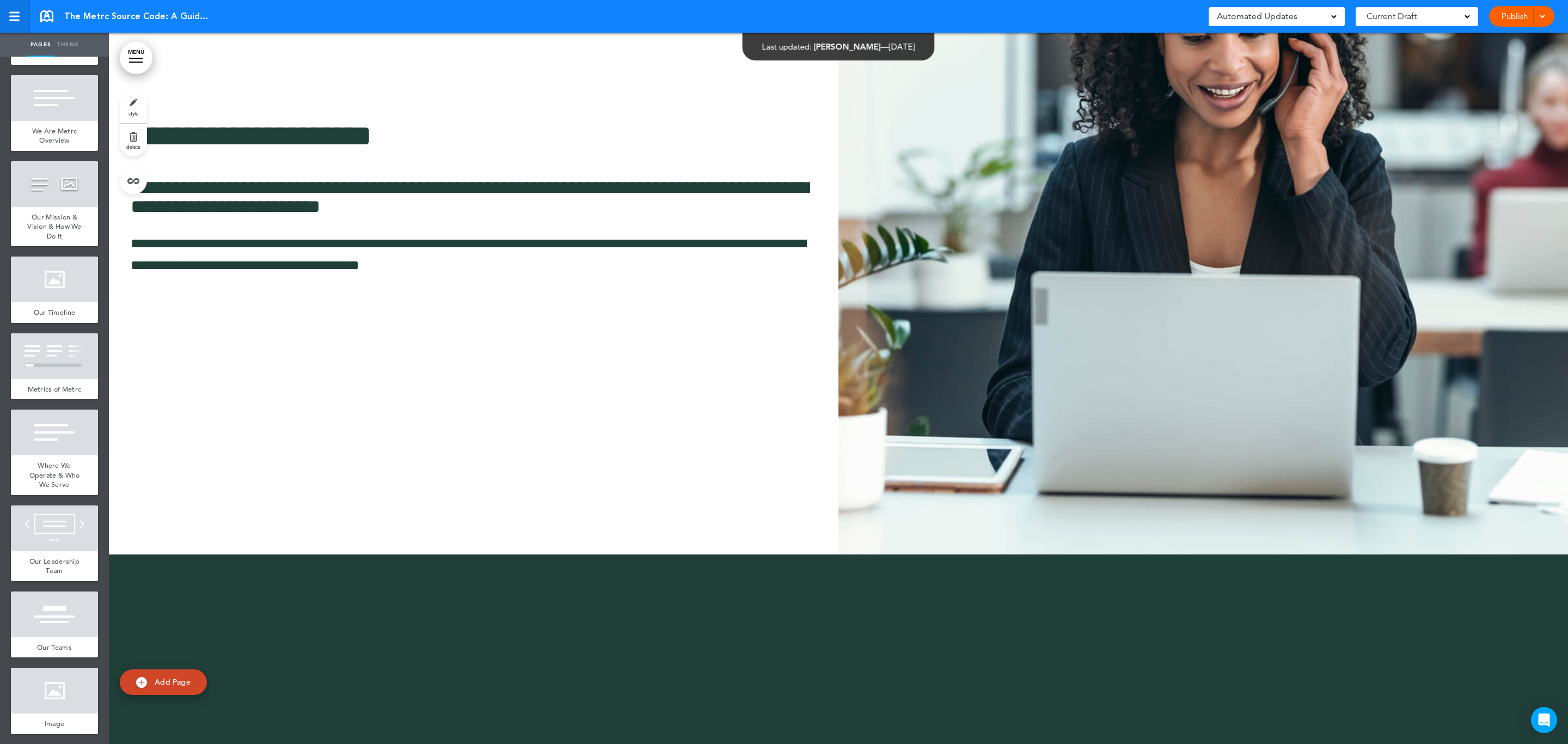
click at [23, 18] on link at bounding box center [15, 16] width 30 height 33
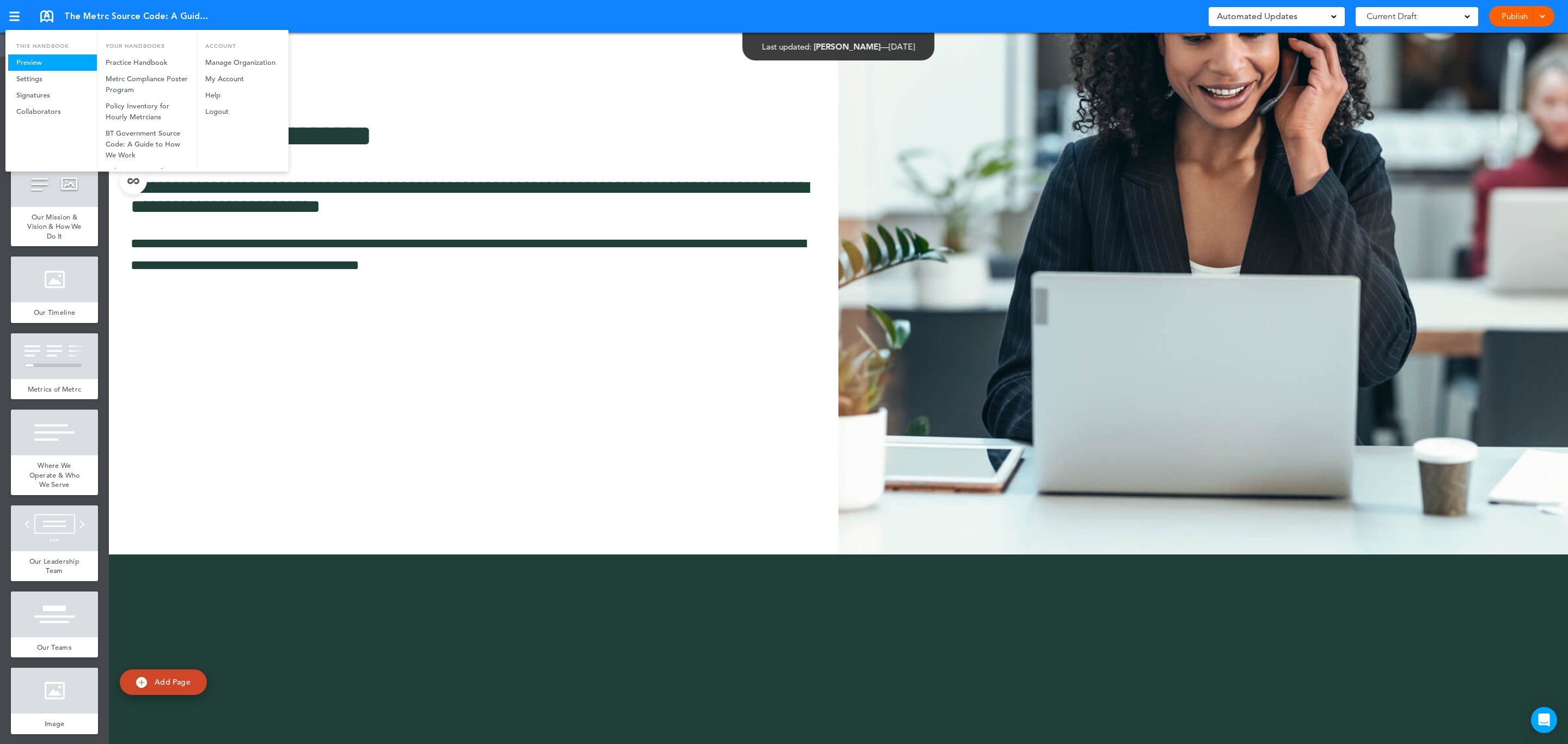
click at [40, 59] on link "Preview" at bounding box center [53, 62] width 89 height 16
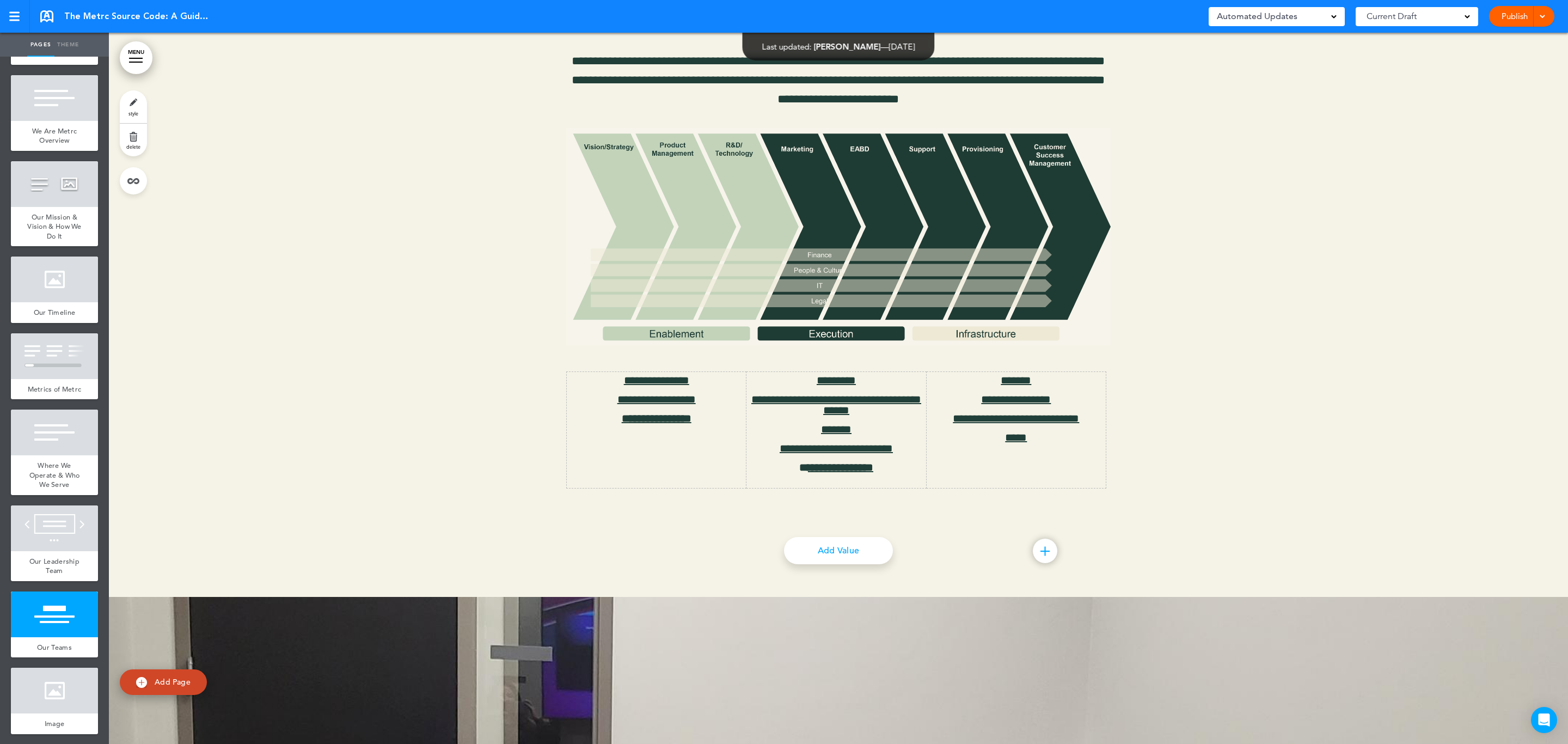
scroll to position [8870, 0]
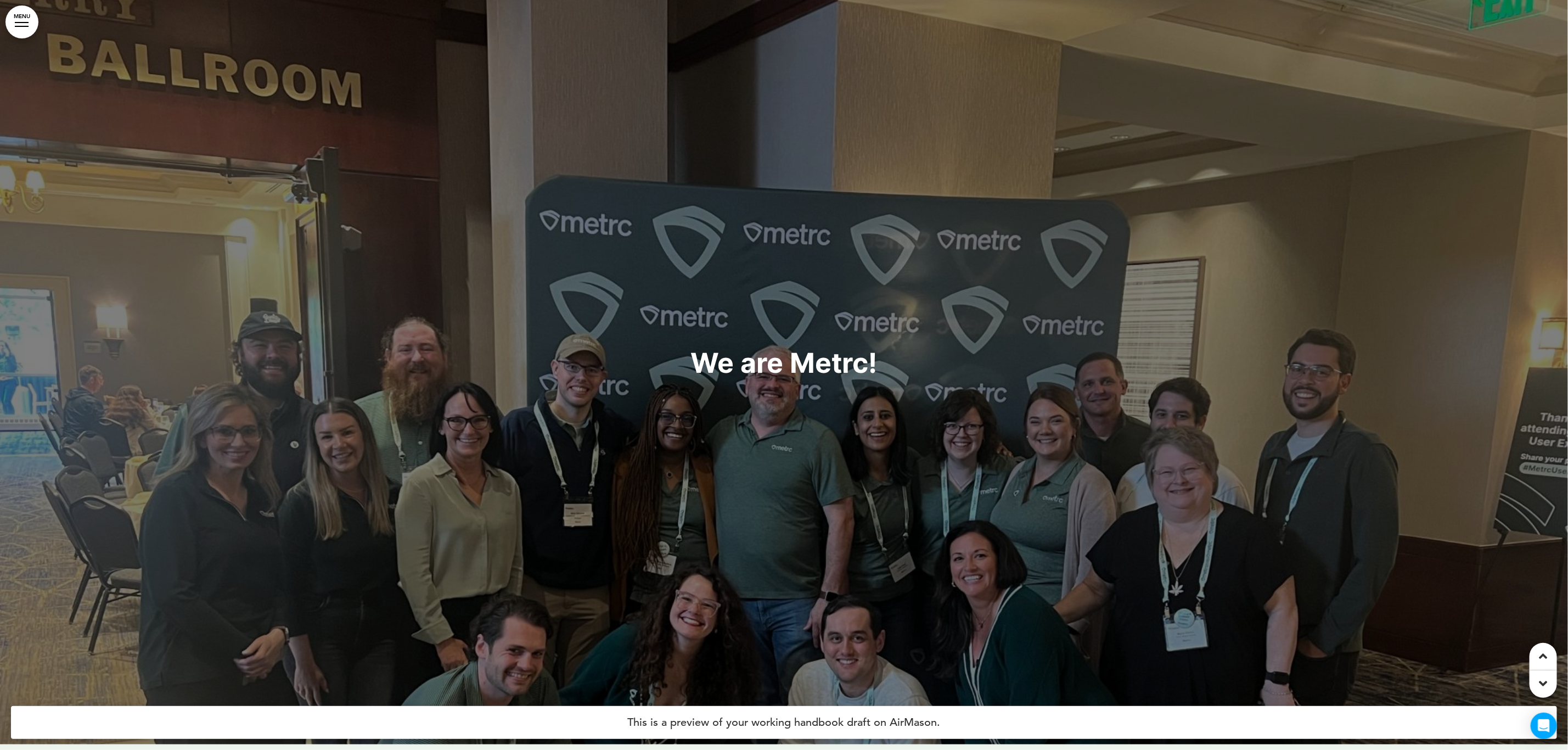
scroll to position [3707, 0]
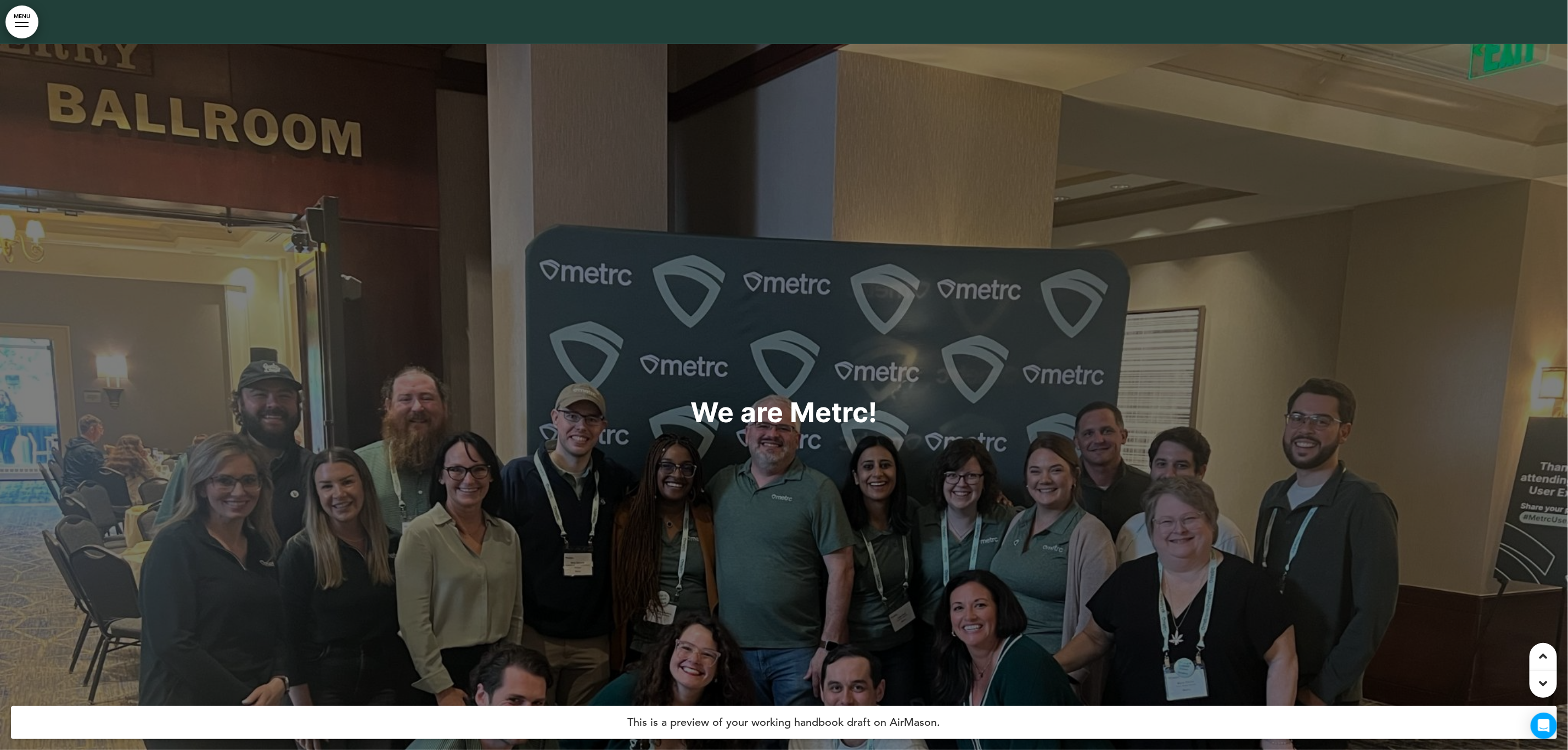
click at [758, 412] on span "We are Metrc!" at bounding box center [785, 412] width 187 height 33
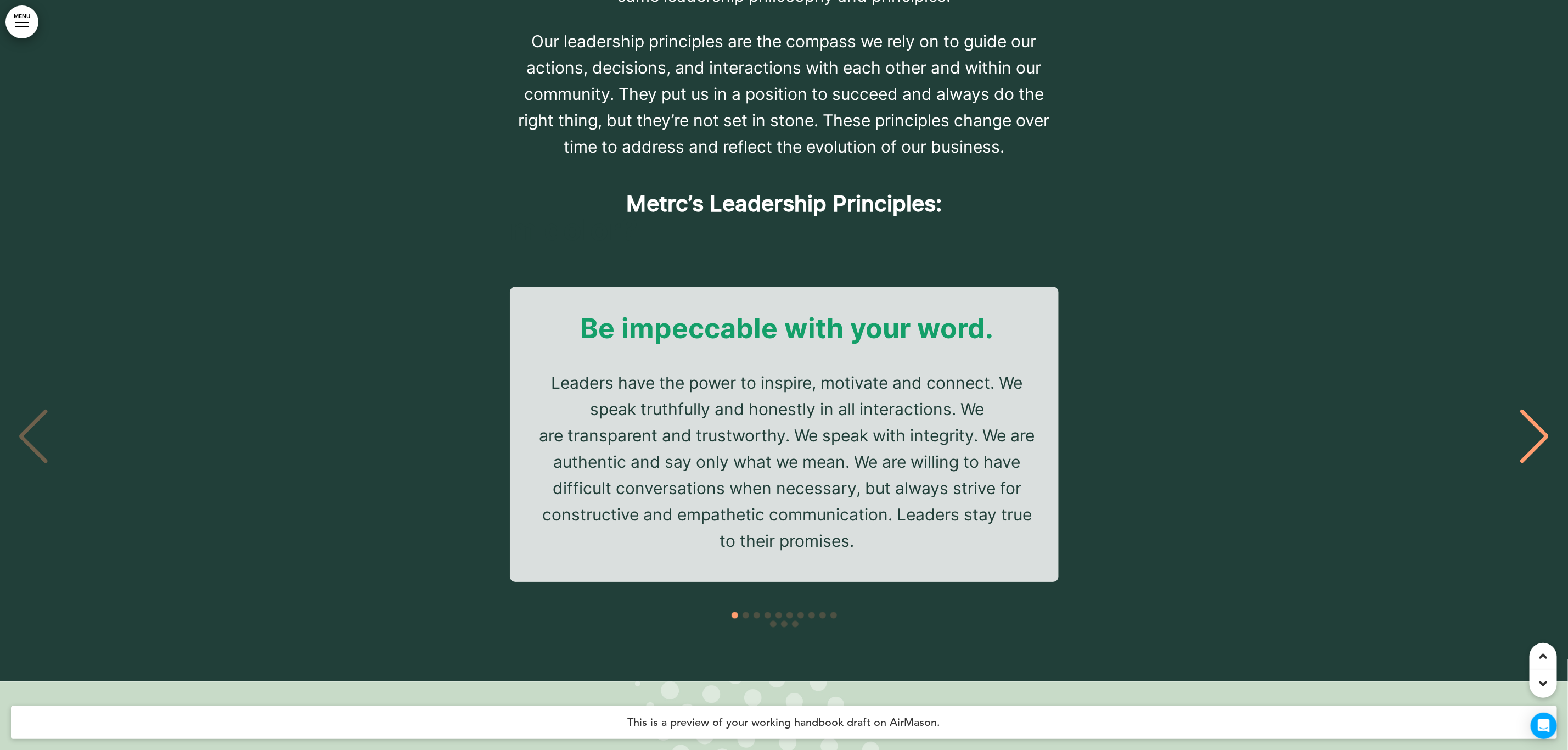
scroll to position [13755, 0]
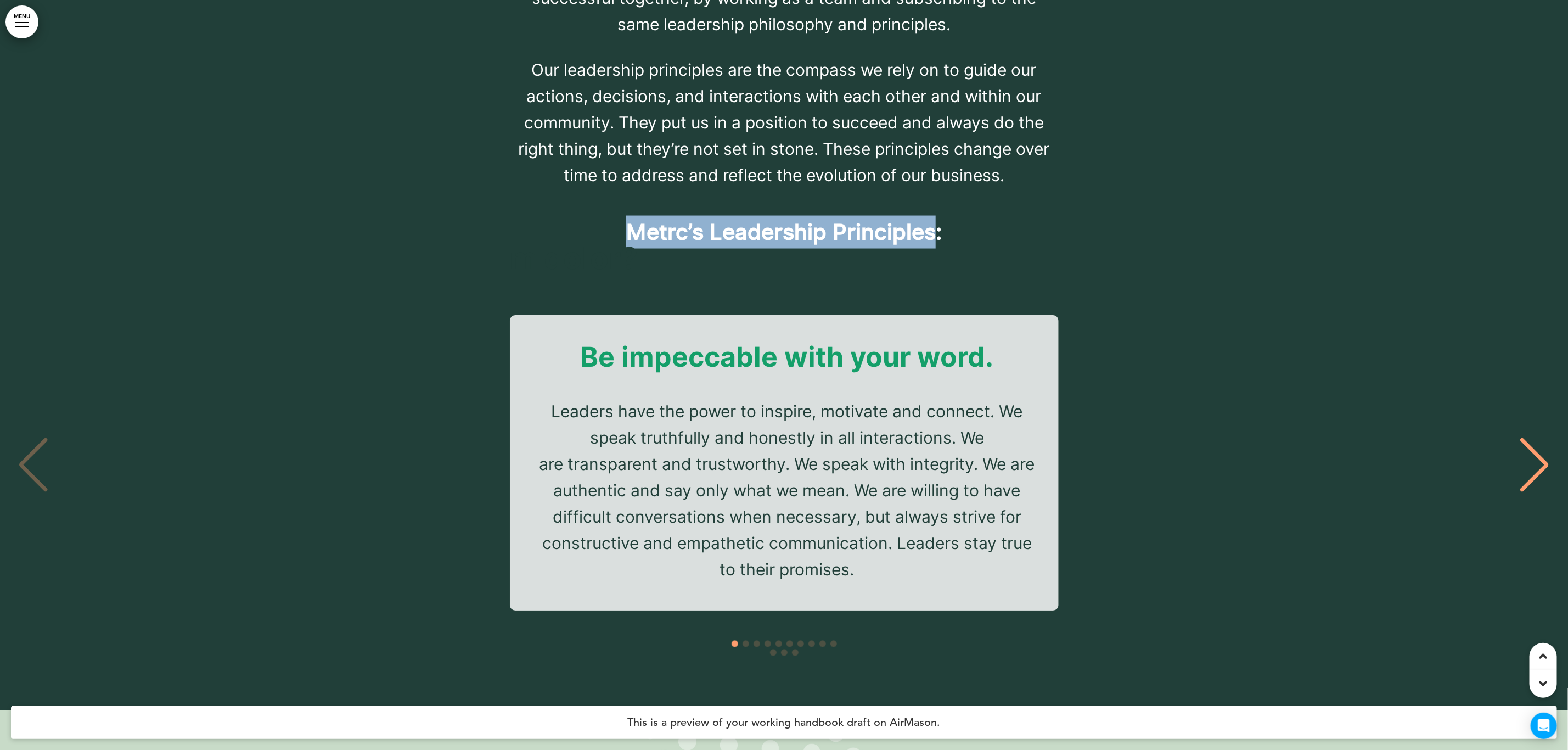
drag, startPoint x: 628, startPoint y: 196, endPoint x: 935, endPoint y: 205, distance: 307.1
click at [935, 216] on span "Metrc’s Leadership Principles:" at bounding box center [784, 232] width 316 height 33
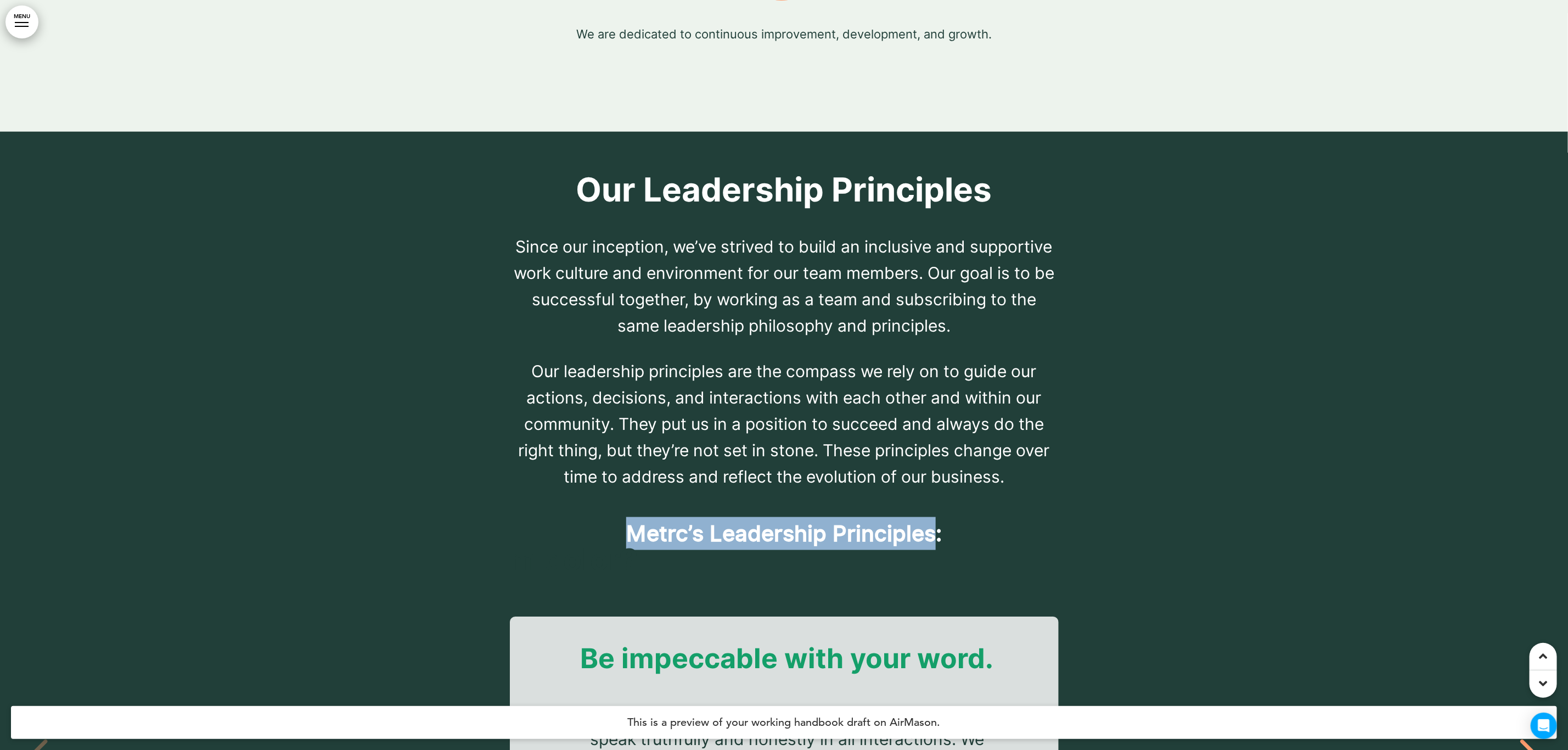
scroll to position [13591, 0]
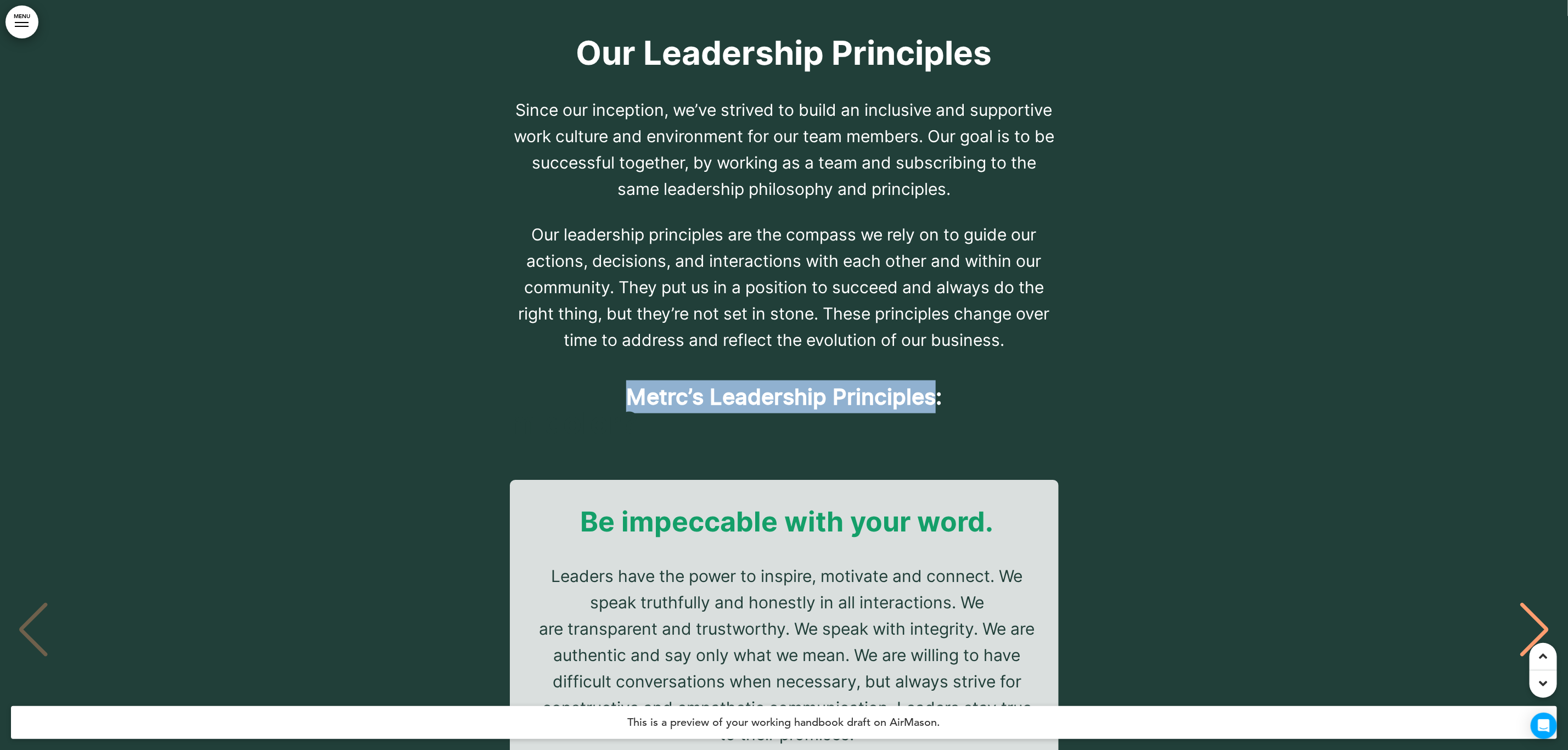
click at [877, 381] on span "Metrc’s Leadership Principles:" at bounding box center [784, 397] width 316 height 33
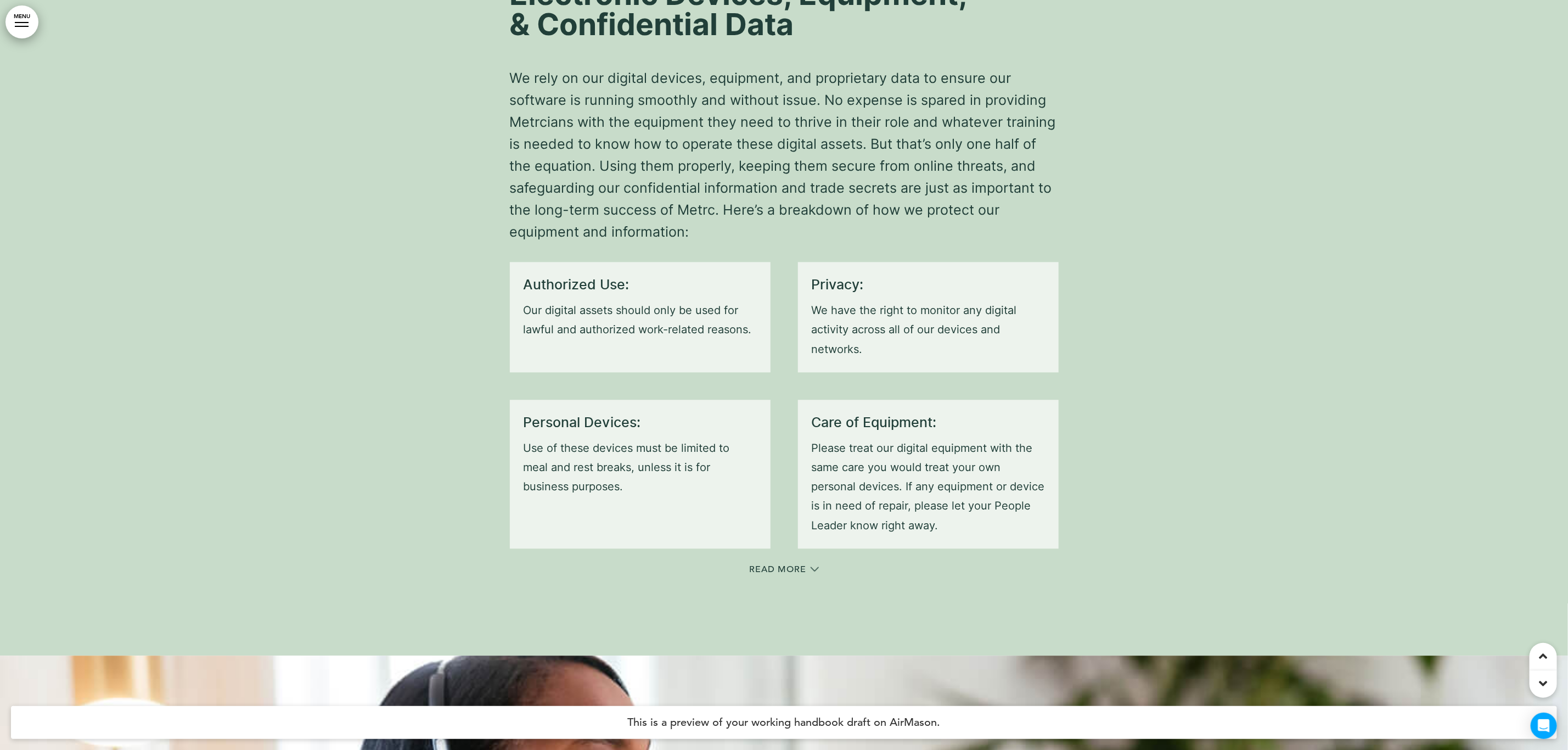
scroll to position [17791, 0]
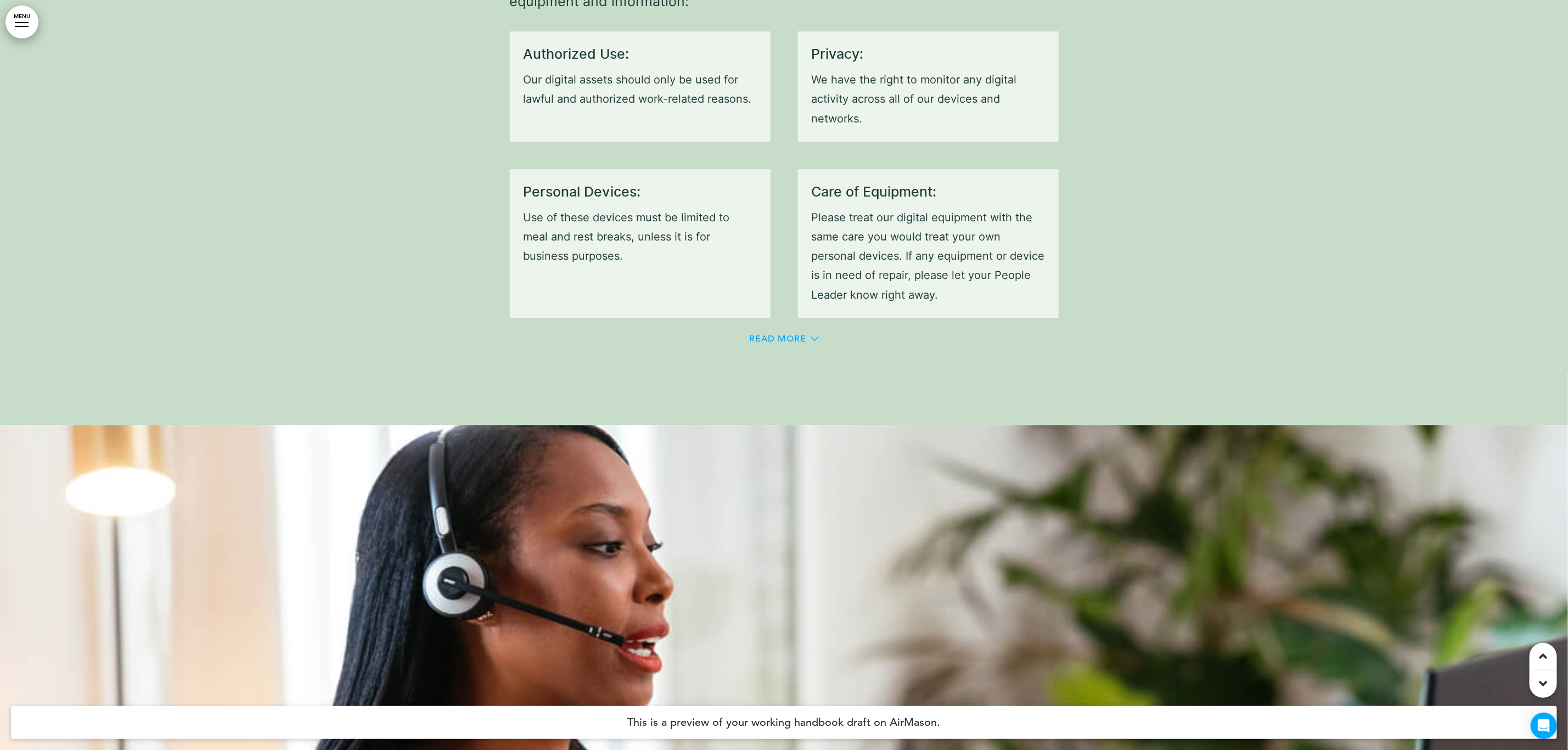
click at [817, 336] on icon at bounding box center [815, 338] width 9 height 4
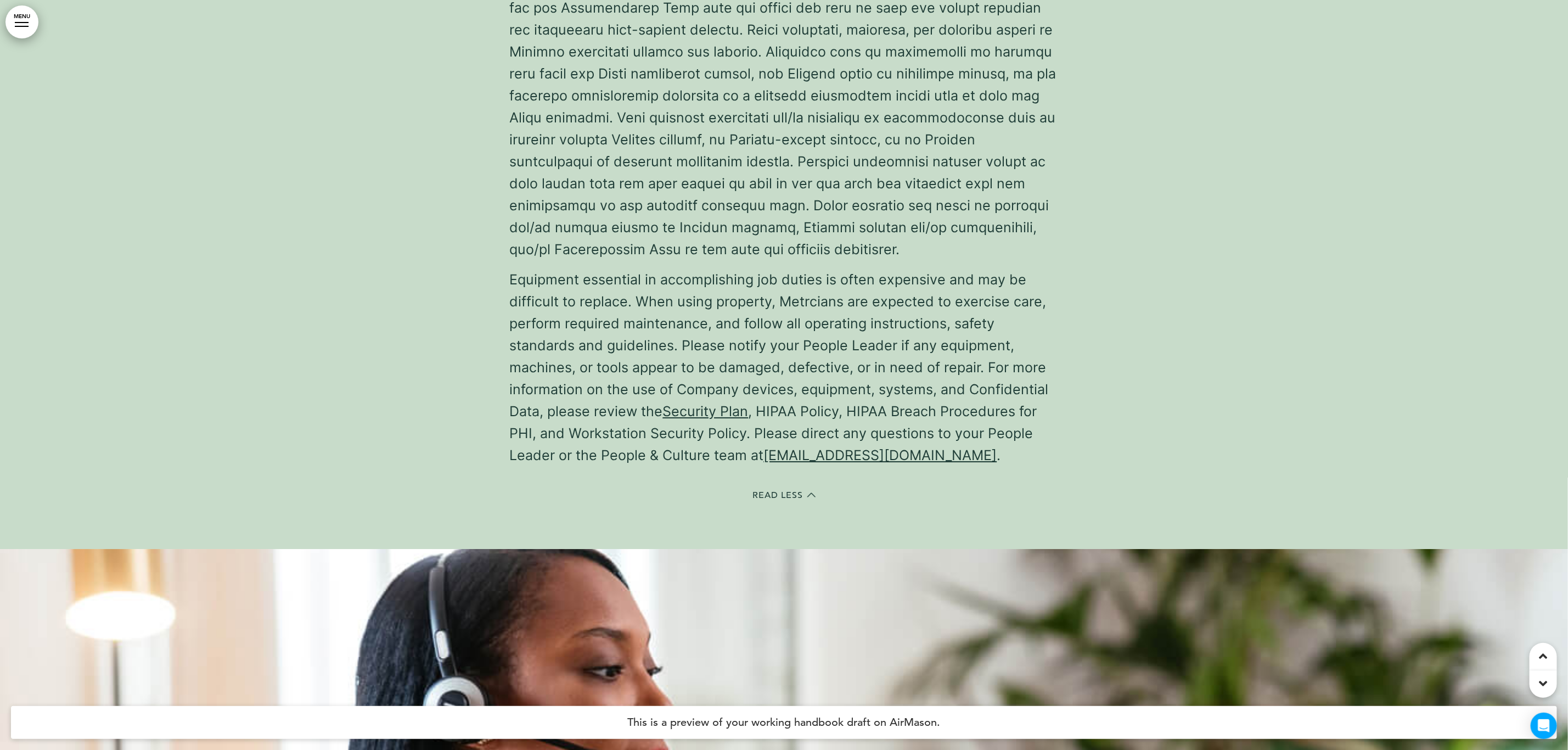
scroll to position [18252, 0]
